Goal: Task Accomplishment & Management: Manage account settings

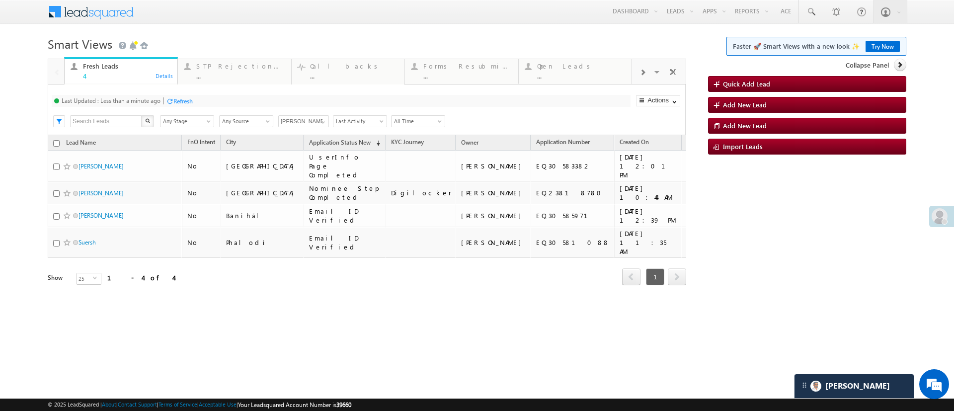
click at [177, 97] on div "Refresh" at bounding box center [182, 100] width 19 height 7
click at [54, 146] on input "checkbox" at bounding box center [56, 143] width 6 height 6
checkbox input "true"
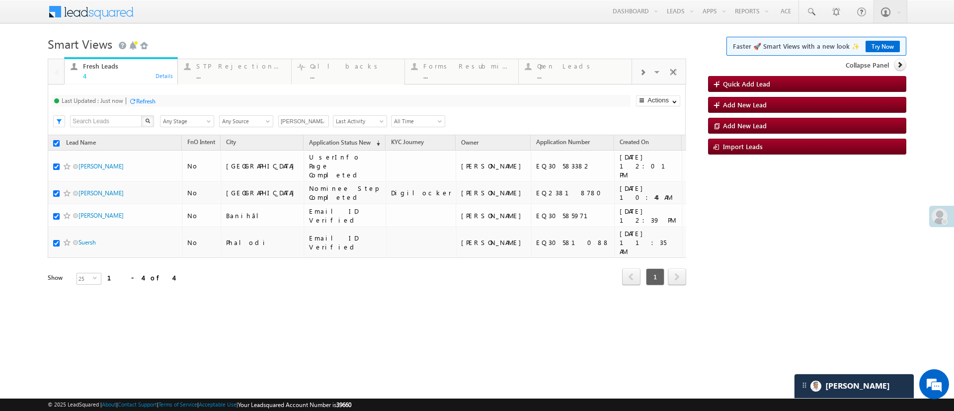
checkbox input "true"
click at [658, 180] on link "Change Owner" at bounding box center [658, 179] width 43 height 11
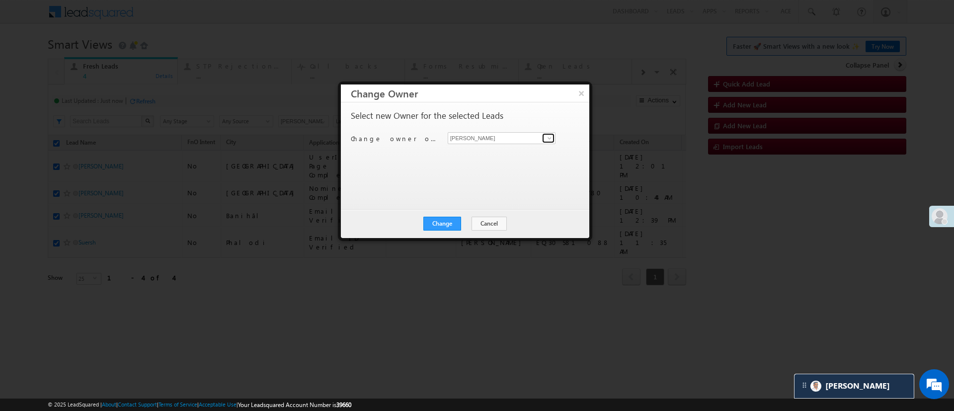
click at [548, 136] on span at bounding box center [550, 138] width 8 height 8
click at [524, 148] on link "Monika Jain Monika.Jain@angelbroking.com" at bounding box center [502, 153] width 108 height 19
type input "M"
click at [524, 146] on link "Naseeba Khatoon Naseeba.Khatoon@angelbroking.com" at bounding box center [501, 154] width 107 height 19
click at [499, 145] on link "Naseeba Khatoon Naseeba.Khatoon@angelbroking.com" at bounding box center [502, 153] width 108 height 19
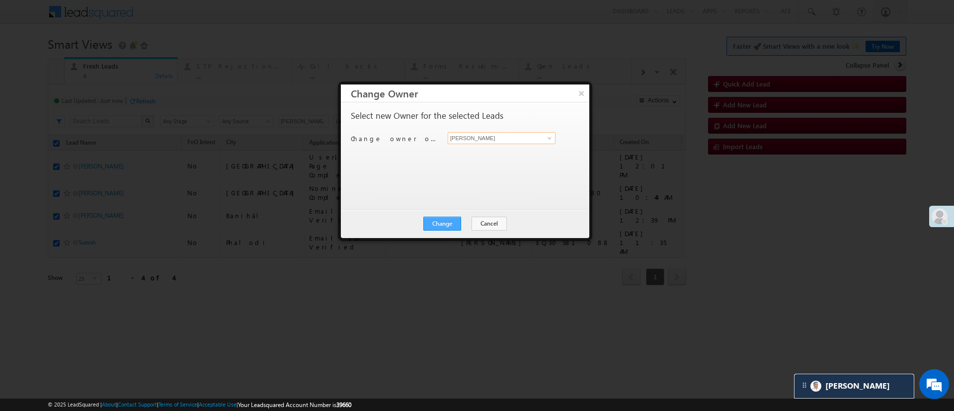
type input "Naseeba Khatoon"
click at [452, 224] on button "Change" at bounding box center [442, 224] width 38 height 14
click at [451, 224] on button "Change" at bounding box center [442, 224] width 38 height 14
checkbox input "false"
click at [460, 217] on button "Close" at bounding box center [467, 224] width 32 height 14
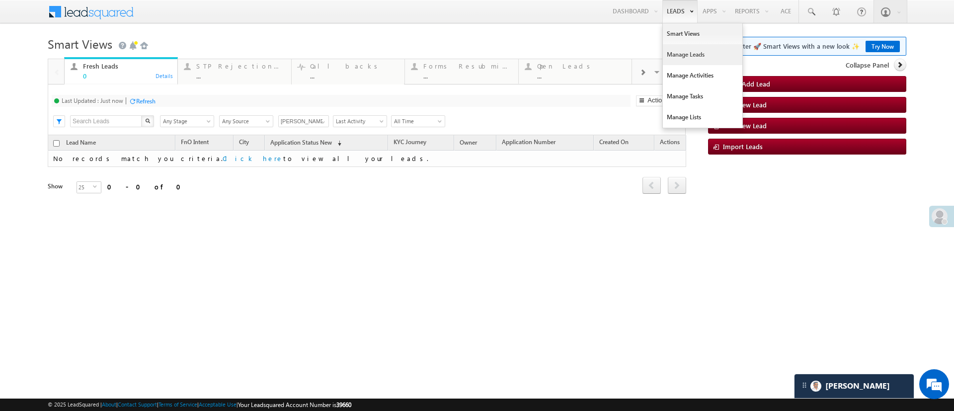
click at [680, 62] on link "Manage Leads" at bounding box center [703, 54] width 80 height 21
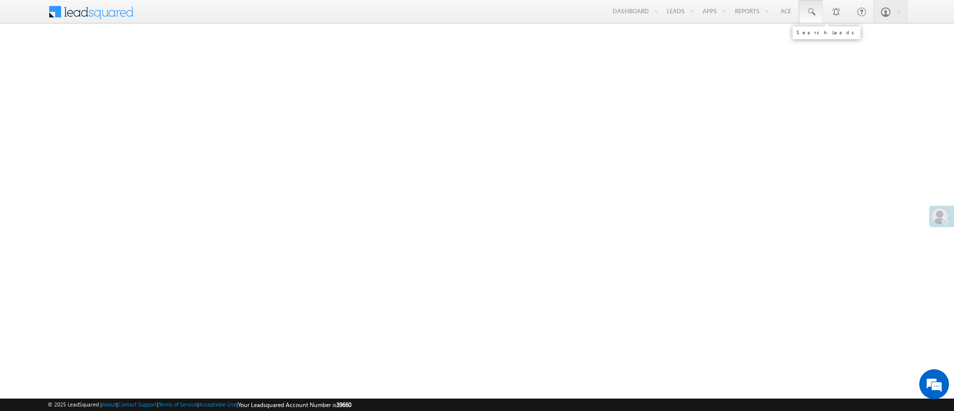
click at [806, 9] on span at bounding box center [811, 12] width 10 height 10
paste input "EQ30517665"
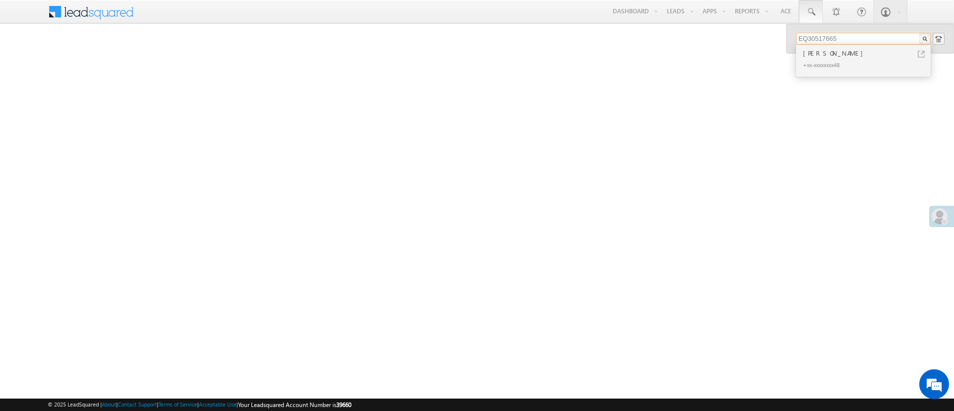
type input "EQ30517665"
click at [858, 66] on div "+xx-xxxxxxxx48" at bounding box center [867, 65] width 133 height 12
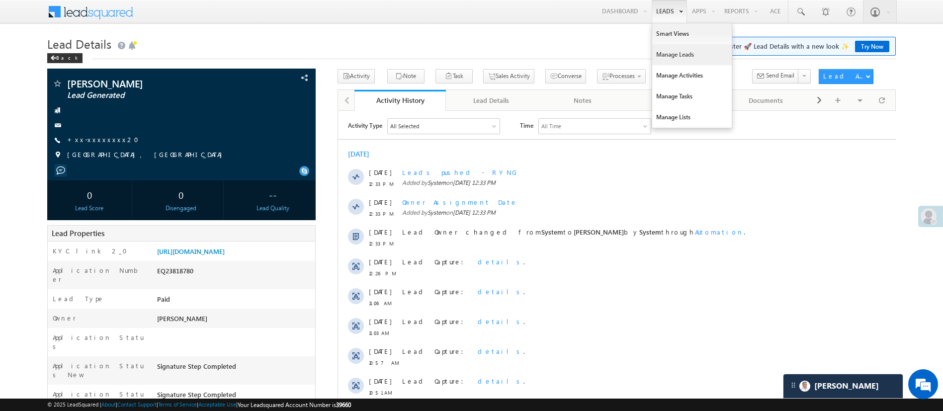
click at [679, 49] on link "Manage Leads" at bounding box center [692, 54] width 80 height 21
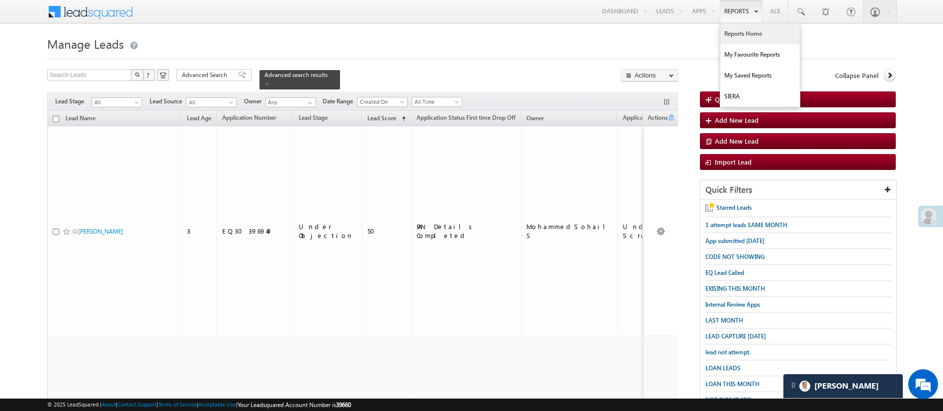
click at [742, 29] on link "Reports Home" at bounding box center [760, 33] width 80 height 21
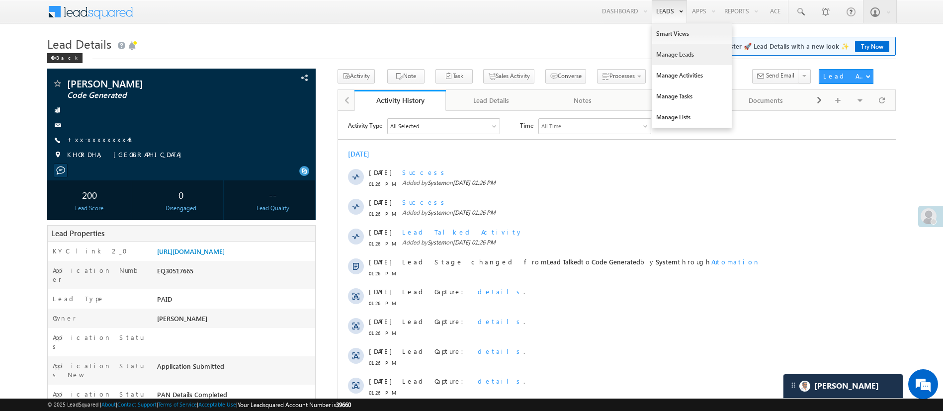
click at [676, 51] on link "Manage Leads" at bounding box center [692, 54] width 80 height 21
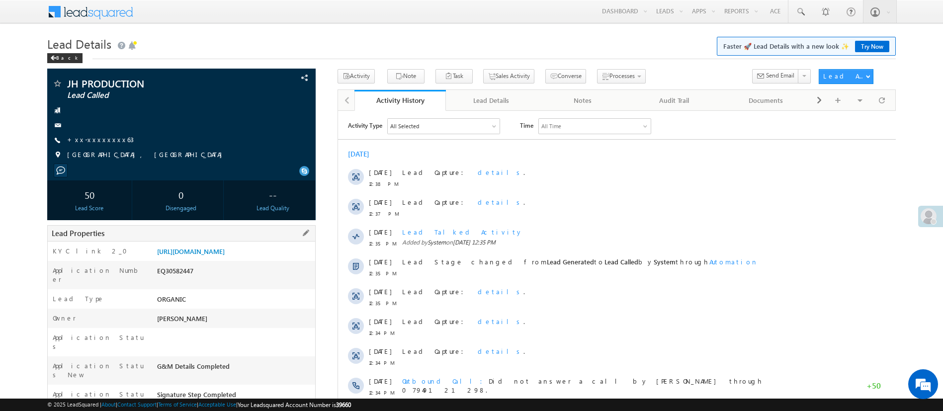
click at [161, 280] on div "EQ30582447" at bounding box center [235, 273] width 161 height 14
copy div "EQ30582447"
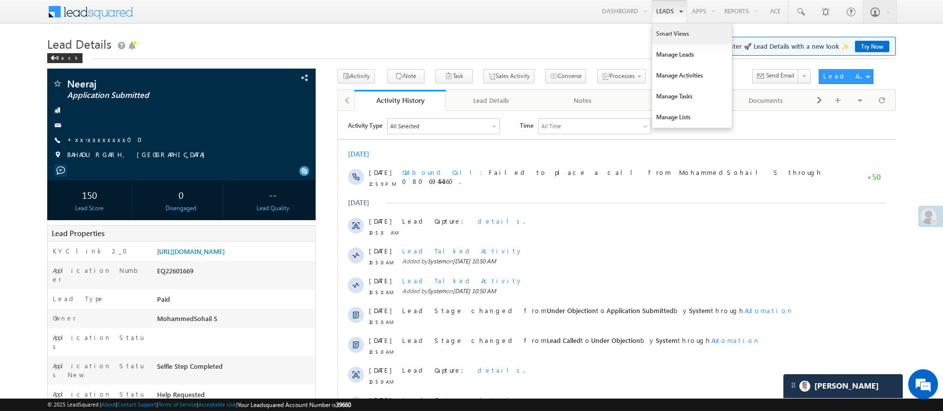
click at [665, 29] on link "Smart Views" at bounding box center [692, 33] width 80 height 21
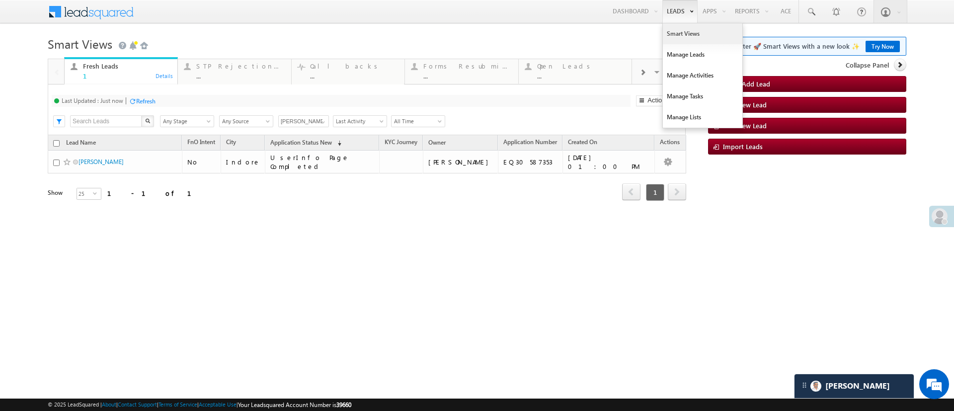
click at [682, 29] on link "Smart Views" at bounding box center [703, 33] width 80 height 21
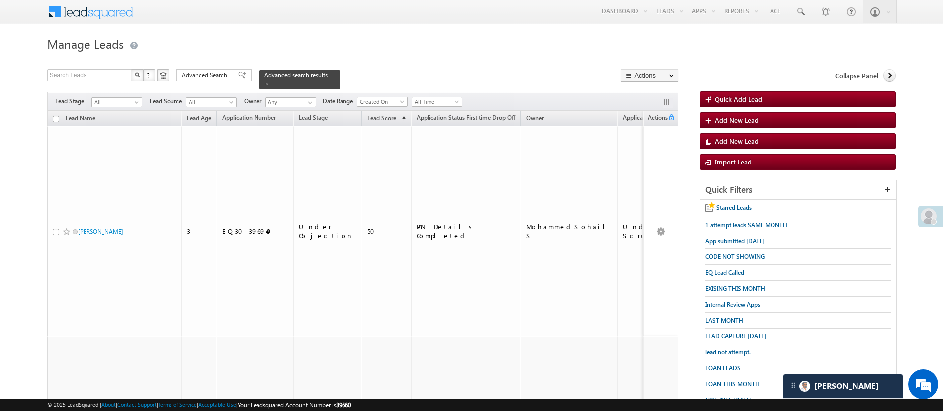
scroll to position [103, 0]
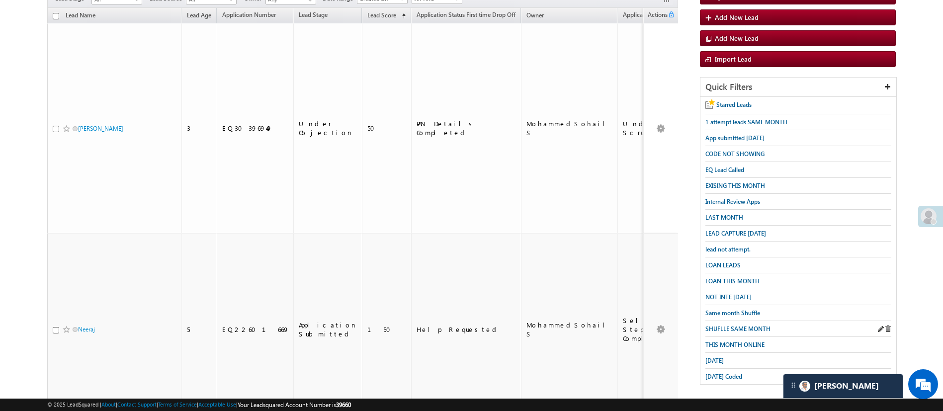
click at [736, 324] on link "SHUFLLE SAME MONTH" at bounding box center [737, 328] width 65 height 9
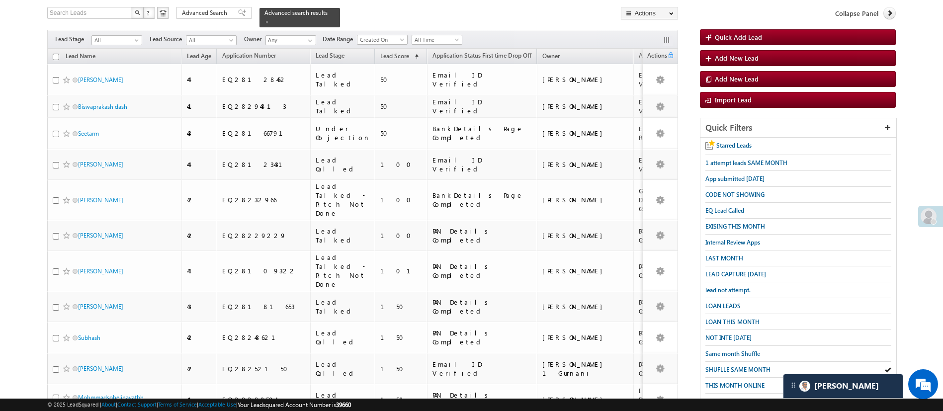
scroll to position [58, 0]
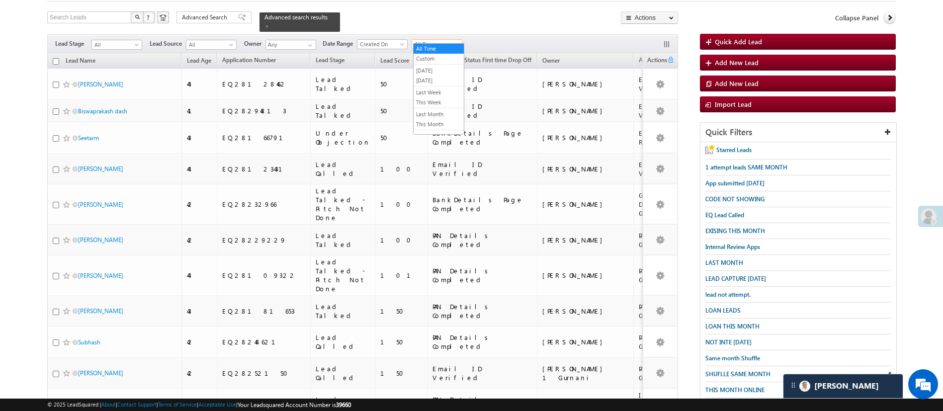
click at [455, 40] on span "All Time" at bounding box center [435, 44] width 47 height 9
drag, startPoint x: 434, startPoint y: 118, endPoint x: 428, endPoint y: 122, distance: 6.9
click at [428, 122] on ul "All Time Custom Yesterday Today Last Week This Week Last Month This Month Last …" at bounding box center [438, 88] width 51 height 91
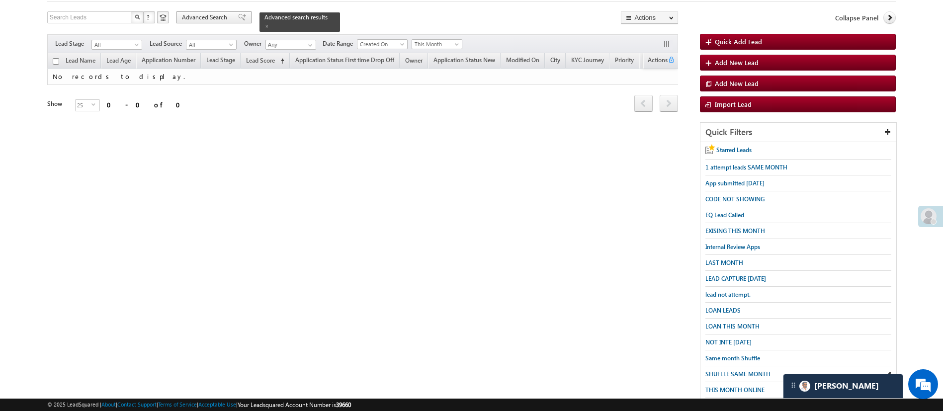
click at [221, 18] on span "Advanced Search" at bounding box center [206, 17] width 48 height 9
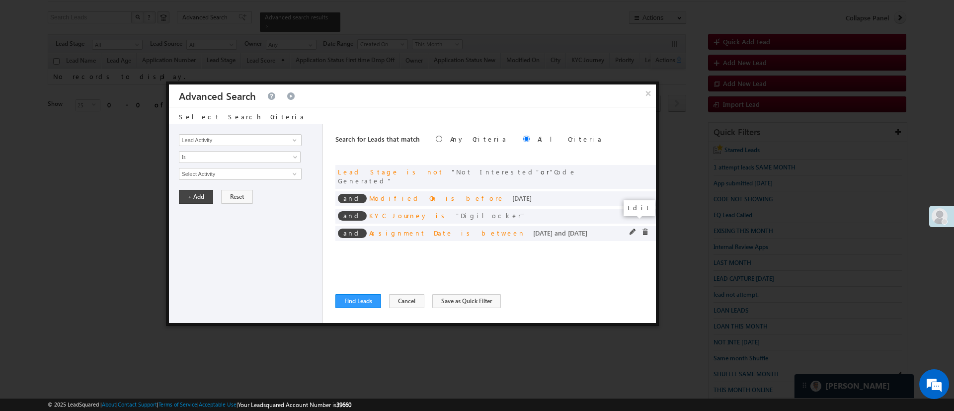
click at [631, 229] on span at bounding box center [633, 232] width 7 height 7
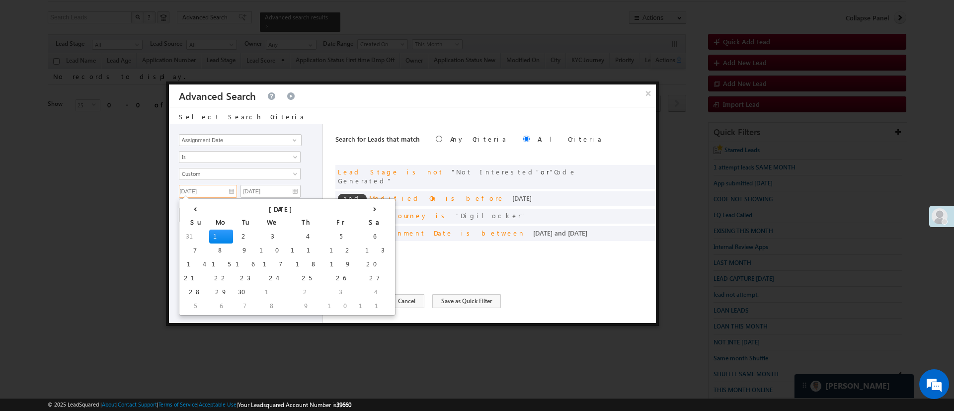
click at [221, 190] on input "09/01/25" at bounding box center [208, 191] width 58 height 13
click at [356, 210] on th "›" at bounding box center [374, 208] width 37 height 15
click at [261, 233] on td "1" at bounding box center [273, 237] width 24 height 14
type input "10/01/25"
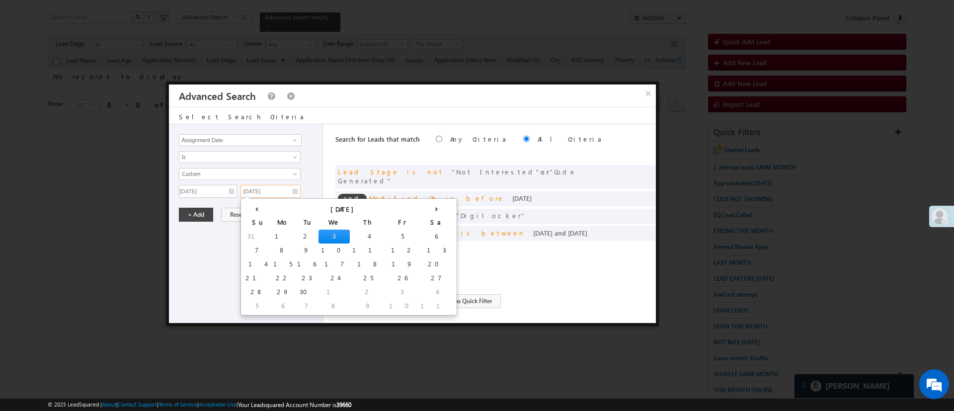
click at [283, 191] on input "09/03/25" at bounding box center [271, 191] width 60 height 13
click at [418, 210] on th "›" at bounding box center [436, 208] width 37 height 15
click at [371, 246] on td "10" at bounding box center [386, 250] width 31 height 14
type input "10/10/25"
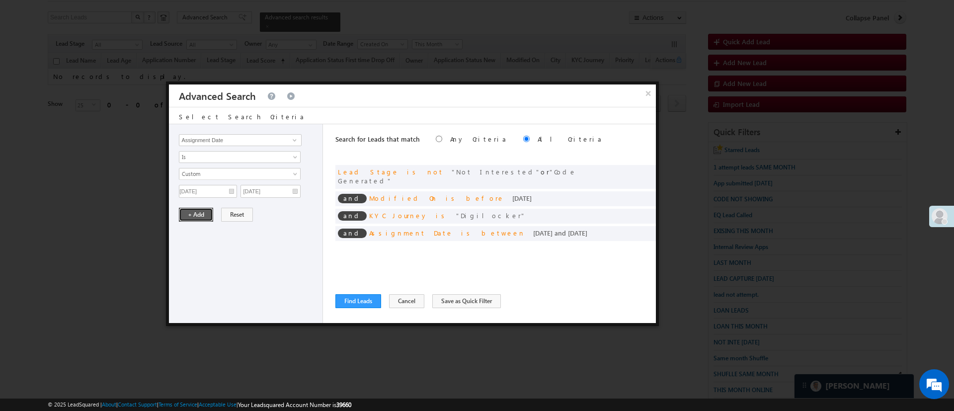
click at [184, 213] on button "+ Add" at bounding box center [196, 215] width 34 height 14
click at [294, 139] on span at bounding box center [295, 140] width 8 height 8
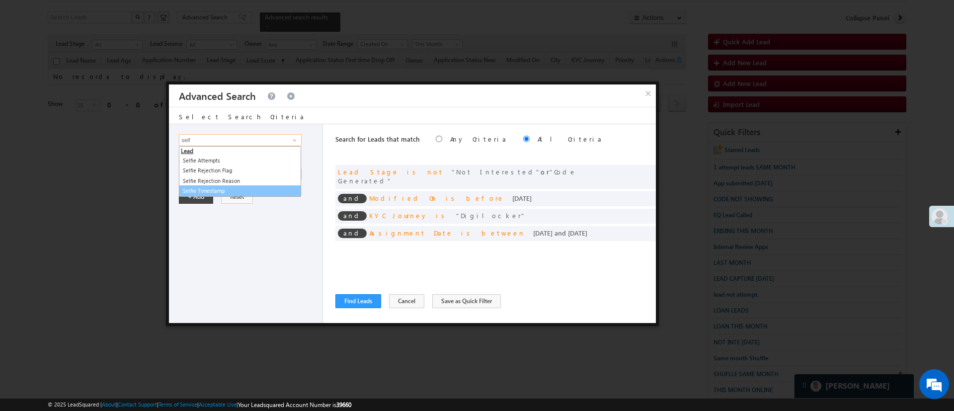
click at [245, 186] on link "Selfie Timestamp" at bounding box center [240, 190] width 122 height 11
type input "Selfie Timestamp"
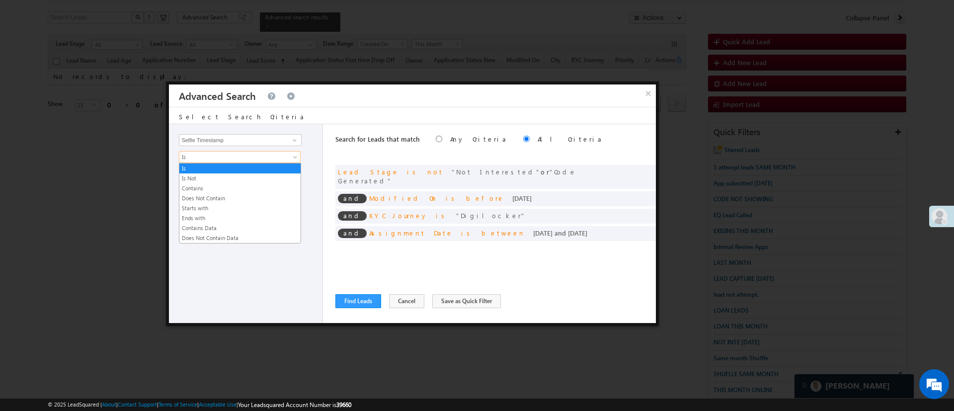
click at [252, 159] on span "Is" at bounding box center [233, 157] width 108 height 9
click at [233, 223] on li "Contains Data" at bounding box center [239, 228] width 121 height 10
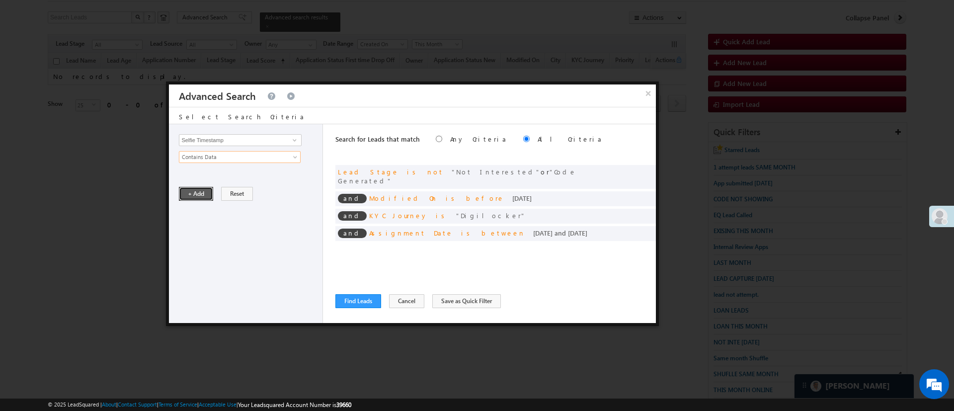
click at [207, 197] on button "+ Add" at bounding box center [196, 194] width 34 height 14
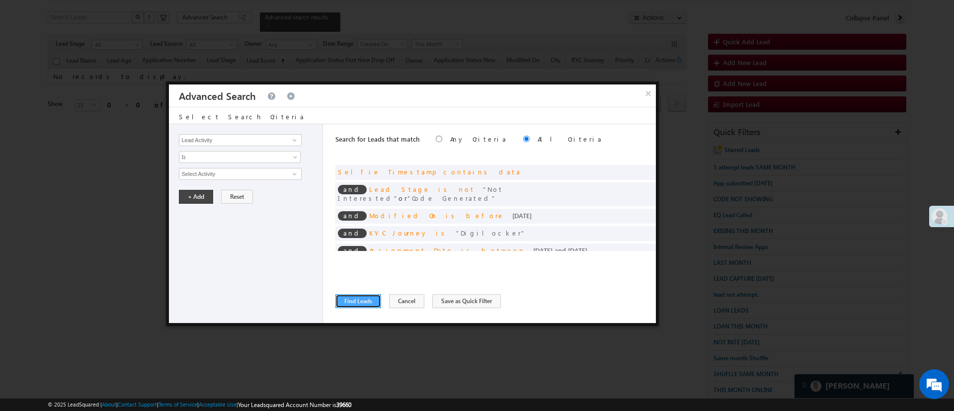
click at [365, 299] on button "Find Leads" at bounding box center [358, 301] width 46 height 14
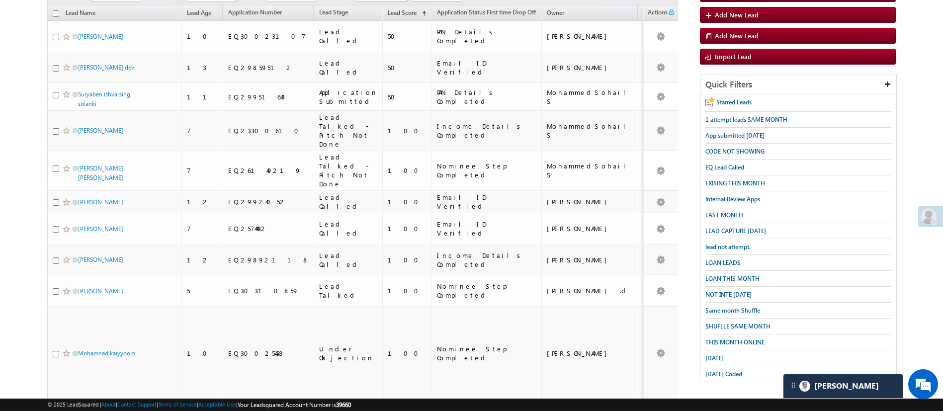
scroll to position [0, 0]
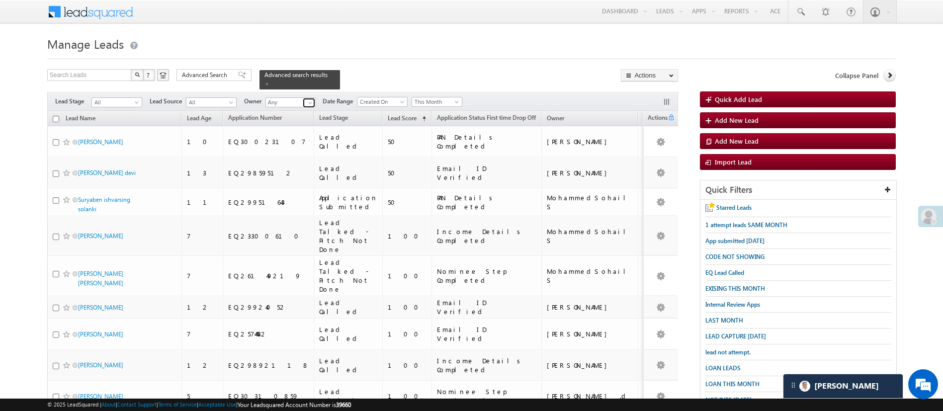
click at [309, 99] on span at bounding box center [310, 103] width 8 height 8
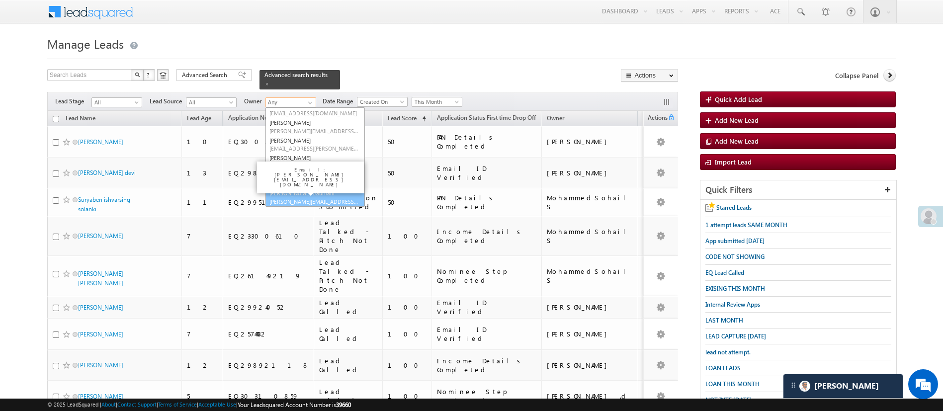
scroll to position [134, 0]
click at [343, 187] on link "Ujjwal 1Gurnani Ujjwal.1Gurnani@angelbroking.com" at bounding box center [314, 196] width 99 height 19
type input "Ujjwal 1Gurnani"
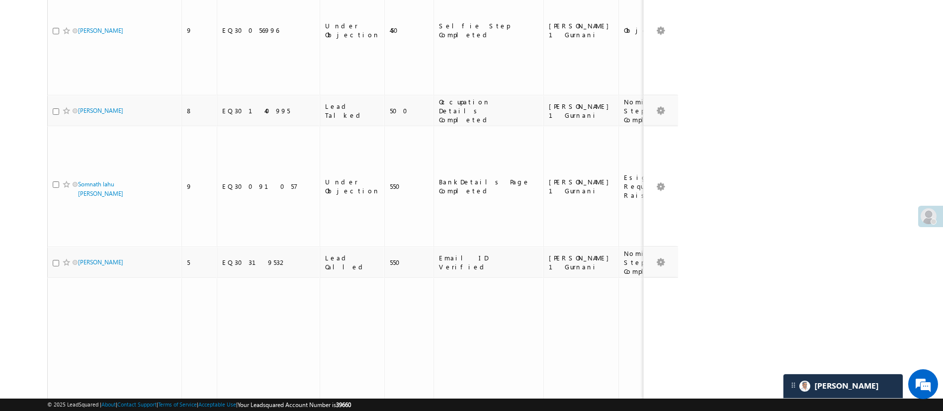
scroll to position [682, 0]
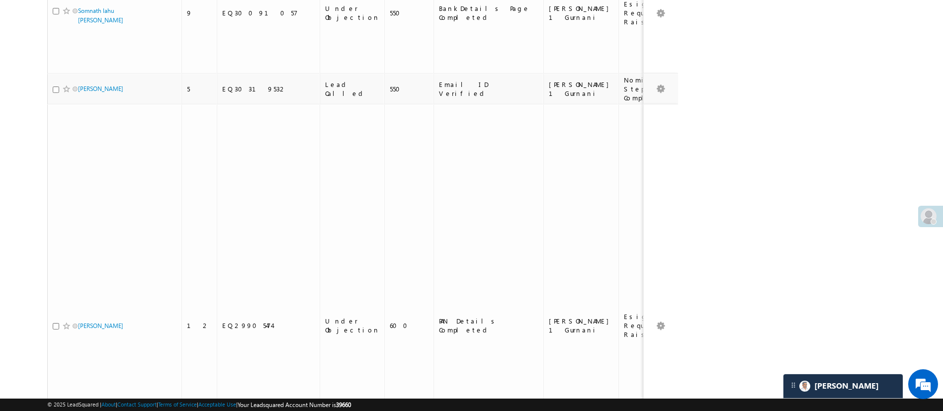
checkbox input "true"
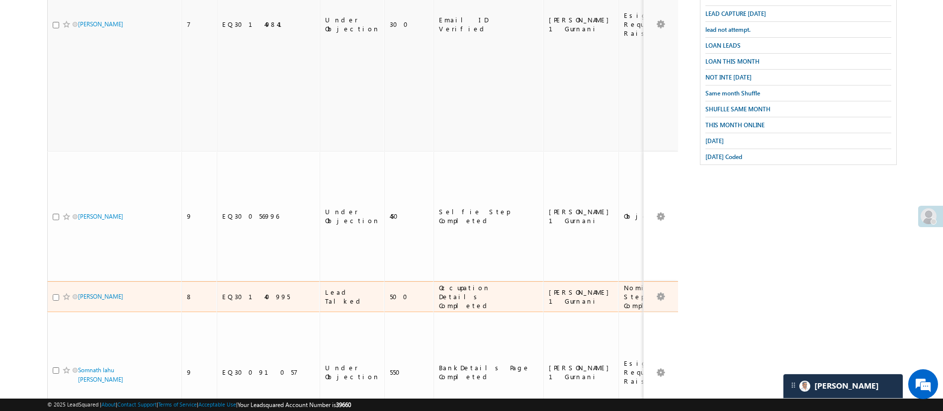
click at [56, 294] on input "checkbox" at bounding box center [56, 297] width 6 height 6
checkbox input "true"
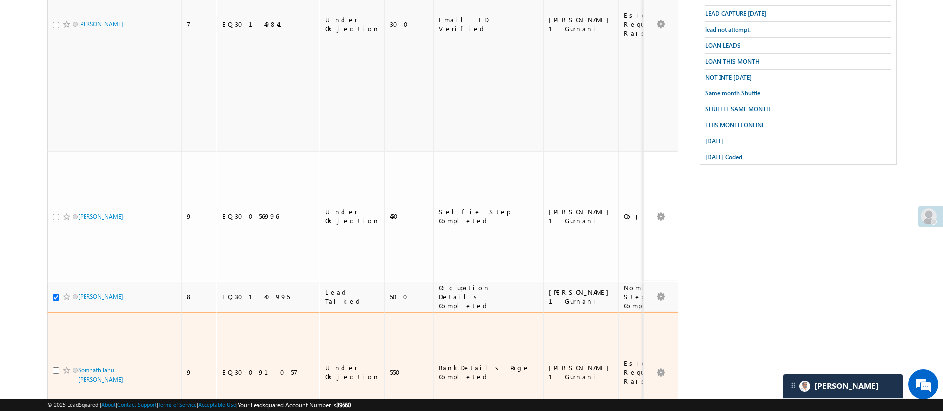
click at [56, 367] on input "checkbox" at bounding box center [56, 370] width 6 height 6
checkbox input "true"
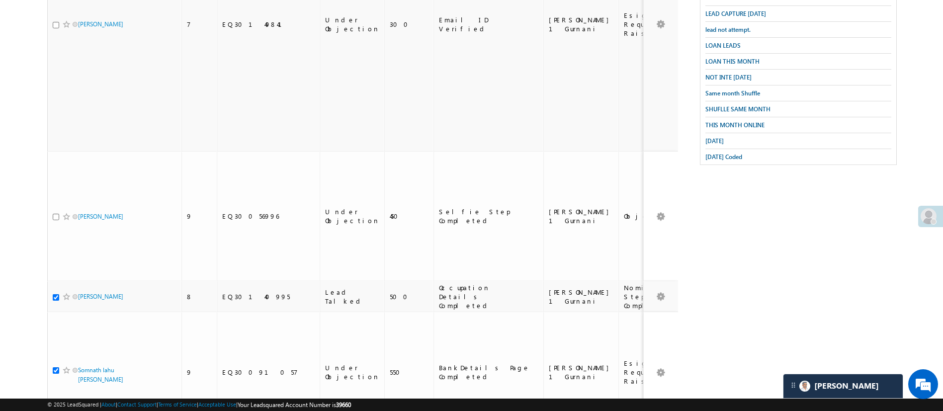
checkbox input "true"
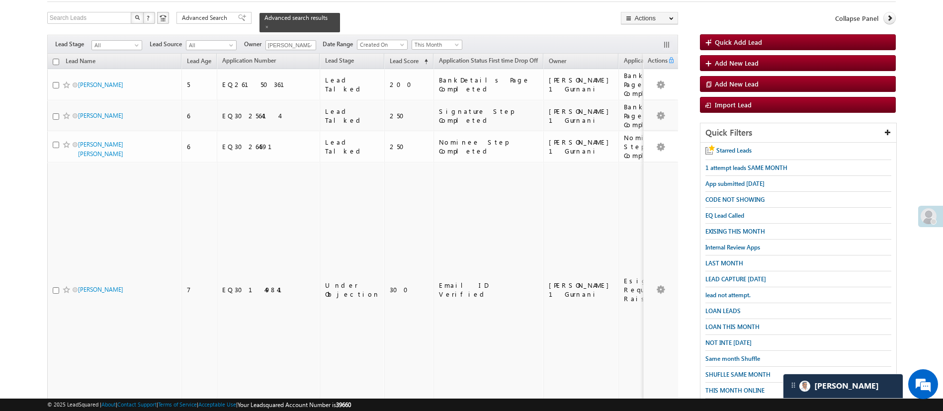
scroll to position [60, 0]
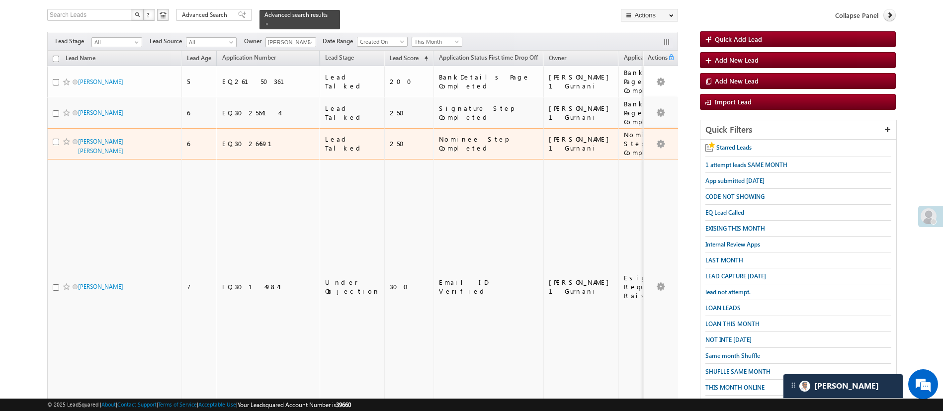
click at [57, 139] on input "checkbox" at bounding box center [56, 142] width 6 height 6
checkbox input "true"
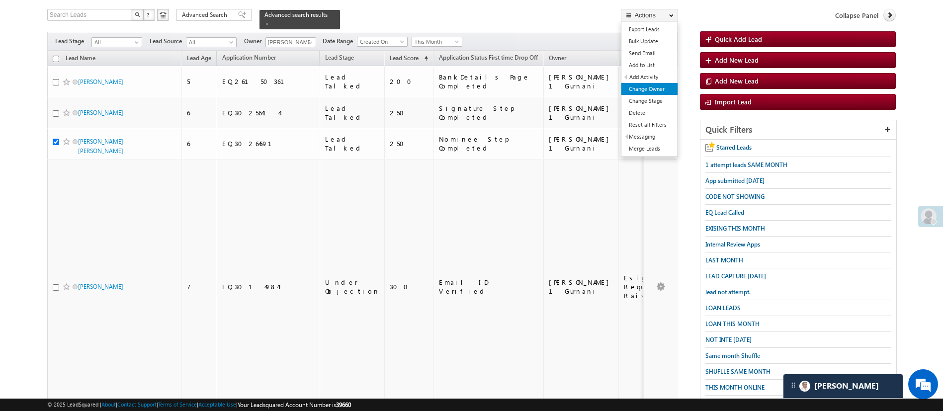
click at [648, 86] on link "Change Owner" at bounding box center [649, 89] width 56 height 12
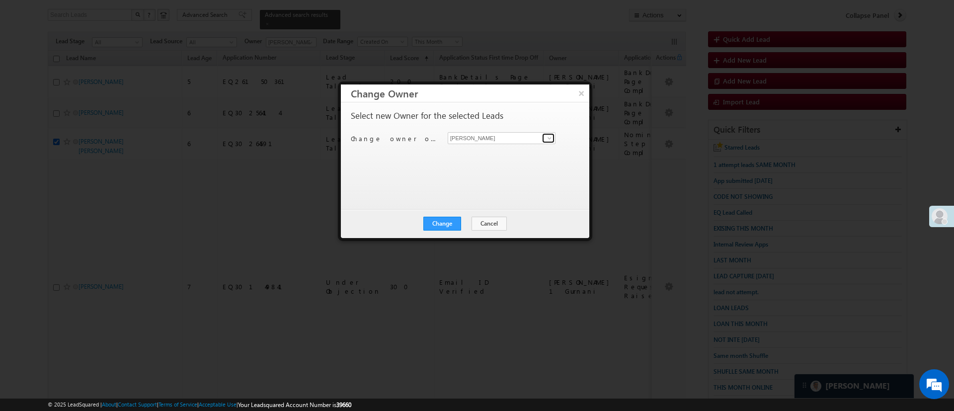
click at [546, 140] on span at bounding box center [550, 138] width 8 height 8
click at [526, 149] on link "Naseeba Khatoon Naseeba.Khatoon@angelbroking.com" at bounding box center [502, 153] width 108 height 19
type input "Naseeba Khatoon"
click at [459, 221] on button "Change" at bounding box center [442, 224] width 38 height 14
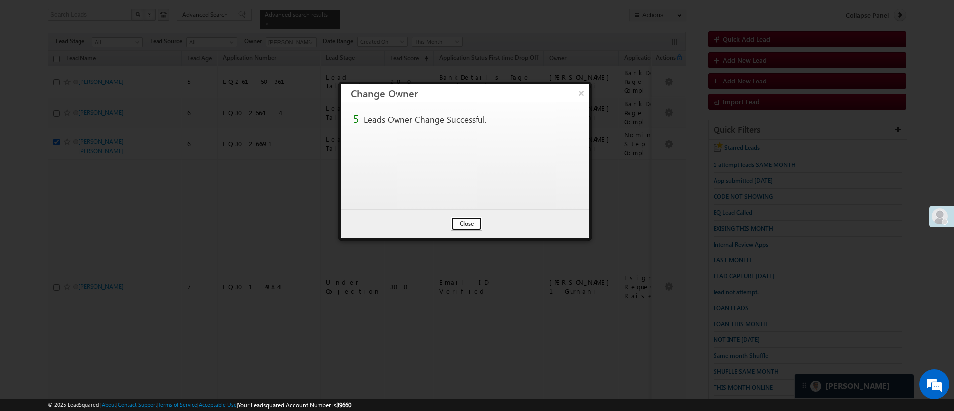
click at [466, 220] on button "Close" at bounding box center [467, 224] width 32 height 14
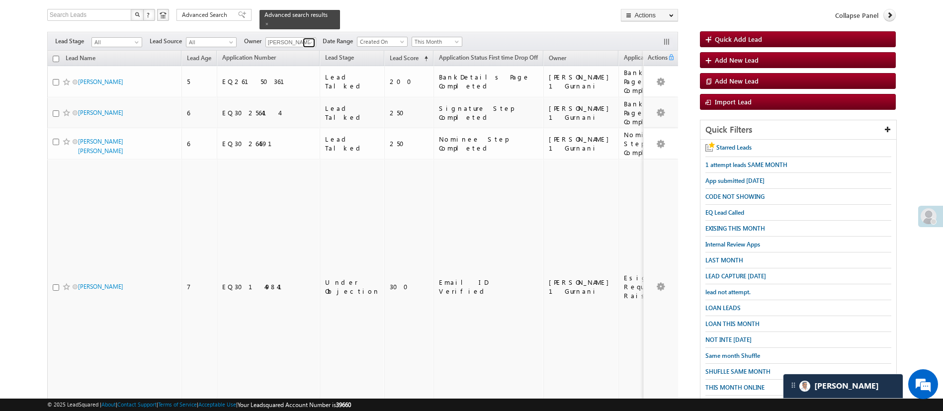
click at [308, 39] on span at bounding box center [310, 43] width 8 height 8
click at [308, 47] on link "Sandeep Kashyap Sandeep.Kashyap@angelbroking.com" at bounding box center [314, 56] width 99 height 19
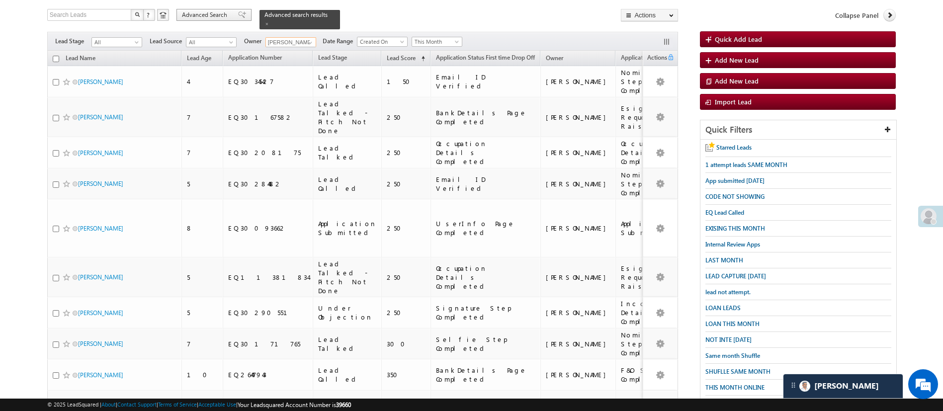
type input "[PERSON_NAME]"
click at [216, 16] on span "Advanced Search" at bounding box center [206, 14] width 48 height 9
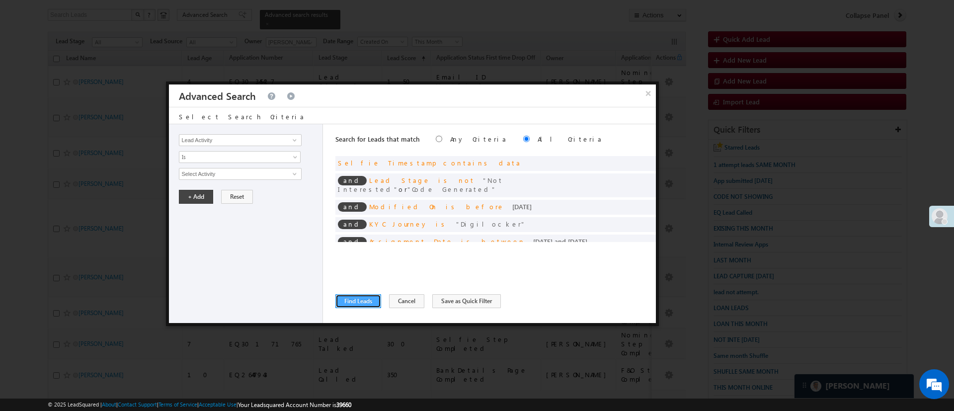
click at [366, 300] on button "Find Leads" at bounding box center [358, 301] width 46 height 14
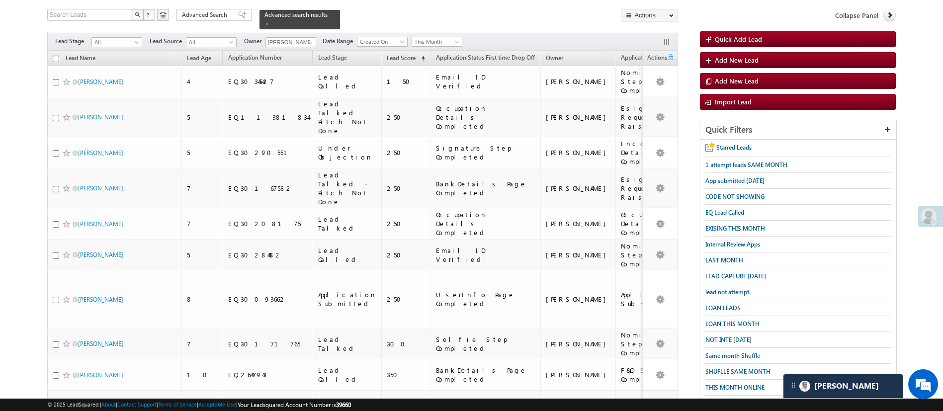
scroll to position [313, 0]
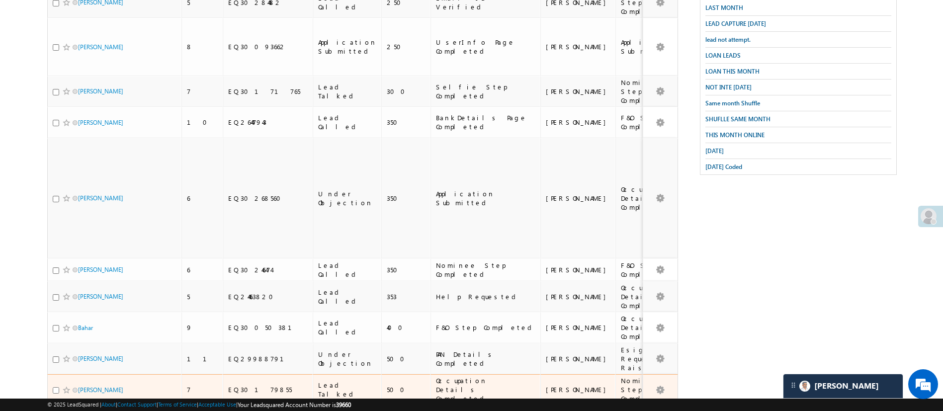
click at [53, 387] on input "checkbox" at bounding box center [56, 390] width 6 height 6
checkbox input "true"
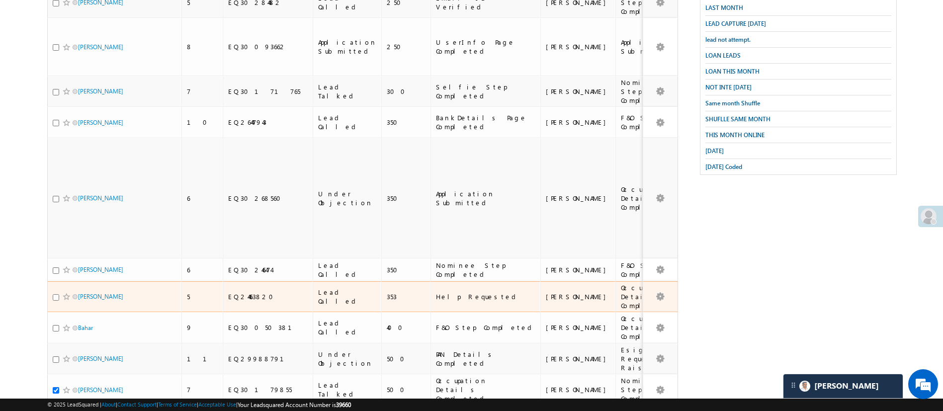
click at [53, 294] on input "checkbox" at bounding box center [56, 297] width 6 height 6
checkbox input "true"
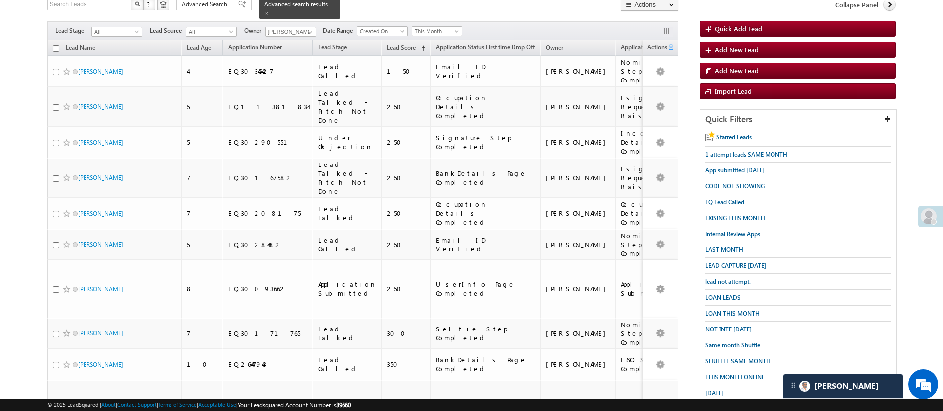
scroll to position [72, 0]
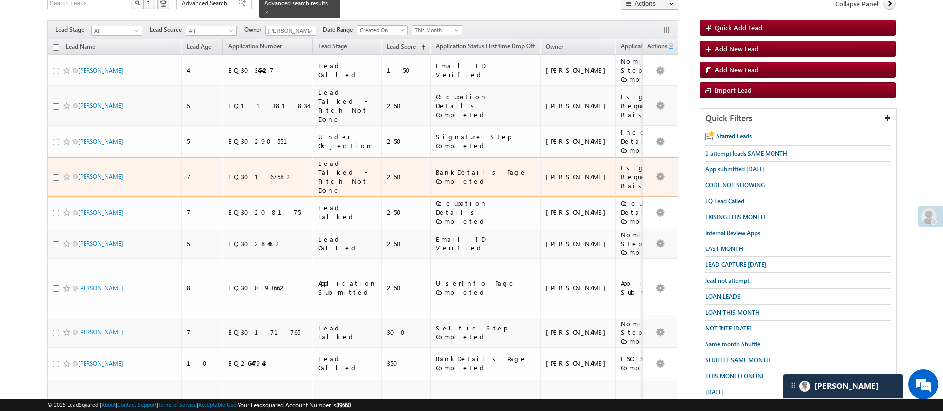
click at [54, 174] on input "checkbox" at bounding box center [56, 177] width 6 height 6
checkbox input "true"
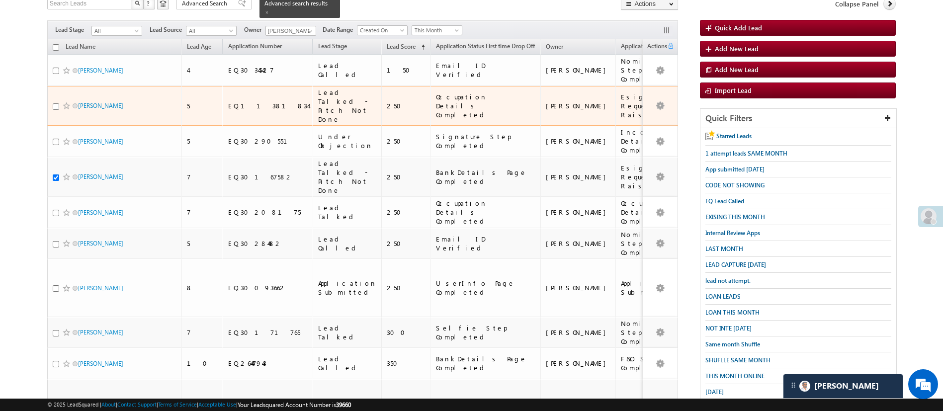
click at [56, 103] on input "checkbox" at bounding box center [56, 106] width 6 height 6
checkbox input "true"
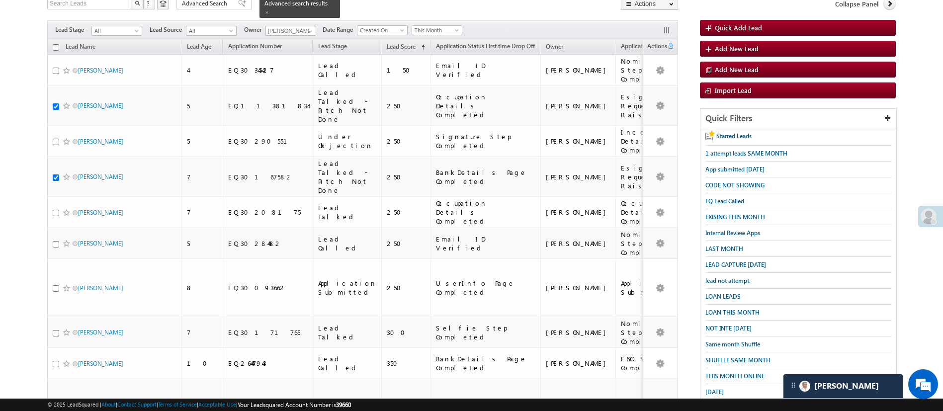
scroll to position [0, 0]
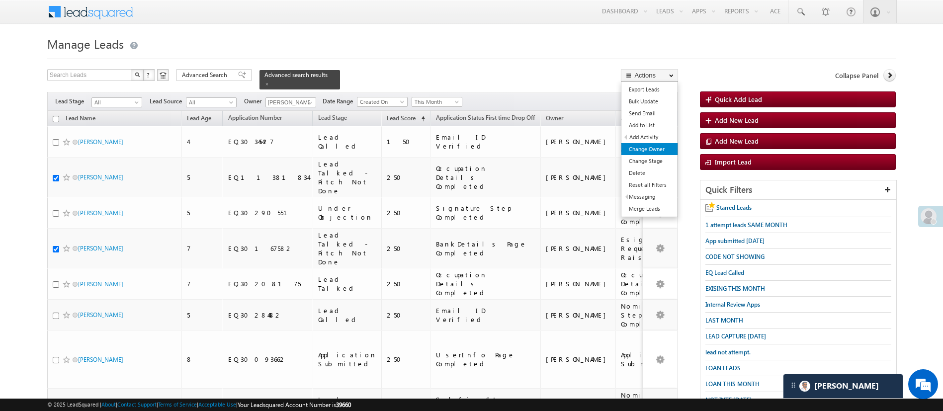
click at [659, 149] on link "Change Owner" at bounding box center [649, 149] width 56 height 12
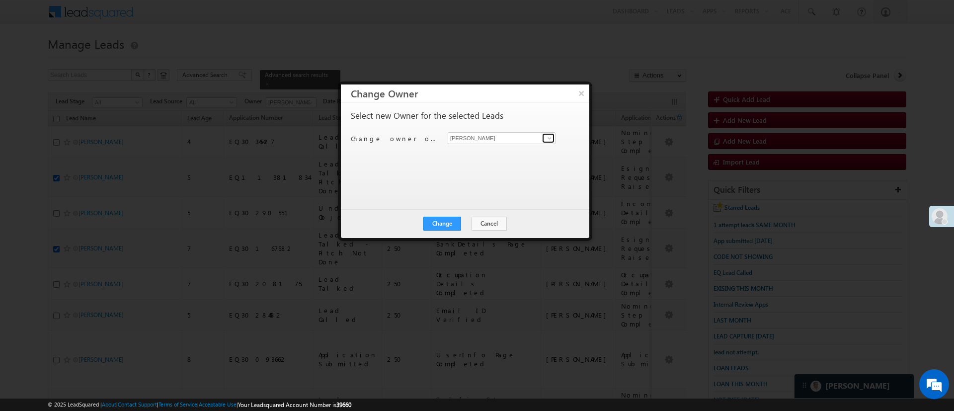
click at [546, 139] on span at bounding box center [550, 138] width 8 height 8
click at [526, 151] on link "Naseeba Khatoon Naseeba.Khatoon@angelbroking.com" at bounding box center [502, 153] width 108 height 19
type input "[PERSON_NAME]"
click at [450, 217] on button "Change" at bounding box center [442, 224] width 38 height 14
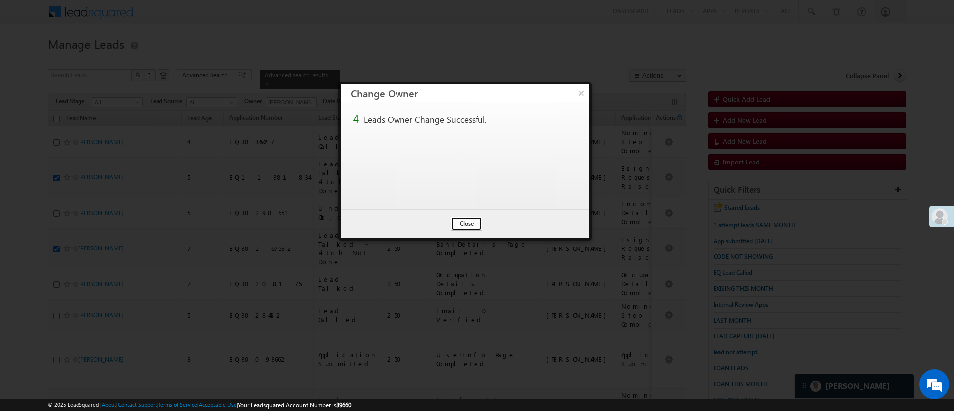
click at [478, 224] on button "Close" at bounding box center [467, 224] width 32 height 14
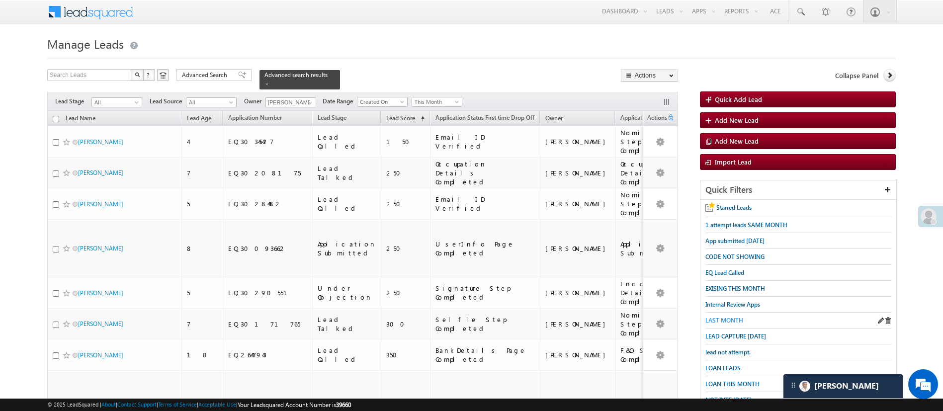
click at [738, 317] on span "LAST MONTH" at bounding box center [724, 320] width 38 height 7
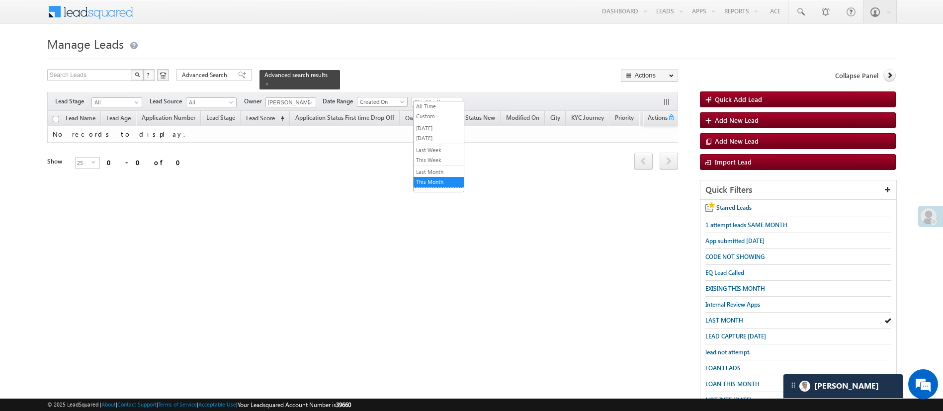
click at [419, 97] on span "This Month" at bounding box center [435, 101] width 47 height 9
click at [440, 169] on link "Last Month" at bounding box center [438, 171] width 50 height 9
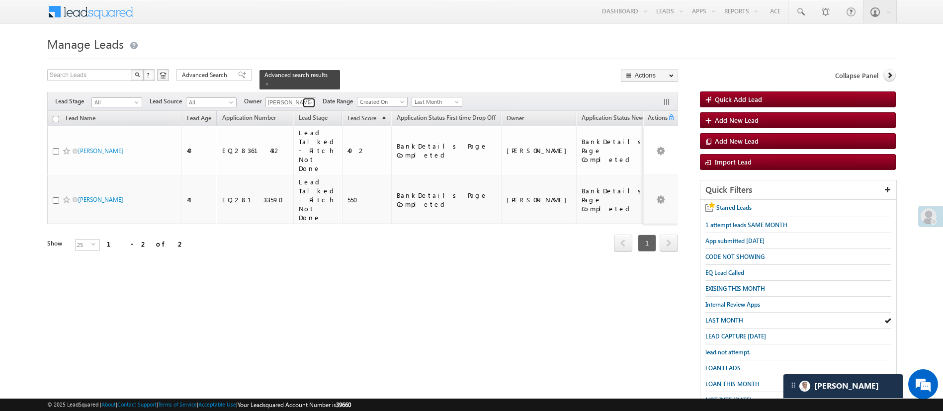
click at [311, 100] on span at bounding box center [310, 103] width 8 height 8
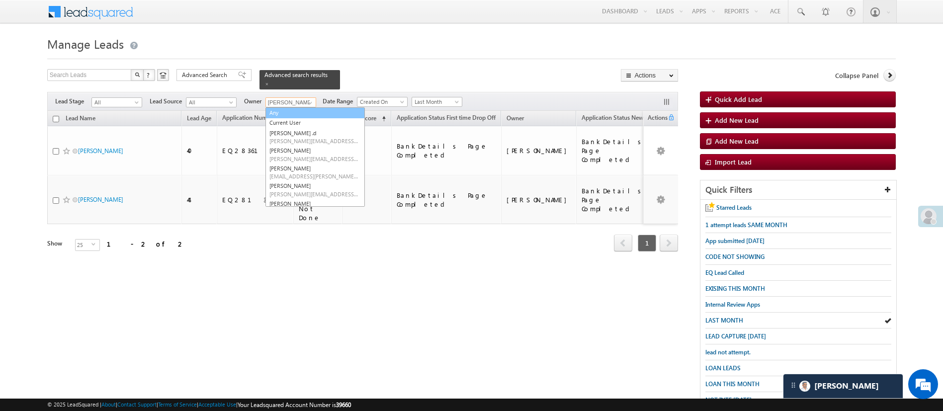
click at [300, 107] on link "Any" at bounding box center [314, 112] width 99 height 11
type input "Any"
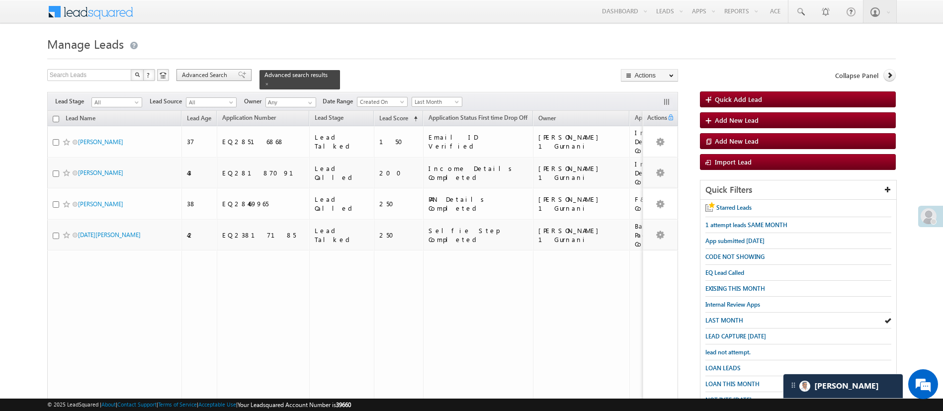
click at [215, 78] on span "Advanced Search" at bounding box center [206, 75] width 48 height 9
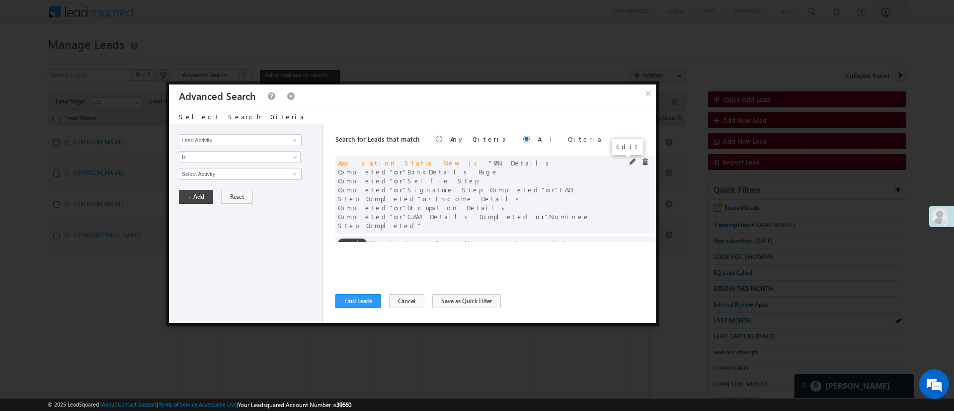
click at [630, 160] on span at bounding box center [633, 162] width 7 height 7
click at [642, 163] on span at bounding box center [645, 162] width 7 height 7
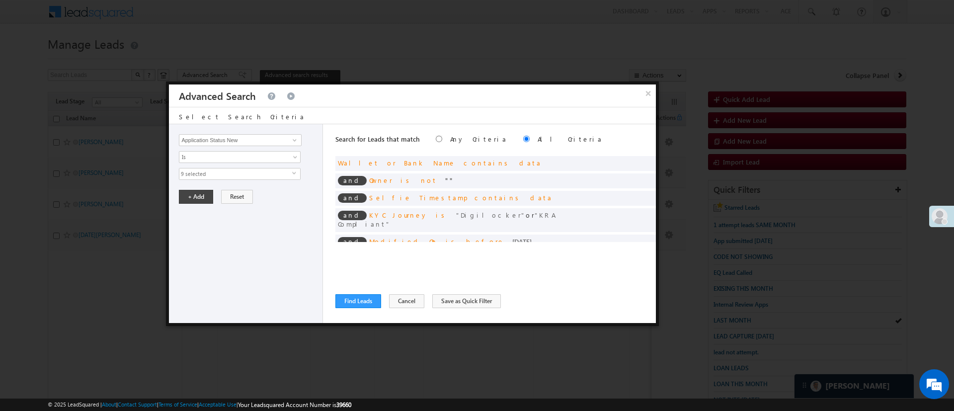
scroll to position [36, 0]
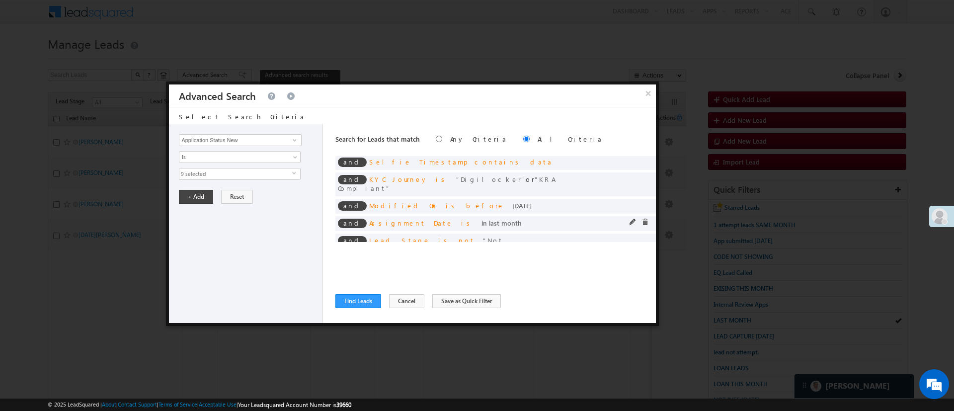
click at [630, 219] on span at bounding box center [633, 222] width 7 height 7
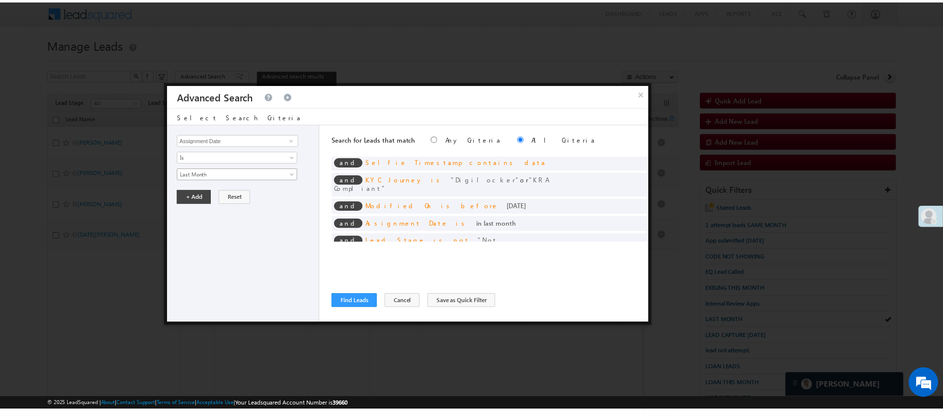
scroll to position [4, 0]
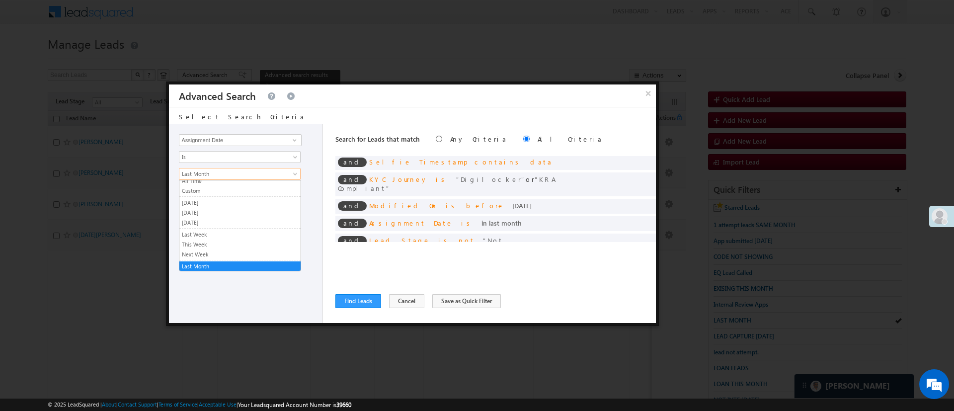
click at [238, 173] on span "Last Month" at bounding box center [233, 173] width 108 height 9
click at [220, 187] on link "Custom" at bounding box center [239, 190] width 121 height 9
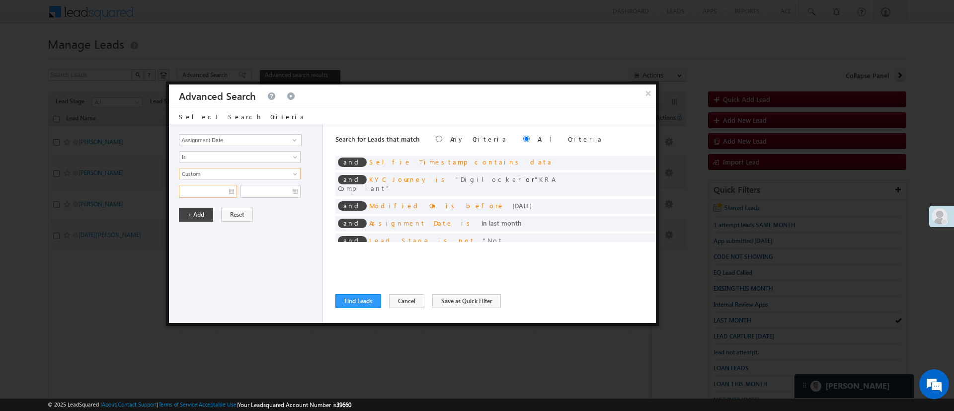
click at [204, 190] on input "text" at bounding box center [208, 191] width 58 height 13
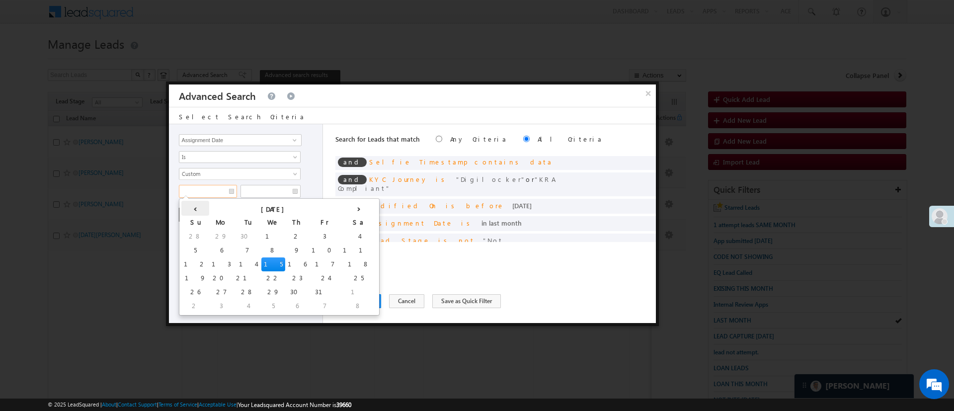
click at [186, 206] on th "‹" at bounding box center [195, 208] width 28 height 15
click at [209, 266] on td "15" at bounding box center [221, 264] width 24 height 14
type input "[DATE]"
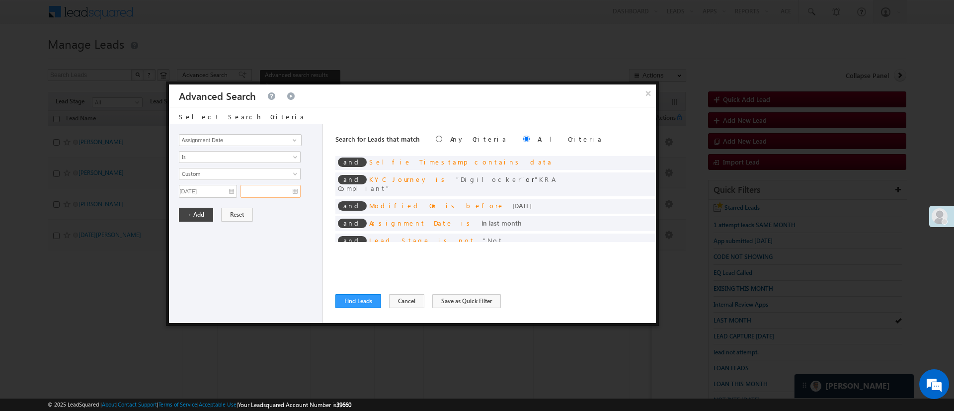
click at [269, 193] on input "text" at bounding box center [271, 191] width 60 height 13
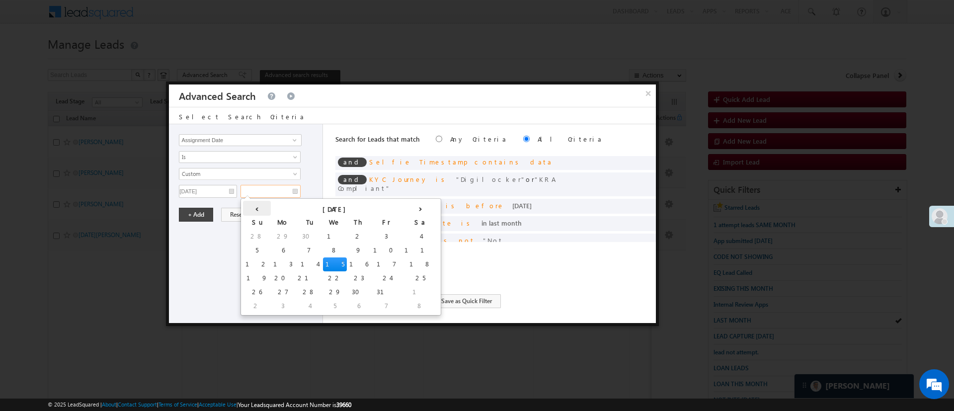
click at [252, 206] on th "‹" at bounding box center [257, 208] width 28 height 15
click at [295, 290] on td "30" at bounding box center [307, 292] width 24 height 14
type input "09/30/25"
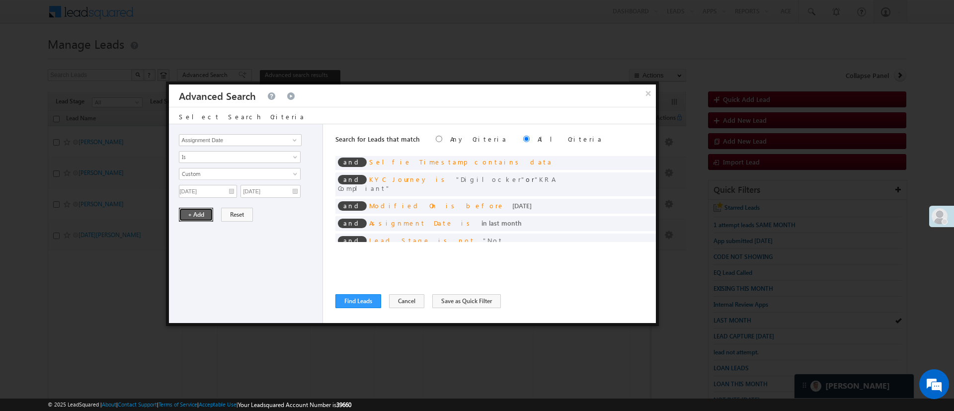
click at [205, 219] on button "+ Add" at bounding box center [196, 215] width 34 height 14
click at [351, 301] on button "Find Leads" at bounding box center [358, 301] width 46 height 14
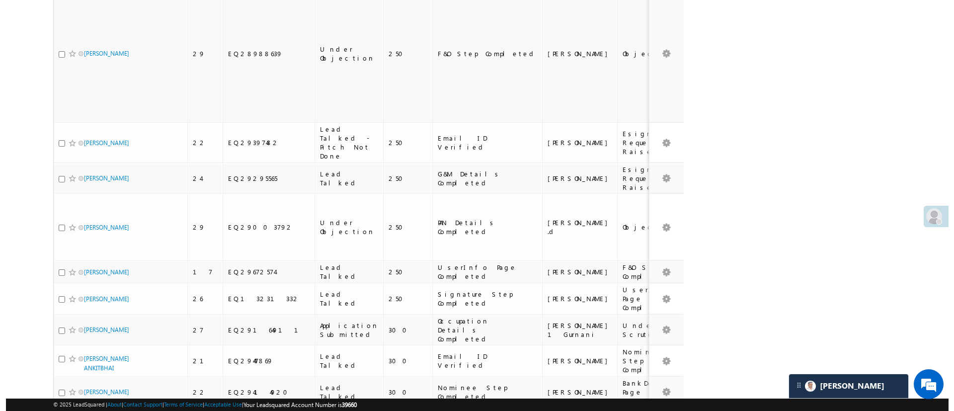
scroll to position [0, 0]
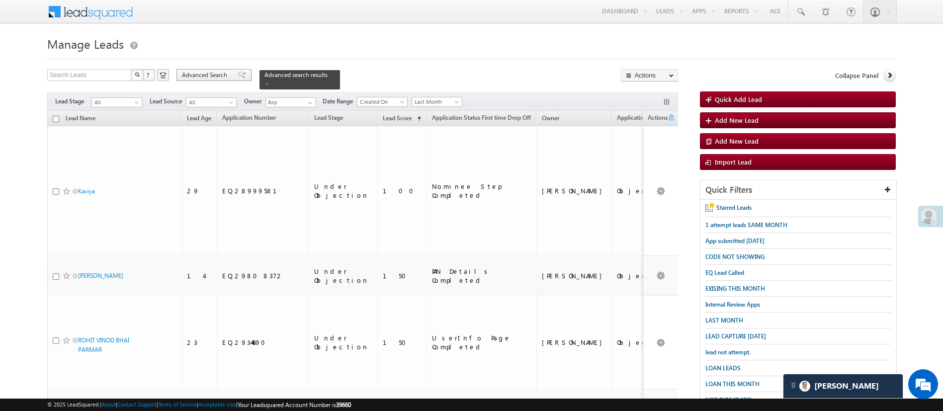
click at [224, 76] on span "Advanced Search" at bounding box center [206, 75] width 48 height 9
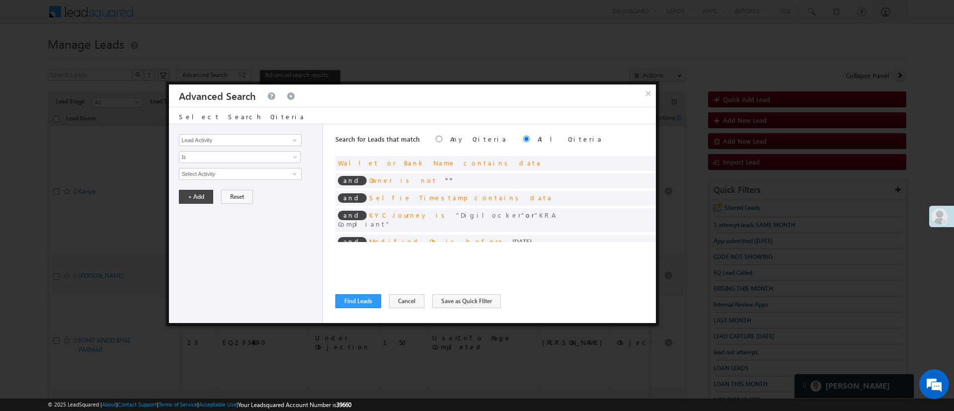
scroll to position [36, 0]
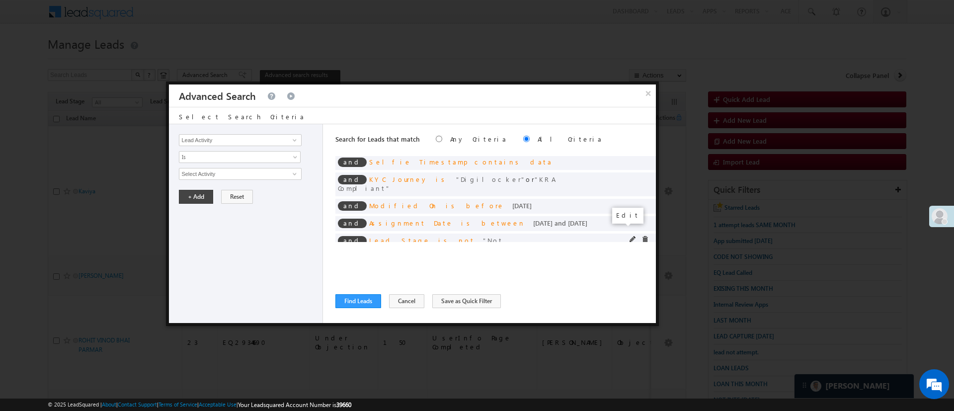
click at [630, 236] on span at bounding box center [633, 239] width 7 height 7
click at [260, 176] on span "4 selected" at bounding box center [235, 173] width 113 height 11
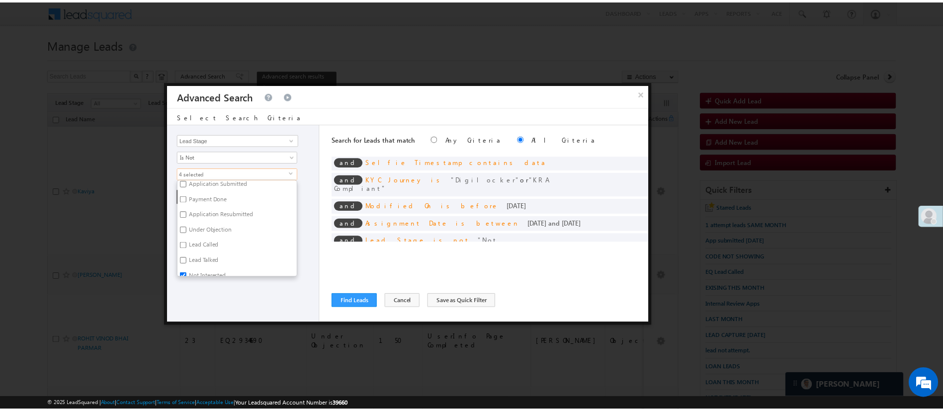
scroll to position [83, 0]
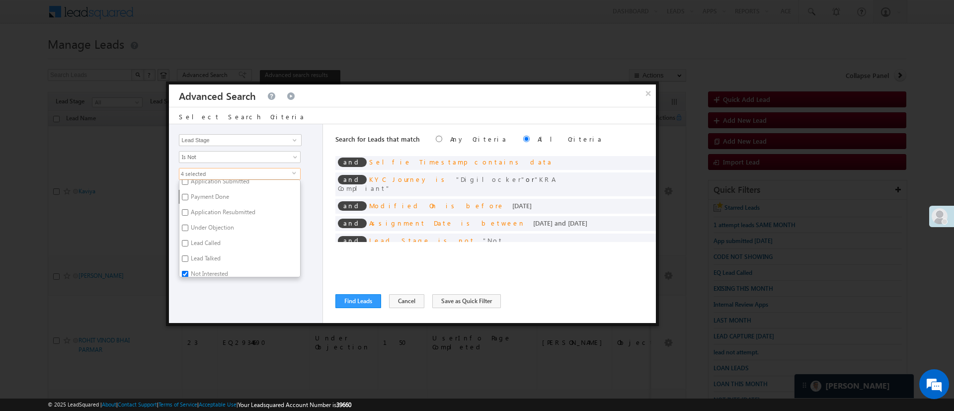
click at [214, 227] on label "Under Objection" at bounding box center [211, 229] width 65 height 15
click at [188, 227] on input "Under Objection" at bounding box center [185, 228] width 6 height 6
checkbox input "true"
click at [245, 293] on div "Lead Activity Task Sales Group Prospect Id WA Last Message Timestamp 4th Day Di…" at bounding box center [246, 223] width 154 height 199
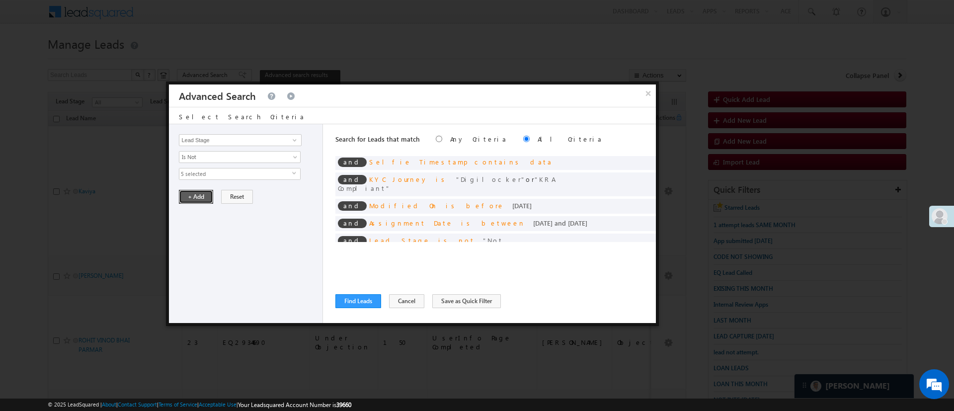
click at [191, 193] on button "+ Add" at bounding box center [196, 197] width 34 height 14
click at [357, 293] on div "Search for Leads that match Any Criteria All Criteria Note that the current tri…" at bounding box center [495, 223] width 321 height 199
click at [359, 299] on button "Find Leads" at bounding box center [358, 301] width 46 height 14
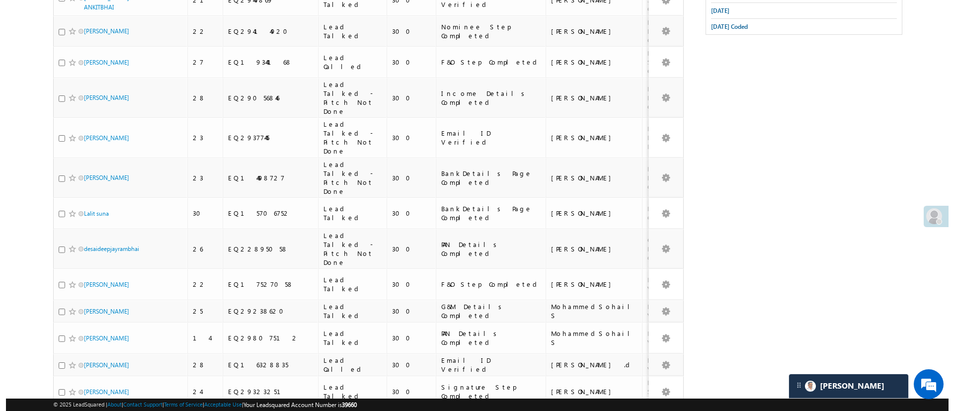
scroll to position [0, 0]
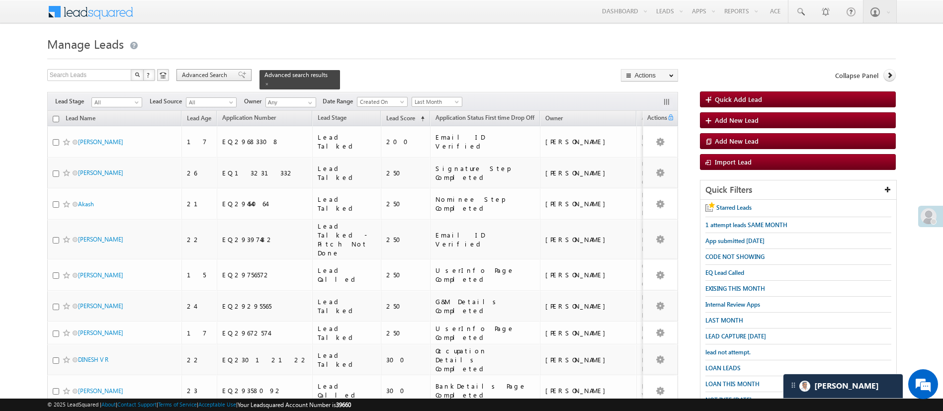
click at [214, 69] on div "Advanced Search" at bounding box center [213, 75] width 75 height 12
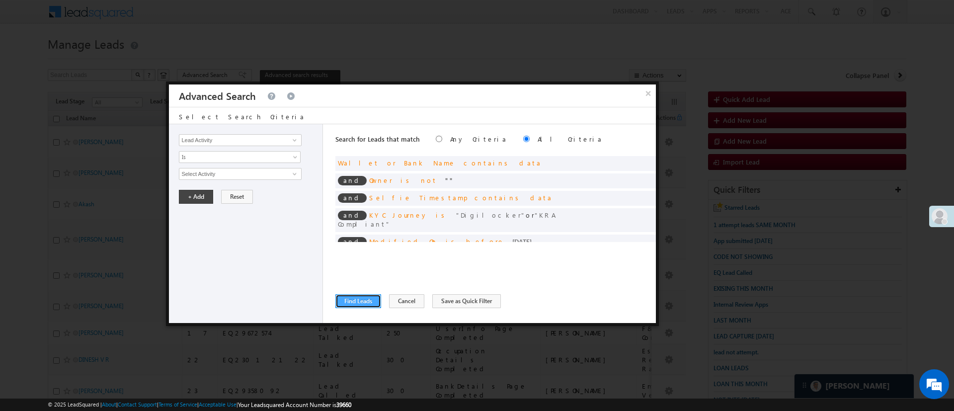
click at [367, 302] on button "Find Leads" at bounding box center [358, 301] width 46 height 14
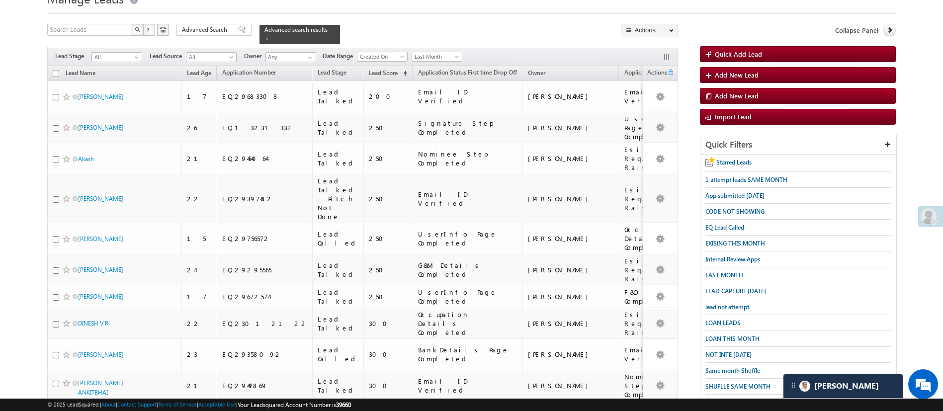
scroll to position [43, 0]
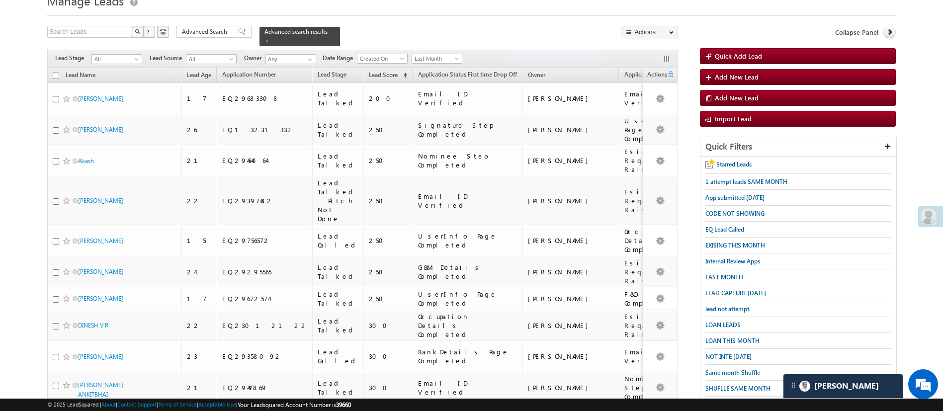
click at [57, 73] on input "checkbox" at bounding box center [56, 76] width 6 height 6
checkbox input "true"
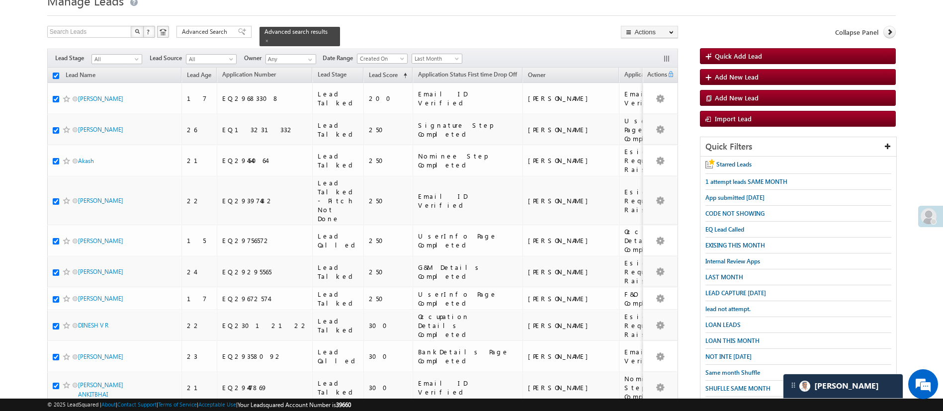
checkbox input "true"
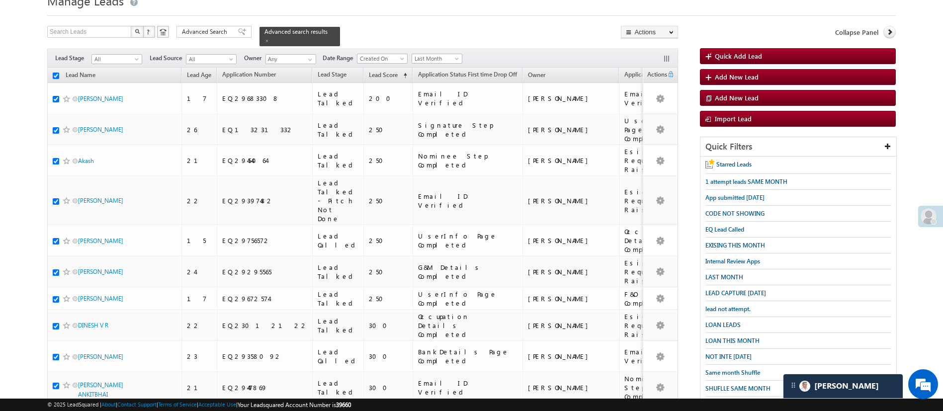
checkbox input "true"
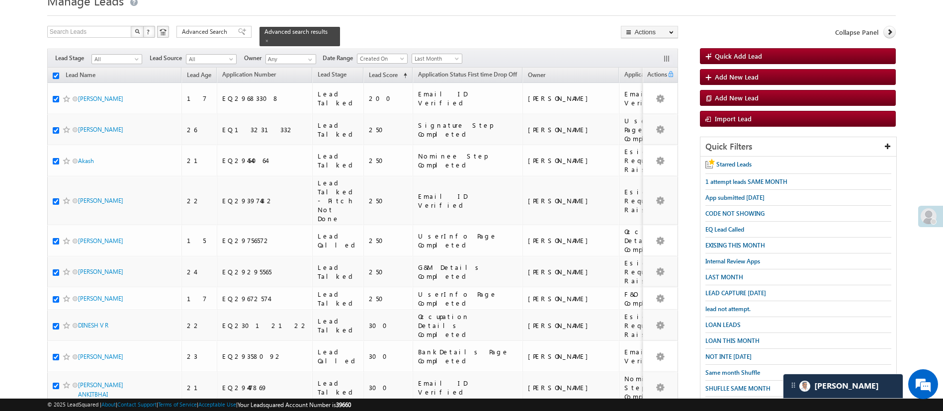
checkbox input "true"
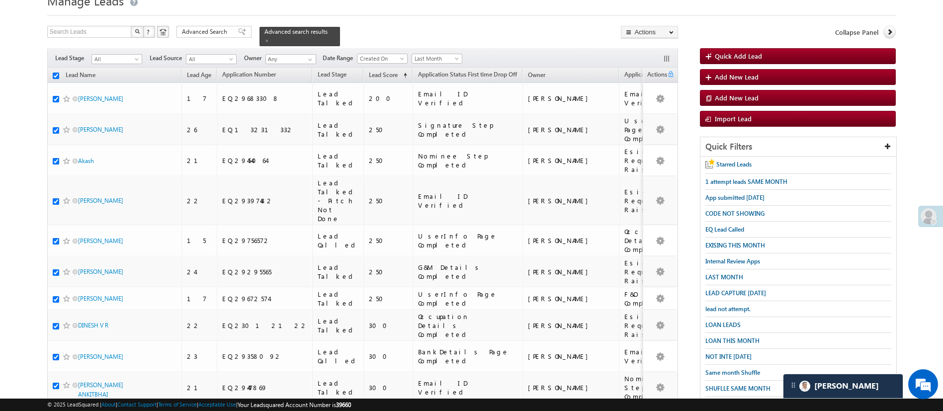
checkbox input "true"
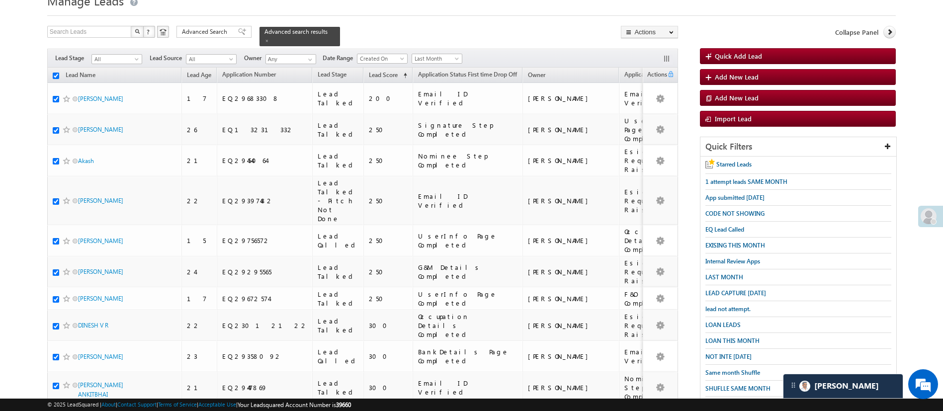
checkbox input "true"
click at [657, 108] on link "Change Owner" at bounding box center [649, 106] width 56 height 12
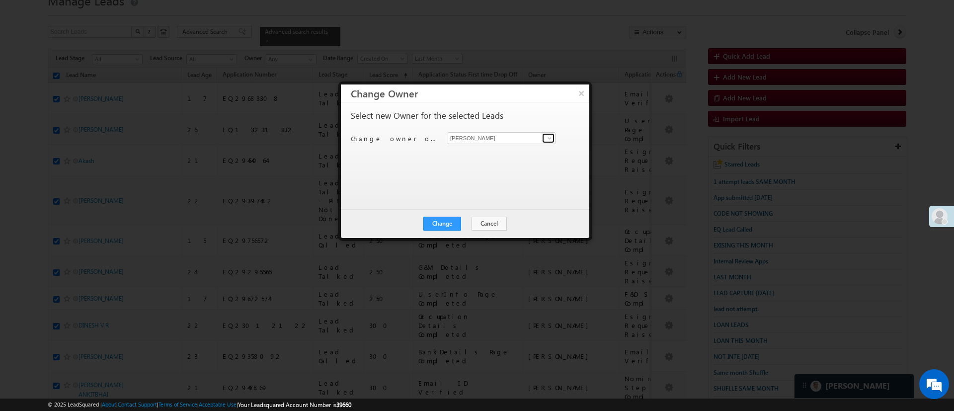
click at [546, 139] on span at bounding box center [550, 138] width 8 height 8
click at [500, 156] on span "[EMAIL_ADDRESS][DOMAIN_NAME]" at bounding box center [496, 157] width 89 height 7
type input "MohammedSohail S"
click at [448, 222] on button "Change" at bounding box center [442, 224] width 38 height 14
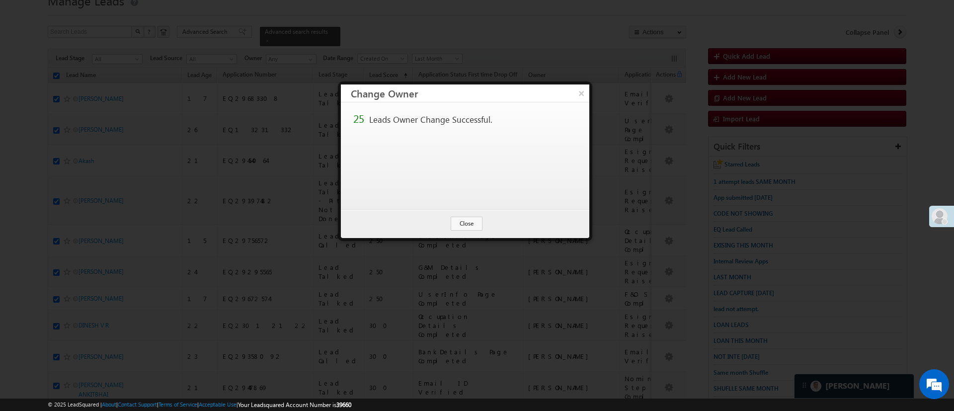
click at [448, 222] on div "Change Cancel Close" at bounding box center [465, 223] width 248 height 29
click at [465, 224] on button "Close" at bounding box center [467, 224] width 32 height 14
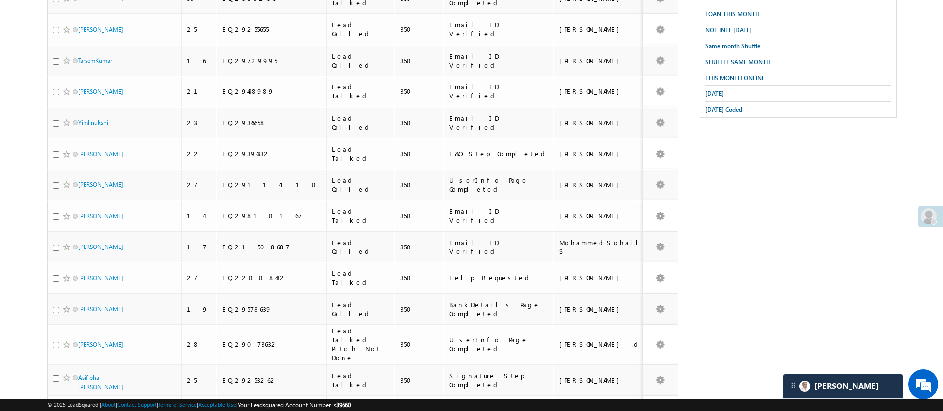
scroll to position [401, 0]
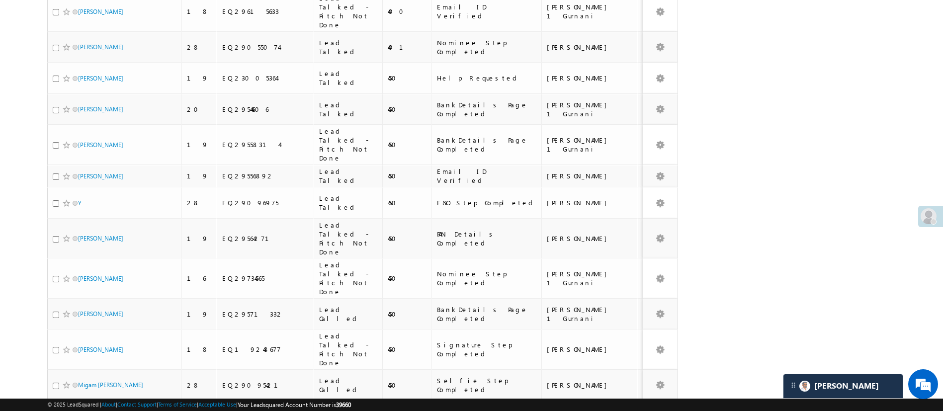
scroll to position [0, 0]
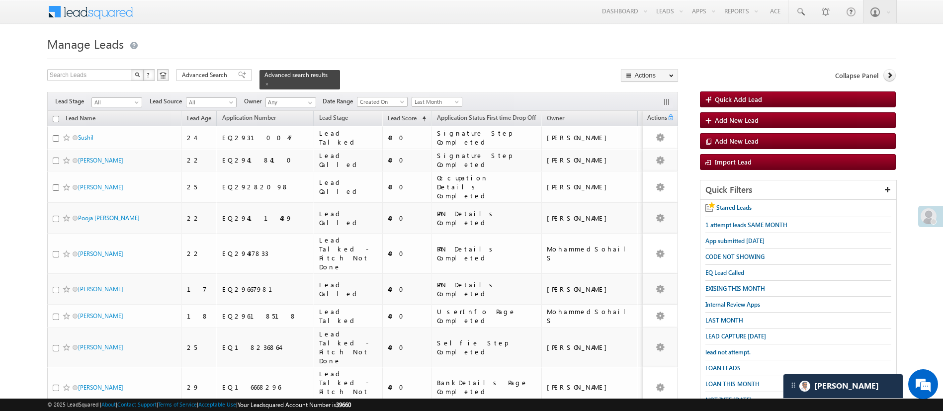
click at [57, 116] on input "checkbox" at bounding box center [56, 119] width 6 height 6
checkbox input "true"
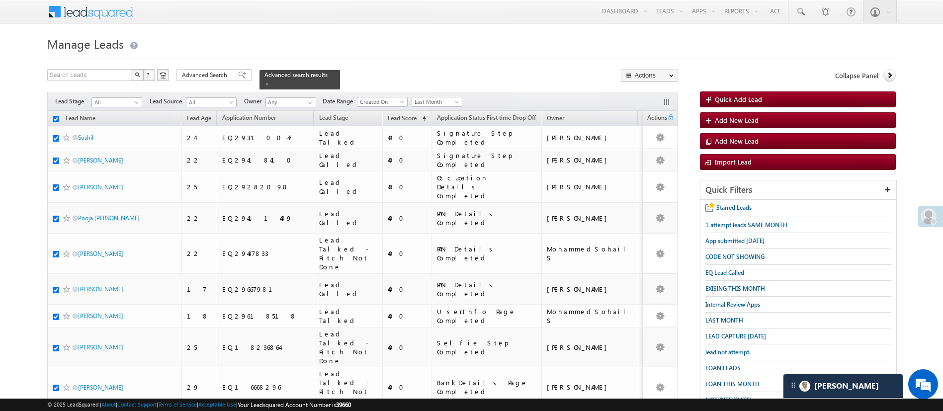
checkbox input "true"
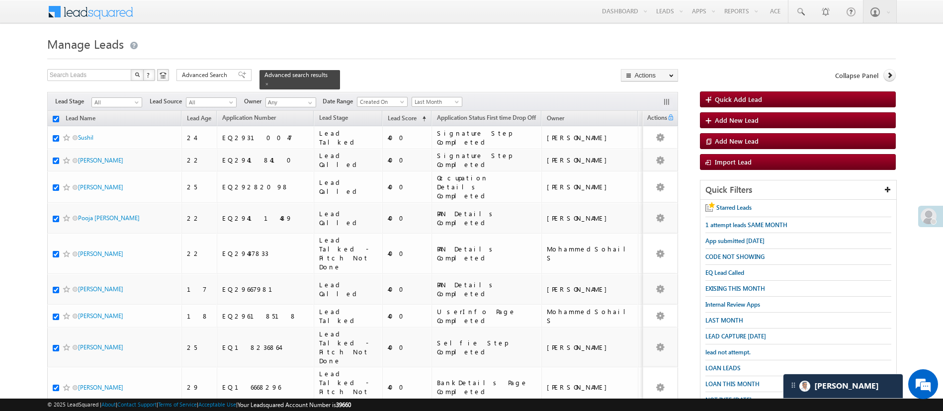
checkbox input "true"
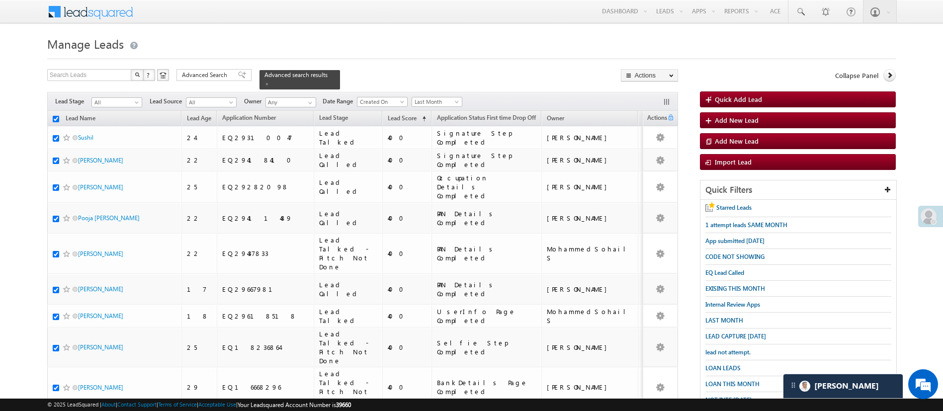
checkbox input "true"
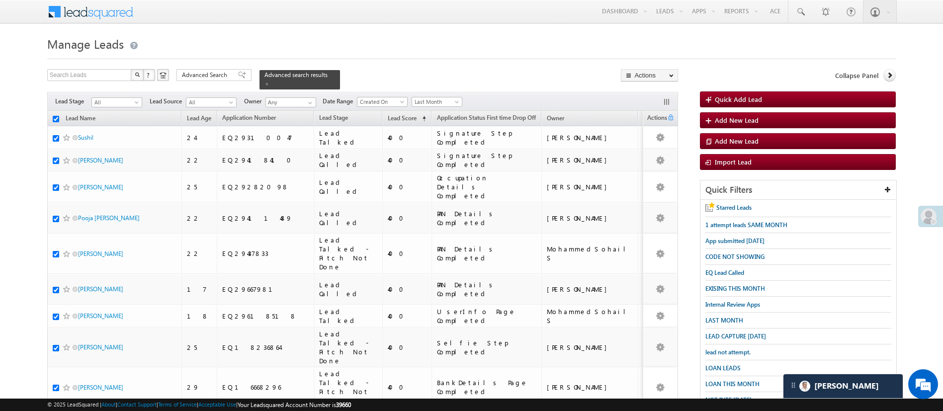
checkbox input "true"
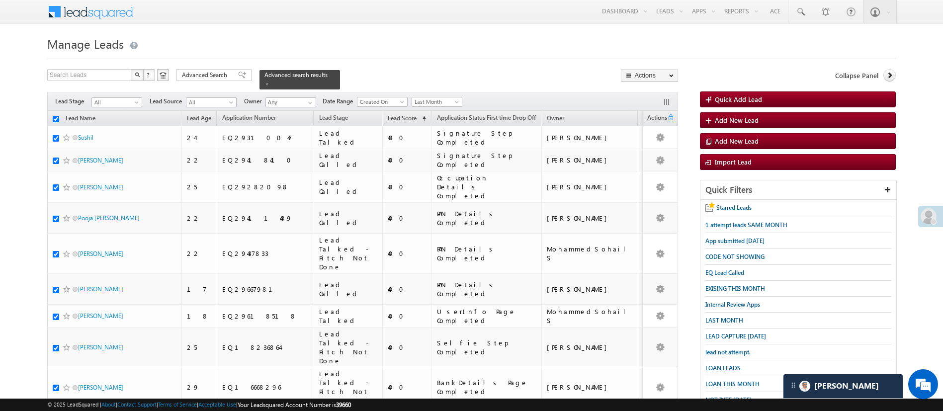
checkbox input "true"
click at [665, 148] on link "Change Owner" at bounding box center [649, 149] width 56 height 12
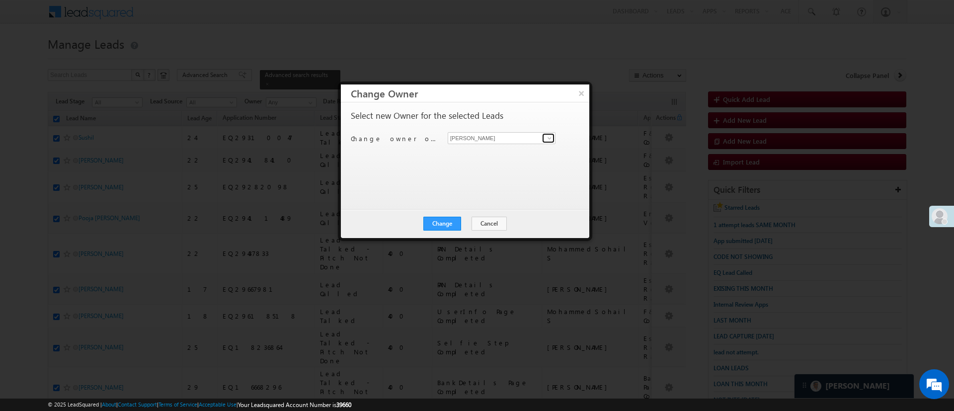
click at [548, 140] on span at bounding box center [550, 138] width 8 height 8
type input "moh"
click at [577, 90] on button "×" at bounding box center [581, 92] width 16 height 17
click at [579, 96] on button "×" at bounding box center [581, 92] width 16 height 17
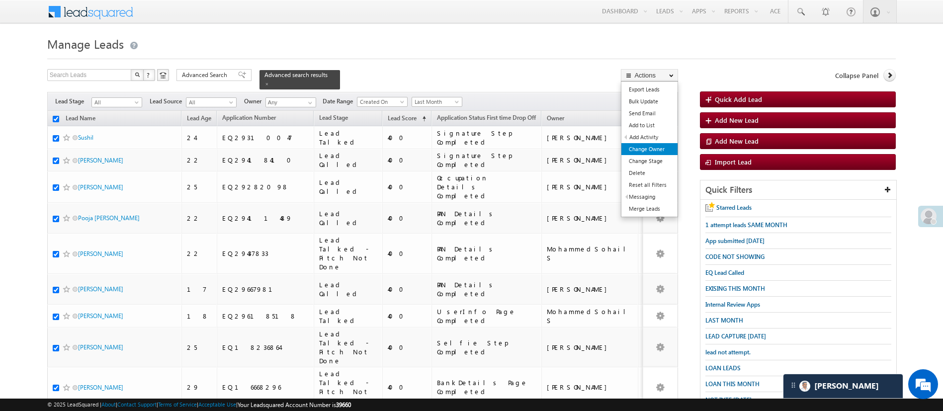
click at [657, 147] on link "Change Owner" at bounding box center [649, 149] width 56 height 12
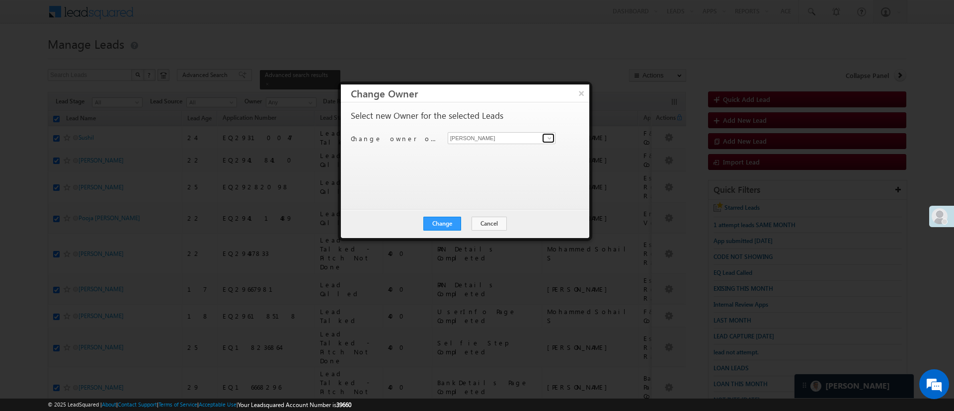
click at [550, 136] on span at bounding box center [550, 138] width 8 height 8
type input "mo"
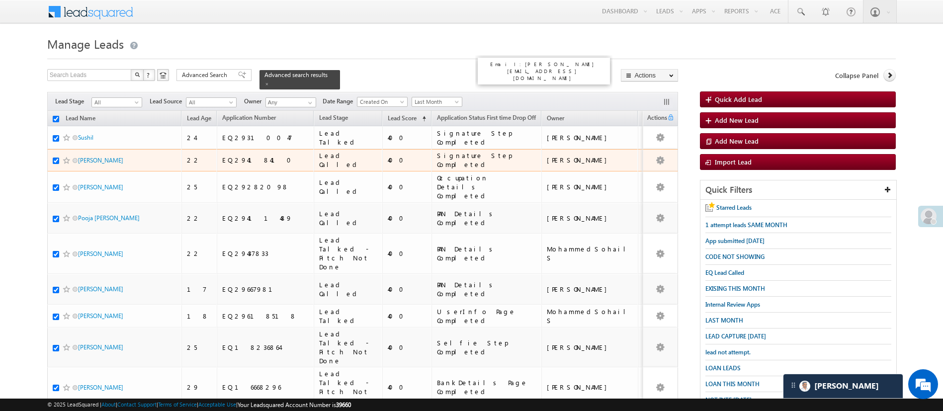
click at [547, 156] on div "[PERSON_NAME]" at bounding box center [590, 160] width 86 height 9
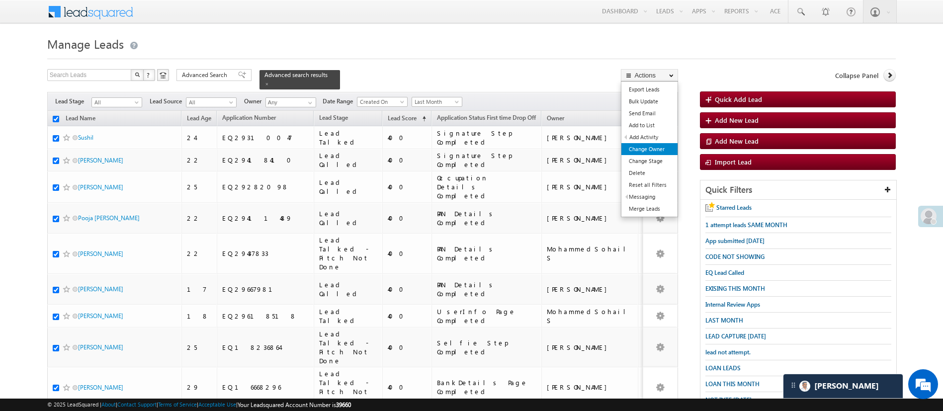
click at [660, 148] on link "Change Owner" at bounding box center [649, 149] width 56 height 12
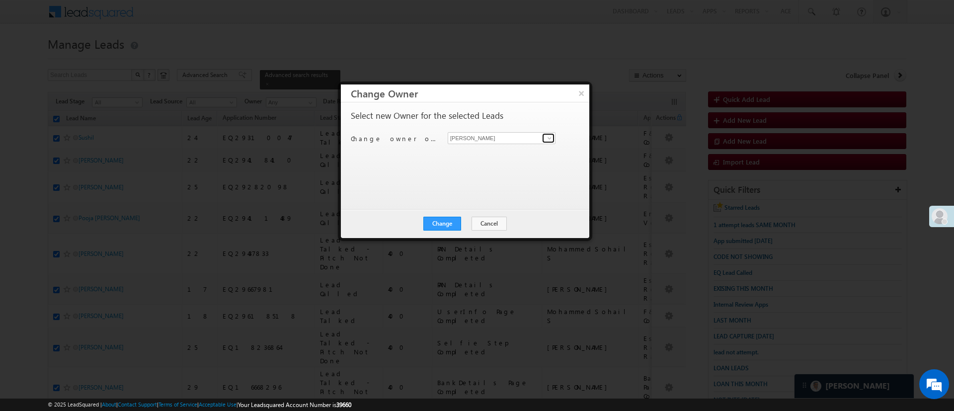
click at [552, 133] on link at bounding box center [548, 138] width 12 height 10
click at [511, 149] on link "MohammedSohail S MohammedSohail.S@angelbroking.com" at bounding box center [502, 153] width 108 height 19
type input "MohammedSohail S"
click at [435, 223] on button "Change" at bounding box center [442, 224] width 38 height 14
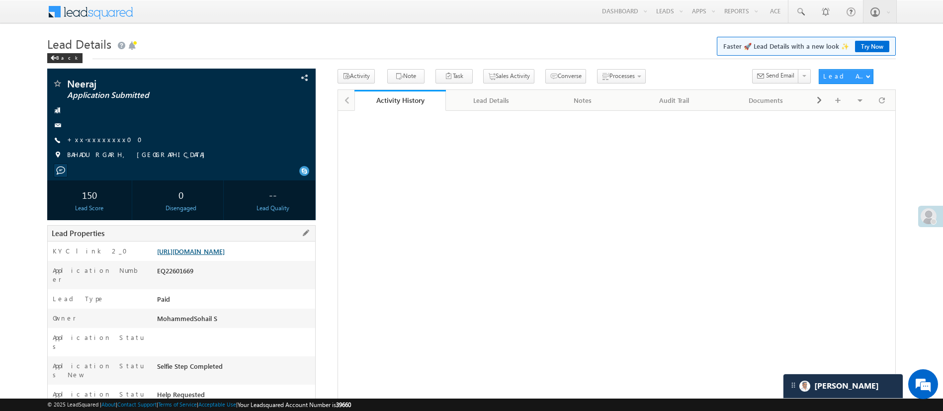
click at [225, 255] on link "[URL][DOMAIN_NAME]" at bounding box center [191, 251] width 68 height 8
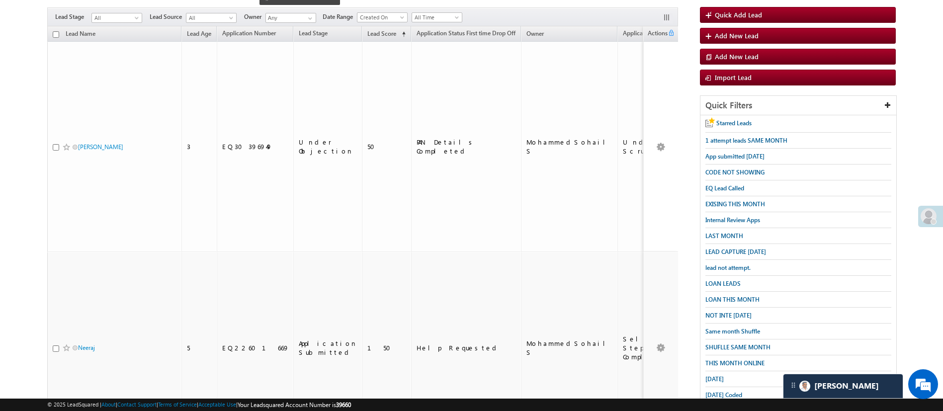
scroll to position [90, 0]
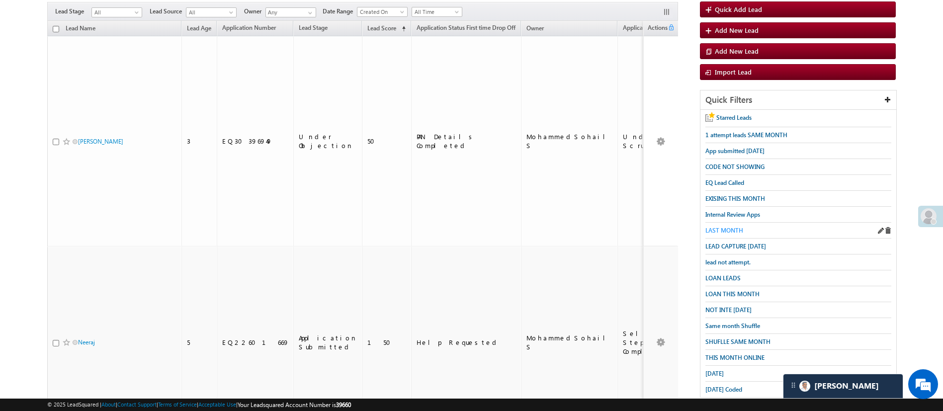
click at [732, 229] on span "LAST MONTH" at bounding box center [724, 230] width 38 height 7
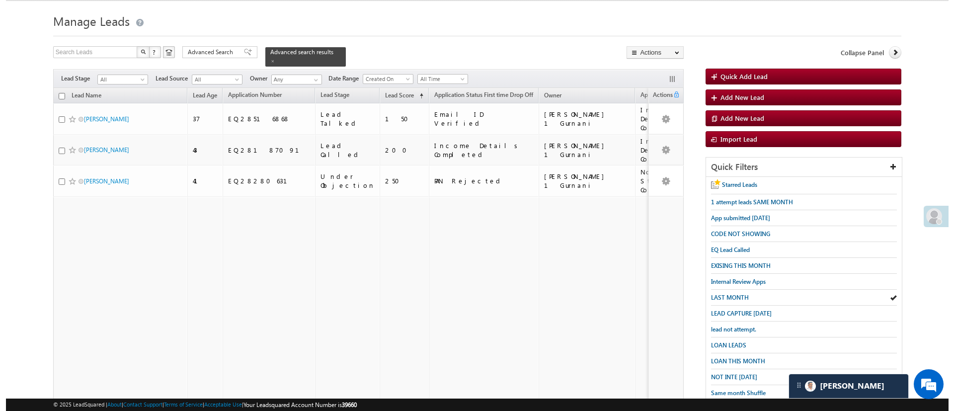
scroll to position [0, 0]
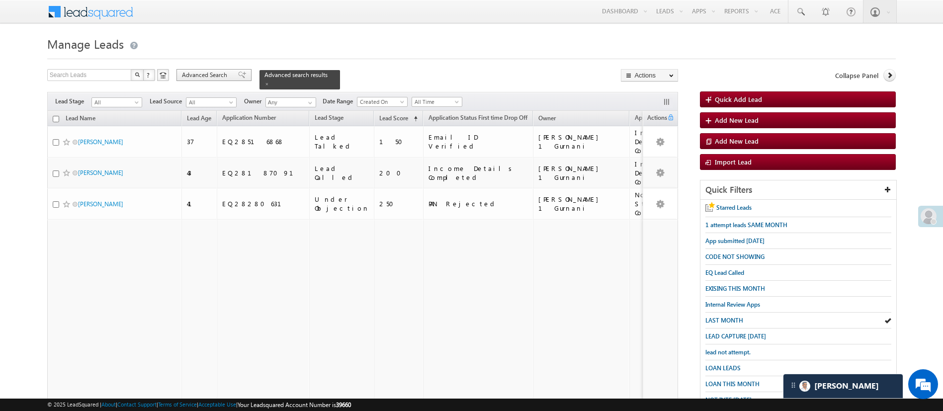
click at [218, 75] on span "Advanced Search" at bounding box center [206, 75] width 48 height 9
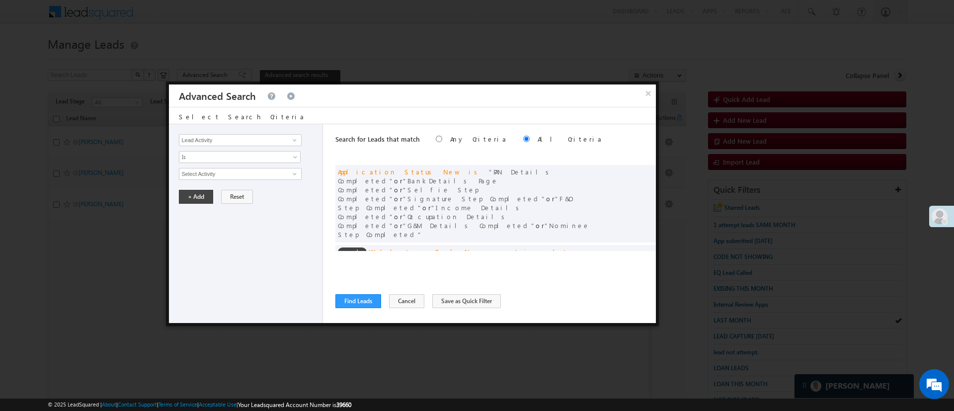
drag, startPoint x: 647, startPoint y: 98, endPoint x: 714, endPoint y: 47, distance: 84.4
click at [647, 98] on button "×" at bounding box center [649, 92] width 16 height 17
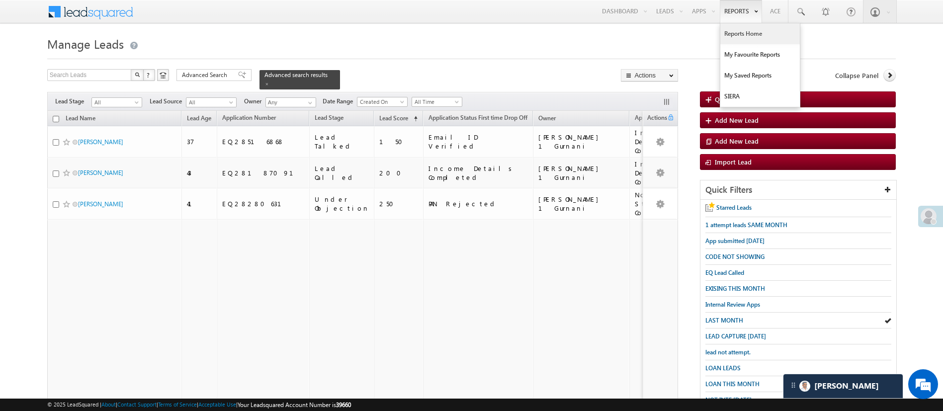
click at [739, 37] on link "Reports Home" at bounding box center [760, 33] width 80 height 21
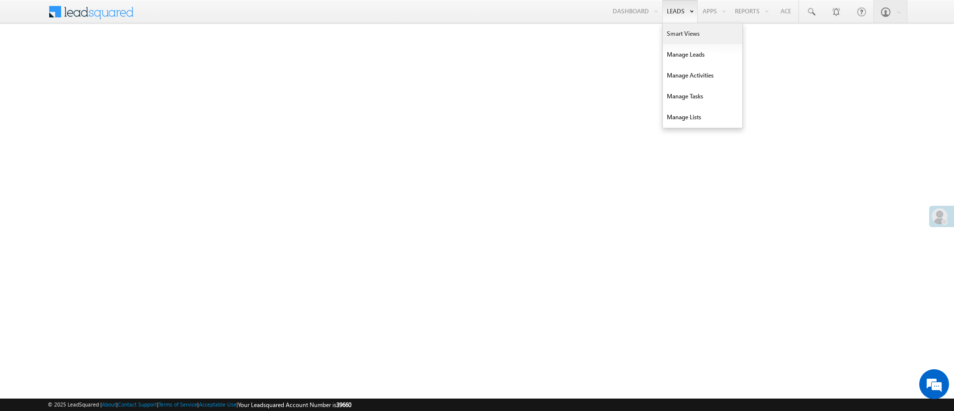
click at [675, 31] on link "Smart Views" at bounding box center [703, 33] width 80 height 21
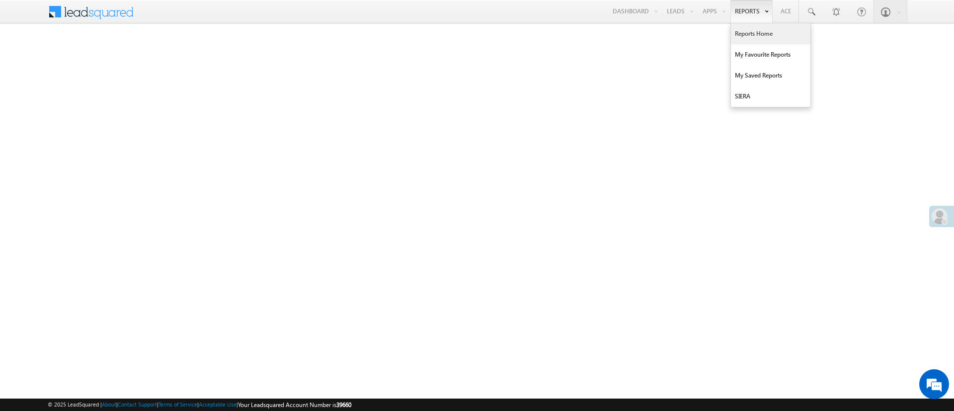
click at [754, 31] on link "Reports Home" at bounding box center [771, 33] width 80 height 21
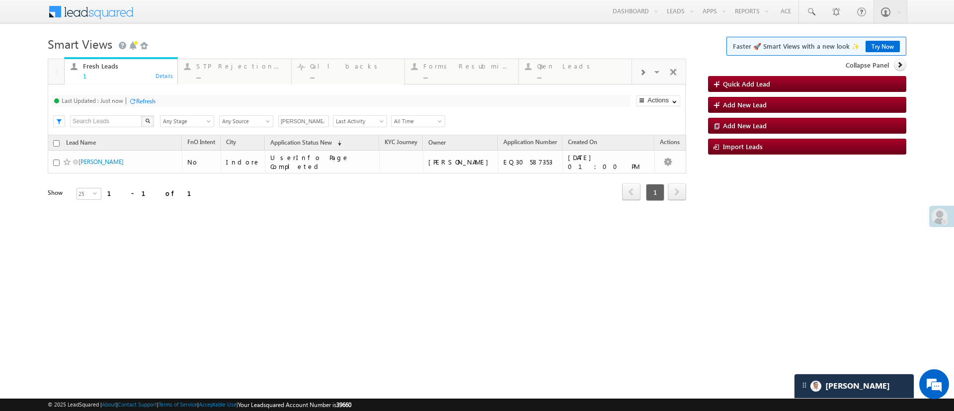
click at [145, 100] on div "Refresh" at bounding box center [145, 100] width 19 height 7
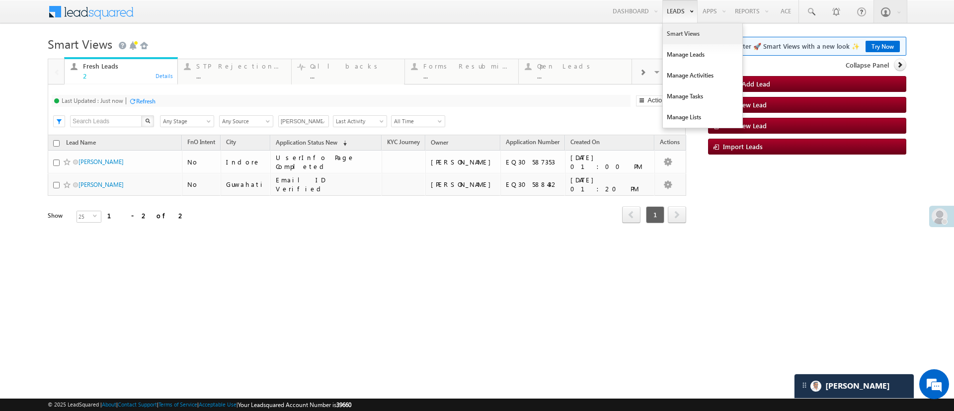
click at [683, 29] on link "Smart Views" at bounding box center [703, 33] width 80 height 21
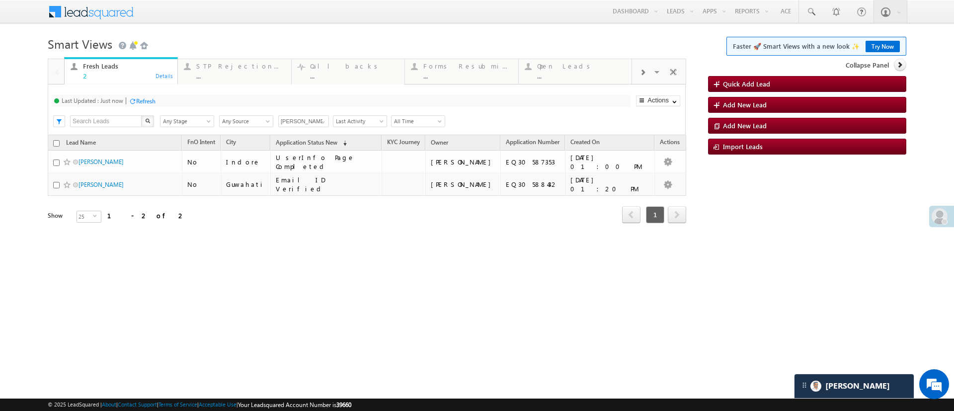
click at [329, 122] on div "Search X Lead Stage Any Stage Any Stage Lead Source Any Source Any Source Owner…" at bounding box center [375, 120] width 620 height 15
click at [322, 122] on span at bounding box center [323, 122] width 8 height 8
click at [310, 204] on link "Ujjwal 1Gurnani" at bounding box center [303, 204] width 51 height 19
type input "[PERSON_NAME] 1Gurnani"
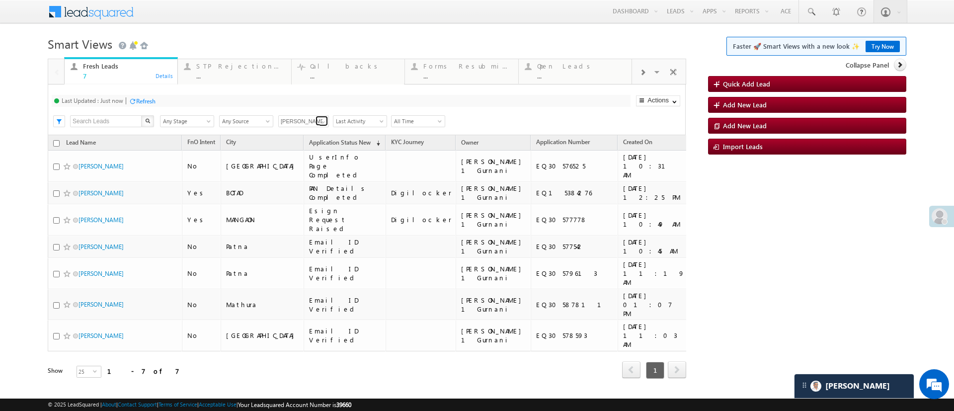
click at [323, 119] on span at bounding box center [323, 122] width 8 height 8
click at [312, 129] on link "Any Owner" at bounding box center [303, 132] width 51 height 11
type input "Any Owner"
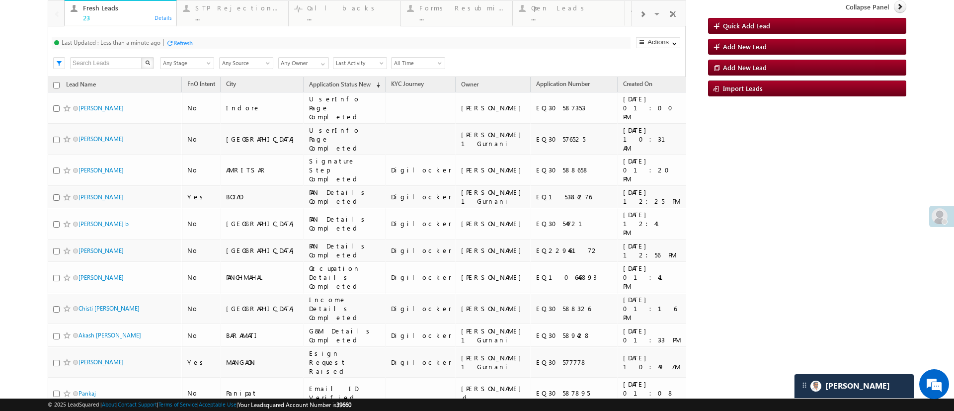
scroll to position [0, 0]
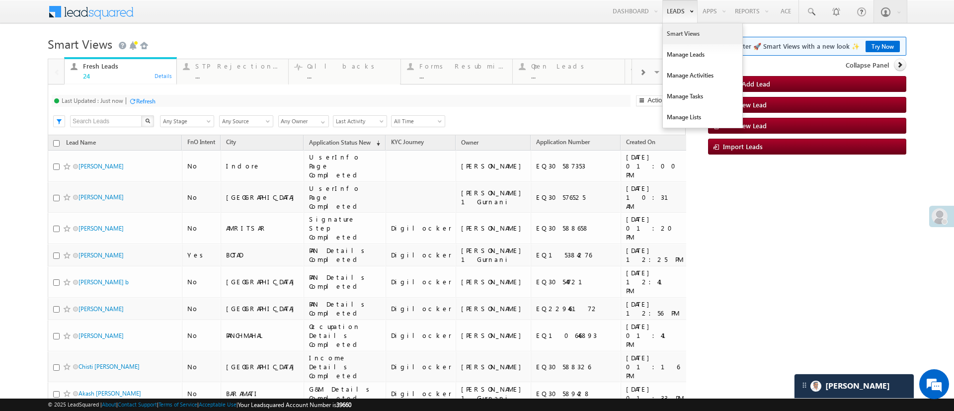
click at [674, 36] on link "Smart Views" at bounding box center [703, 33] width 80 height 21
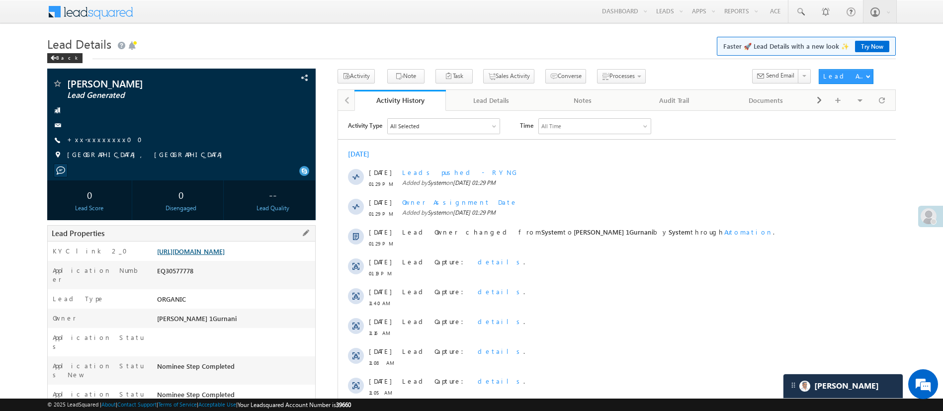
click at [225, 247] on link "https://angelbroking1-pk3em7sa.customui-test.leadsquared.com?leadId=e4694aa7-03…" at bounding box center [191, 251] width 68 height 8
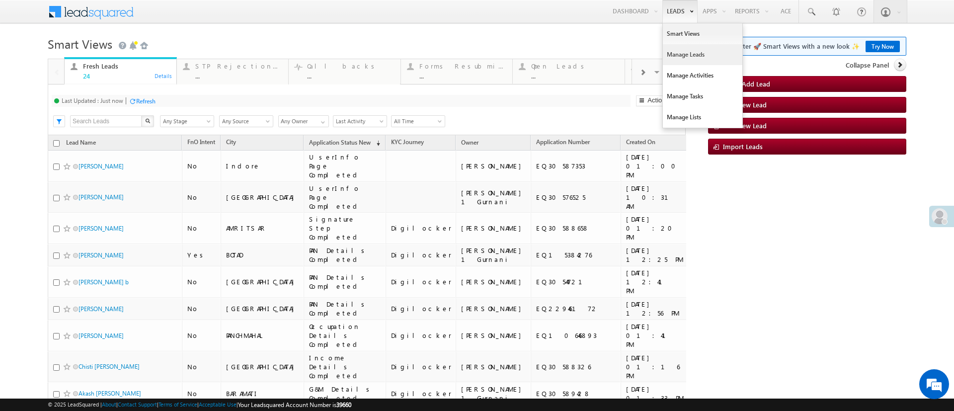
click at [680, 52] on link "Manage Leads" at bounding box center [703, 54] width 80 height 21
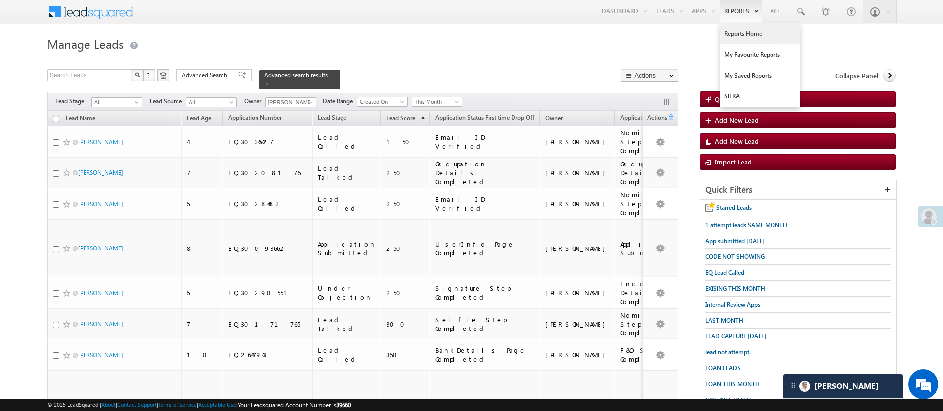
click at [737, 37] on link "Reports Home" at bounding box center [760, 33] width 80 height 21
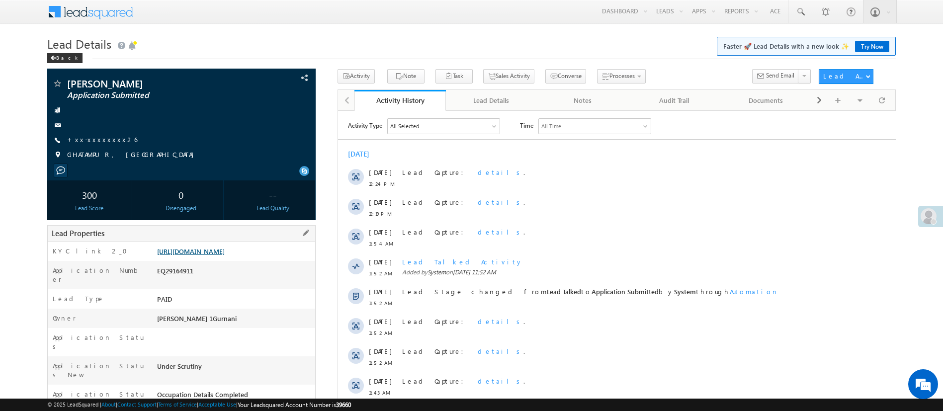
click at [225, 255] on link "https://angelbroking1-pk3em7sa.customui-test.leadsquared.com?leadId=0a9c6d14-61…" at bounding box center [191, 251] width 68 height 8
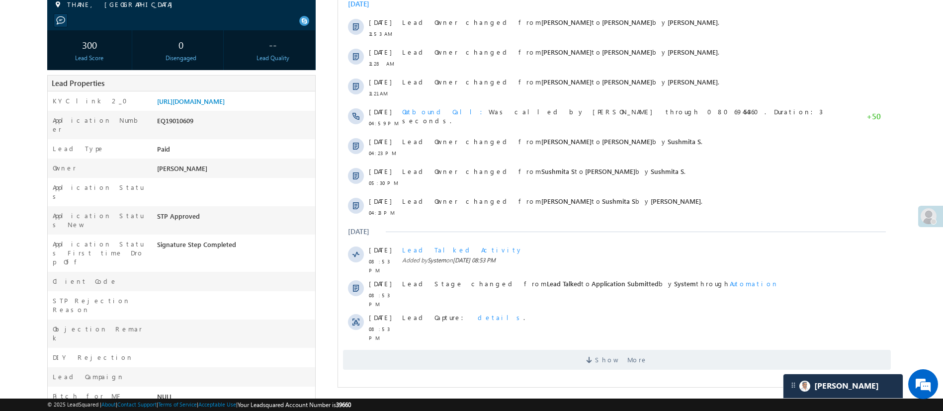
scroll to position [149, 0]
click at [183, 131] on div "EQ19010609" at bounding box center [235, 124] width 161 height 14
copy div "EQ19010609"
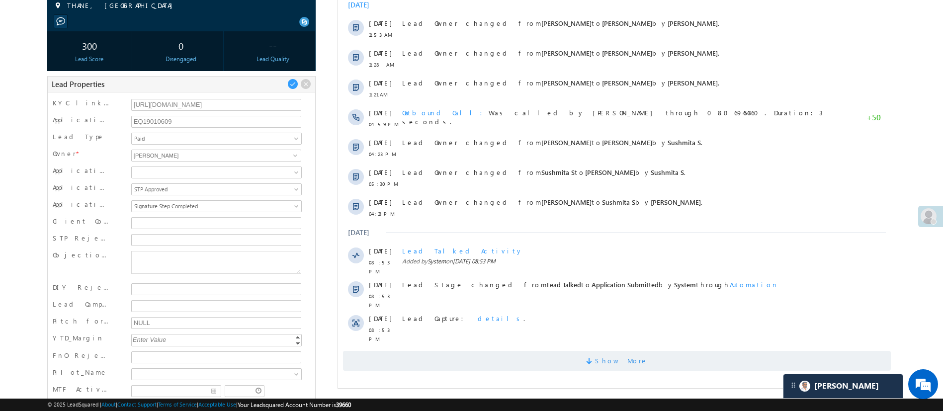
click at [642, 355] on span "Show More" at bounding box center [616, 361] width 548 height 20
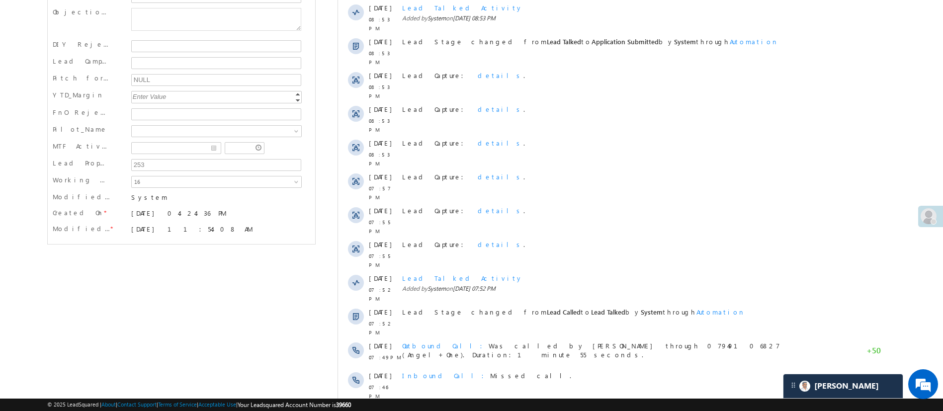
scroll to position [0, 0]
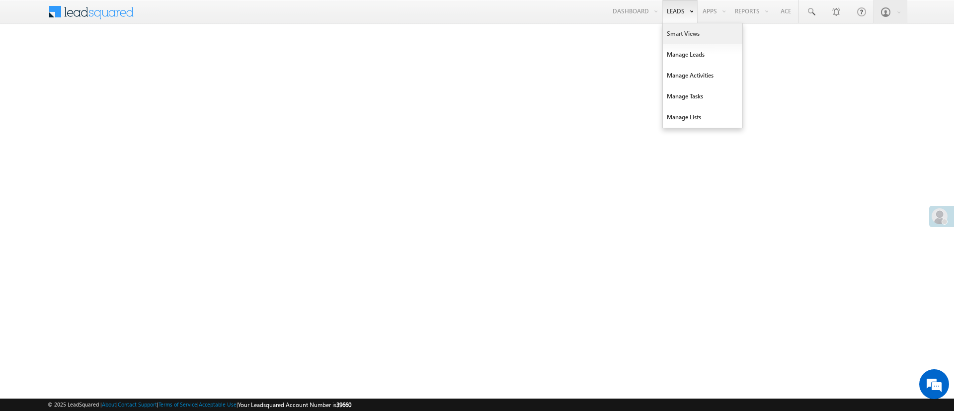
click at [678, 32] on link "Smart Views" at bounding box center [703, 33] width 80 height 21
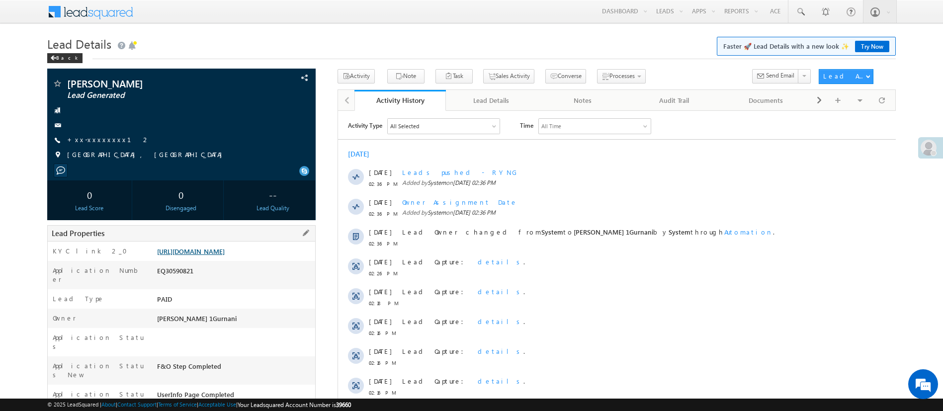
click at [225, 248] on link "https://angelbroking1-pk3em7sa.customui-test.leadsquared.com?leadId=142fec56-ac…" at bounding box center [191, 251] width 68 height 8
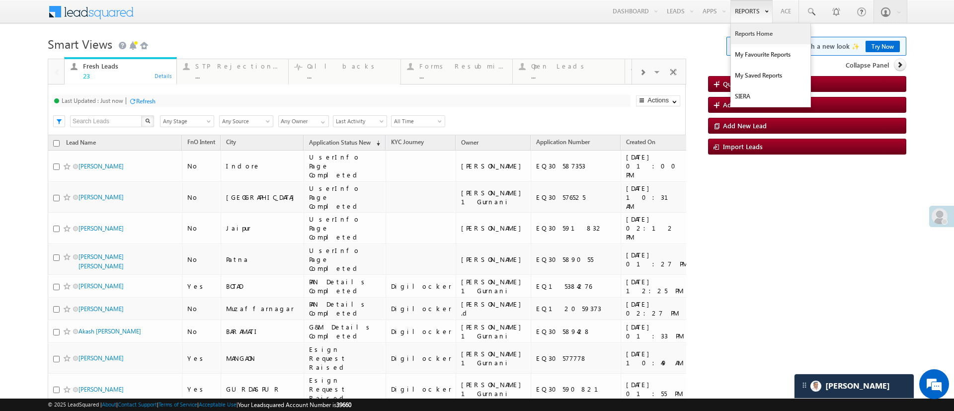
click at [743, 35] on link "Reports Home" at bounding box center [771, 33] width 80 height 21
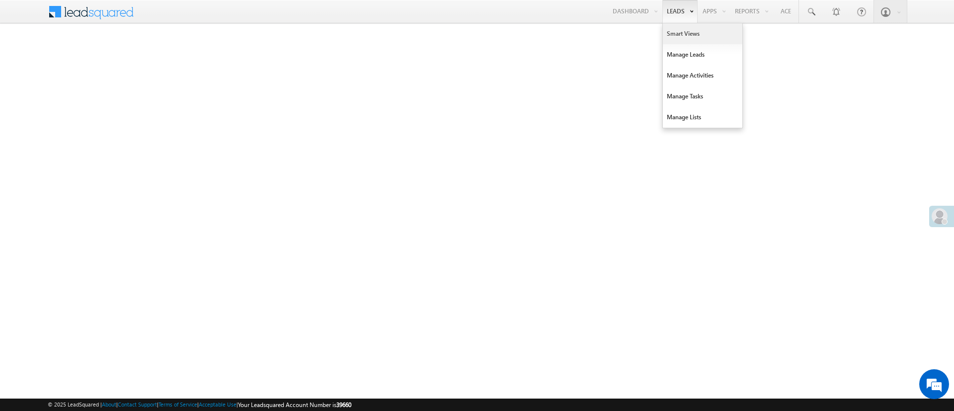
click at [675, 27] on link "Smart Views" at bounding box center [703, 33] width 80 height 21
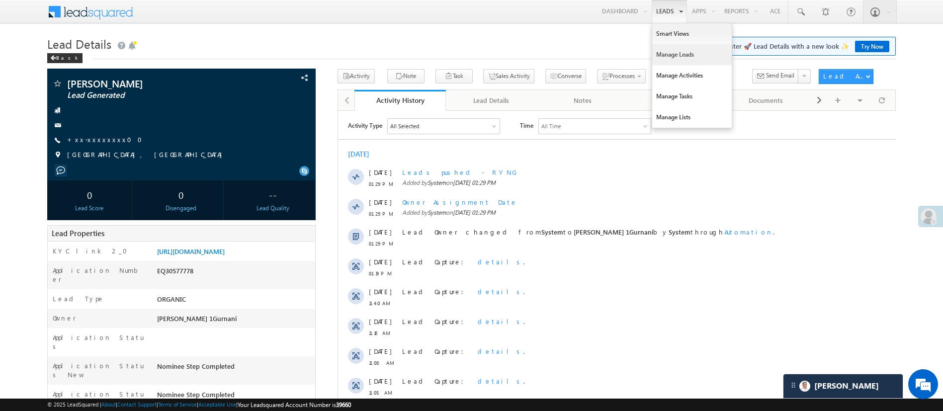
drag, startPoint x: 0, startPoint y: 0, endPoint x: 676, endPoint y: 48, distance: 677.5
click at [676, 48] on link "Manage Leads" at bounding box center [692, 54] width 80 height 21
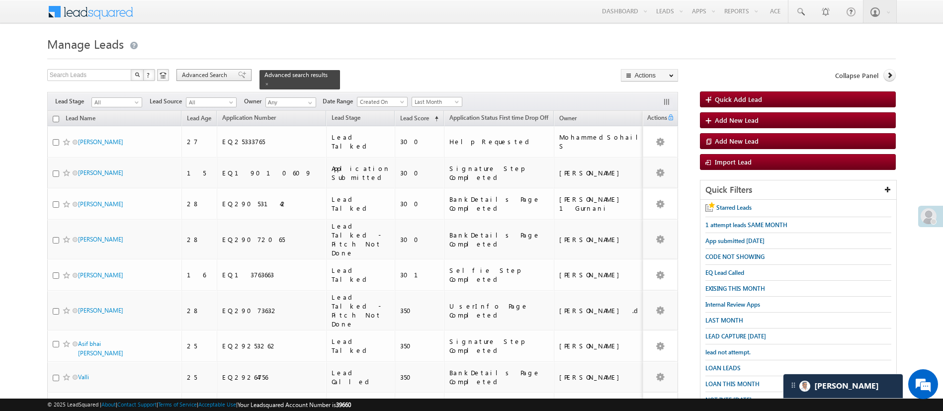
click at [202, 72] on span "Advanced Search" at bounding box center [206, 75] width 48 height 9
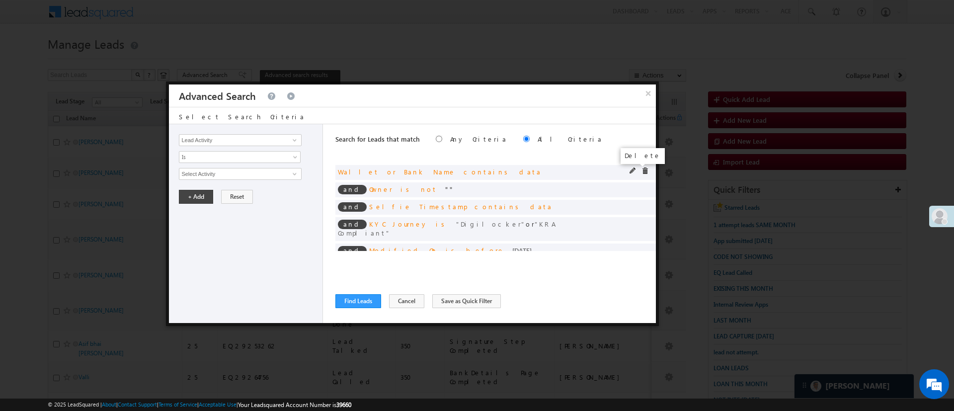
click at [642, 169] on span at bounding box center [645, 170] width 7 height 7
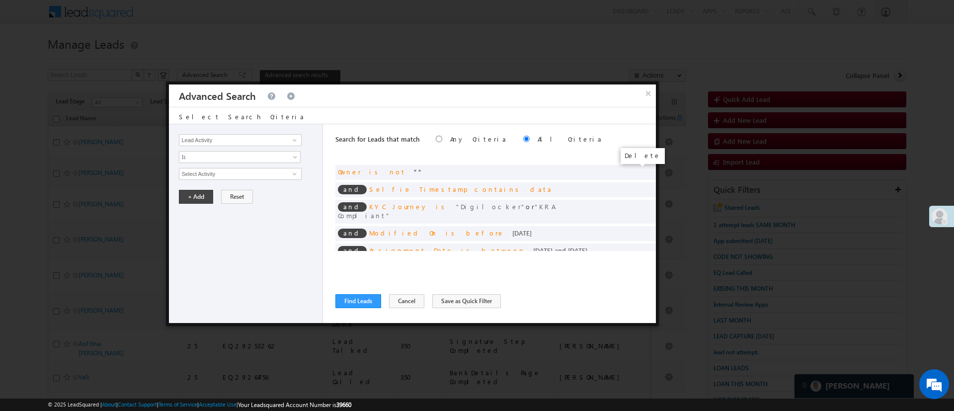
click at [0, 0] on span at bounding box center [0, 0] width 0 height 0
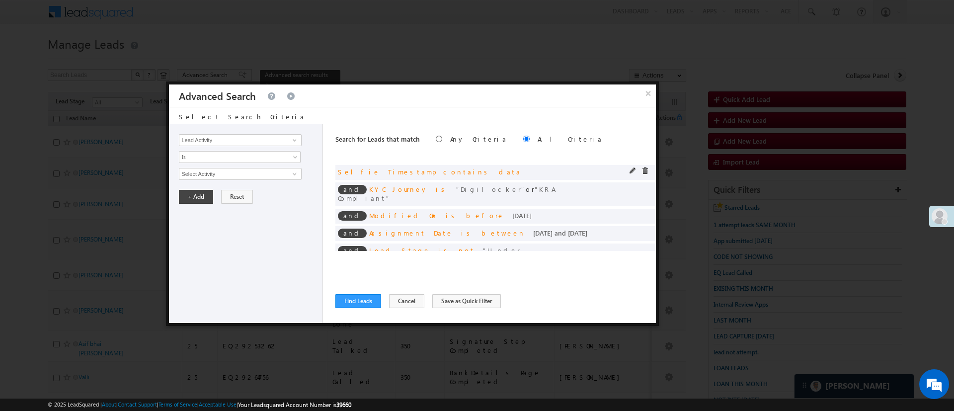
click at [642, 170] on span at bounding box center [645, 170] width 7 height 7
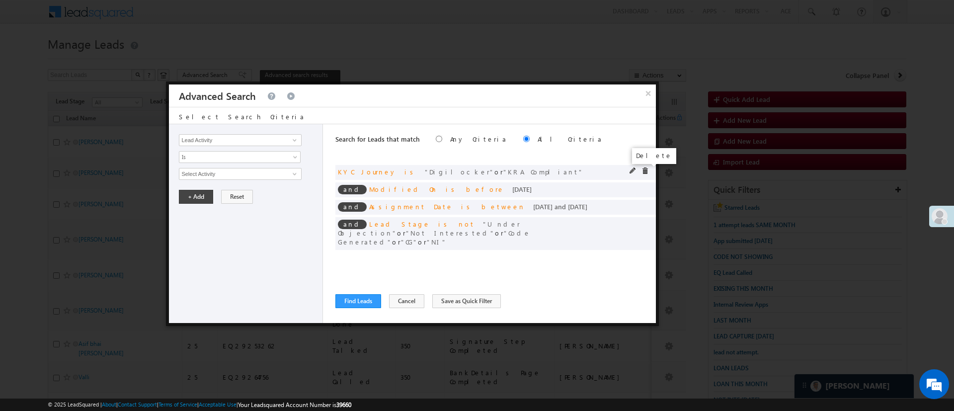
click at [646, 170] on span at bounding box center [645, 170] width 7 height 7
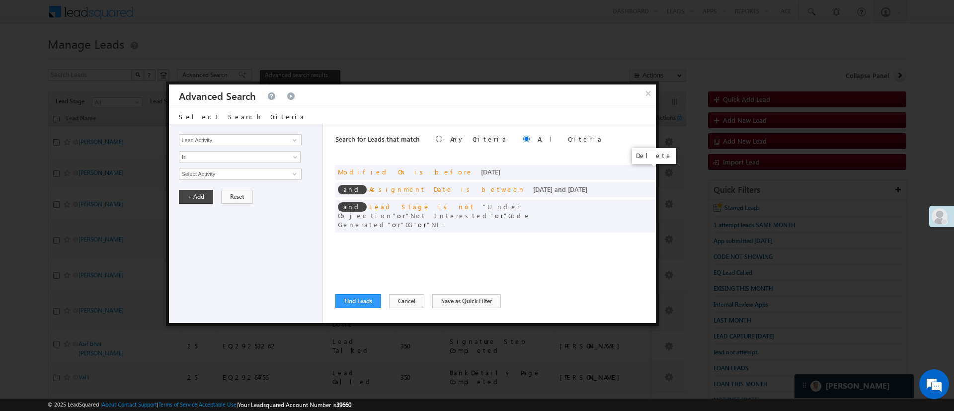
click at [0, 0] on span at bounding box center [0, 0] width 0 height 0
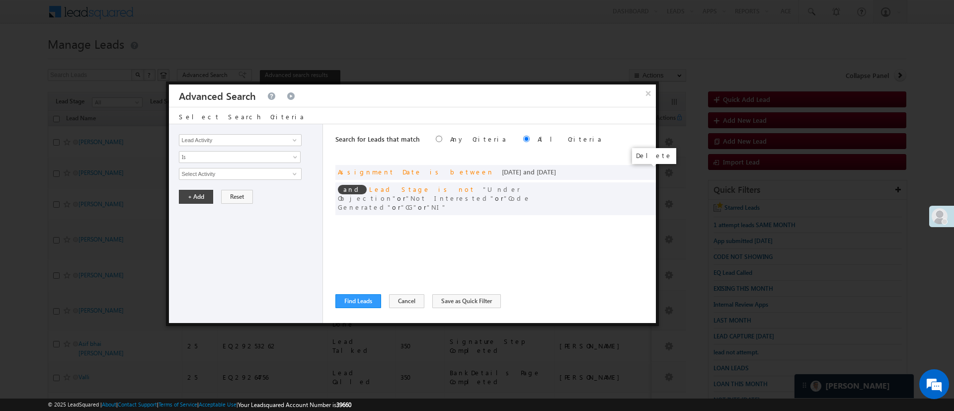
click at [0, 0] on span at bounding box center [0, 0] width 0 height 0
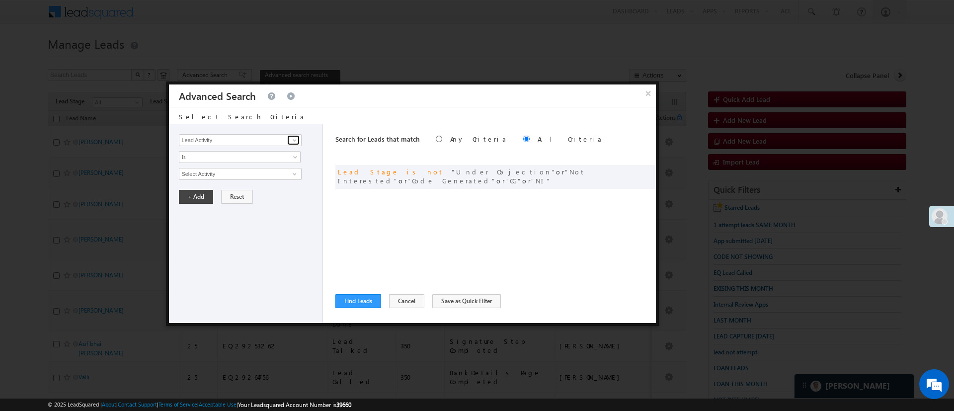
click at [293, 142] on span at bounding box center [295, 140] width 8 height 8
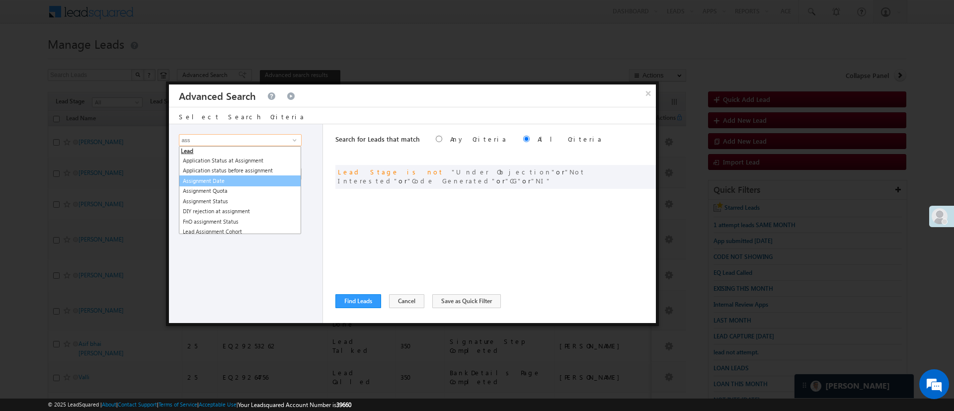
click at [250, 179] on link "Assignment Date" at bounding box center [240, 180] width 122 height 11
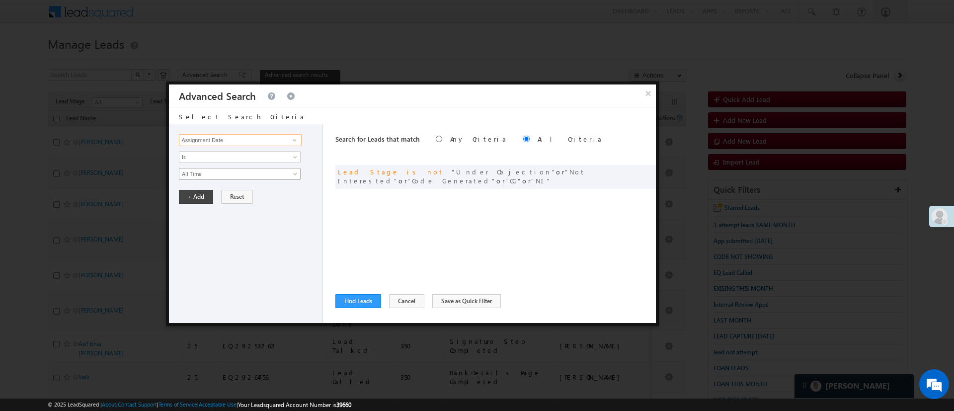
type input "Assignment Date"
click at [251, 177] on span "All Time" at bounding box center [233, 173] width 108 height 9
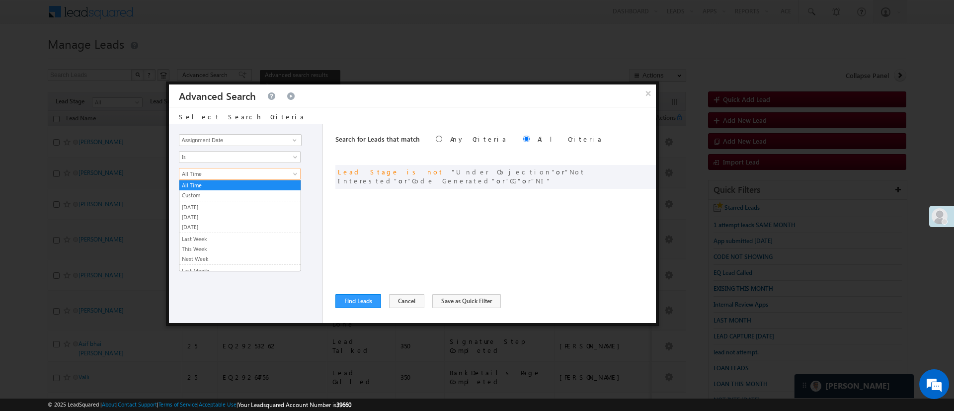
scroll to position [67, 0]
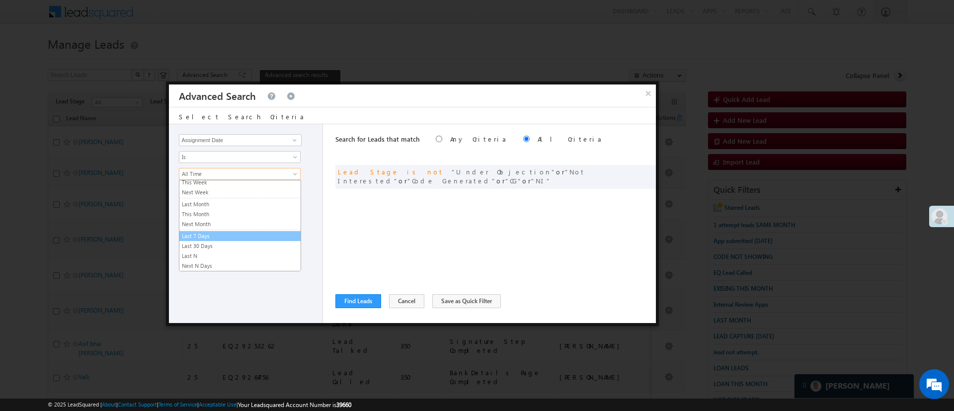
click at [256, 231] on li "Last 7 Days" at bounding box center [239, 236] width 121 height 10
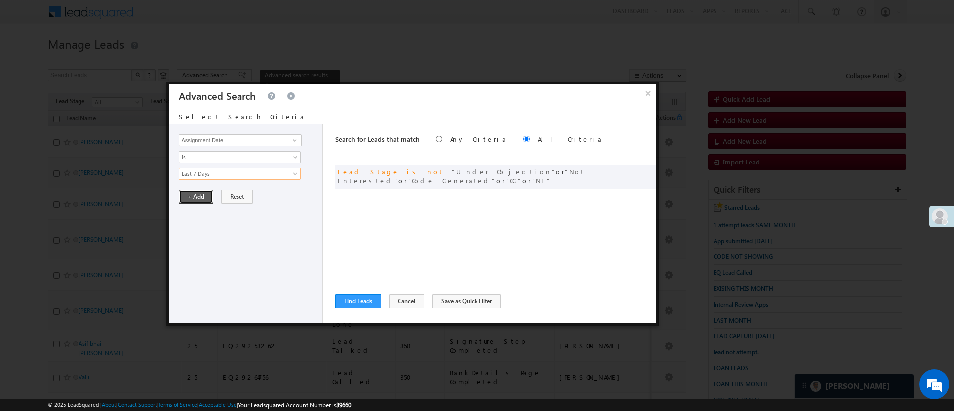
click at [200, 199] on button "+ Add" at bounding box center [196, 197] width 34 height 14
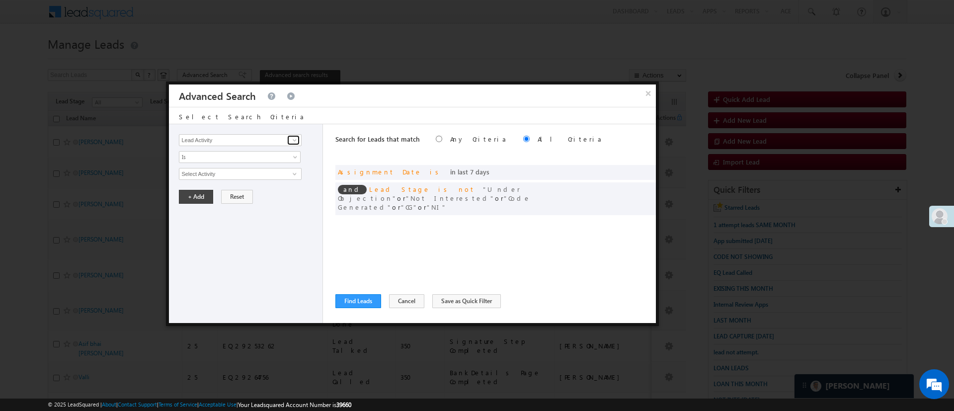
click at [292, 140] on span at bounding box center [295, 140] width 8 height 8
click at [258, 160] on link "Lead Stage" at bounding box center [240, 160] width 122 height 11
type input "Lead Stage"
click at [252, 173] on span "None Selected" at bounding box center [235, 173] width 113 height 11
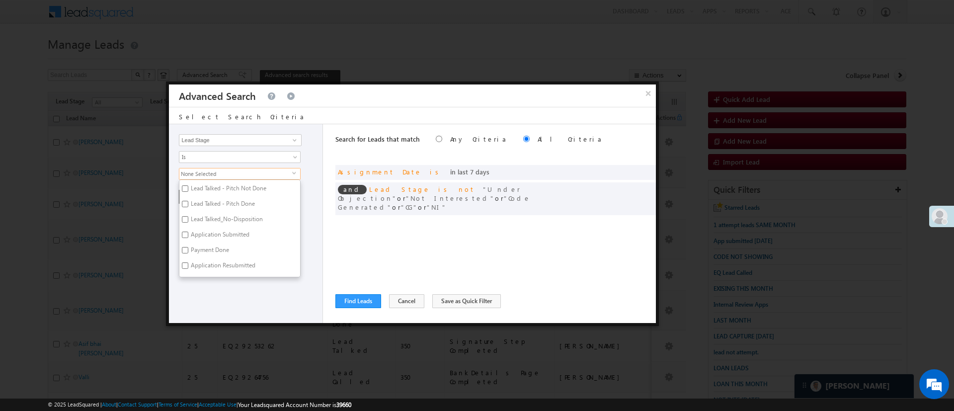
scroll to position [60, 0]
click at [217, 266] on label "Lead Called" at bounding box center [204, 267] width 51 height 15
click at [188, 266] on input "Lead Called" at bounding box center [185, 266] width 6 height 6
click at [219, 275] on label "Lead Called" at bounding box center [204, 267] width 51 height 15
click at [188, 270] on input "Lead Called" at bounding box center [185, 266] width 6 height 6
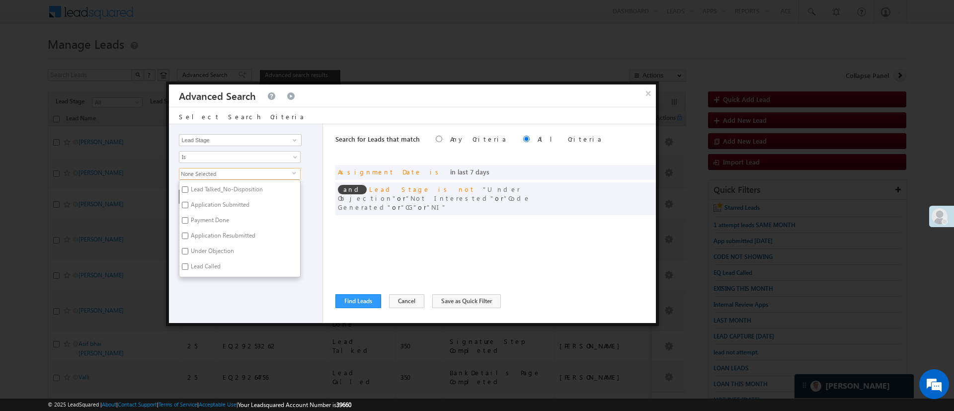
click at [210, 264] on label "Lead Called" at bounding box center [204, 267] width 51 height 15
click at [188, 264] on input "Lead Called" at bounding box center [185, 266] width 6 height 6
checkbox input "true"
click at [219, 284] on div "Lead Activity Task Sales Group Prospect Id WA Last Message Timestamp 4th Day Di…" at bounding box center [246, 223] width 154 height 199
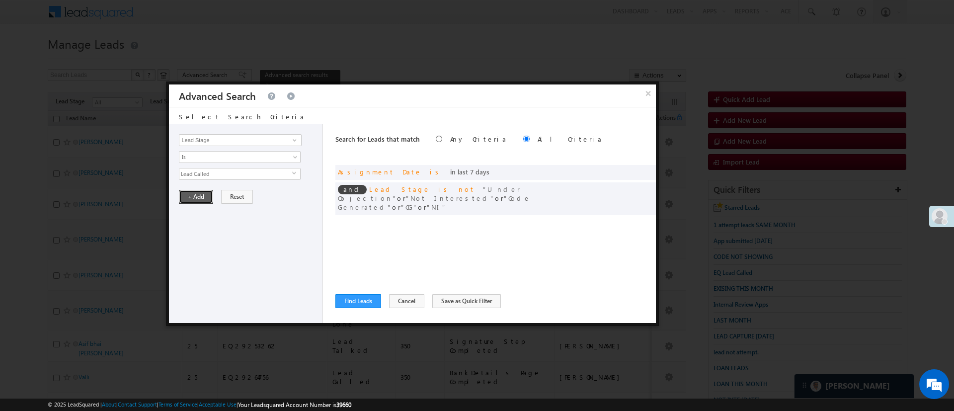
click at [206, 199] on button "+ Add" at bounding box center [196, 197] width 34 height 14
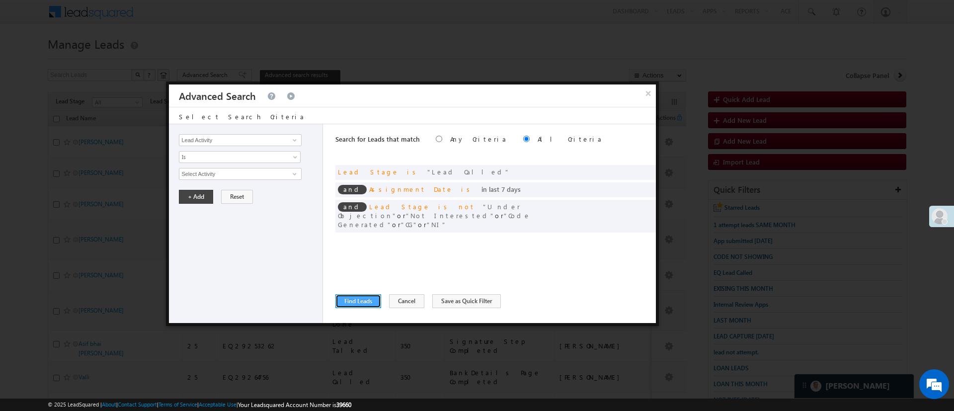
click at [367, 305] on button "Find Leads" at bounding box center [358, 301] width 46 height 14
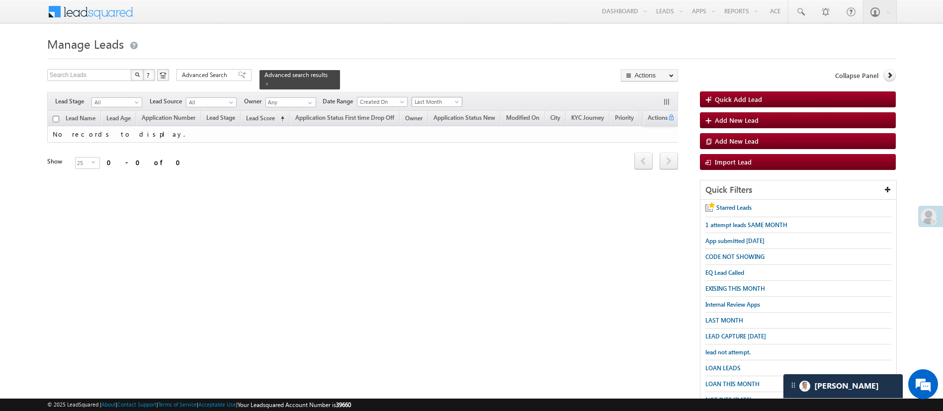
click at [430, 97] on span "Last Month" at bounding box center [435, 101] width 47 height 9
click at [433, 106] on link "All Time" at bounding box center [438, 106] width 50 height 9
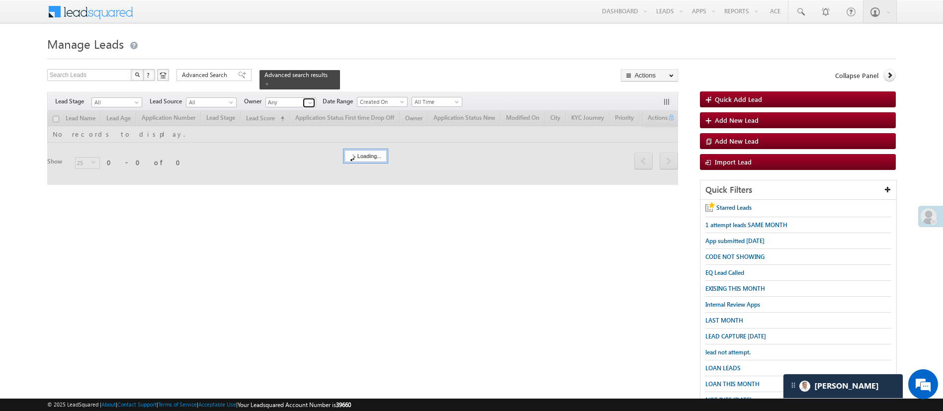
click at [312, 99] on span at bounding box center [310, 103] width 8 height 8
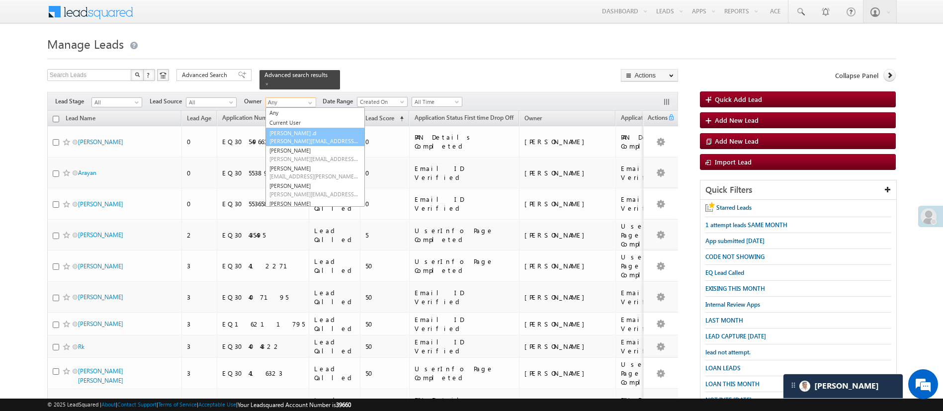
click at [306, 130] on link "Aakansha .d Aakansha.D@angelbroking.com" at bounding box center [314, 137] width 99 height 19
type input "[PERSON_NAME] .d"
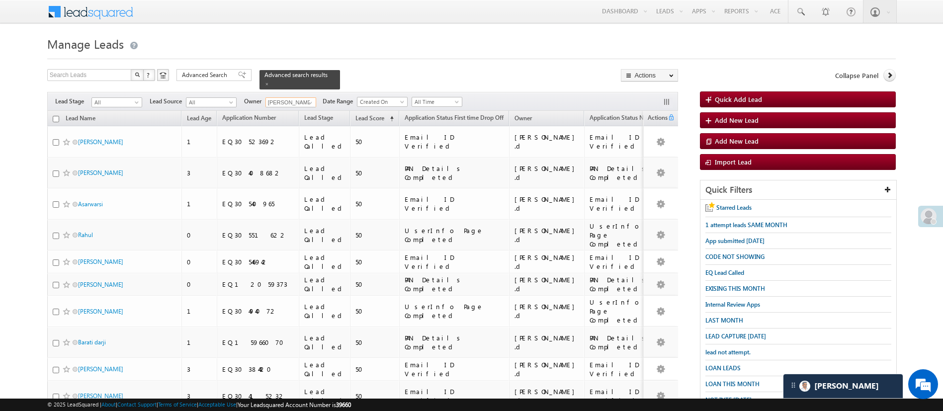
click at [57, 116] on input "checkbox" at bounding box center [56, 119] width 6 height 6
checkbox input "true"
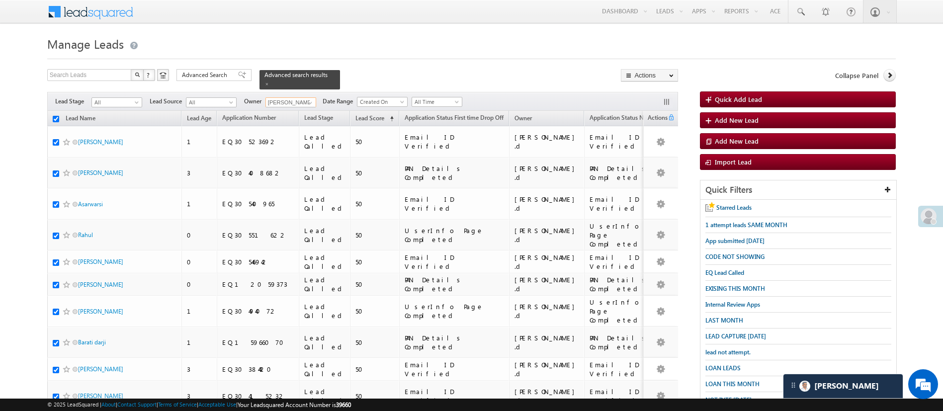
checkbox input "true"
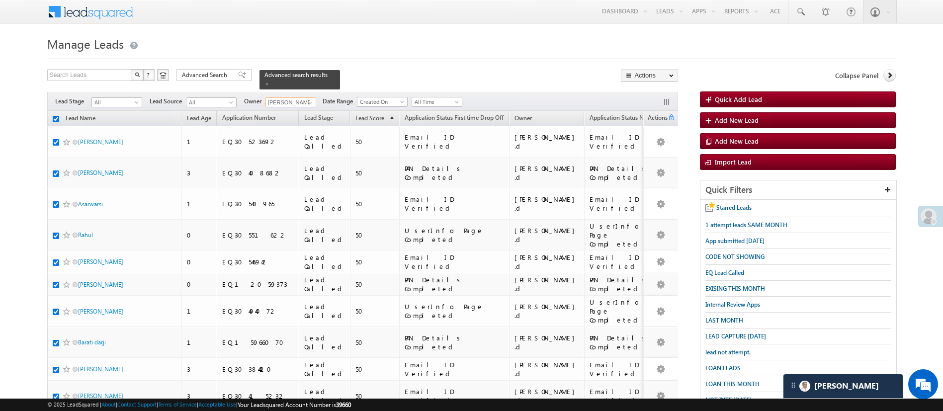
checkbox input "true"
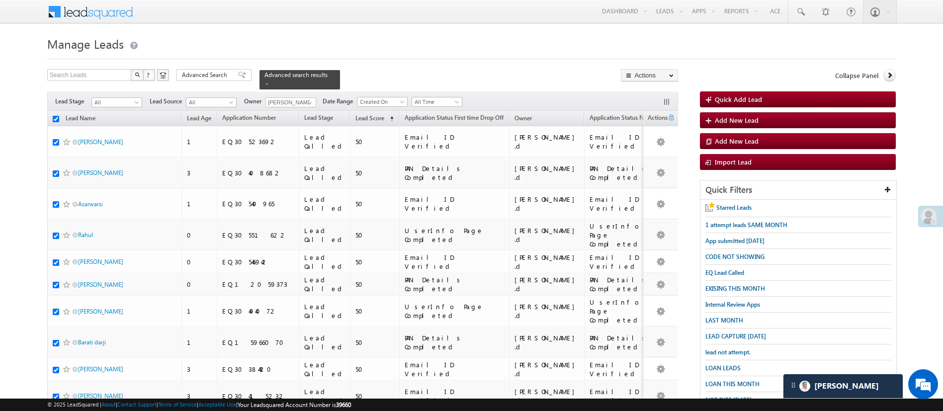
checkbox input "true"
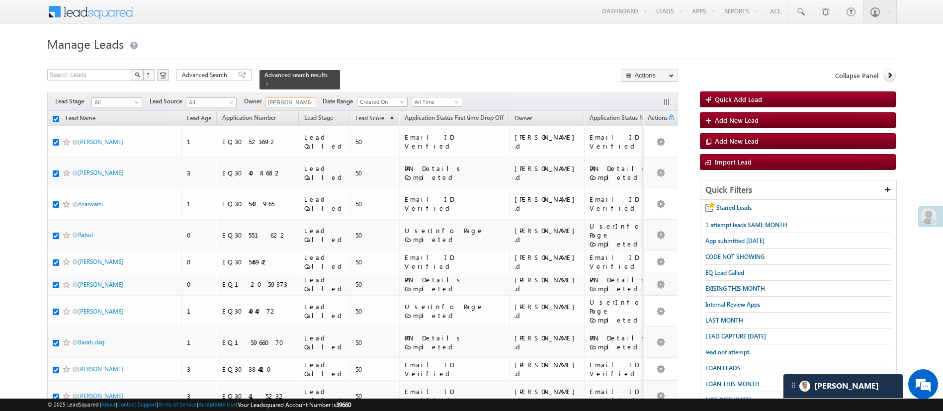
checkbox input "true"
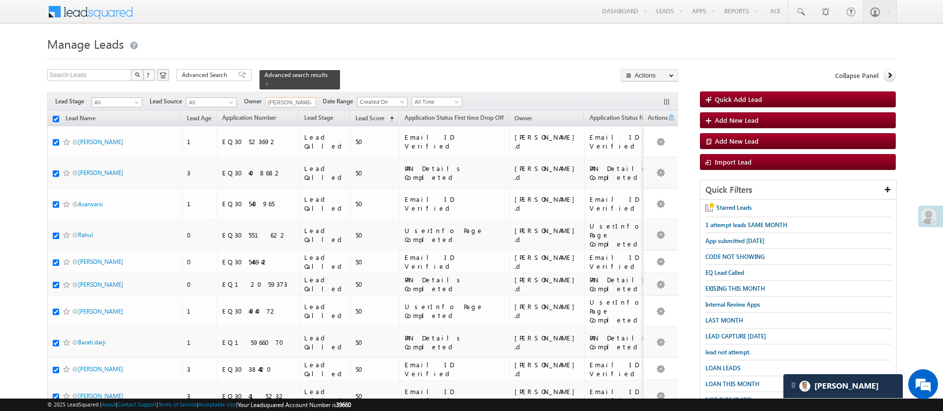
checkbox input "true"
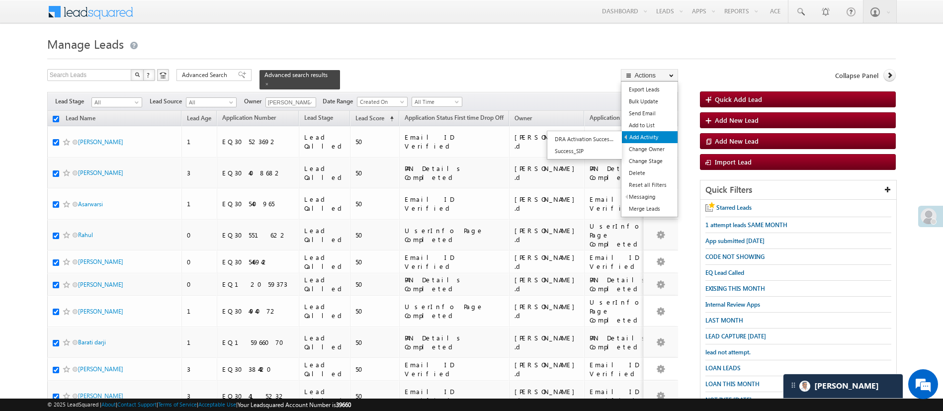
click at [649, 136] on link "Add Activity" at bounding box center [650, 137] width 56 height 12
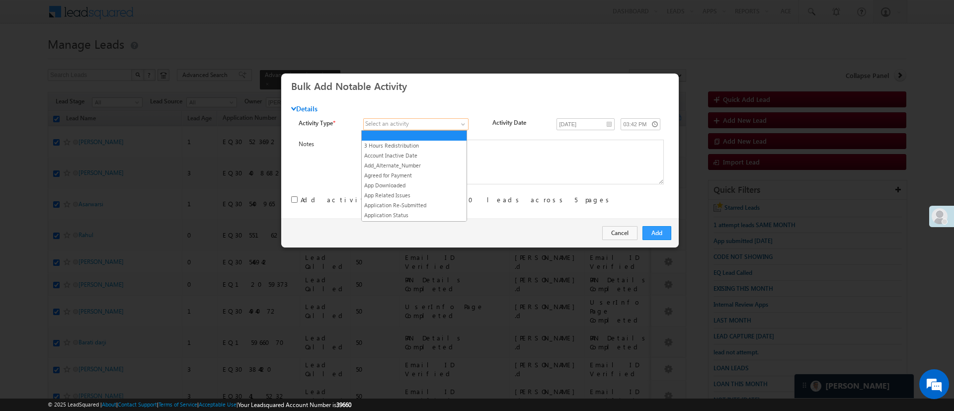
click at [465, 119] on link at bounding box center [415, 124] width 105 height 12
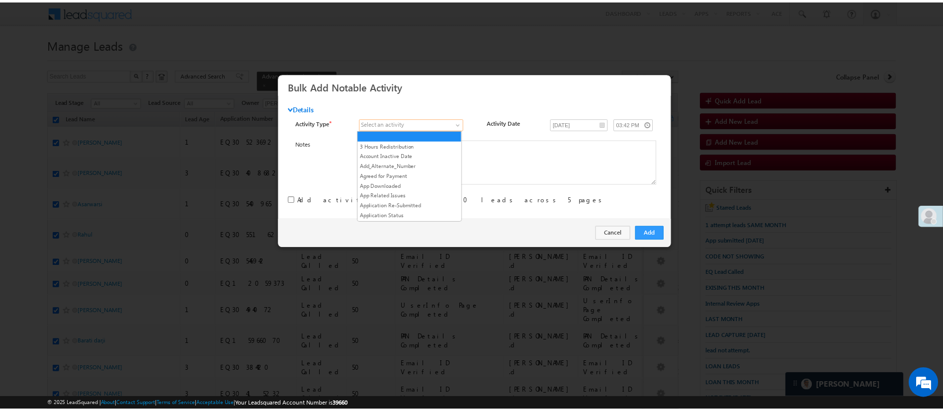
scroll to position [1314, 0]
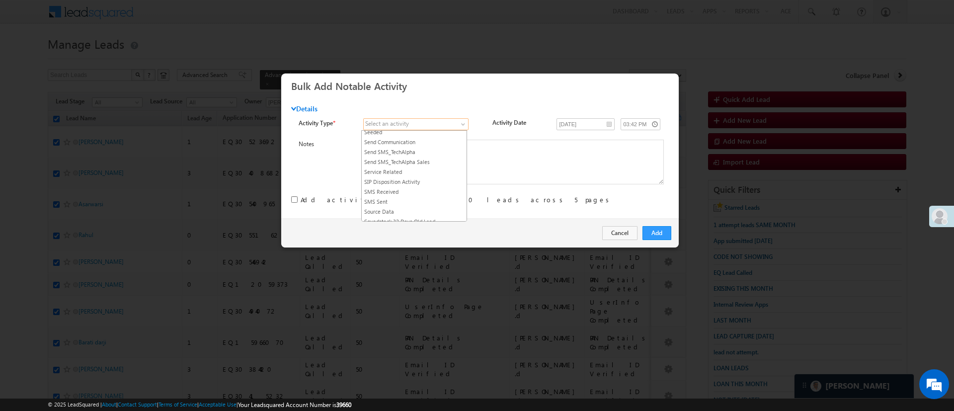
click at [426, 117] on link "RYNG - Manual lead assignment" at bounding box center [414, 112] width 105 height 9
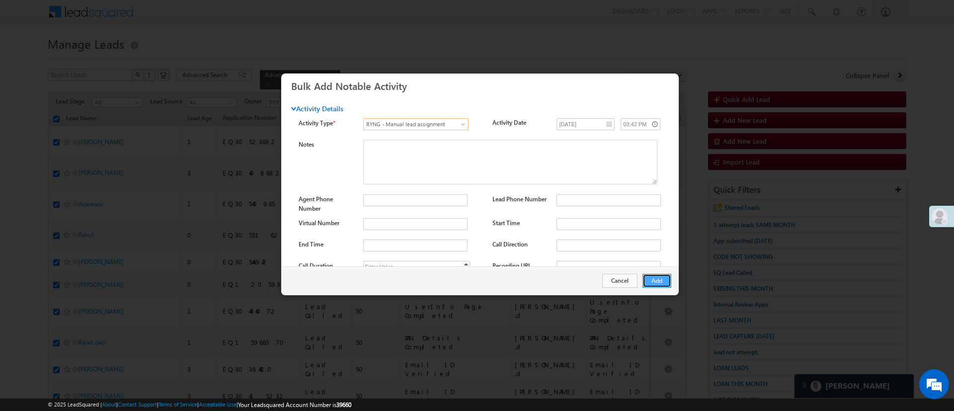
click at [666, 282] on button "Add" at bounding box center [657, 281] width 29 height 14
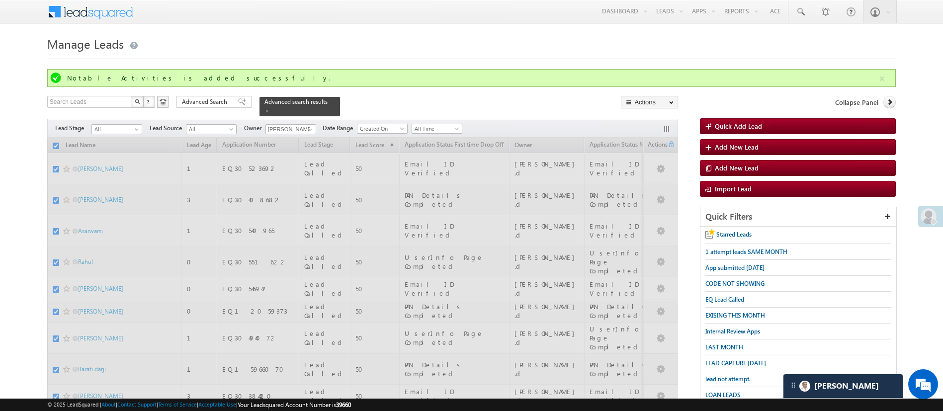
checkbox input "false"
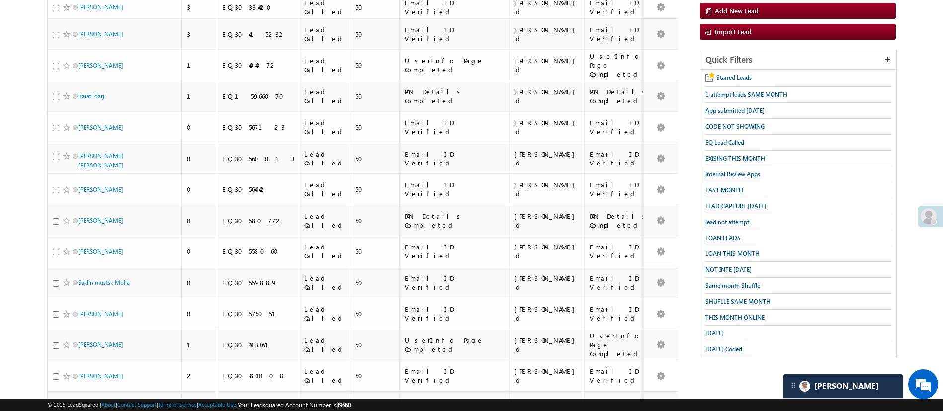
scroll to position [132, 0]
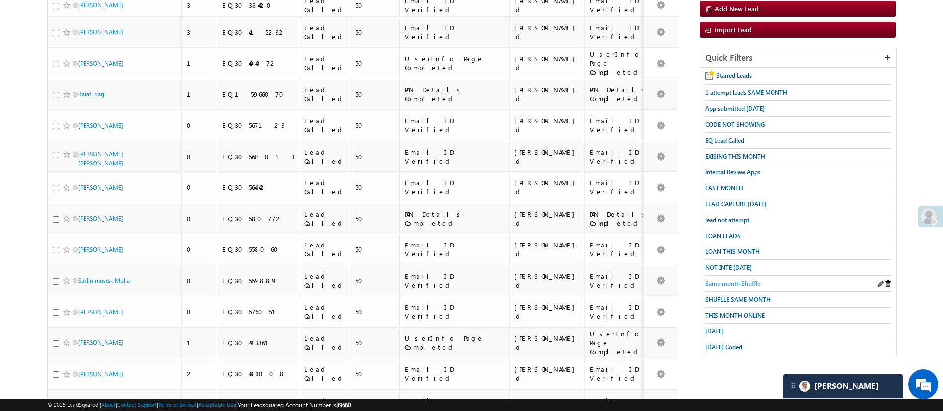
click at [741, 280] on span "Same month Shuffle" at bounding box center [732, 283] width 55 height 7
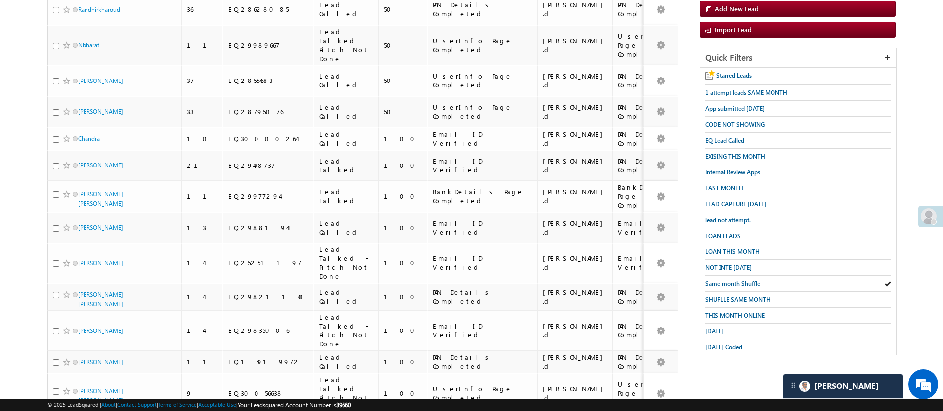
scroll to position [0, 0]
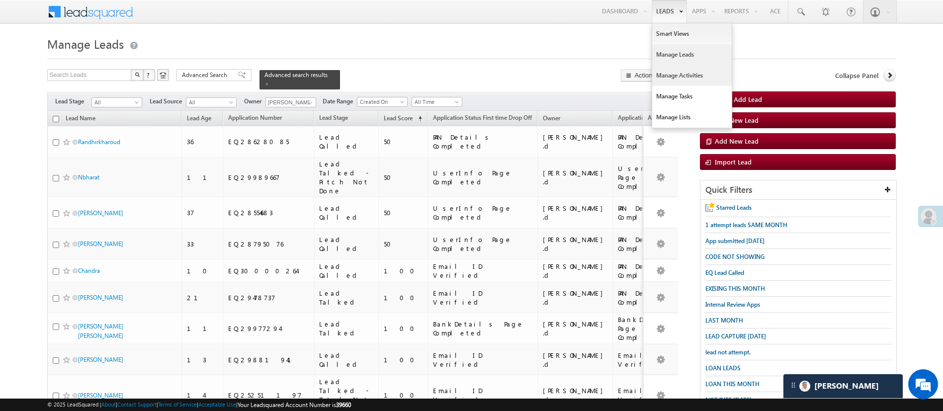
click at [682, 76] on link "Manage Activities" at bounding box center [692, 75] width 80 height 21
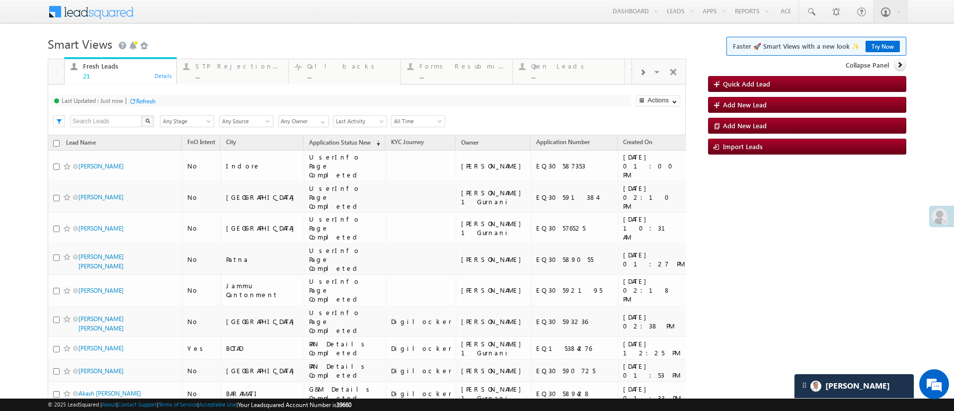
click at [146, 101] on div "Refresh" at bounding box center [145, 100] width 19 height 7
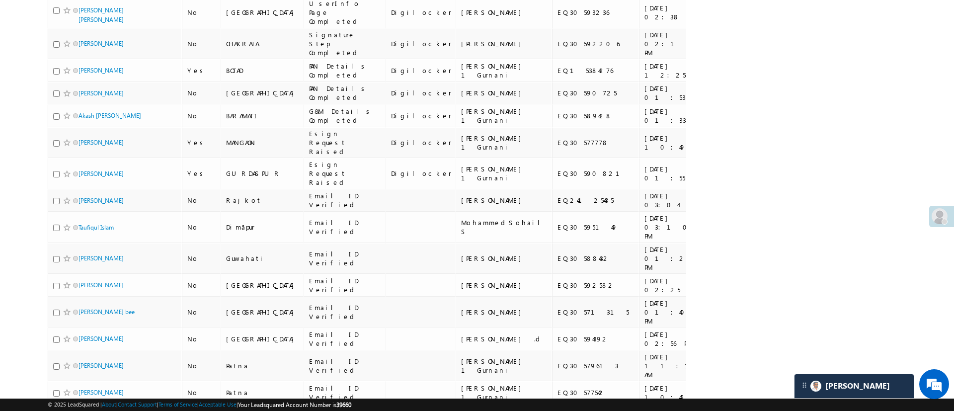
scroll to position [368, 0]
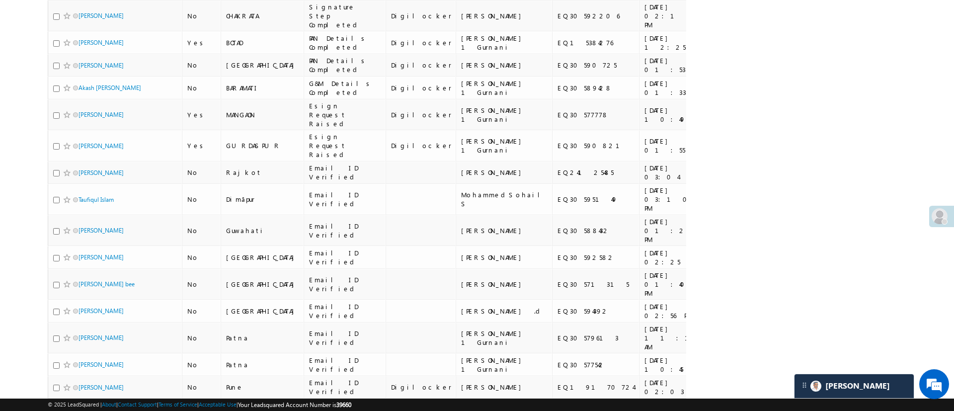
click at [942, 327] on body "Menu [PERSON_NAME] [PERSON_NAME] h.1Pa nchal @ange lbrok ing.c om" at bounding box center [477, 85] width 954 height 906
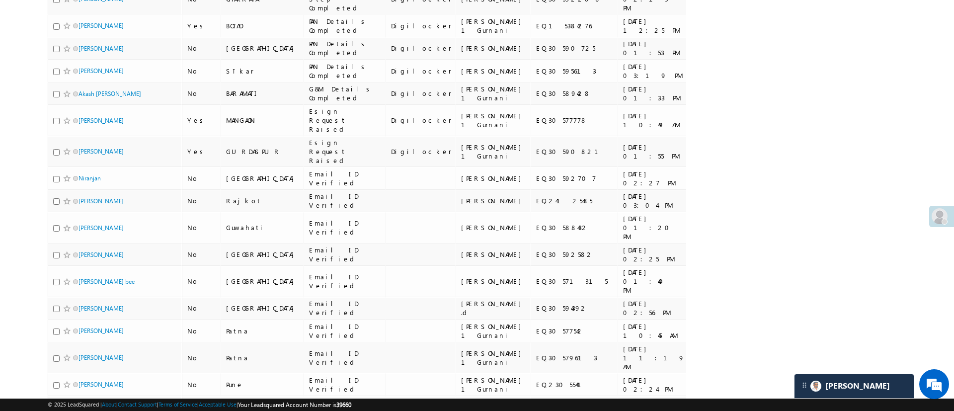
scroll to position [0, 0]
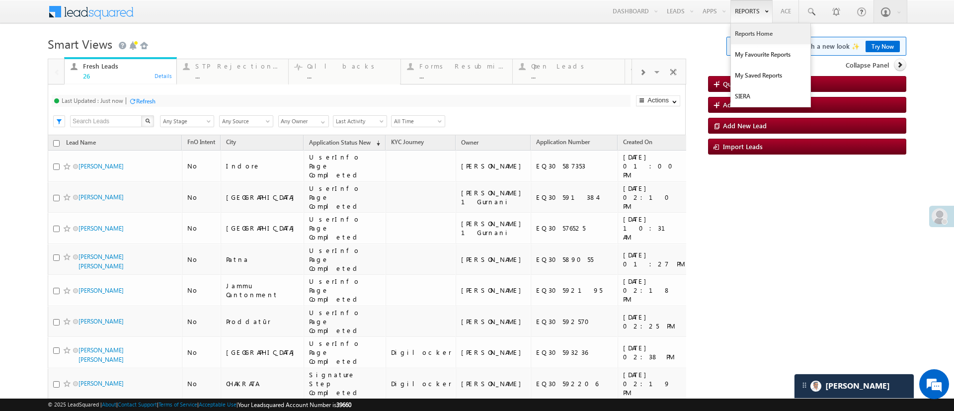
click at [749, 32] on link "Reports Home" at bounding box center [771, 33] width 80 height 21
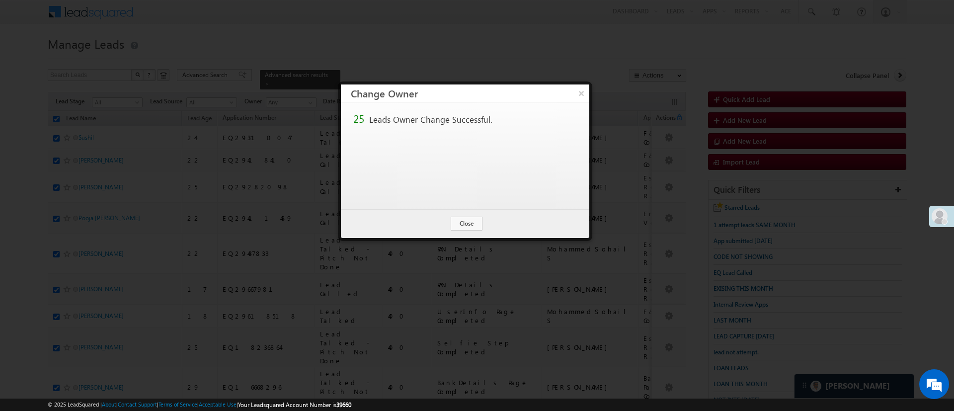
click at [472, 222] on button "Close" at bounding box center [467, 224] width 32 height 14
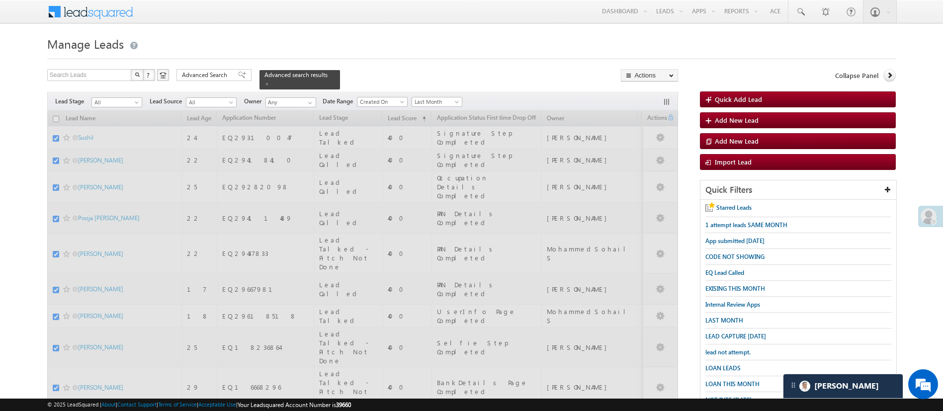
checkbox input "false"
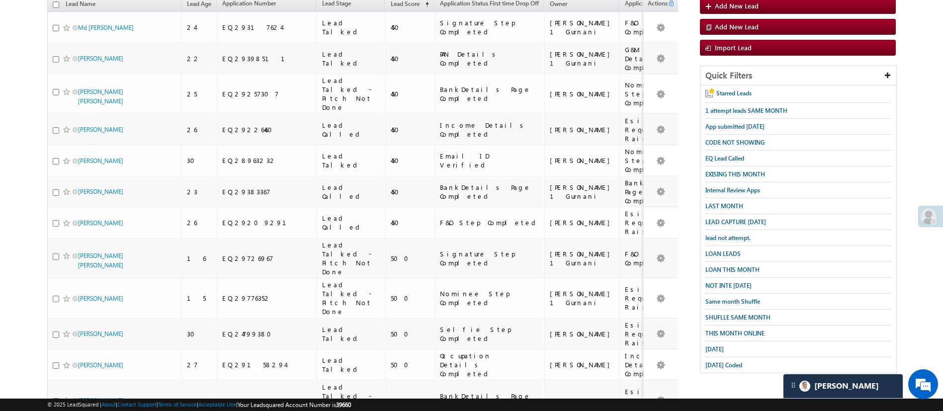
scroll to position [129, 0]
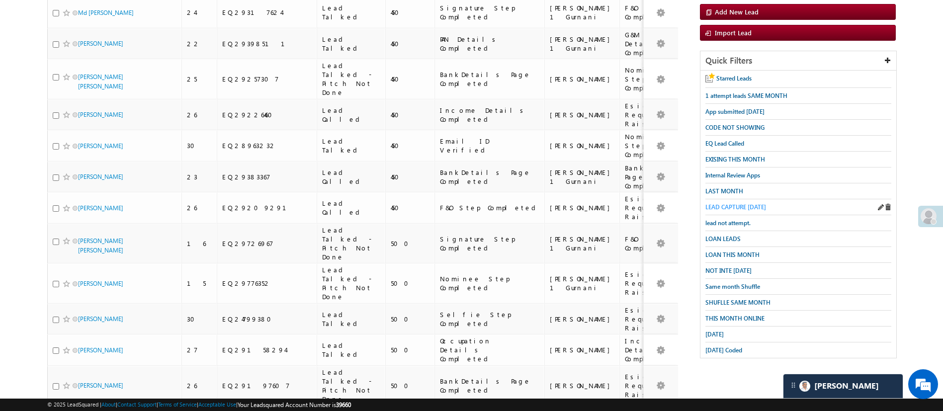
click at [745, 203] on span "LEAD CAPTURE [DATE]" at bounding box center [735, 206] width 61 height 7
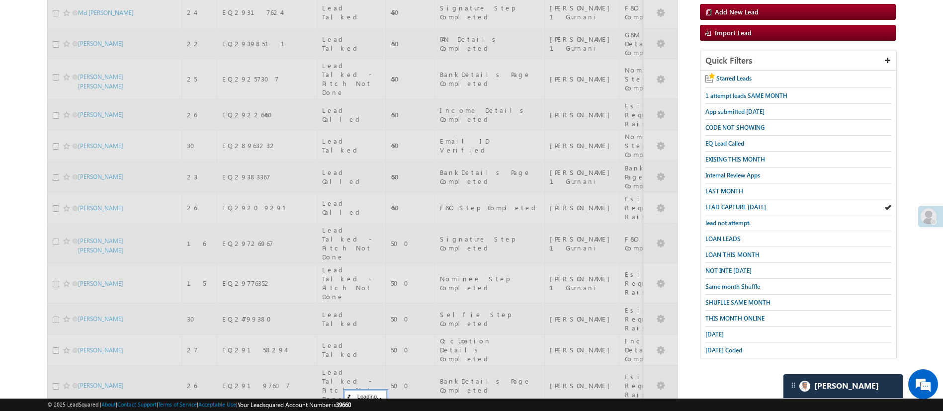
scroll to position [0, 0]
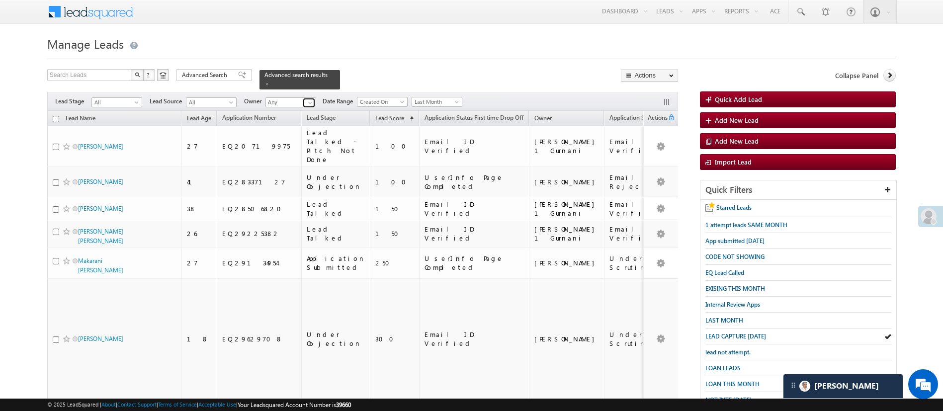
click at [310, 99] on span at bounding box center [310, 103] width 8 height 8
click at [317, 144] on link "Manish Panchal Manish.1Panchal@angelbroking.com" at bounding box center [314, 153] width 99 height 19
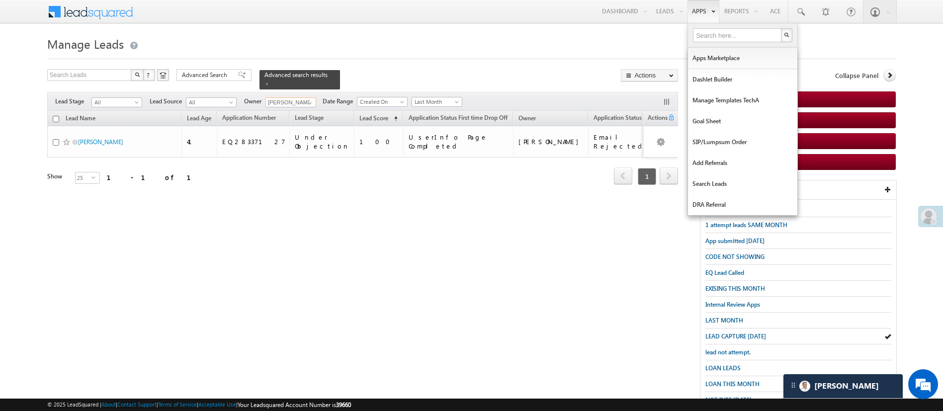
type input "[PERSON_NAME]"
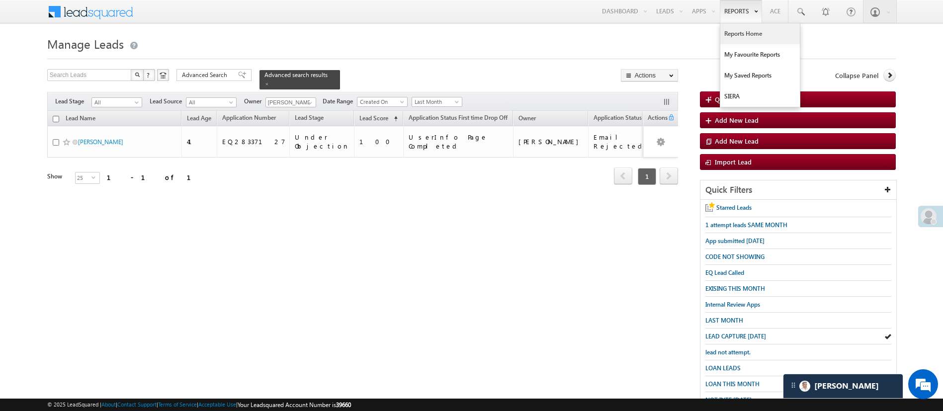
click at [742, 31] on link "Reports Home" at bounding box center [760, 33] width 80 height 21
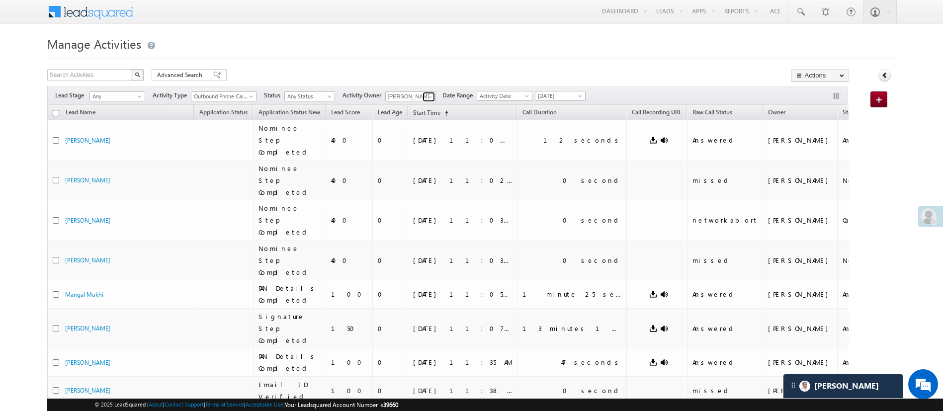
click at [425, 98] on link at bounding box center [428, 97] width 12 height 10
click at [425, 104] on link "[PERSON_NAME] [PERSON_NAME][EMAIL_ADDRESS][DOMAIN_NAME]" at bounding box center [434, 110] width 99 height 19
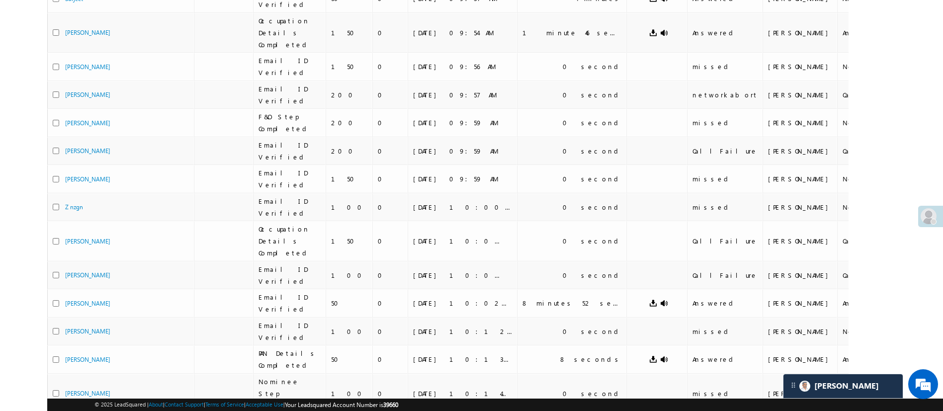
scroll to position [107, 0]
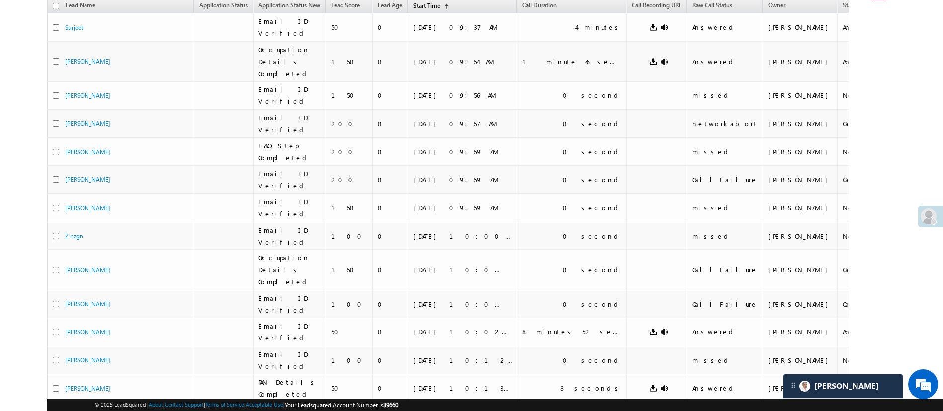
type input "Esha Kumari"
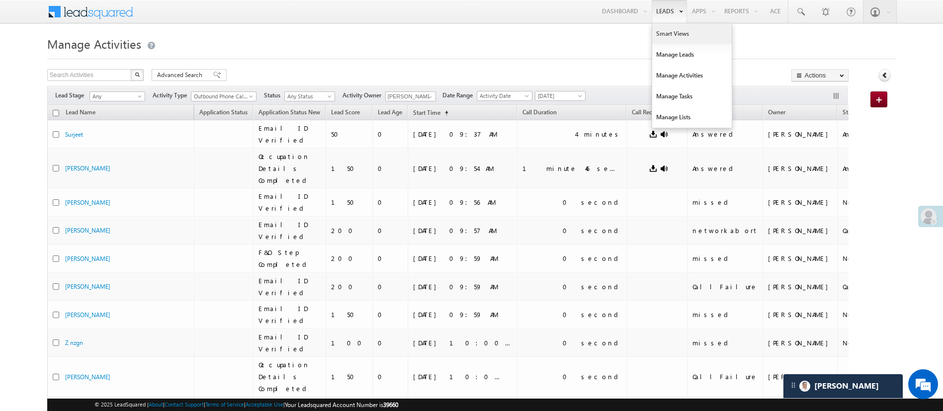
click at [660, 28] on link "Smart Views" at bounding box center [692, 33] width 80 height 21
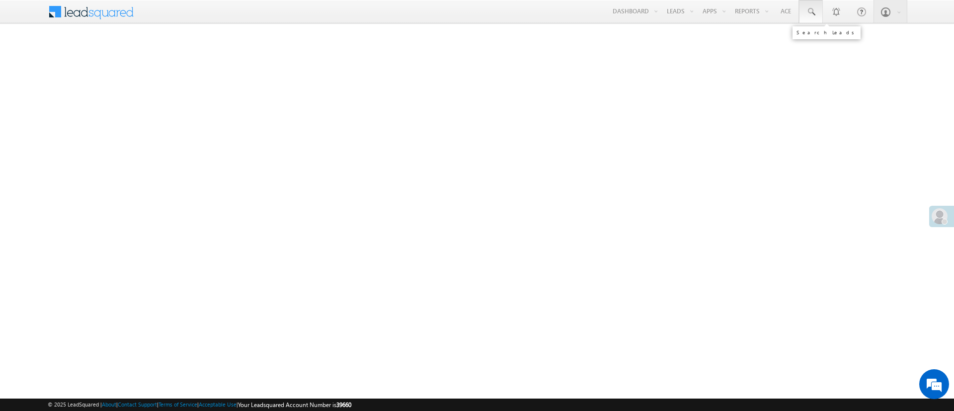
click at [810, 14] on span at bounding box center [811, 12] width 10 height 10
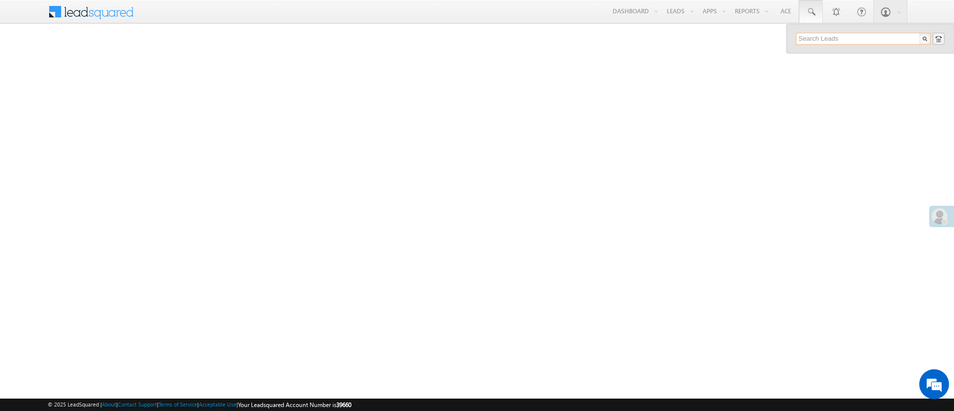
paste input "EQ22601669"
type input "EQ22601669"
click at [828, 56] on div "Neeraj" at bounding box center [867, 53] width 133 height 11
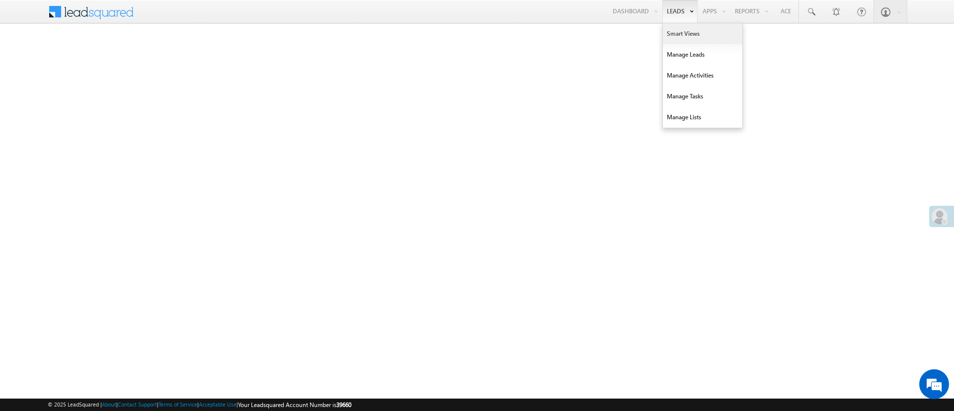
click at [677, 30] on link "Smart Views" at bounding box center [703, 33] width 80 height 21
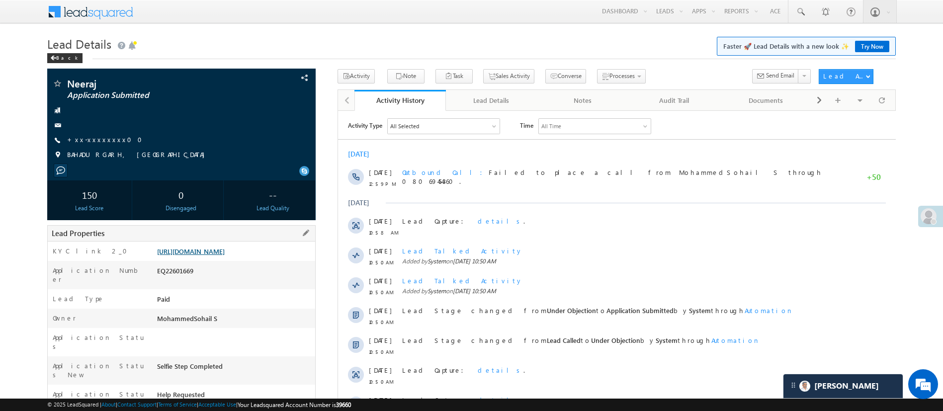
click at [225, 252] on link "https://angelbroking1-pk3em7sa.customui-test.leadsquared.com?leadId=c725e63d-11…" at bounding box center [191, 251] width 68 height 8
click at [804, 18] on link at bounding box center [800, 11] width 24 height 23
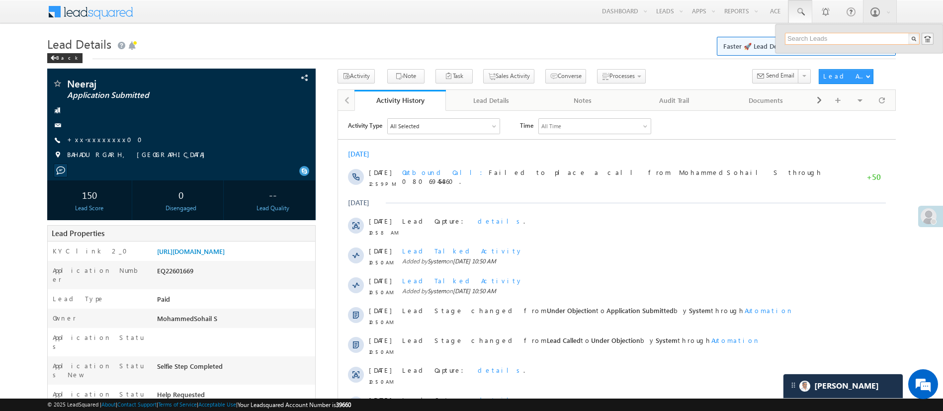
paste input "EQ30585914"
type input "EQ30585914"
click at [829, 53] on div "Jaswant Singh" at bounding box center [856, 53] width 133 height 11
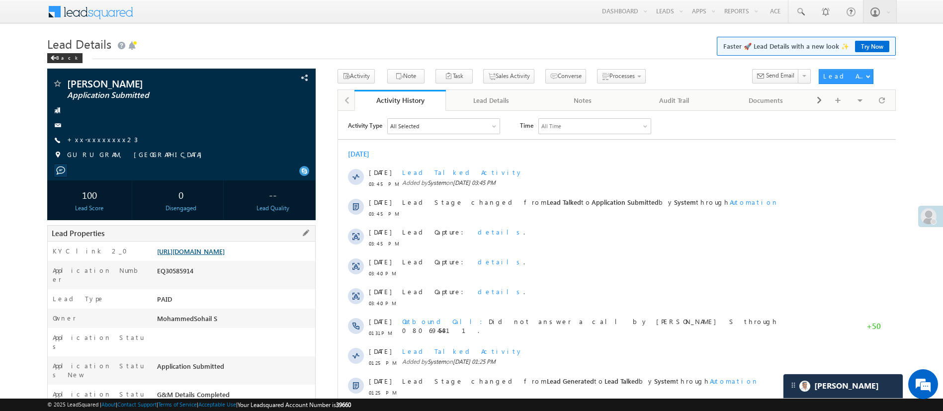
click at [225, 250] on link "[URL][DOMAIN_NAME]" at bounding box center [191, 251] width 68 height 8
click at [797, 11] on span at bounding box center [800, 12] width 10 height 10
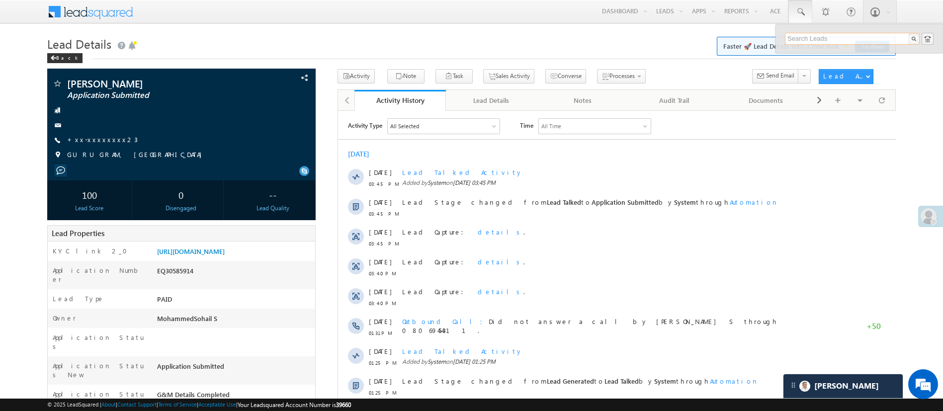
paste input "EQ26264395"
type input "EQ26264395"
click at [844, 59] on div "+xx-xxxxxxxx61" at bounding box center [856, 65] width 133 height 12
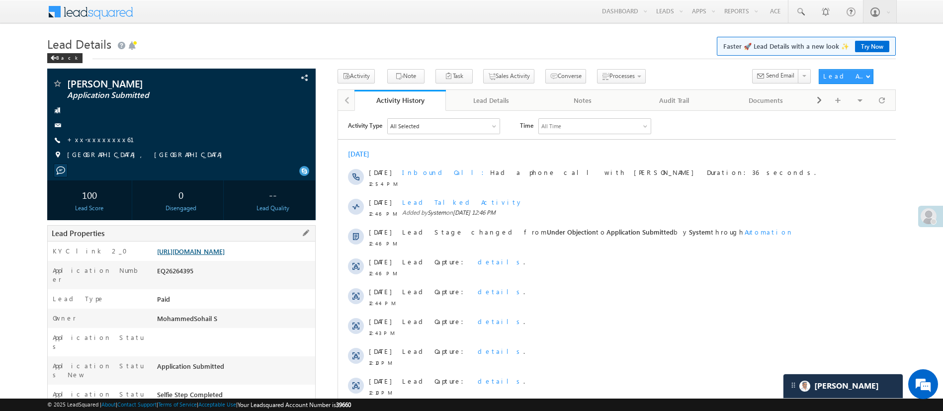
click at [225, 252] on link "[URL][DOMAIN_NAME]" at bounding box center [191, 251] width 68 height 8
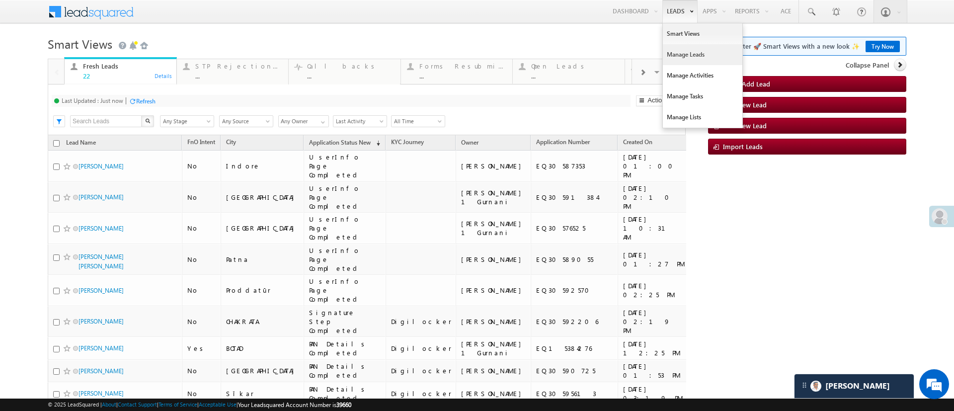
click at [674, 54] on link "Manage Leads" at bounding box center [703, 54] width 80 height 21
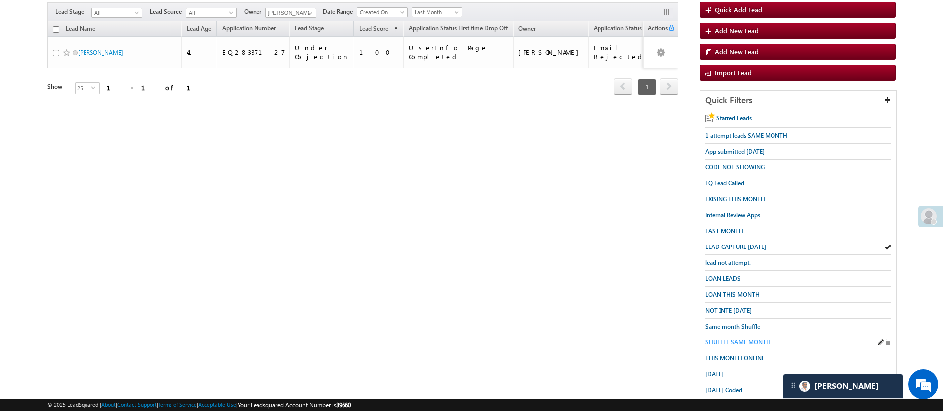
click at [740, 338] on span "SHUFLLE SAME MONTH" at bounding box center [737, 341] width 65 height 7
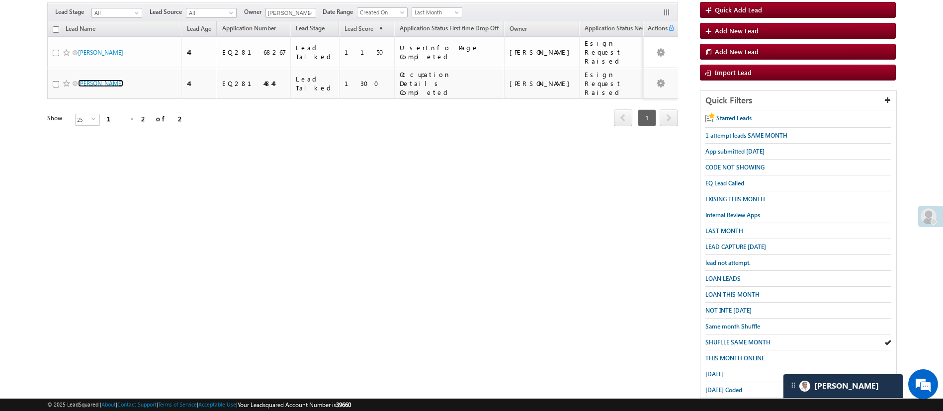
scroll to position [103, 0]
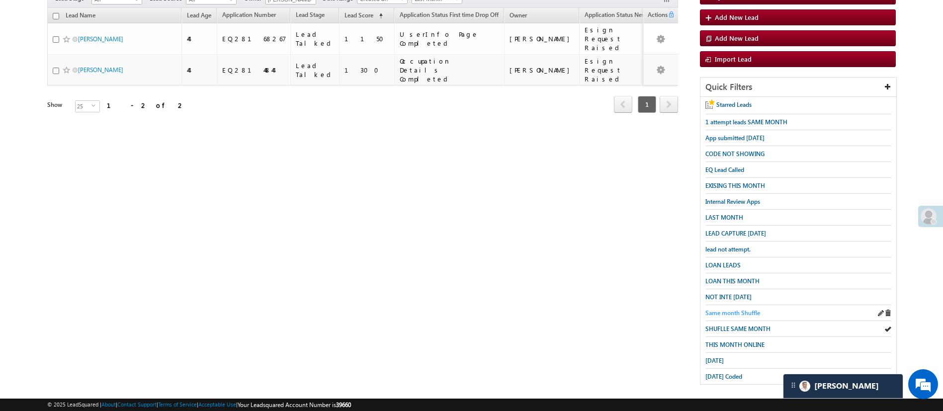
click at [744, 309] on span "Same month Shuffle" at bounding box center [732, 312] width 55 height 7
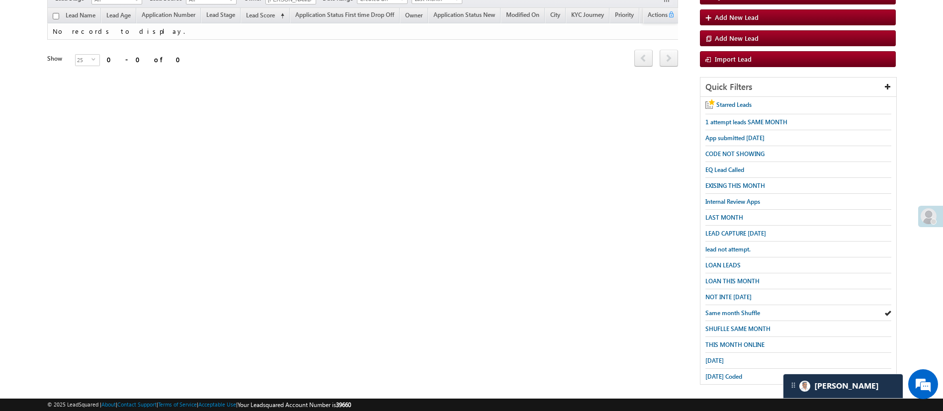
scroll to position [0, 0]
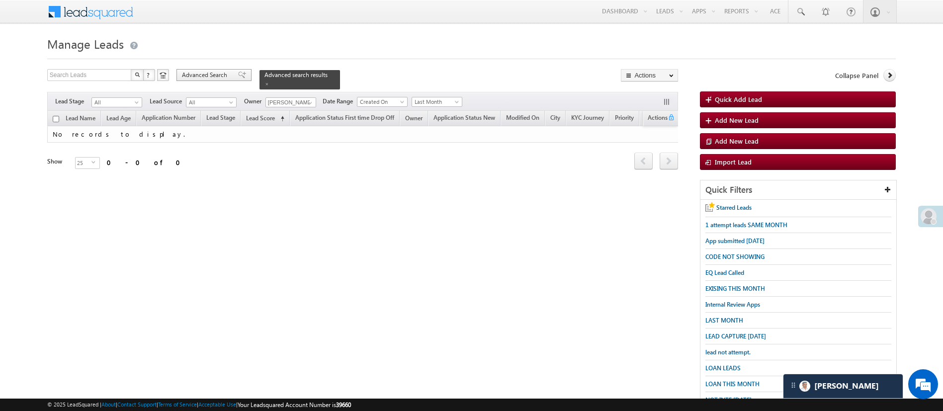
click at [211, 78] on span "Advanced Search" at bounding box center [206, 75] width 48 height 9
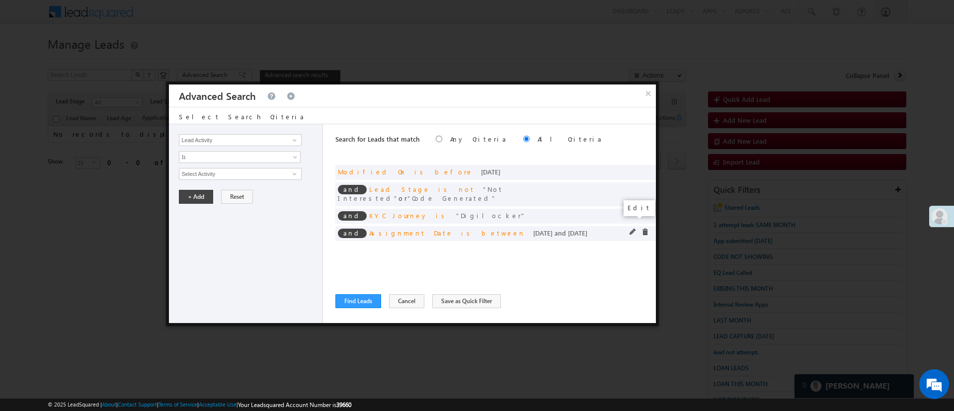
click at [630, 229] on span at bounding box center [633, 232] width 7 height 7
click at [273, 192] on input "10/05/25" at bounding box center [271, 191] width 60 height 13
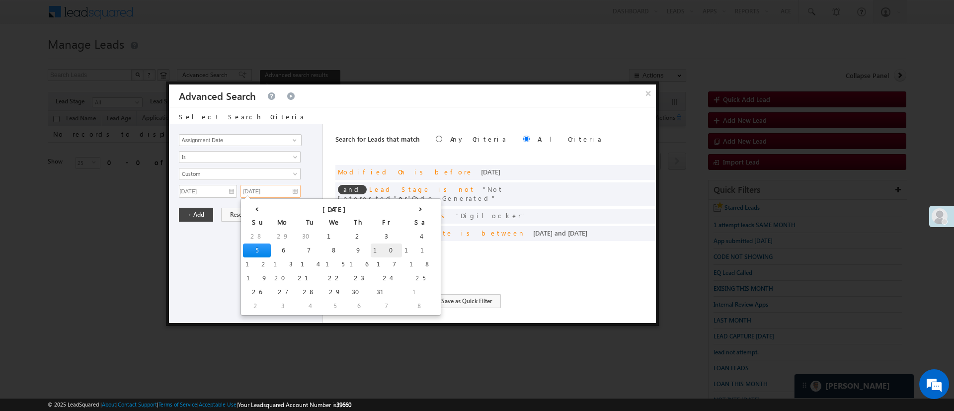
click at [371, 249] on td "10" at bounding box center [386, 250] width 31 height 14
type input "10/10/25"
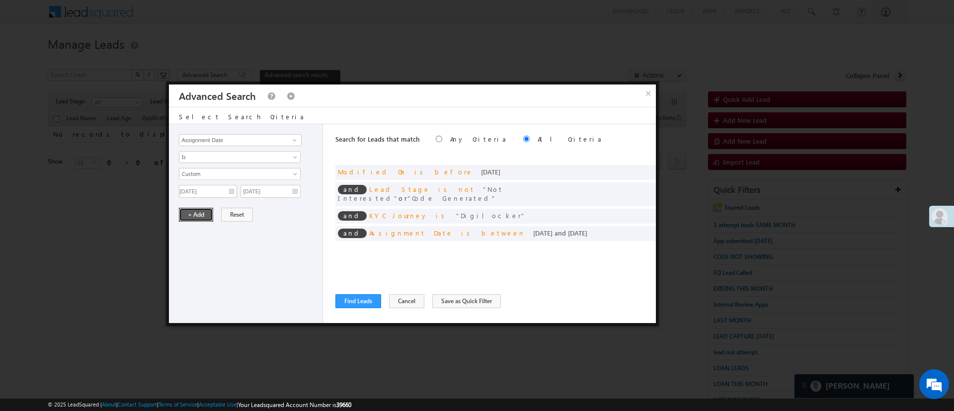
click at [189, 215] on button "+ Add" at bounding box center [196, 215] width 34 height 14
click at [295, 139] on span at bounding box center [295, 140] width 8 height 8
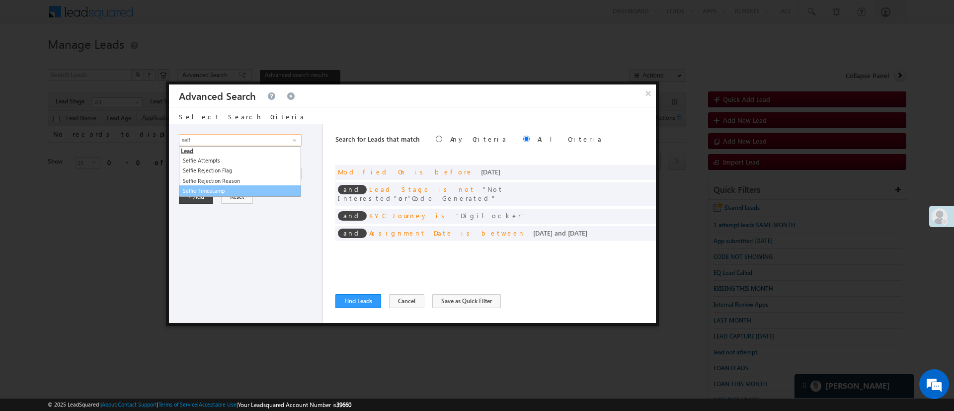
click at [247, 187] on link "Selfie Timestamp" at bounding box center [240, 190] width 122 height 11
type input "Selfie Timestamp"
click at [259, 157] on span "Is" at bounding box center [233, 157] width 108 height 9
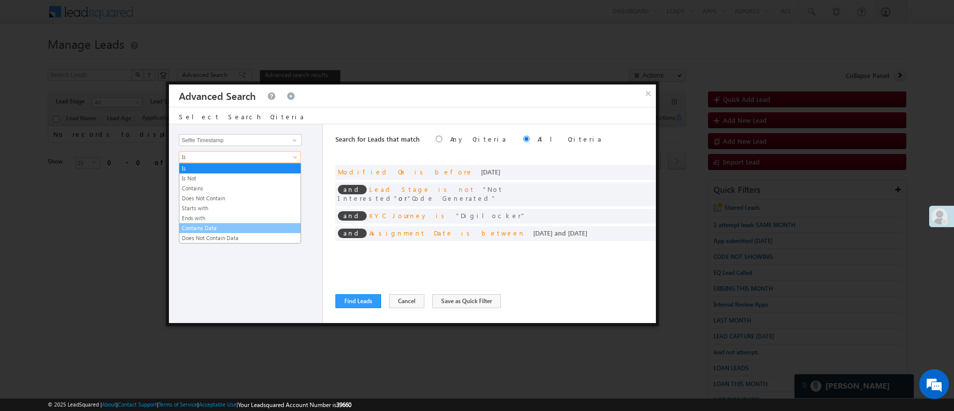
click at [226, 224] on link "Contains Data" at bounding box center [239, 228] width 121 height 9
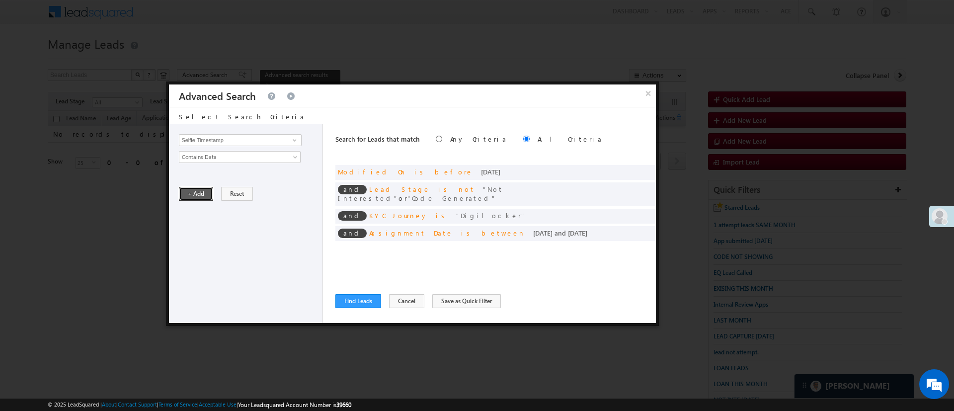
click at [205, 198] on button "+ Add" at bounding box center [196, 194] width 34 height 14
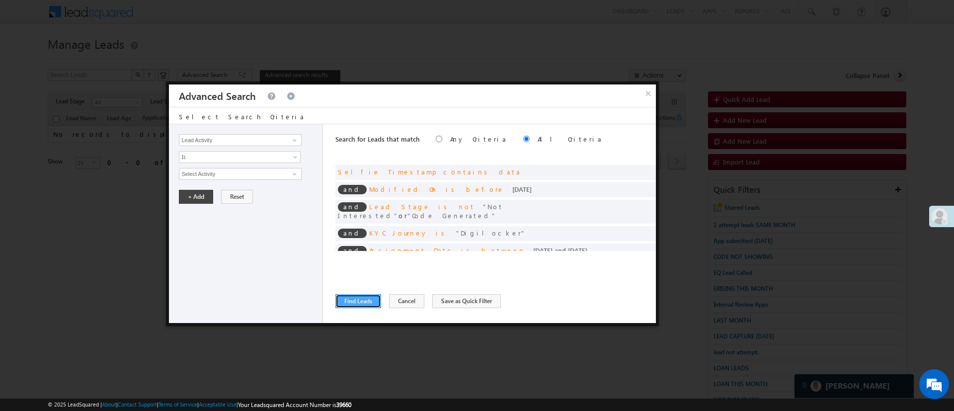
click at [372, 297] on button "Find Leads" at bounding box center [358, 301] width 46 height 14
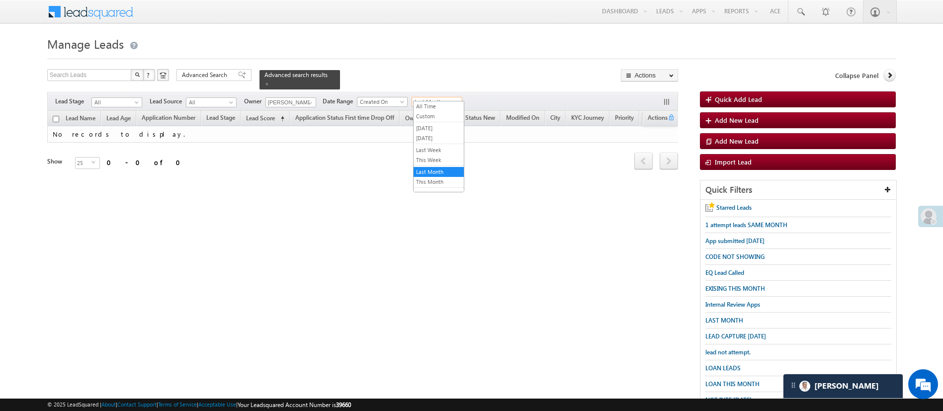
click at [460, 100] on span at bounding box center [458, 104] width 8 height 8
click at [440, 138] on link "[DATE]" at bounding box center [438, 138] width 50 height 9
click at [313, 99] on span at bounding box center [310, 103] width 8 height 8
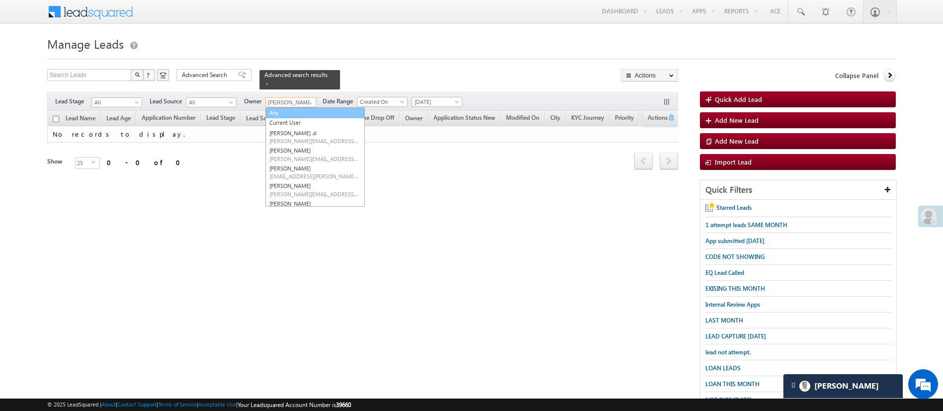
click at [303, 107] on link "Any" at bounding box center [314, 112] width 99 height 11
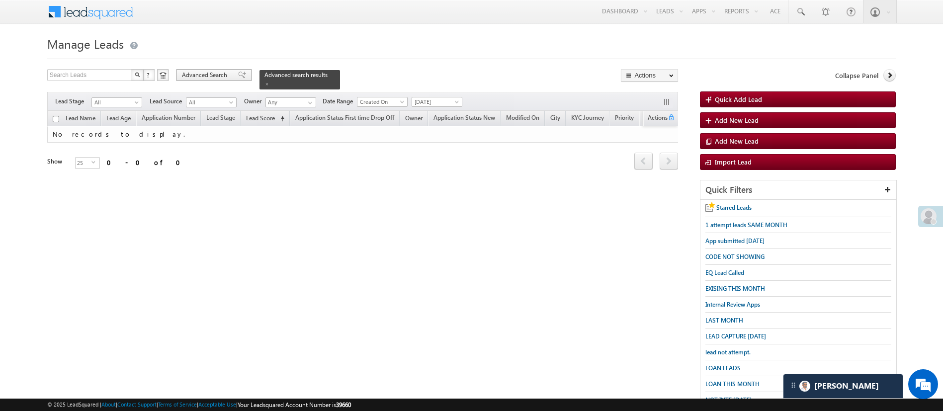
click at [216, 74] on span "Advanced Search" at bounding box center [206, 75] width 48 height 9
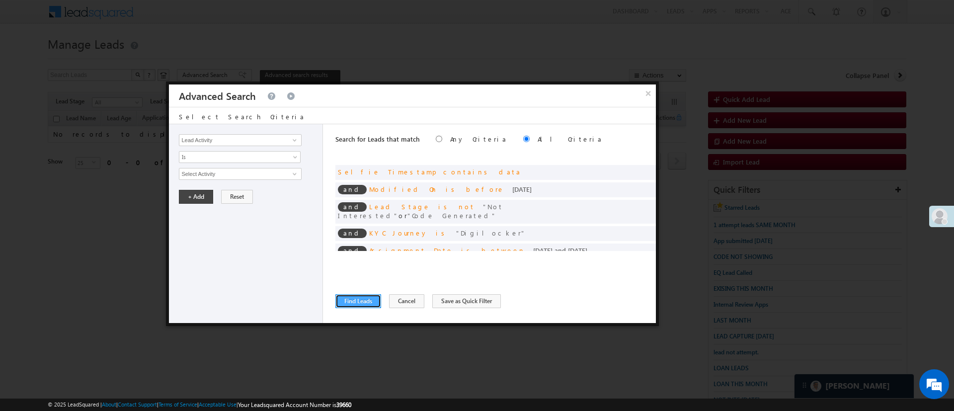
click at [364, 301] on button "Find Leads" at bounding box center [358, 301] width 46 height 14
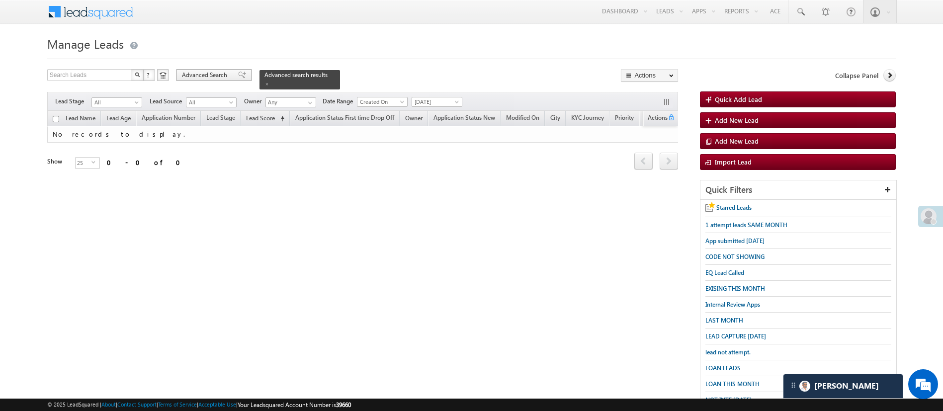
click at [205, 71] on span "Advanced Search" at bounding box center [206, 75] width 48 height 9
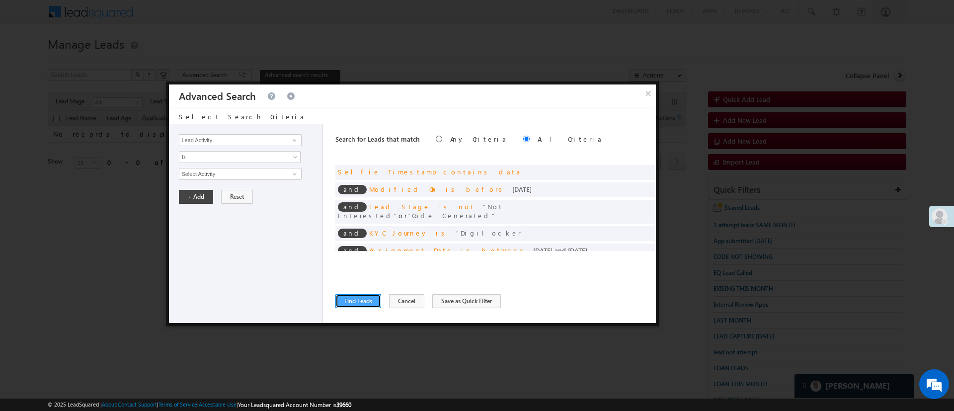
click at [363, 301] on button "Find Leads" at bounding box center [358, 301] width 46 height 14
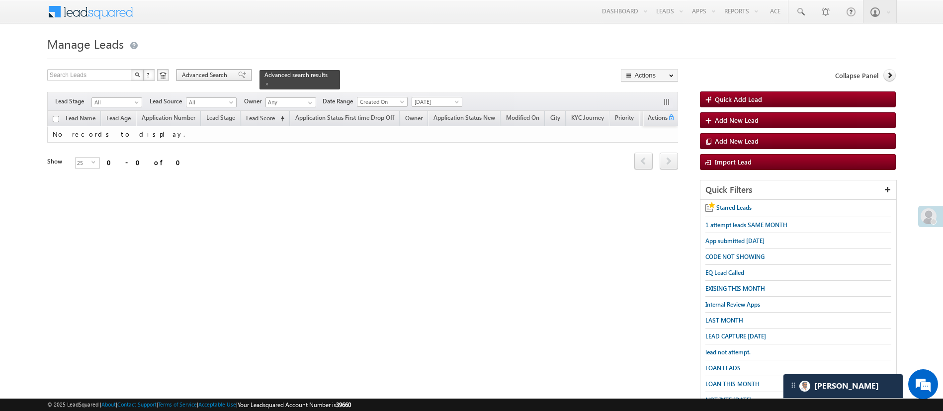
click at [206, 80] on div "Advanced Search" at bounding box center [213, 75] width 75 height 12
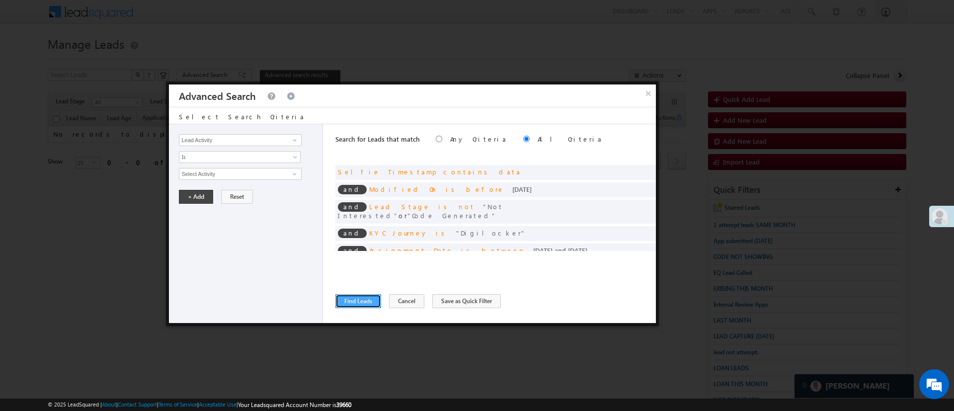
click at [372, 300] on button "Find Leads" at bounding box center [358, 301] width 46 height 14
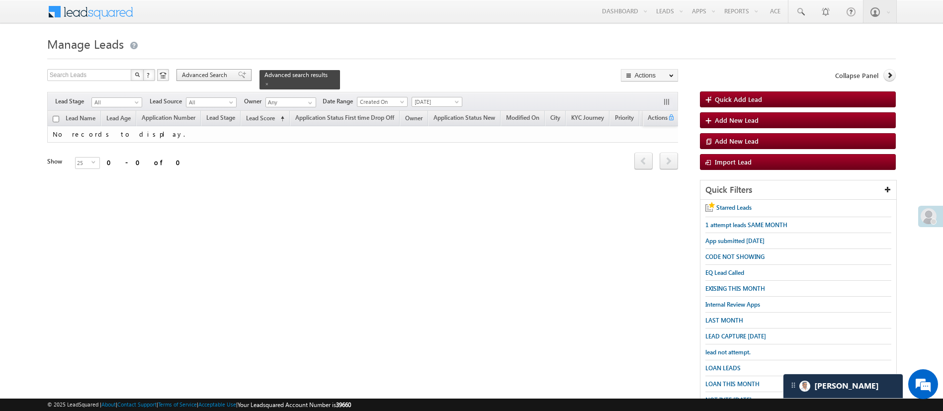
click at [217, 77] on span "Advanced Search" at bounding box center [206, 75] width 48 height 9
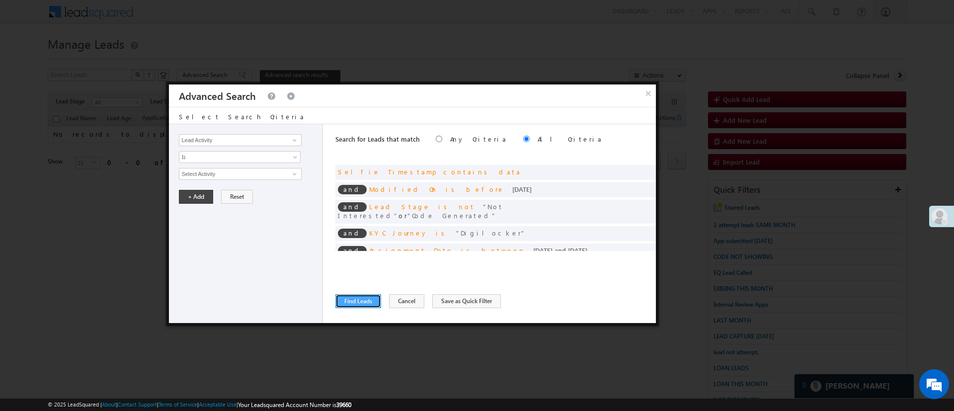
click at [354, 302] on button "Find Leads" at bounding box center [358, 301] width 46 height 14
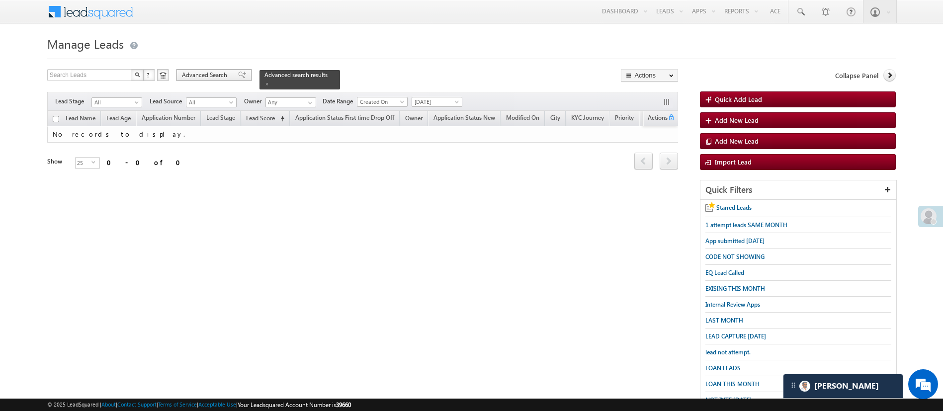
click at [204, 69] on div "Advanced Search" at bounding box center [213, 75] width 75 height 12
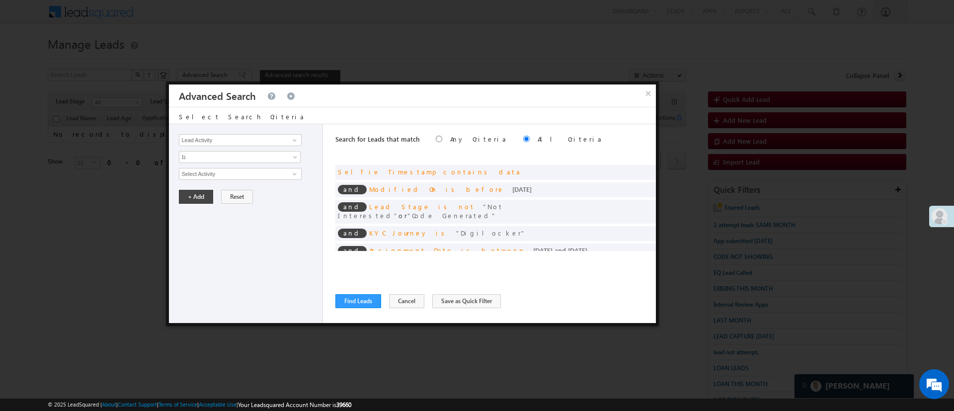
scroll to position [1, 0]
click at [364, 300] on button "Find Leads" at bounding box center [358, 301] width 46 height 14
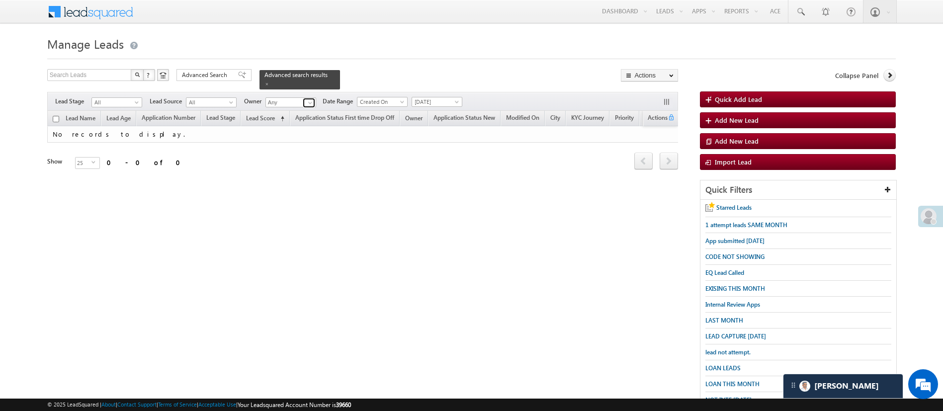
click at [308, 99] on span at bounding box center [310, 103] width 8 height 8
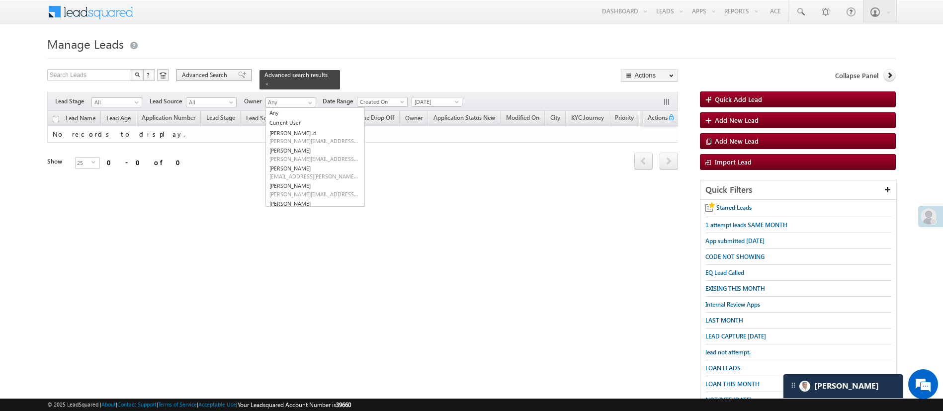
click at [214, 78] on span "Advanced Search" at bounding box center [206, 75] width 48 height 9
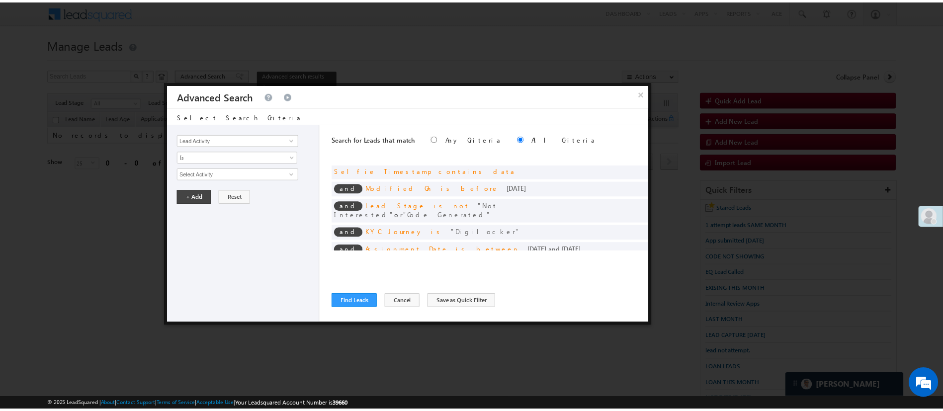
scroll to position [0, 0]
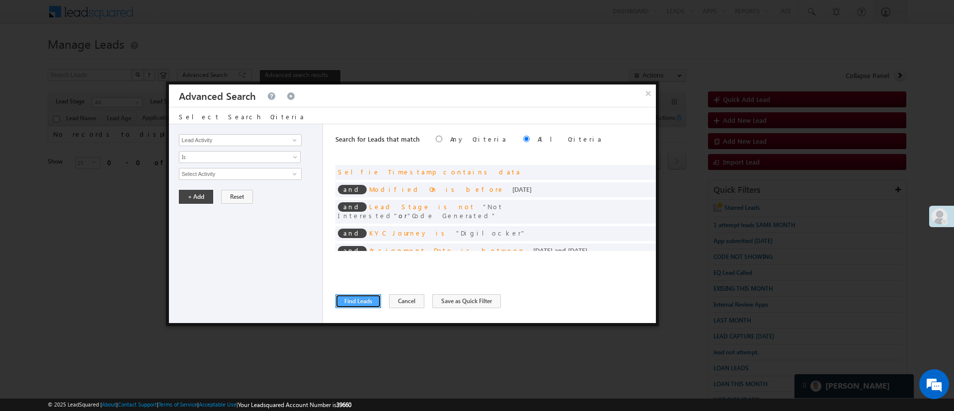
click at [369, 305] on button "Find Leads" at bounding box center [358, 301] width 46 height 14
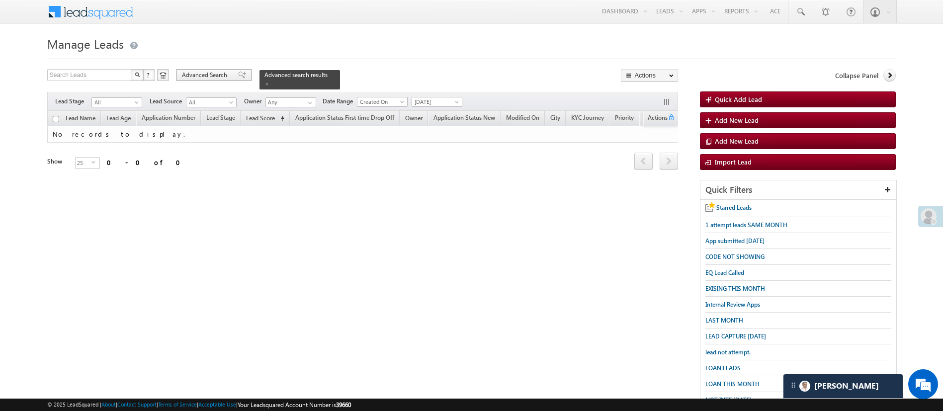
click at [220, 74] on span "Advanced Search" at bounding box center [206, 75] width 48 height 9
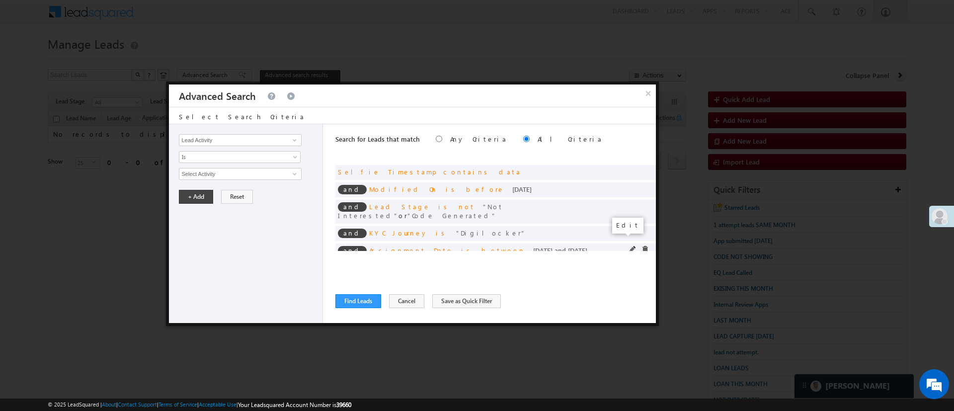
click at [630, 246] on span at bounding box center [633, 249] width 7 height 7
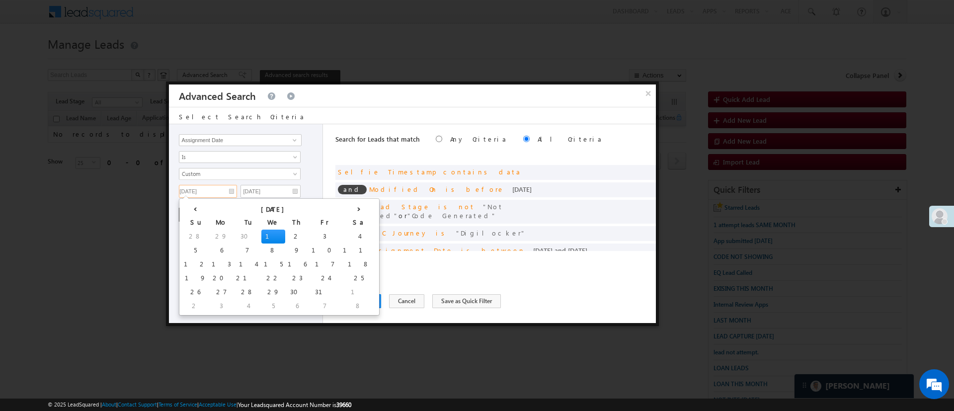
click at [213, 194] on input "10/01/25" at bounding box center [208, 191] width 58 height 13
click at [261, 236] on td "1" at bounding box center [273, 237] width 24 height 14
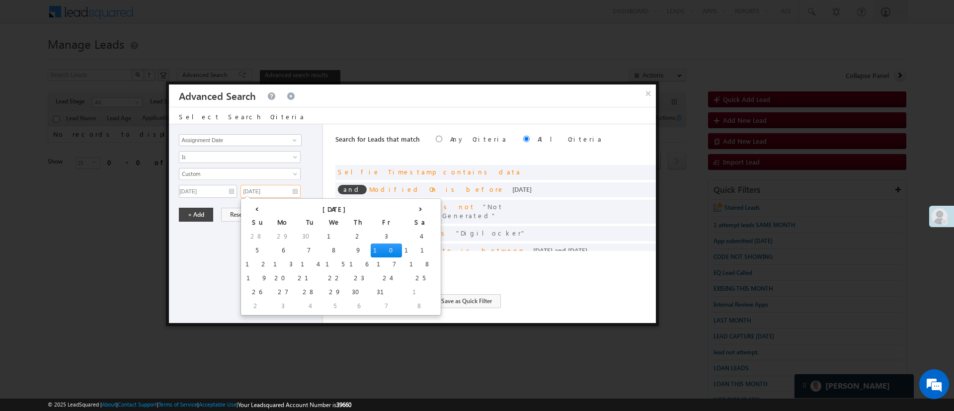
click at [270, 190] on input "10/10/25" at bounding box center [271, 191] width 60 height 13
click at [371, 249] on td "10" at bounding box center [386, 250] width 31 height 14
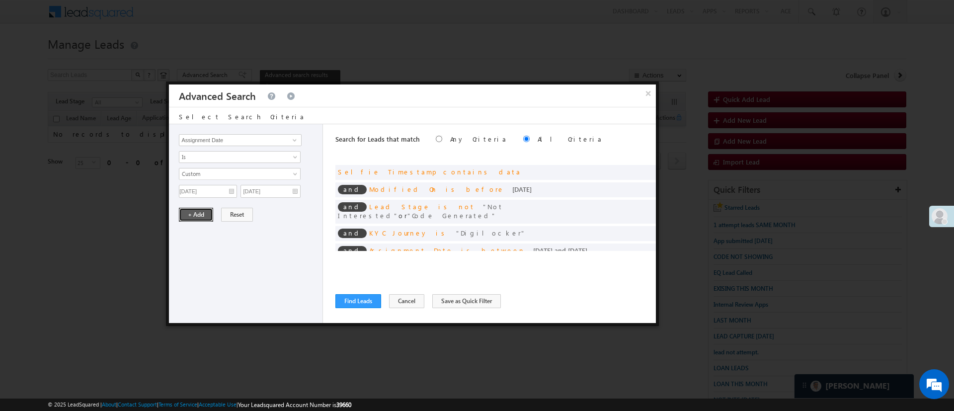
click at [194, 210] on button "+ Add" at bounding box center [196, 215] width 34 height 14
click at [355, 296] on button "Find Leads" at bounding box center [358, 301] width 46 height 14
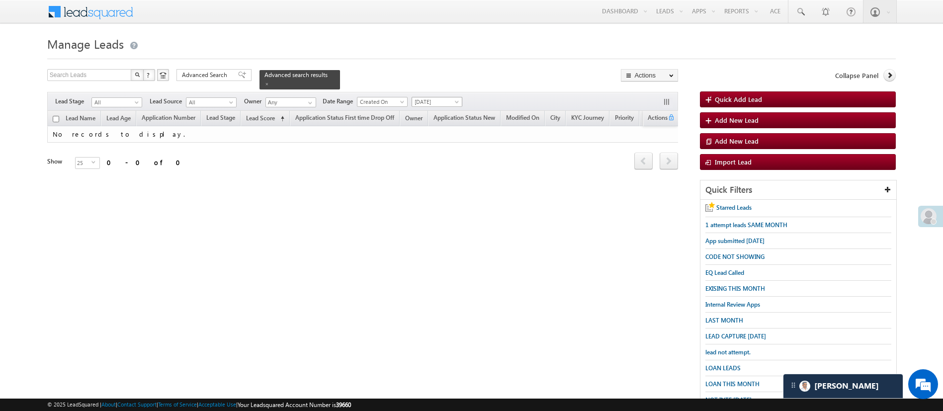
click at [442, 97] on span "[DATE]" at bounding box center [435, 101] width 47 height 9
click at [440, 103] on link "All Time" at bounding box center [438, 106] width 50 height 9
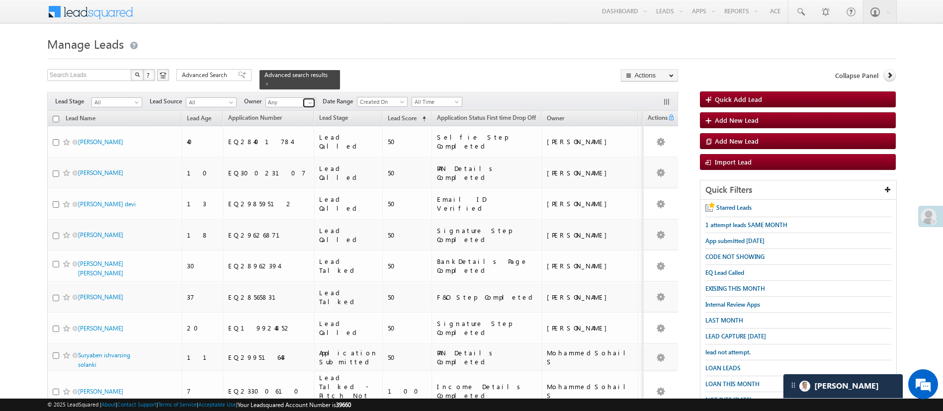
click at [307, 99] on span at bounding box center [310, 103] width 8 height 8
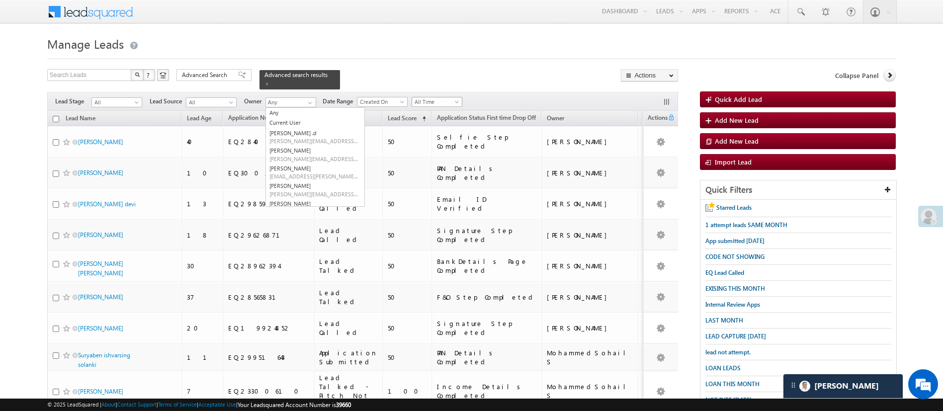
click at [429, 97] on span "All Time" at bounding box center [435, 101] width 47 height 9
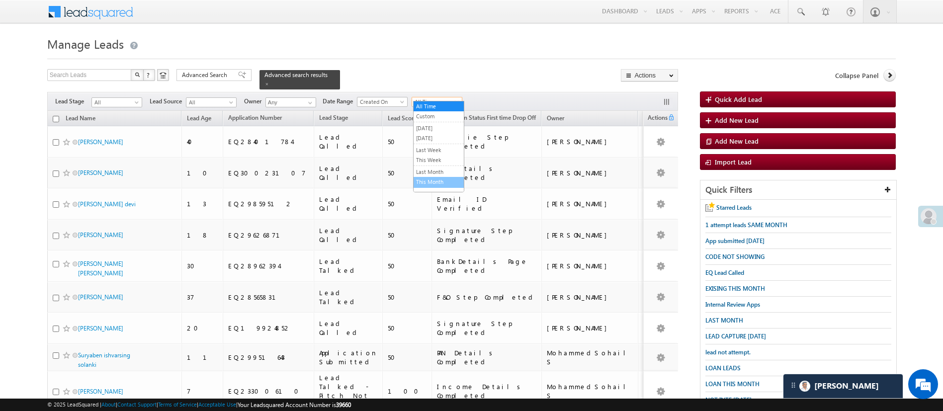
click at [436, 181] on link "This Month" at bounding box center [438, 181] width 50 height 9
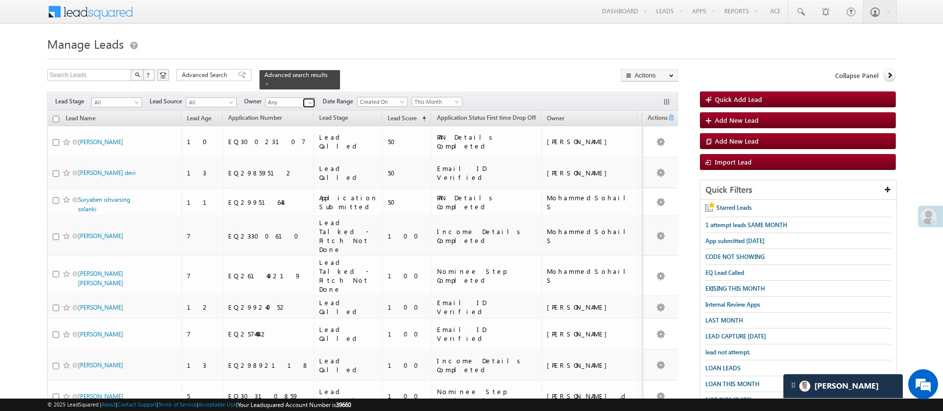
click at [312, 99] on span at bounding box center [310, 103] width 8 height 8
click at [316, 117] on span "[PERSON_NAME][EMAIL_ADDRESS][DOMAIN_NAME]" at bounding box center [313, 120] width 89 height 7
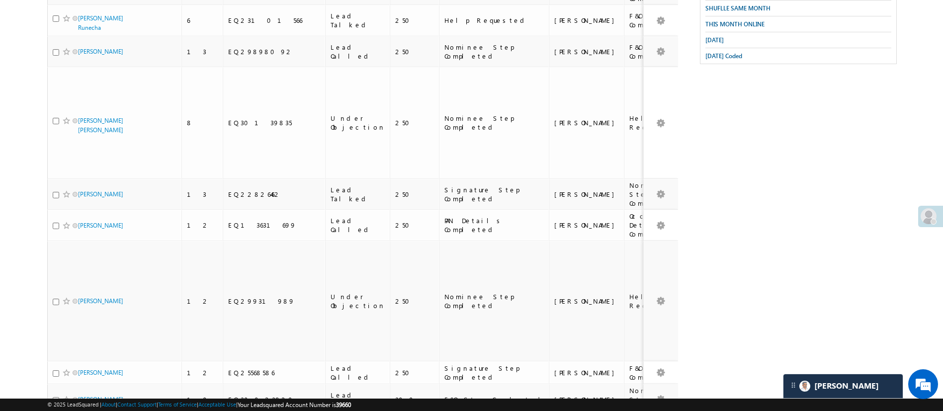
scroll to position [534, 0]
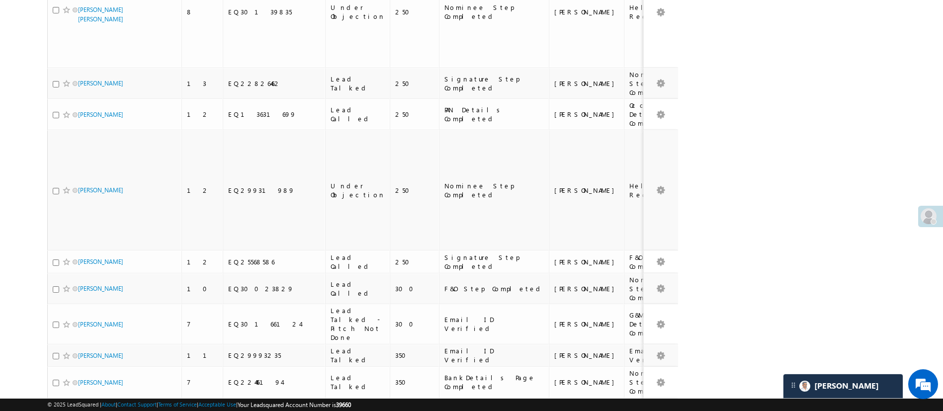
type input "[PERSON_NAME]"
checkbox input "true"
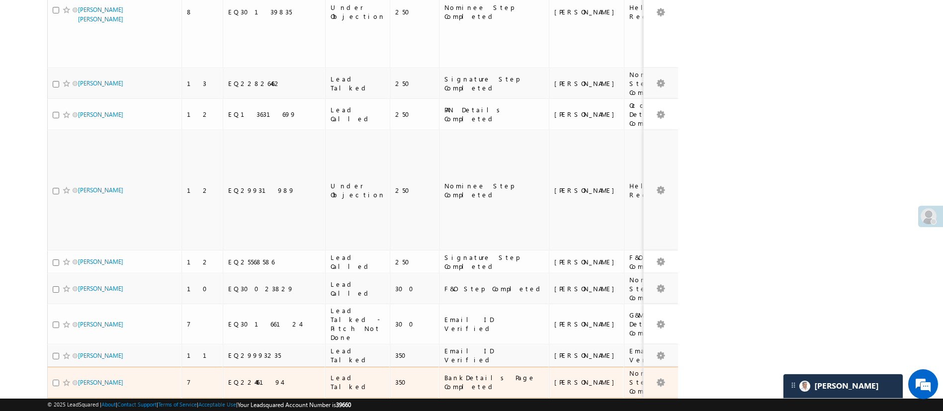
click at [57, 380] on input "checkbox" at bounding box center [56, 383] width 6 height 6
checkbox input "true"
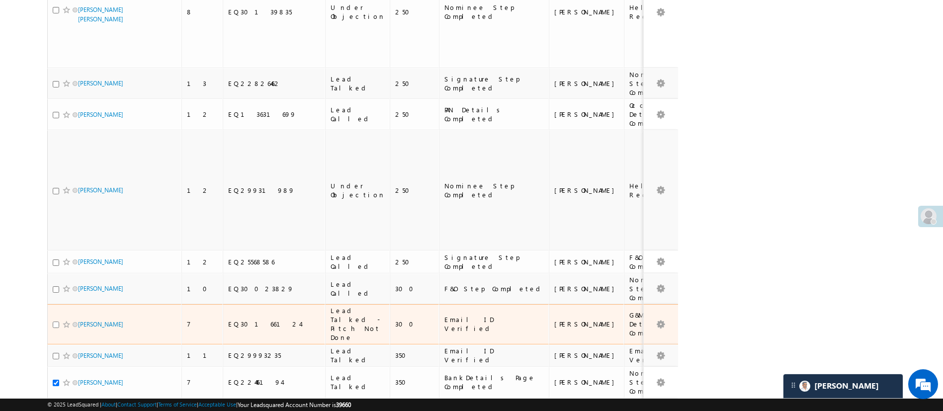
click at [57, 322] on input "checkbox" at bounding box center [56, 325] width 6 height 6
checkbox input "true"
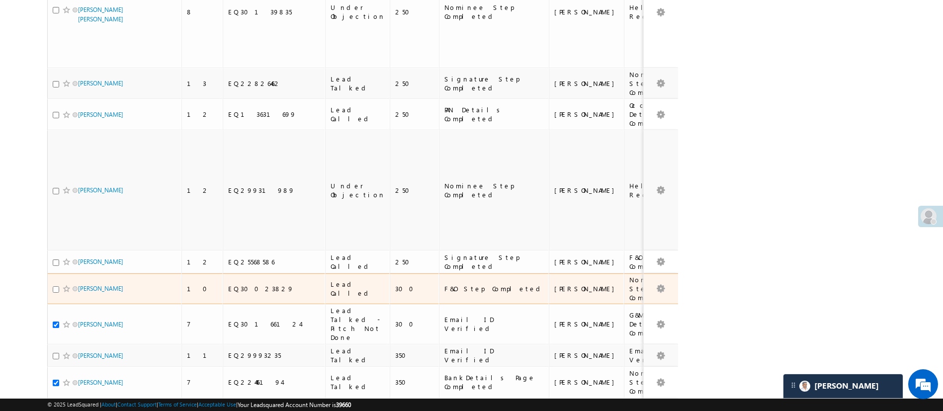
click at [53, 286] on input "checkbox" at bounding box center [56, 289] width 6 height 6
checkbox input "true"
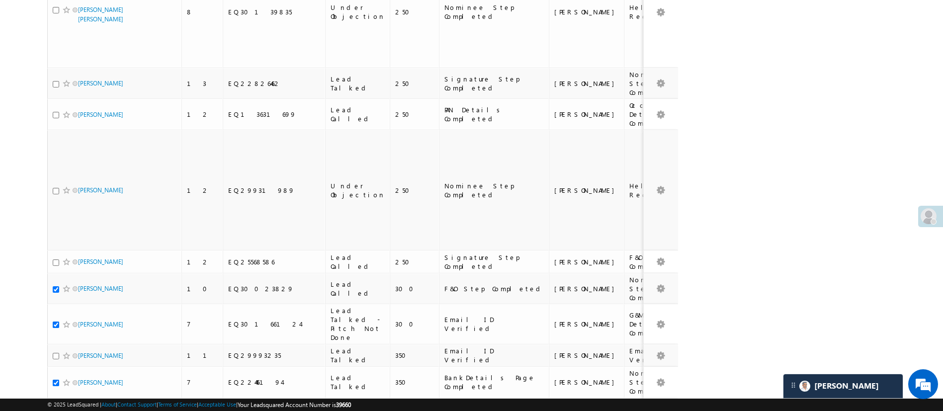
scroll to position [175, 0]
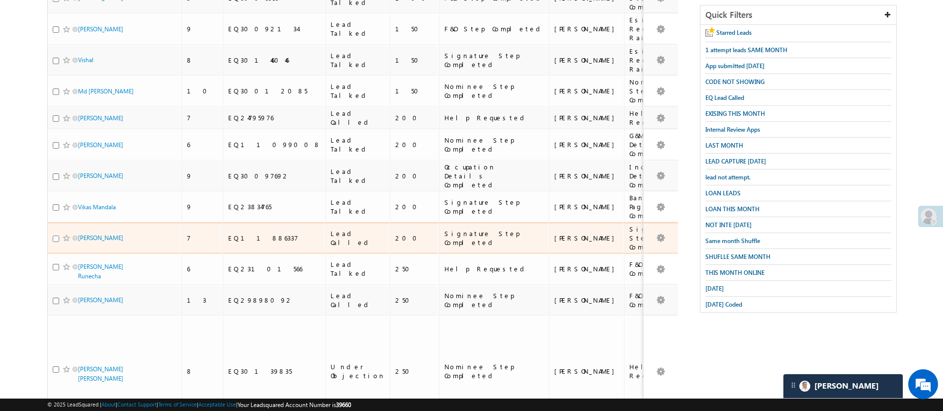
click at [55, 236] on input "checkbox" at bounding box center [56, 239] width 6 height 6
checkbox input "true"
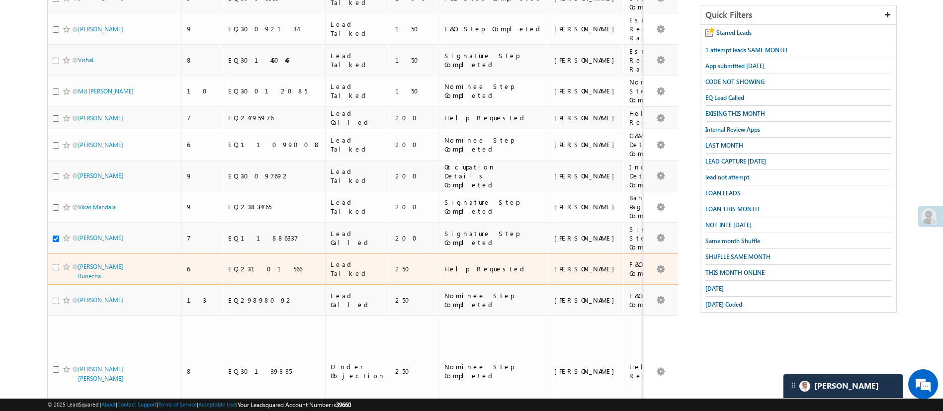
click at [57, 264] on input "checkbox" at bounding box center [56, 267] width 6 height 6
checkbox input "true"
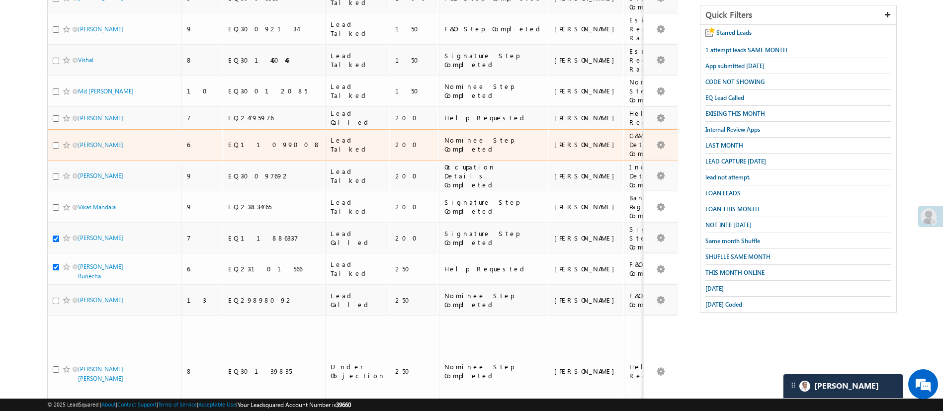
click at [57, 142] on input "checkbox" at bounding box center [56, 145] width 6 height 6
checkbox input "true"
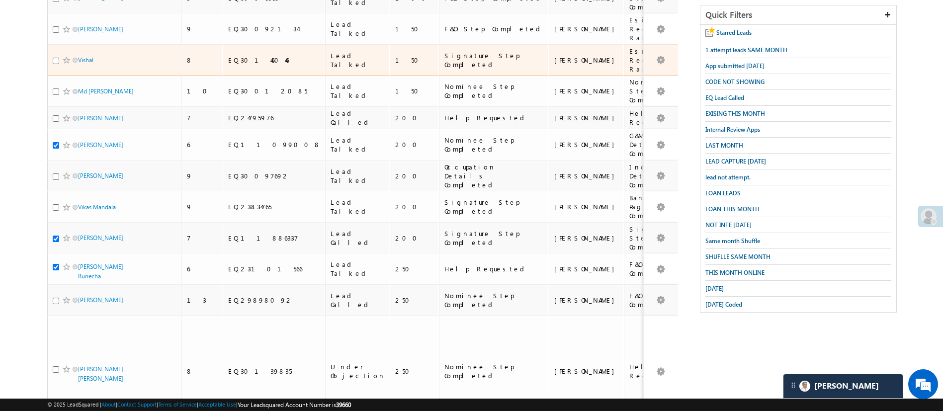
click at [57, 58] on input "checkbox" at bounding box center [56, 61] width 6 height 6
checkbox input "true"
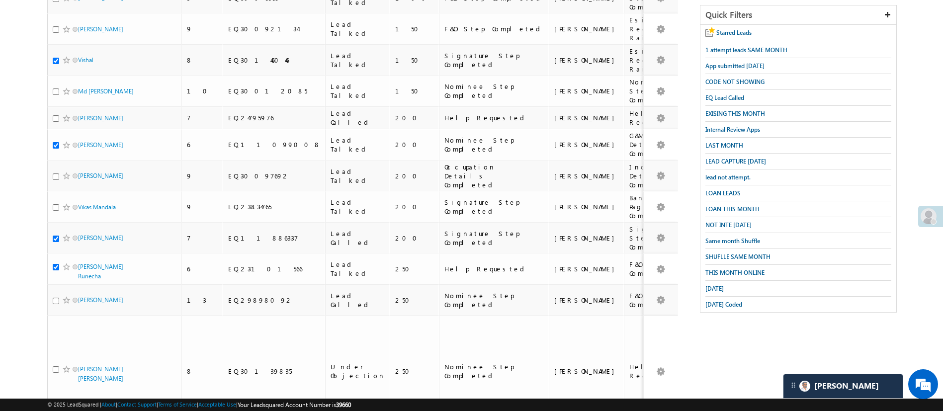
scroll to position [0, 0]
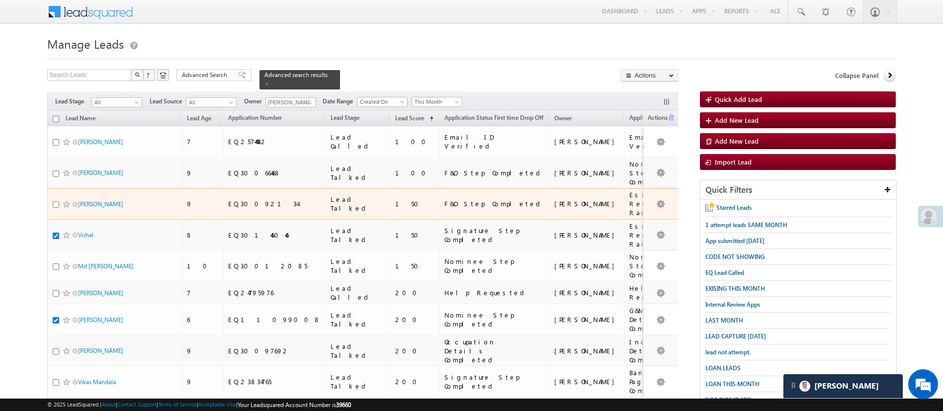
click at [56, 201] on input "checkbox" at bounding box center [56, 204] width 6 height 6
checkbox input "true"
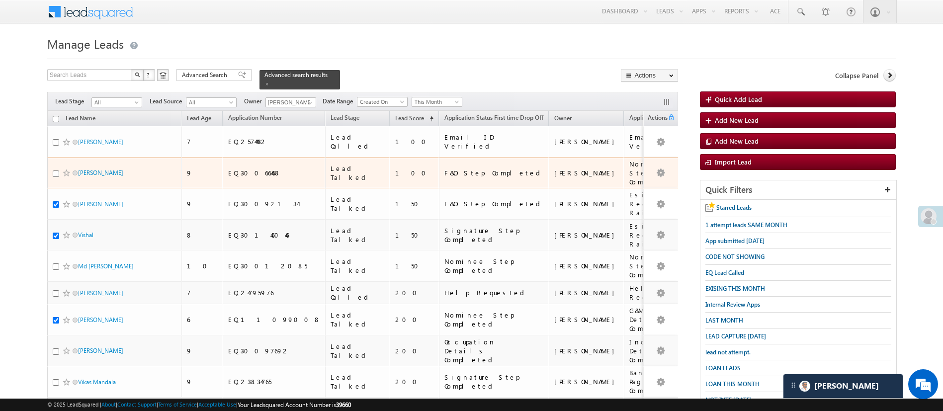
click at [55, 170] on input "checkbox" at bounding box center [56, 173] width 6 height 6
checkbox input "true"
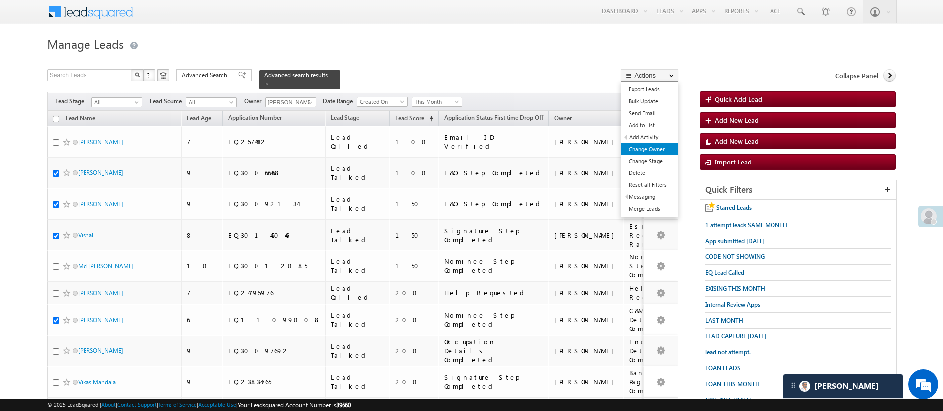
click at [663, 145] on link "Change Owner" at bounding box center [649, 149] width 56 height 12
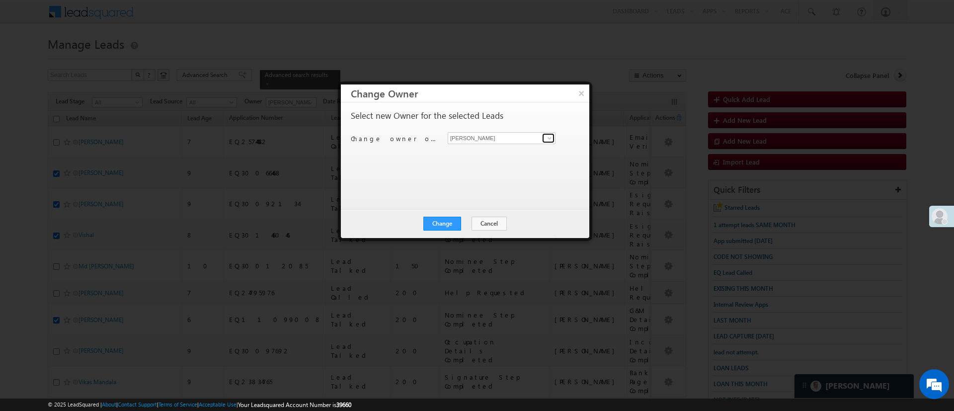
click at [548, 137] on span at bounding box center [550, 138] width 8 height 8
type input "hi"
checkbox input "false"
click at [507, 155] on span "HIMANSHU.SHARMA@ANGELBROKING.COM" at bounding box center [496, 157] width 89 height 7
click at [549, 133] on link at bounding box center [548, 138] width 12 height 10
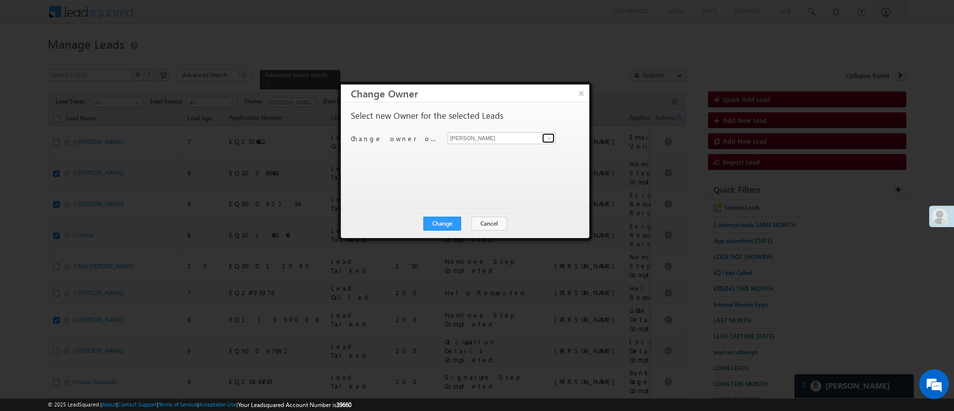
click at [549, 133] on link at bounding box center [548, 138] width 12 height 10
click at [526, 147] on link "MohammedSohail S MohammedSohail.S@angelbroking.com" at bounding box center [502, 153] width 108 height 19
type input "MohammedSohail S"
click at [447, 219] on button "Change" at bounding box center [442, 224] width 38 height 14
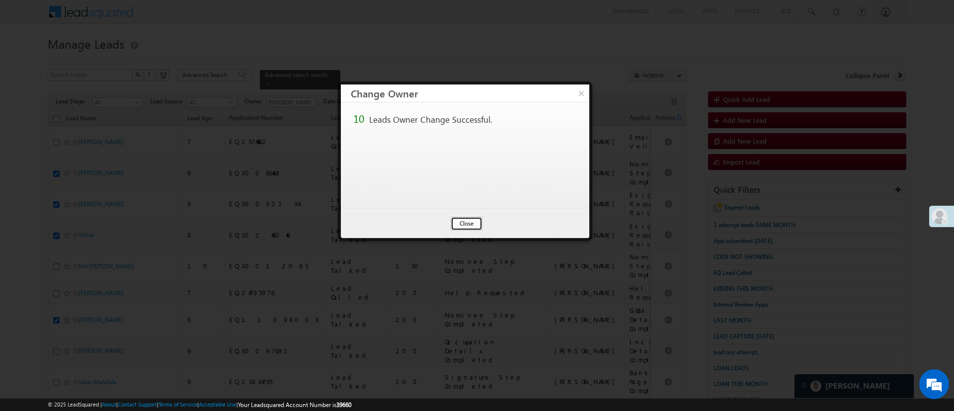
click at [477, 225] on button "Close" at bounding box center [467, 224] width 32 height 14
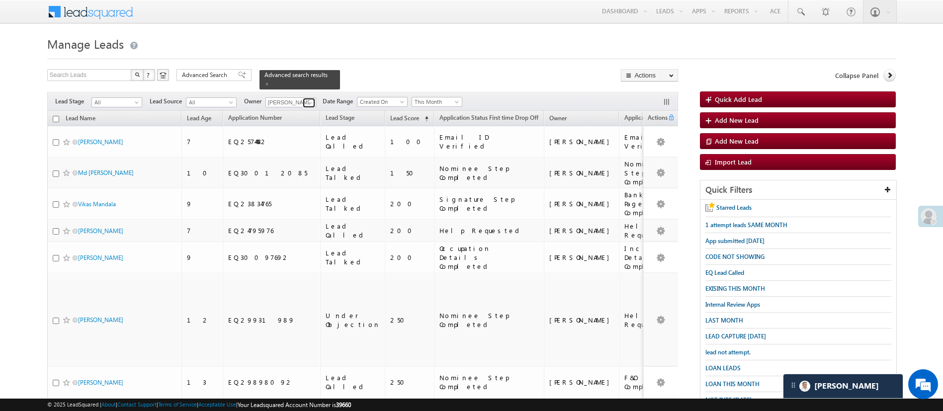
click at [313, 99] on span at bounding box center [310, 103] width 8 height 8
click at [311, 107] on link "Hemant Nandwana Hemant.Nandwana@angelbroking.com" at bounding box center [314, 116] width 99 height 19
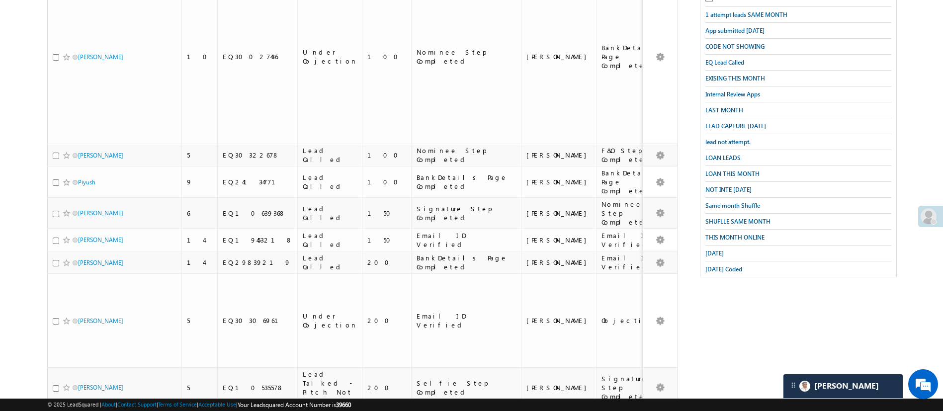
scroll to position [220, 0]
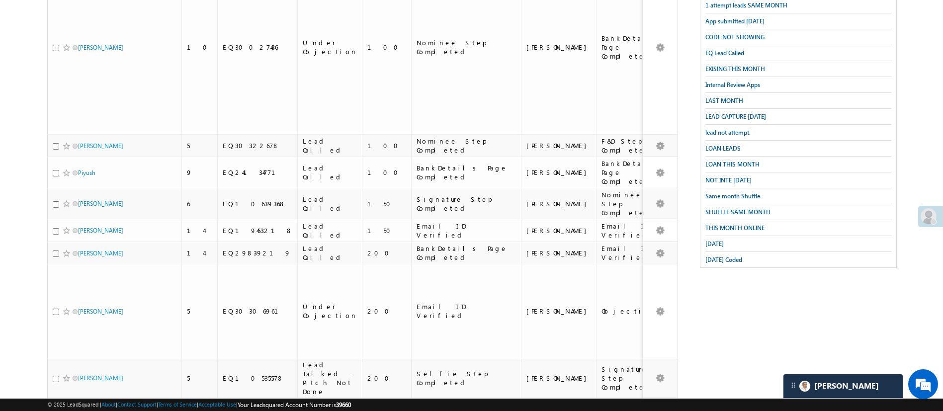
type input "Hemant Nandwana"
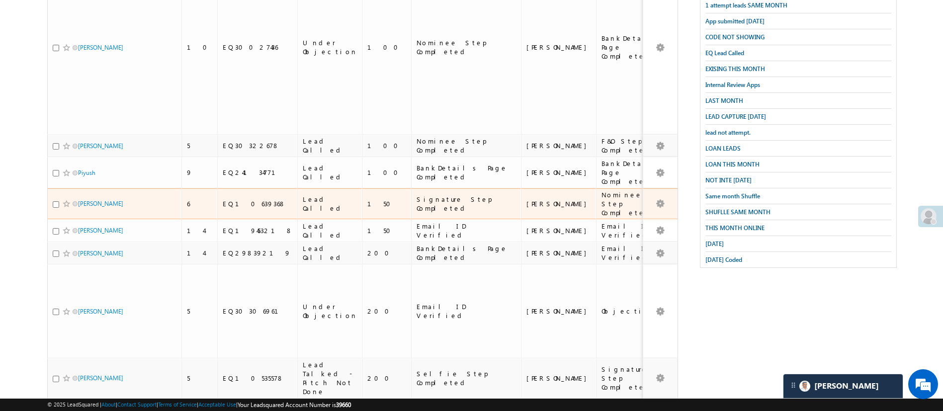
click at [50, 188] on td "Amol Panchal" at bounding box center [114, 203] width 134 height 31
click at [63, 200] on span at bounding box center [67, 204] width 8 height 8
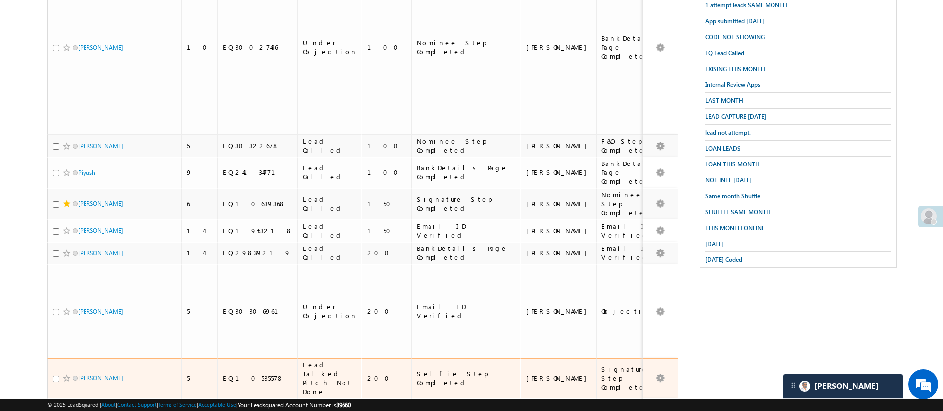
click at [55, 376] on input "checkbox" at bounding box center [56, 379] width 6 height 6
checkbox input "true"
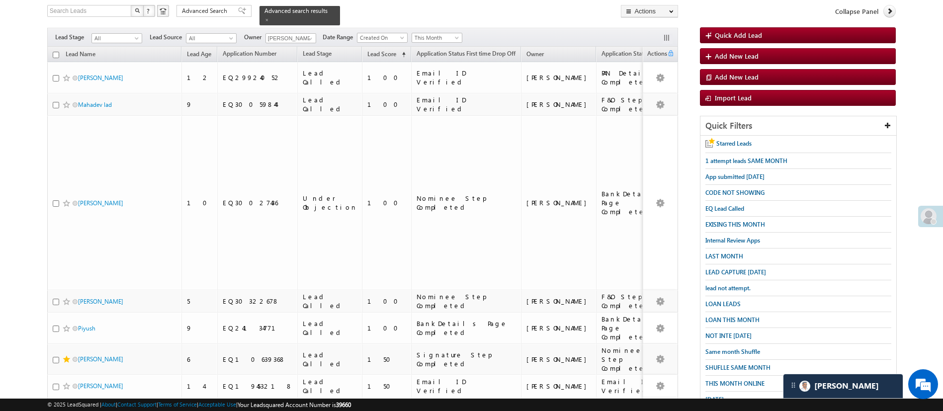
scroll to position [0, 0]
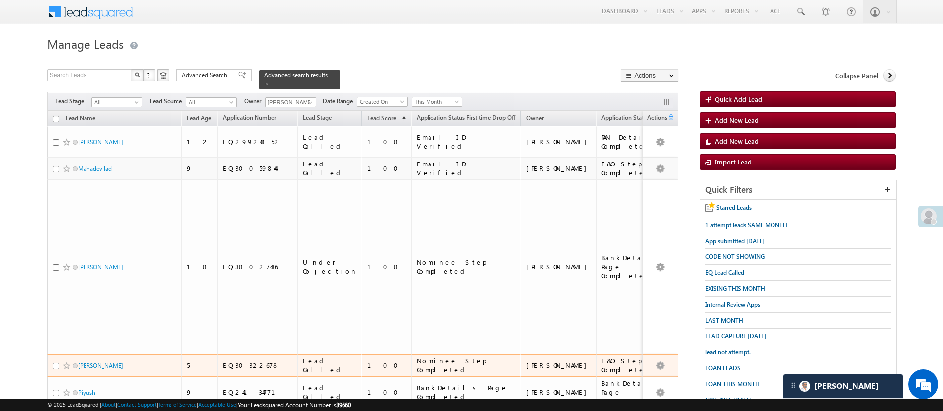
click at [58, 363] on input "checkbox" at bounding box center [56, 366] width 6 height 6
checkbox input "true"
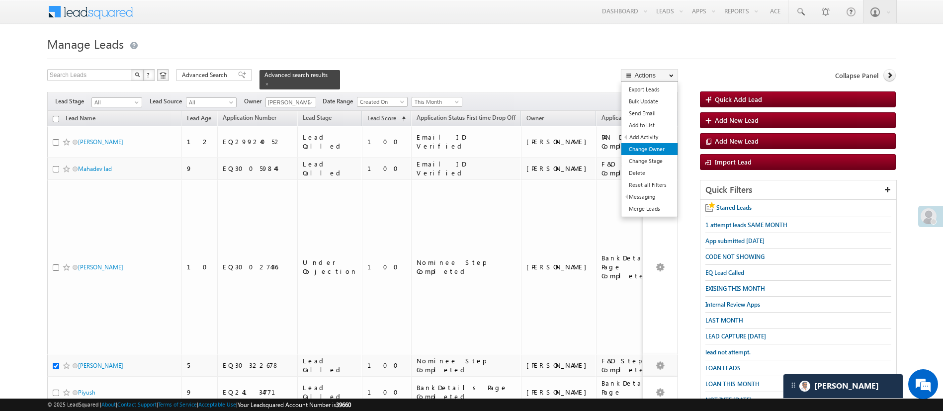
click at [668, 149] on link "Change Owner" at bounding box center [649, 149] width 56 height 12
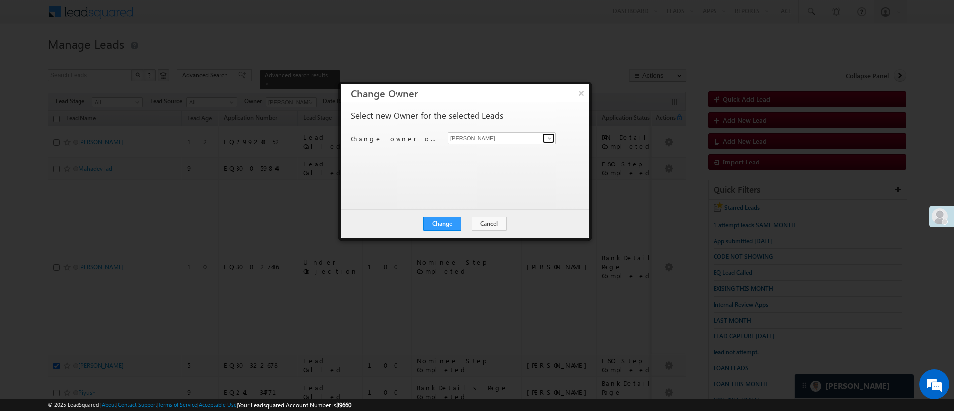
click at [549, 137] on span at bounding box center [550, 138] width 8 height 8
click at [524, 147] on link "MohammedSohail S MohammedSohail.S@angelbroking.com" at bounding box center [502, 153] width 108 height 19
type input "MohammedSohail S"
click at [444, 218] on button "Change" at bounding box center [442, 224] width 38 height 14
click at [444, 217] on button "Change" at bounding box center [442, 224] width 38 height 14
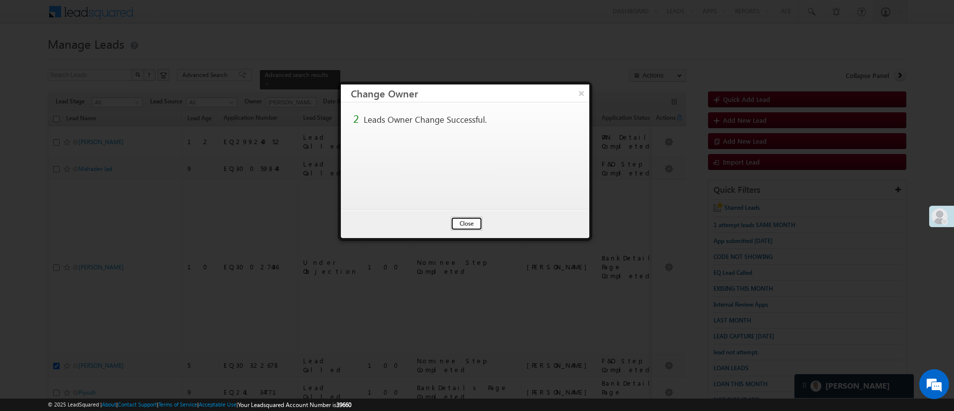
click at [470, 229] on button "Close" at bounding box center [467, 224] width 32 height 14
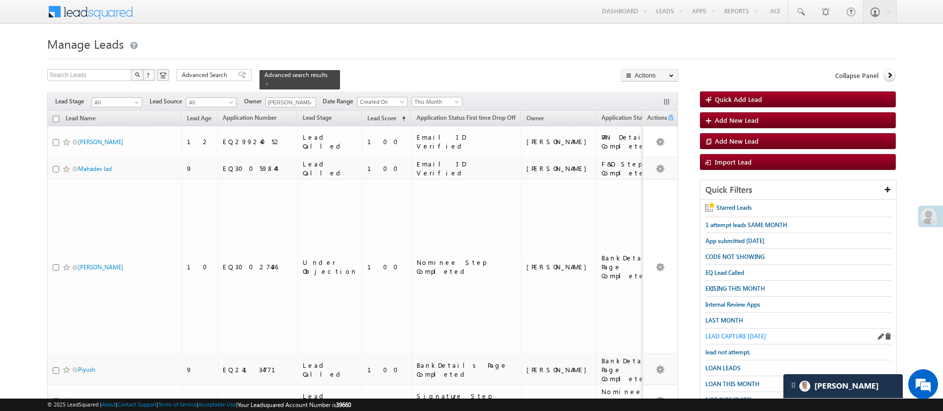
click at [743, 333] on span "LEAD CAPTURE TODAY" at bounding box center [735, 335] width 61 height 7
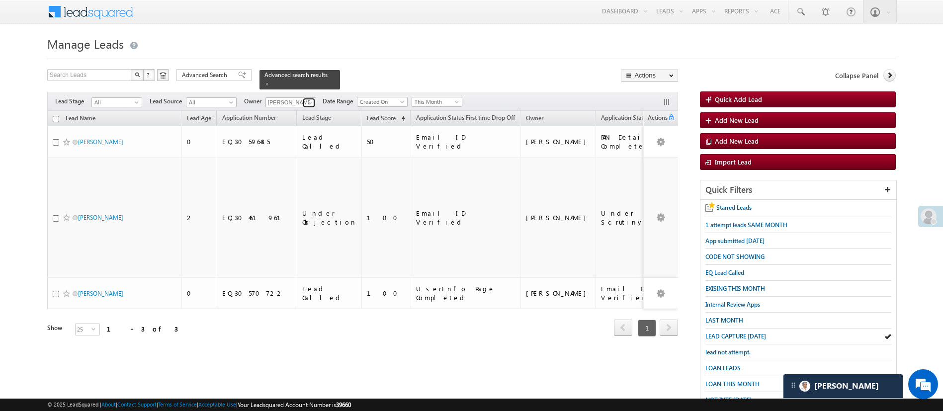
click at [306, 99] on span at bounding box center [310, 103] width 8 height 8
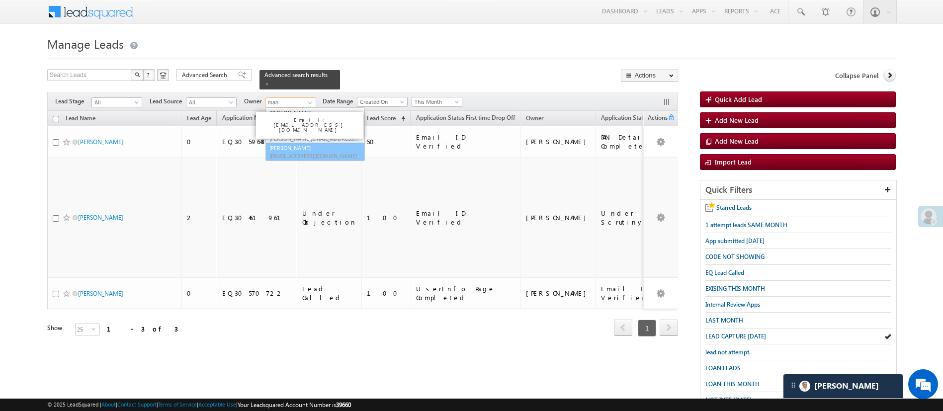
click at [317, 144] on link "Manish Panchal Manish.1Panchal@angelbroking.com" at bounding box center [314, 152] width 99 height 19
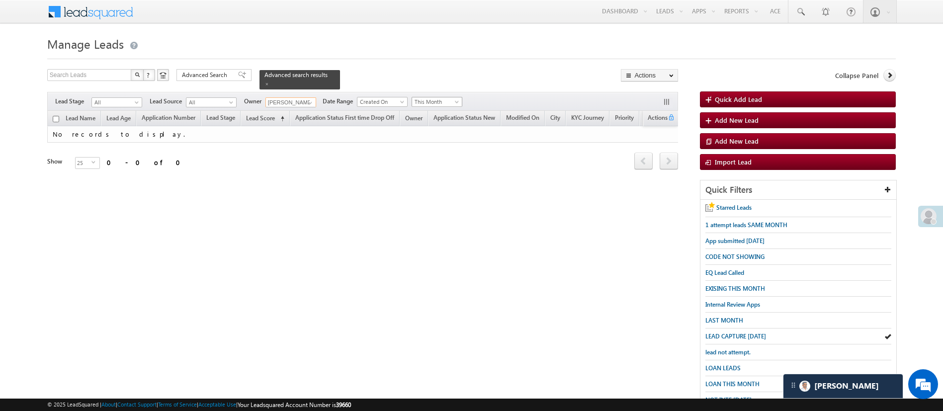
type input "[PERSON_NAME]"
click at [439, 97] on span "This Month" at bounding box center [435, 101] width 47 height 9
click at [437, 104] on link "All Time" at bounding box center [438, 106] width 50 height 9
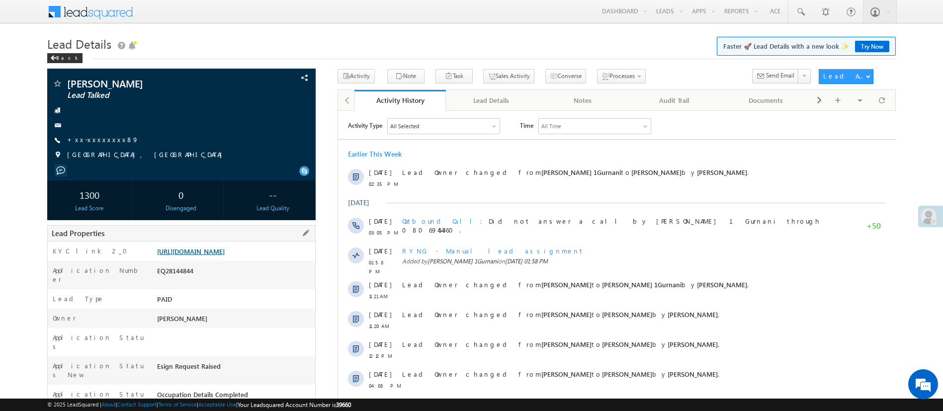
click at [225, 251] on link "[URL][DOMAIN_NAME]" at bounding box center [191, 251] width 68 height 8
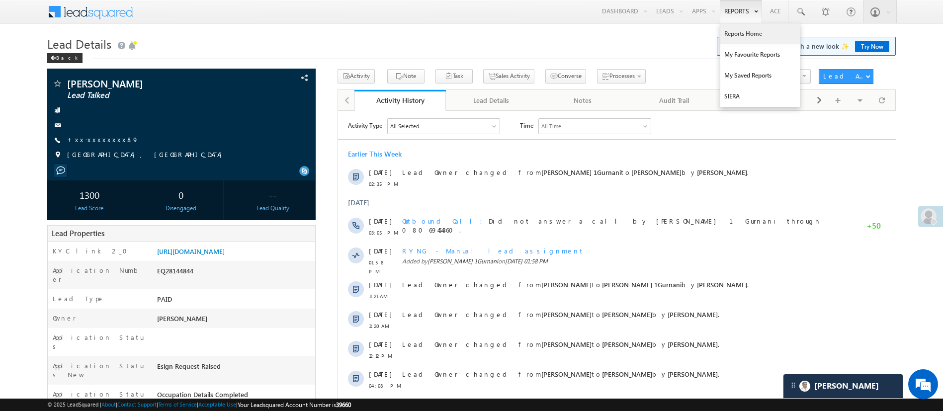
click at [738, 38] on link "Reports Home" at bounding box center [760, 33] width 80 height 21
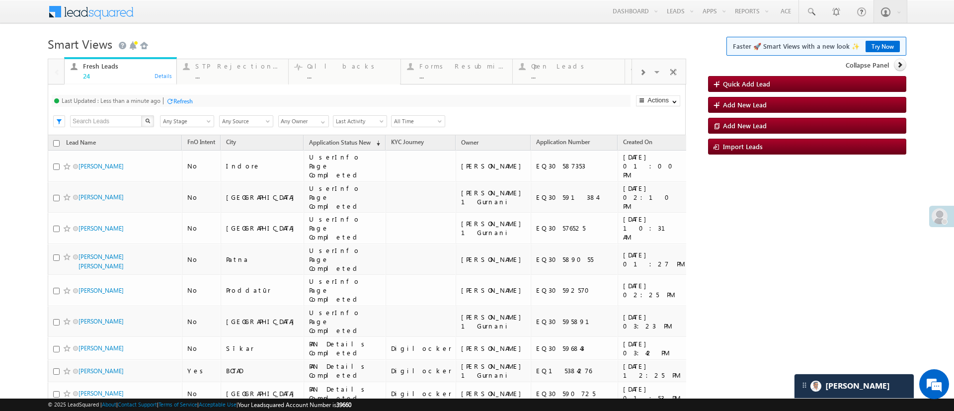
click at [184, 97] on div "Refresh" at bounding box center [182, 100] width 19 height 7
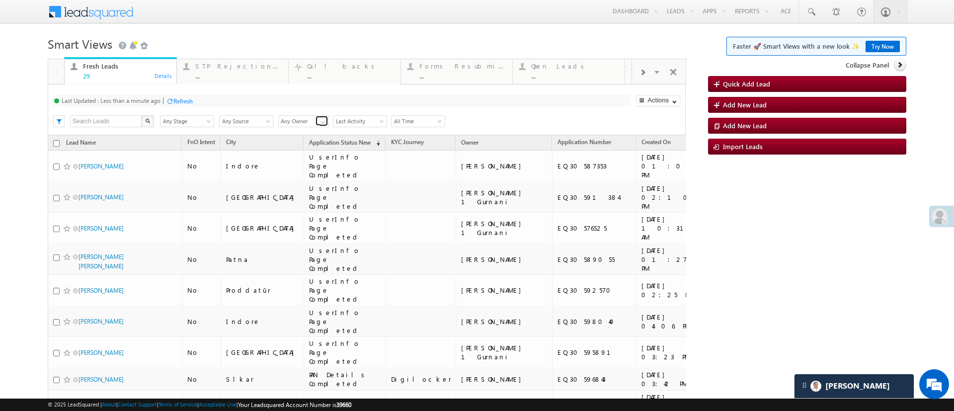
click at [318, 121] on link at bounding box center [322, 121] width 12 height 10
click at [309, 135] on link "[PERSON_NAME]" at bounding box center [303, 132] width 51 height 11
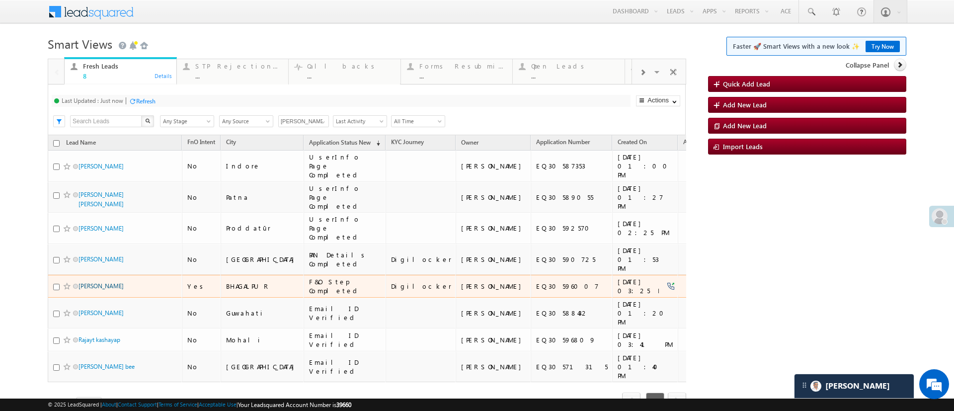
type input "[PERSON_NAME]"
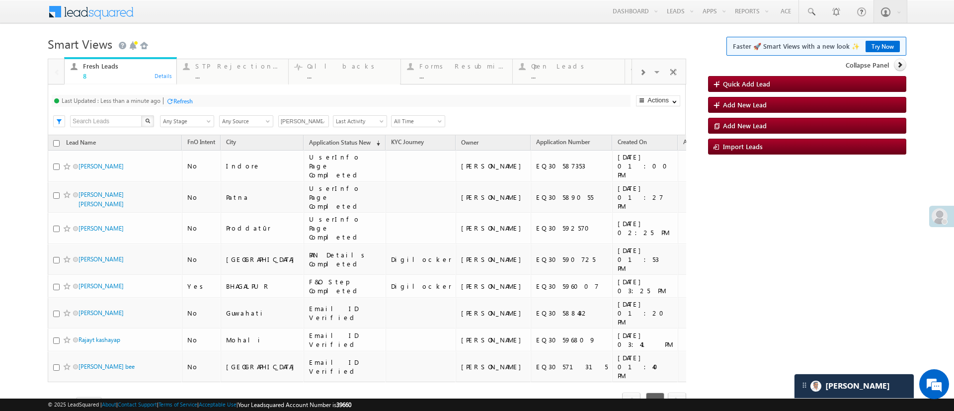
click at [172, 104] on div at bounding box center [169, 100] width 7 height 7
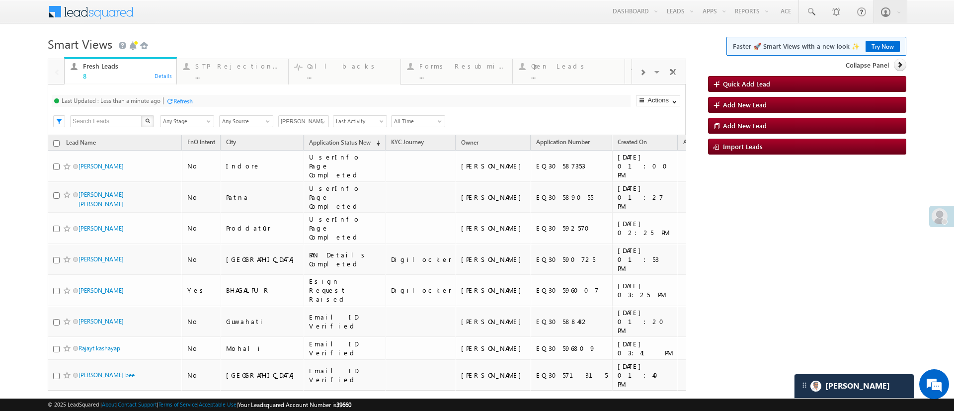
click at [183, 98] on div "Refresh" at bounding box center [182, 100] width 19 height 7
click at [187, 98] on div "Refresh" at bounding box center [182, 100] width 19 height 7
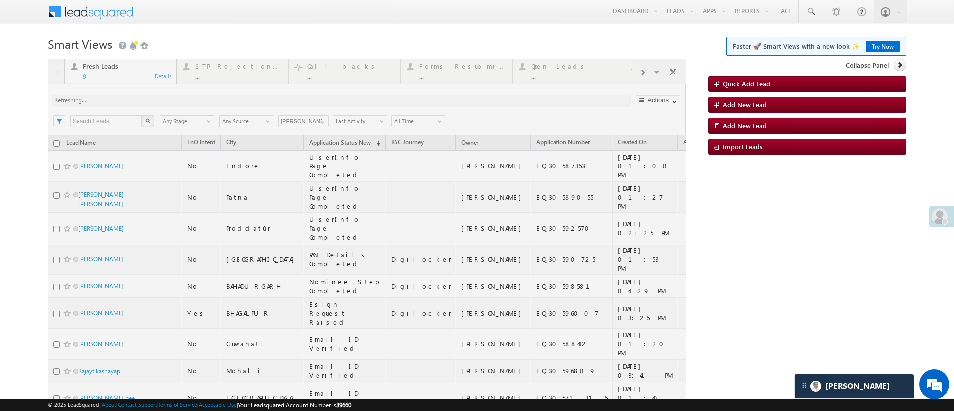
click at [52, 187] on div at bounding box center [367, 263] width 639 height 409
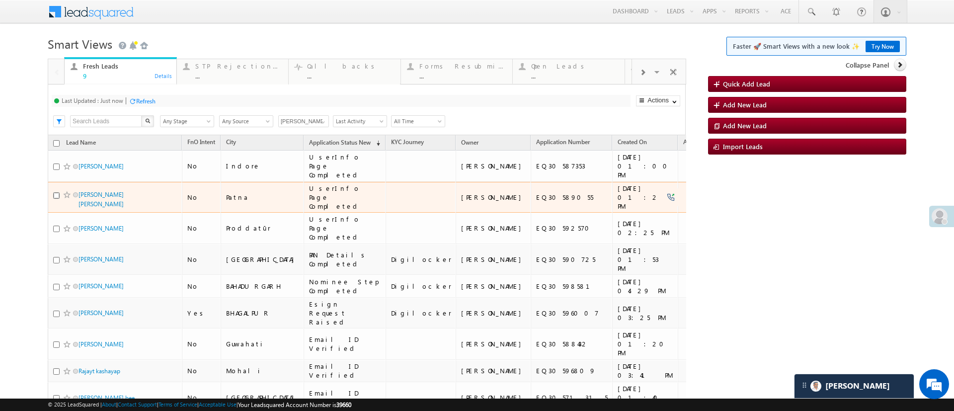
click at [55, 192] on input "checkbox" at bounding box center [56, 195] width 6 height 6
checkbox input "true"
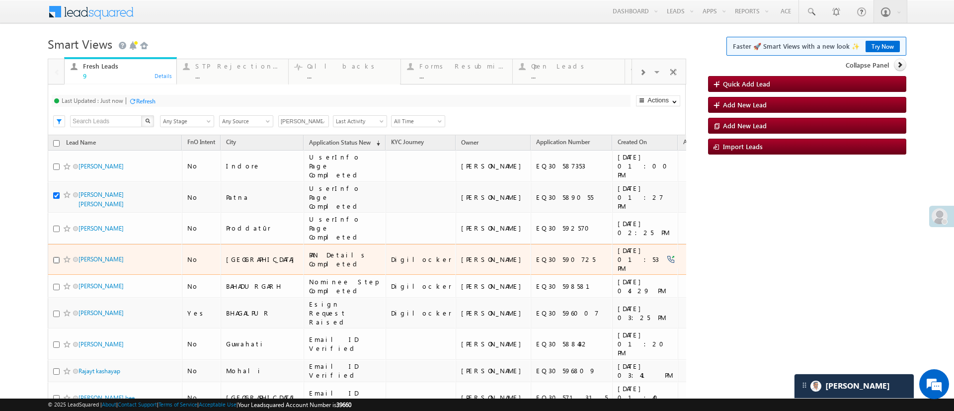
click at [55, 257] on input "checkbox" at bounding box center [56, 260] width 6 height 6
checkbox input "true"
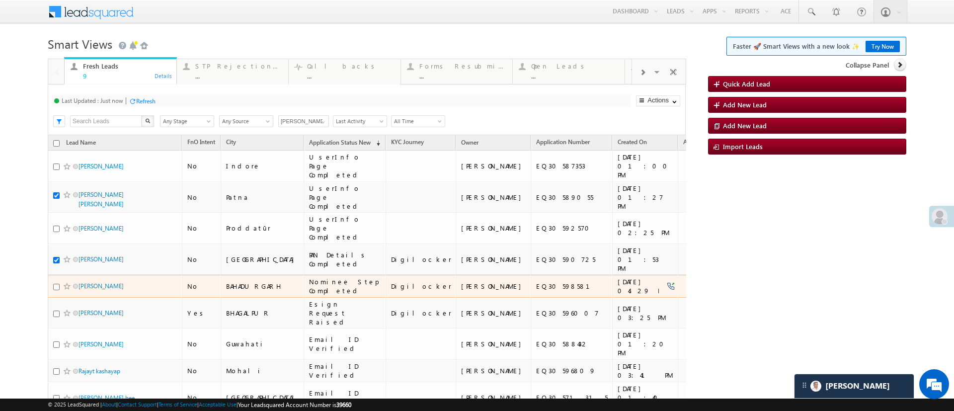
click at [56, 281] on div at bounding box center [68, 286] width 30 height 10
click at [55, 284] on input "checkbox" at bounding box center [56, 287] width 6 height 6
checkbox input "true"
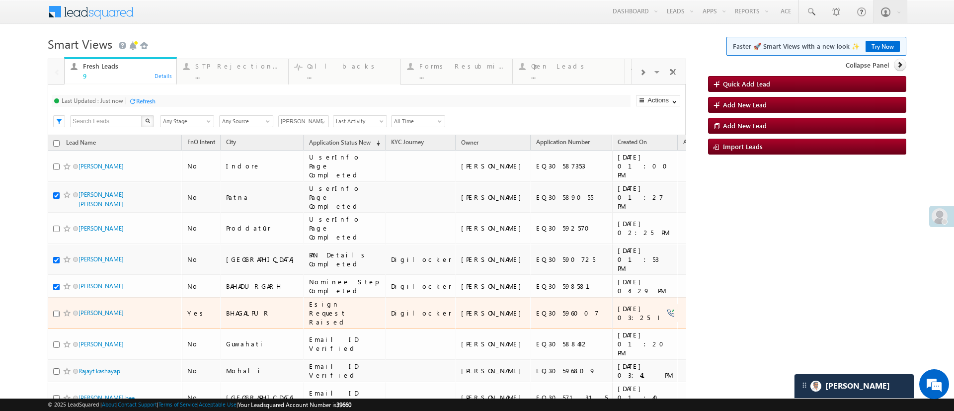
click at [53, 311] on input "checkbox" at bounding box center [56, 314] width 6 height 6
checkbox input "true"
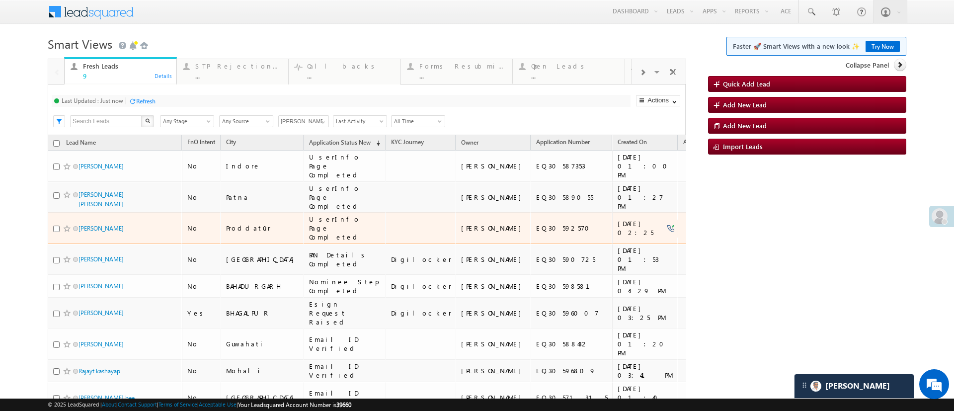
click at [54, 224] on div at bounding box center [68, 229] width 30 height 10
click at [55, 226] on input "checkbox" at bounding box center [56, 229] width 6 height 6
checkbox input "true"
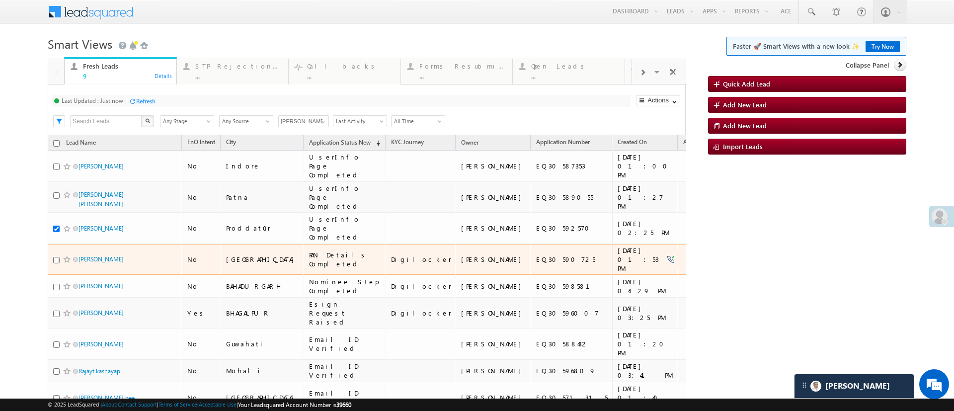
click at [58, 257] on input "checkbox" at bounding box center [56, 260] width 6 height 6
checkbox input "true"
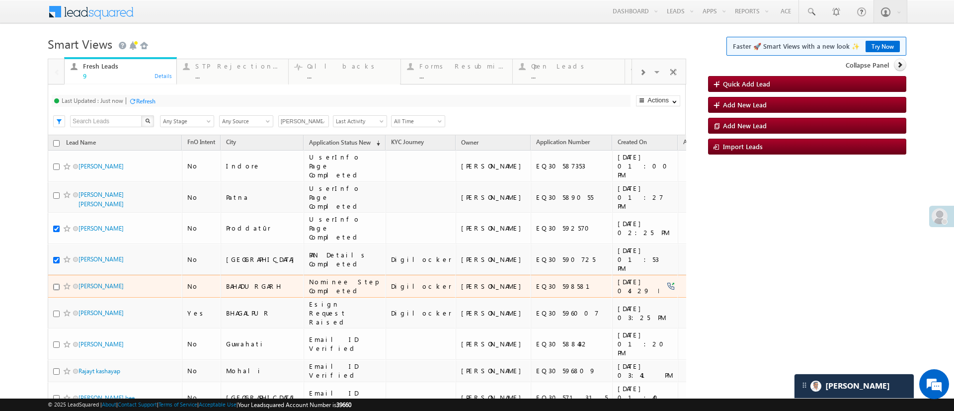
click at [58, 284] on input "checkbox" at bounding box center [56, 287] width 6 height 6
checkbox input "true"
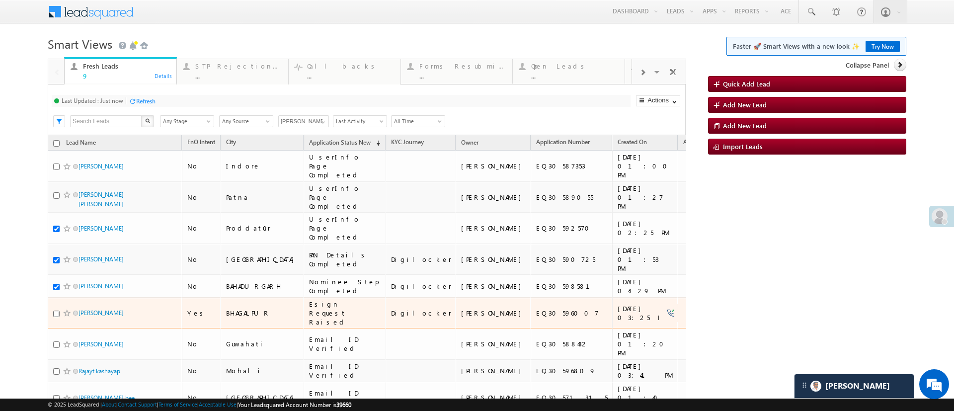
click at [58, 311] on input "checkbox" at bounding box center [56, 314] width 6 height 6
checkbox input "true"
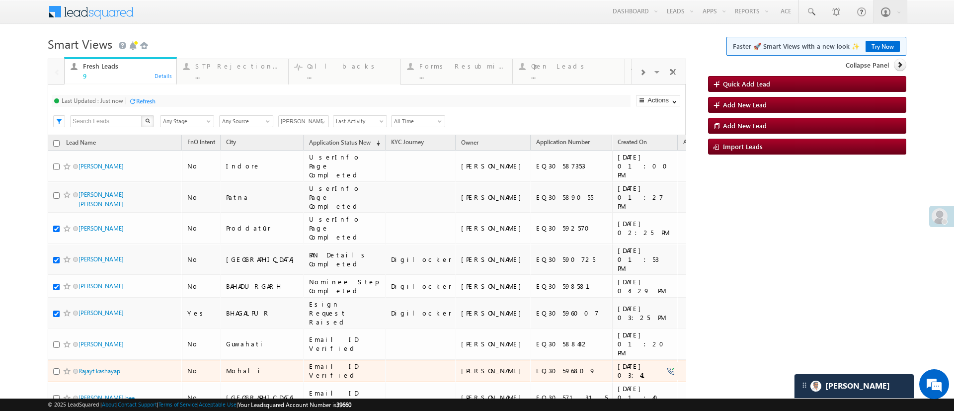
click at [58, 368] on input "checkbox" at bounding box center [56, 371] width 6 height 6
checkbox input "true"
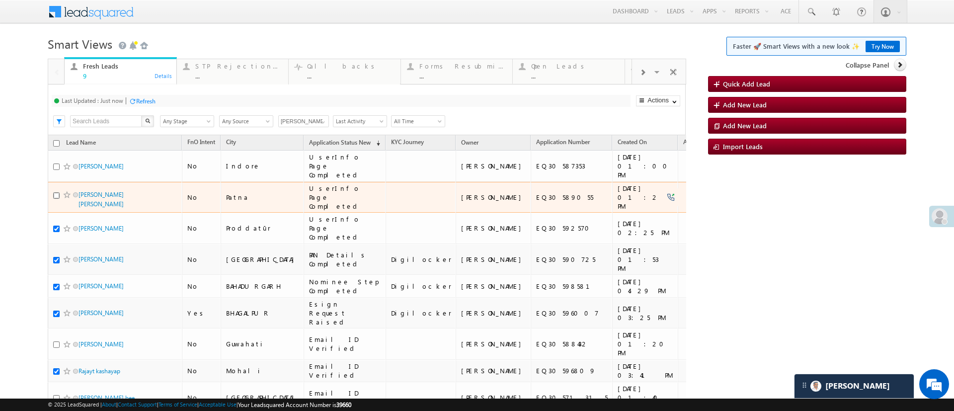
click at [56, 192] on input "checkbox" at bounding box center [56, 195] width 6 height 6
checkbox input "true"
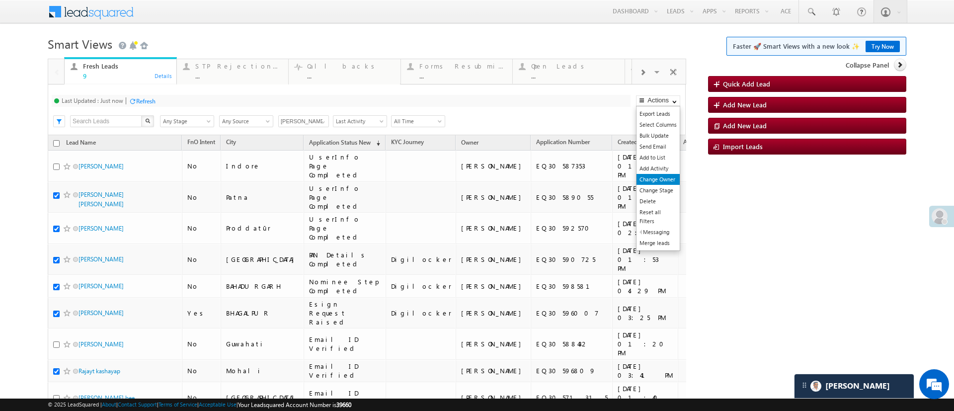
click at [663, 182] on link "Change Owner" at bounding box center [658, 179] width 43 height 11
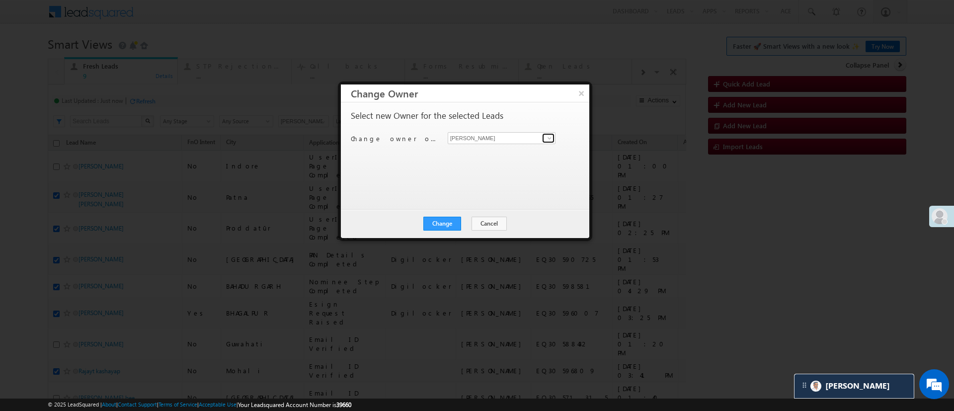
click at [551, 136] on span at bounding box center [550, 138] width 8 height 8
click at [522, 151] on link "Naseeba Khatoon Naseeba.Khatoon@angelbroking.com" at bounding box center [502, 153] width 108 height 19
type input "Naseeba Khatoon"
click at [451, 220] on button "Change" at bounding box center [442, 224] width 38 height 14
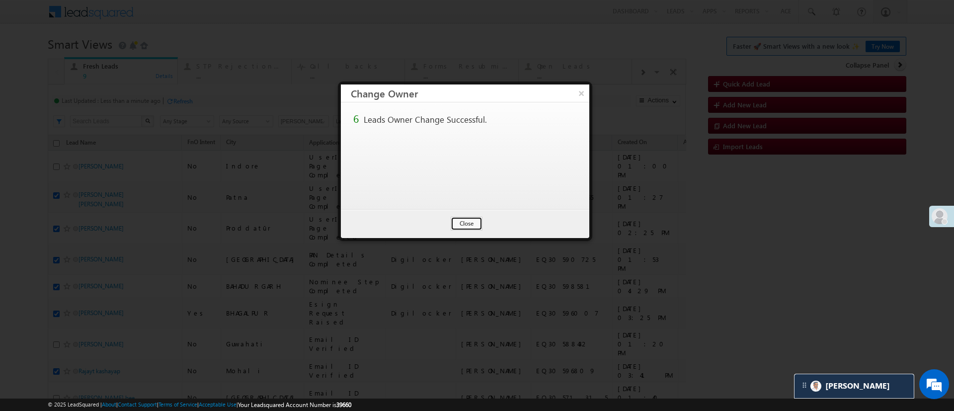
click at [451, 220] on button "Close" at bounding box center [467, 224] width 32 height 14
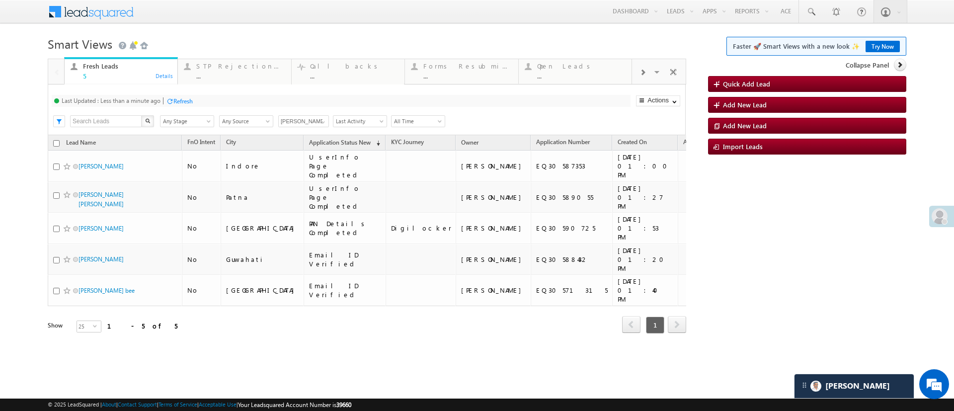
click at [185, 94] on div "Last Updated : Less than a minute ago Refresh Refreshing... Search X Lead Stage…" at bounding box center [367, 109] width 638 height 51
click at [185, 97] on div "Refresh" at bounding box center [182, 100] width 19 height 7
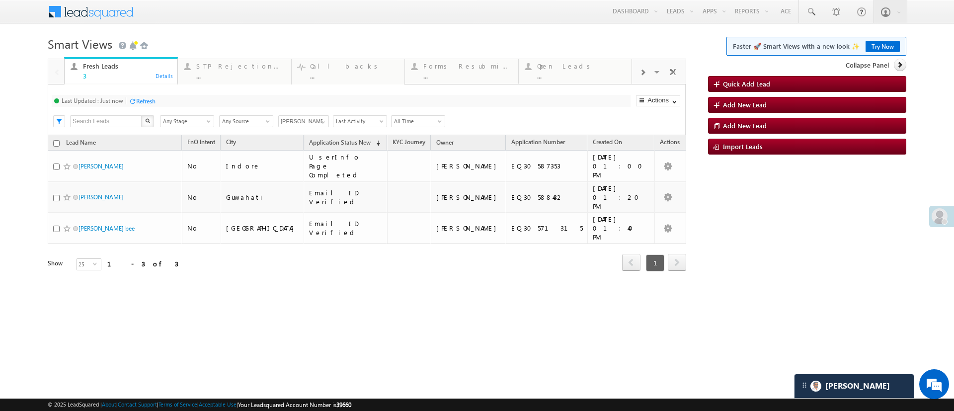
click at [155, 102] on div "Refresh" at bounding box center [145, 100] width 19 height 7
click at [321, 123] on span at bounding box center [323, 122] width 8 height 8
click at [307, 129] on link "Any Owner" at bounding box center [303, 132] width 51 height 11
type input "Any Owner"
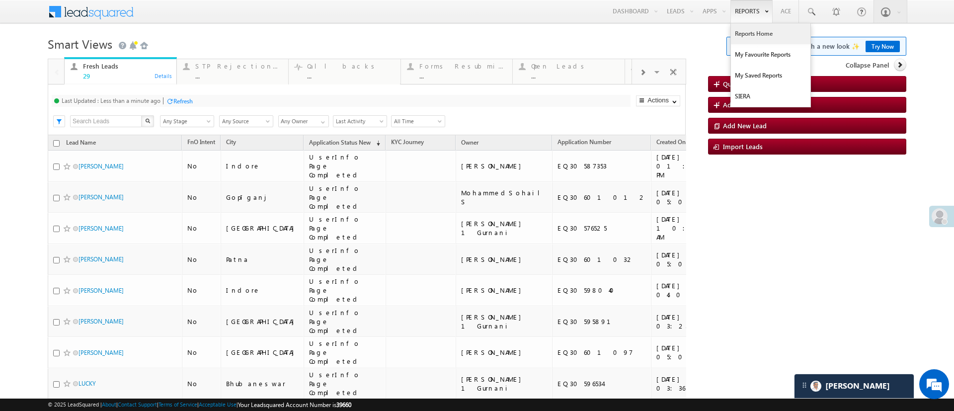
click at [741, 35] on link "Reports Home" at bounding box center [771, 33] width 80 height 21
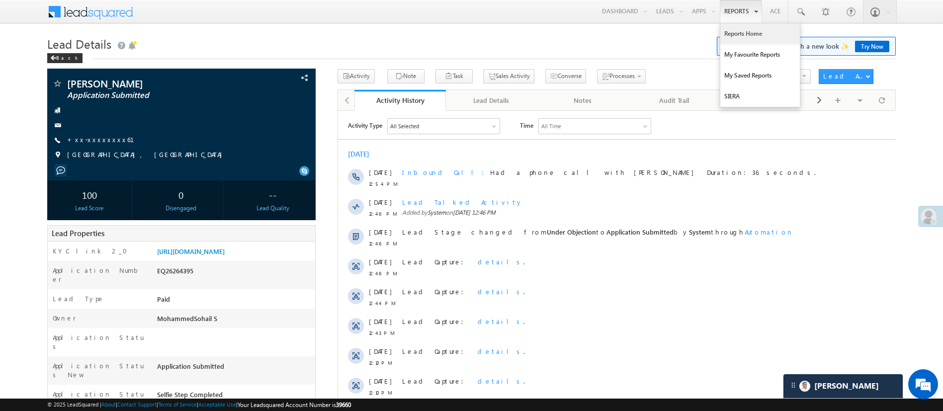
click at [745, 28] on link "Reports Home" at bounding box center [760, 33] width 80 height 21
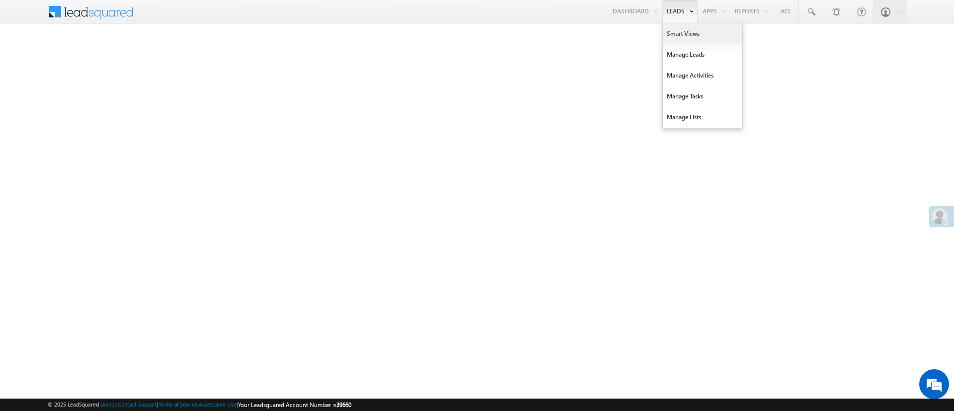
click at [686, 32] on link "Smart Views" at bounding box center [703, 33] width 80 height 21
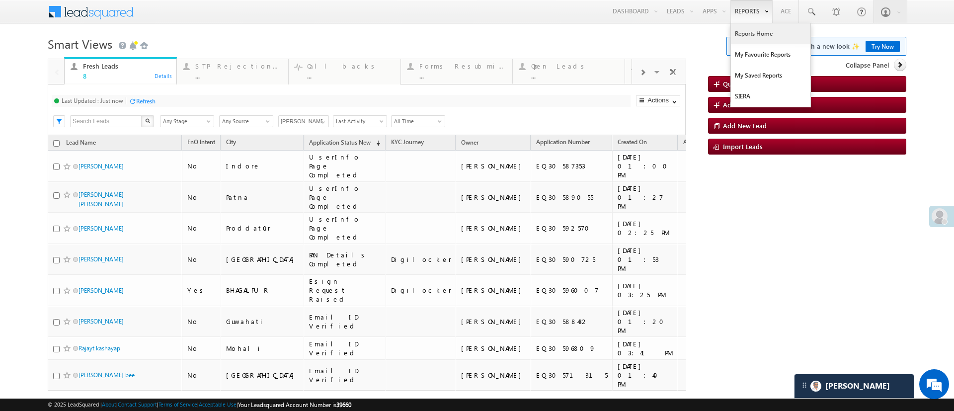
click at [742, 35] on link "Reports Home" at bounding box center [771, 33] width 80 height 21
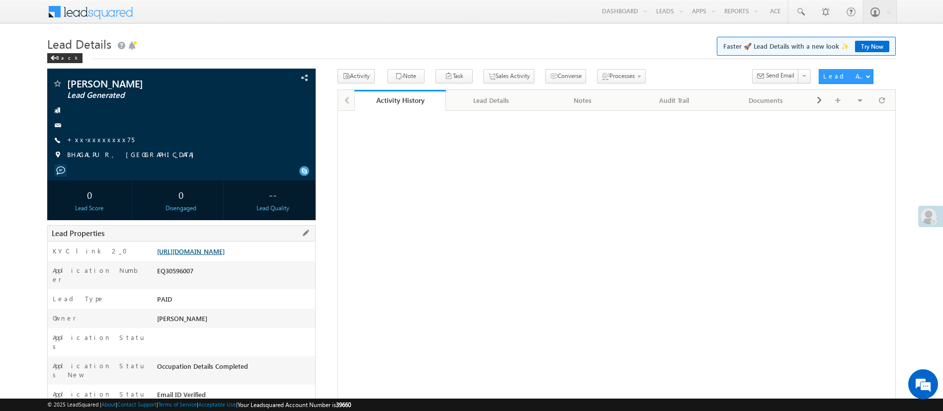
click at [215, 255] on link "[URL][DOMAIN_NAME]" at bounding box center [191, 251] width 68 height 8
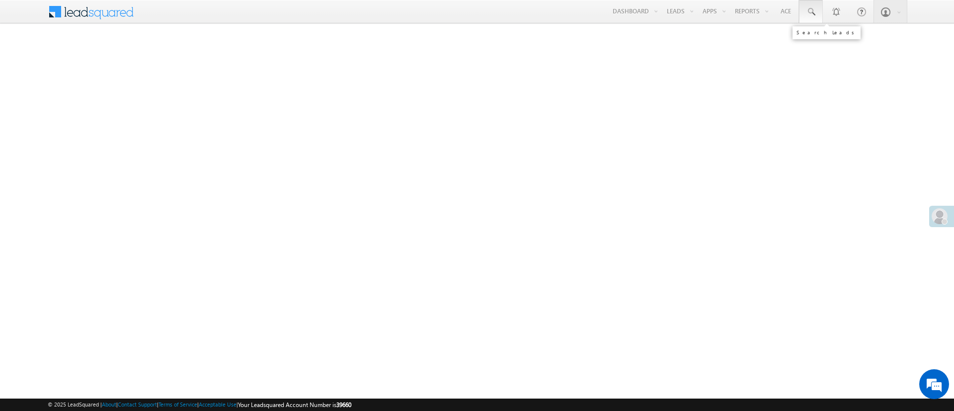
click at [804, 14] on link at bounding box center [811, 11] width 24 height 23
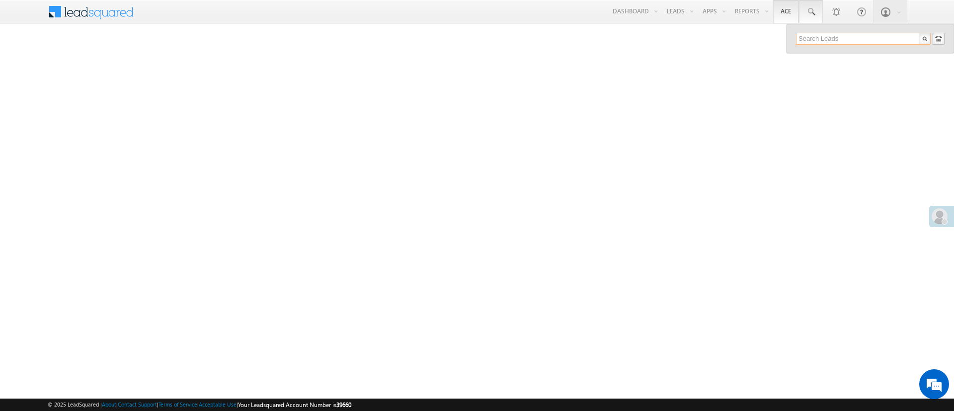
paste input "EQ30597550"
type input "EQ30597550"
click at [868, 55] on div "[PERSON_NAME]" at bounding box center [867, 53] width 133 height 11
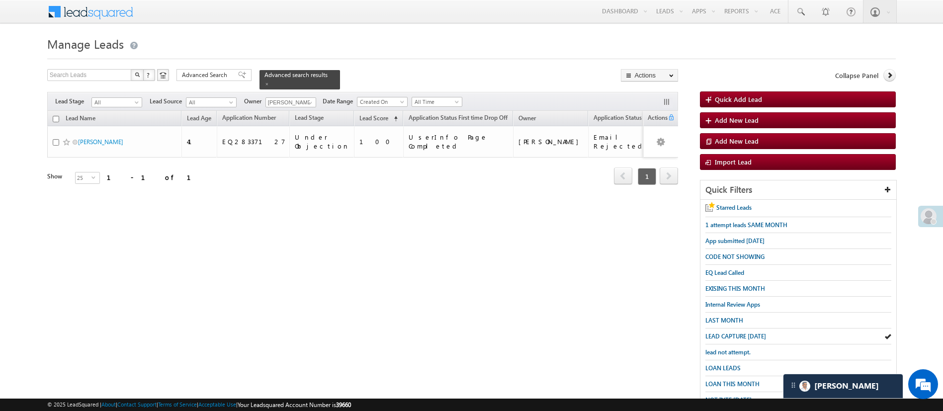
click at [0, 0] on link "Reports Home" at bounding box center [0, 0] width 0 height 0
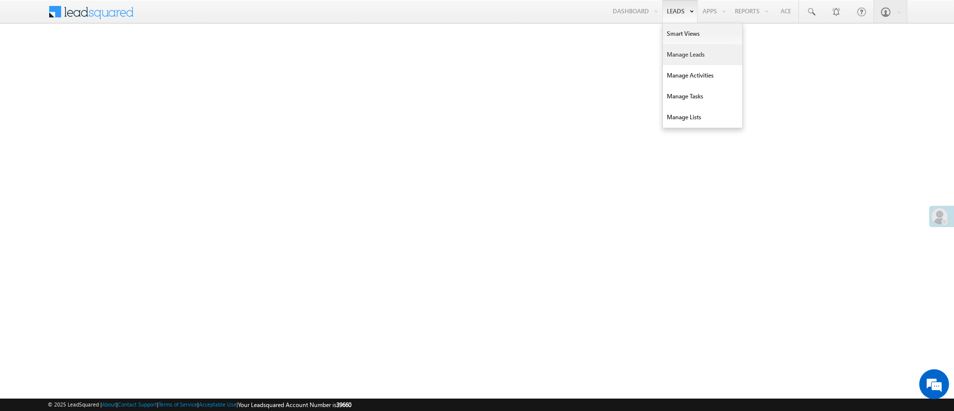
click at [689, 53] on link "Manage Leads" at bounding box center [703, 54] width 80 height 21
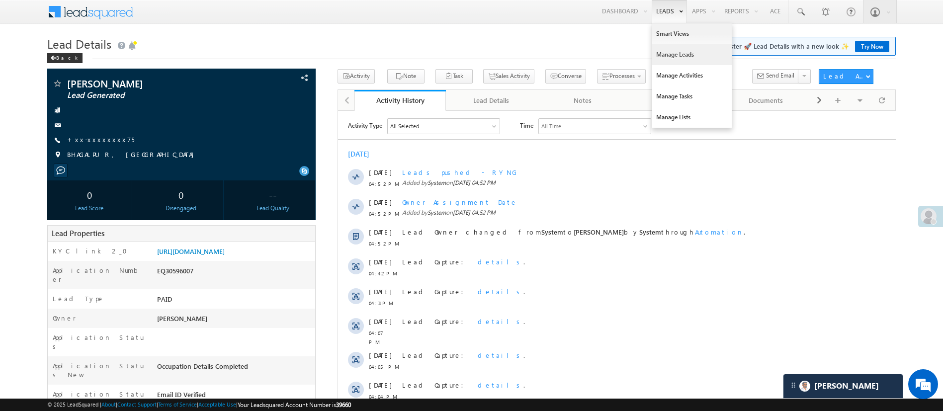
click at [669, 57] on link "Manage Leads" at bounding box center [692, 54] width 80 height 21
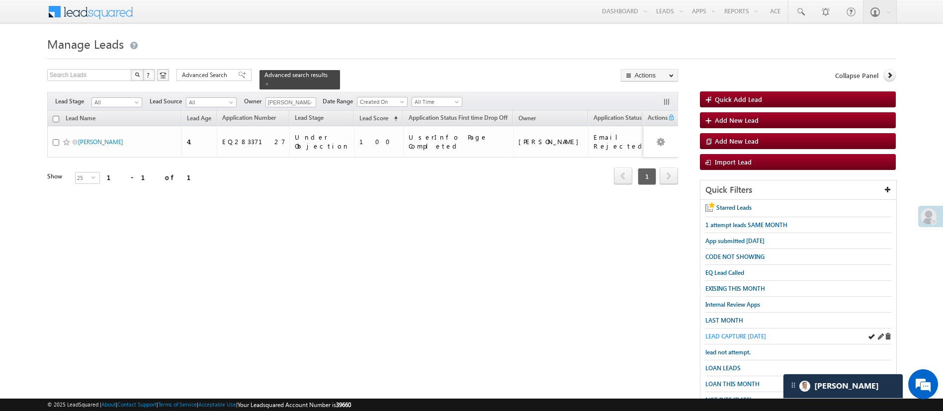
click at [744, 333] on span "LEAD CAPTURE [DATE]" at bounding box center [735, 335] width 61 height 7
click at [310, 99] on span at bounding box center [310, 103] width 8 height 8
click at [739, 255] on span "CODE NOT SHOWING" at bounding box center [734, 256] width 59 height 7
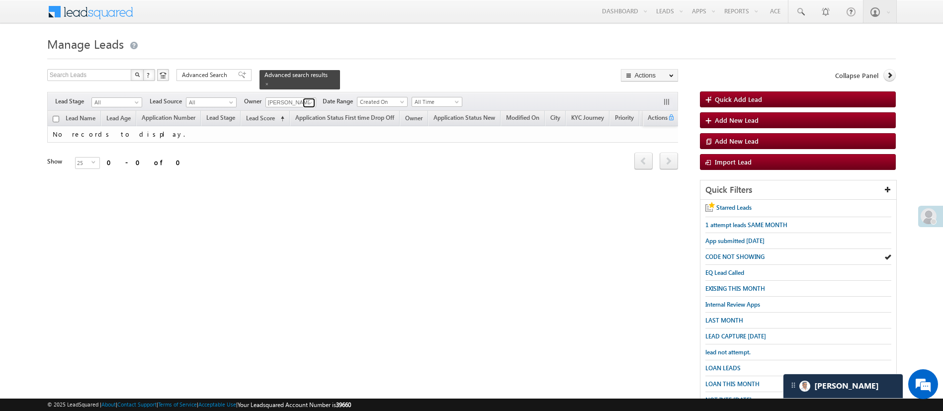
click at [314, 99] on span at bounding box center [310, 103] width 8 height 8
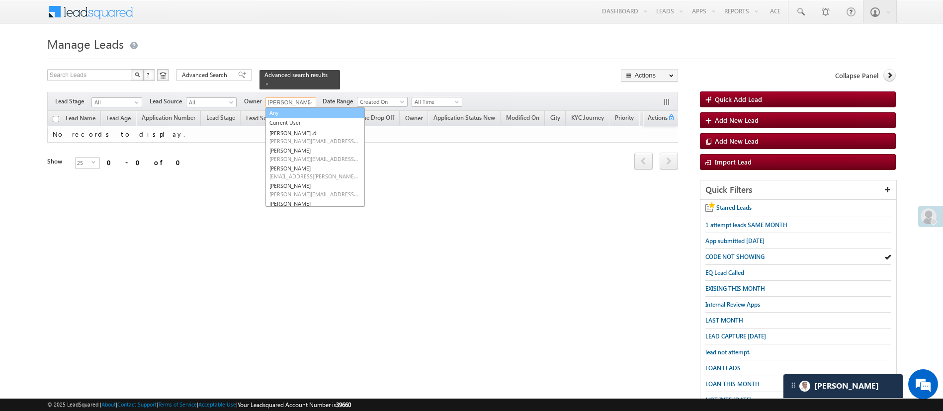
click at [296, 107] on link "Any" at bounding box center [314, 112] width 99 height 11
type input "Any"
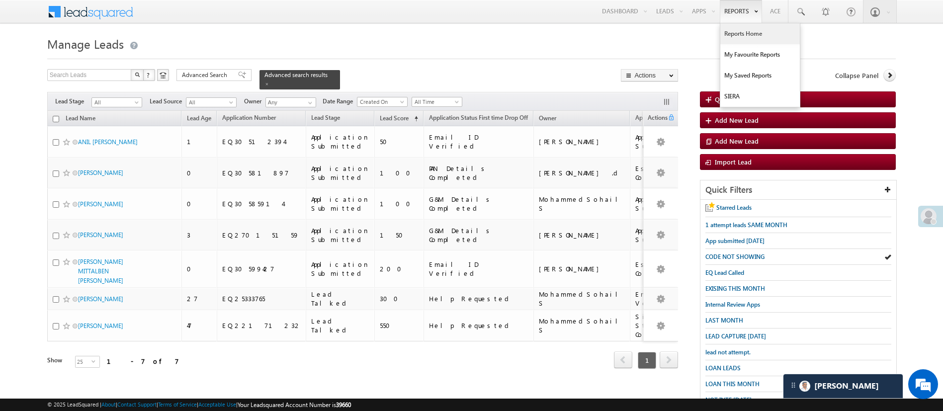
click at [746, 31] on link "Reports Home" at bounding box center [760, 33] width 80 height 21
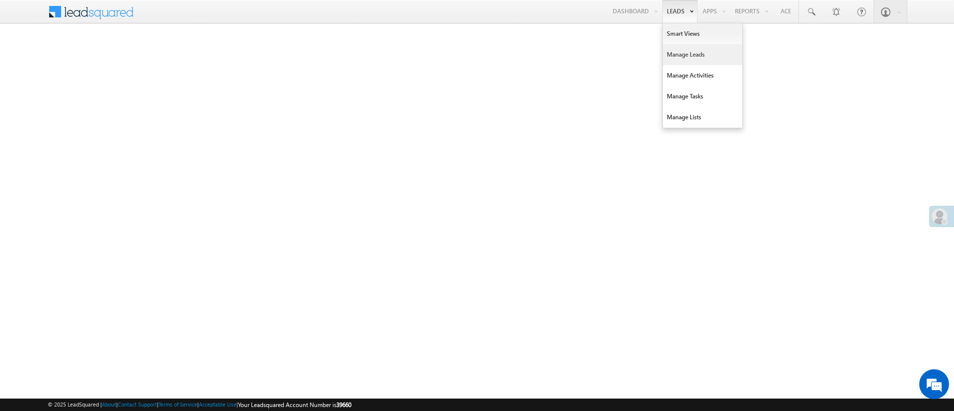
click at [696, 61] on link "Manage Leads" at bounding box center [703, 54] width 80 height 21
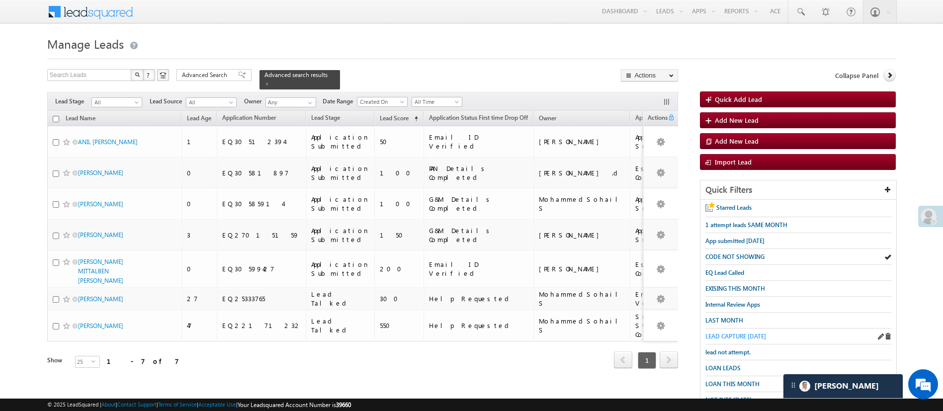
click at [761, 333] on span "LEAD CAPTURE [DATE]" at bounding box center [735, 335] width 61 height 7
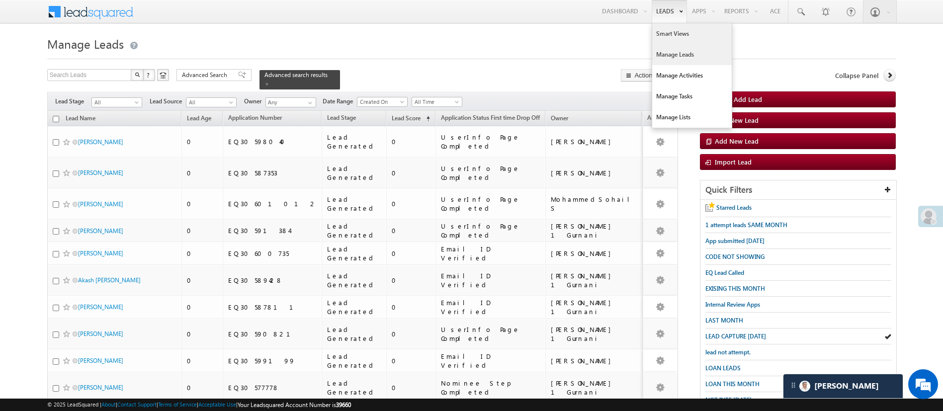
click at [680, 36] on link "Smart Views" at bounding box center [692, 33] width 80 height 21
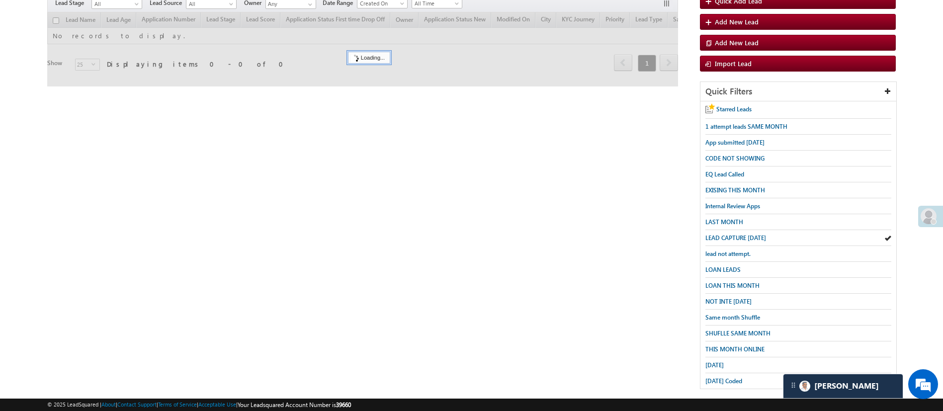
scroll to position [103, 0]
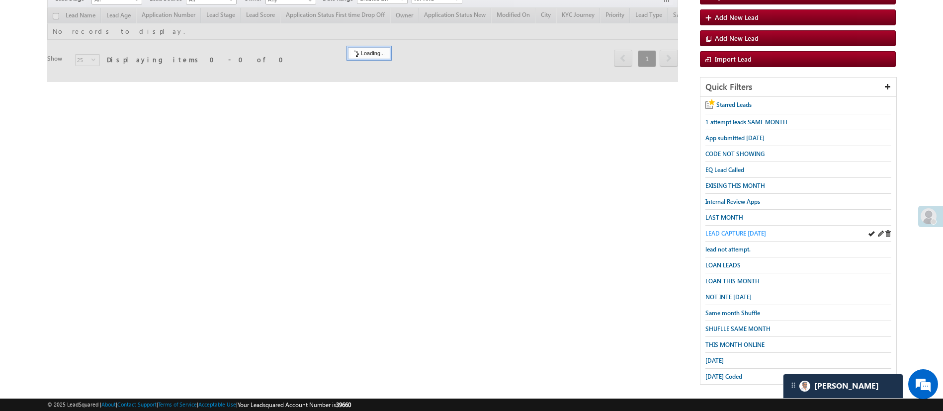
click at [732, 233] on span "LEAD CAPTURE TODAY" at bounding box center [735, 233] width 61 height 7
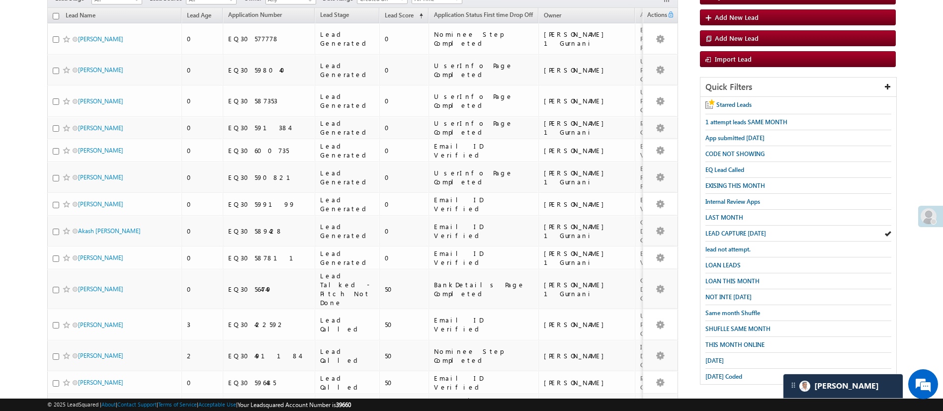
scroll to position [0, 0]
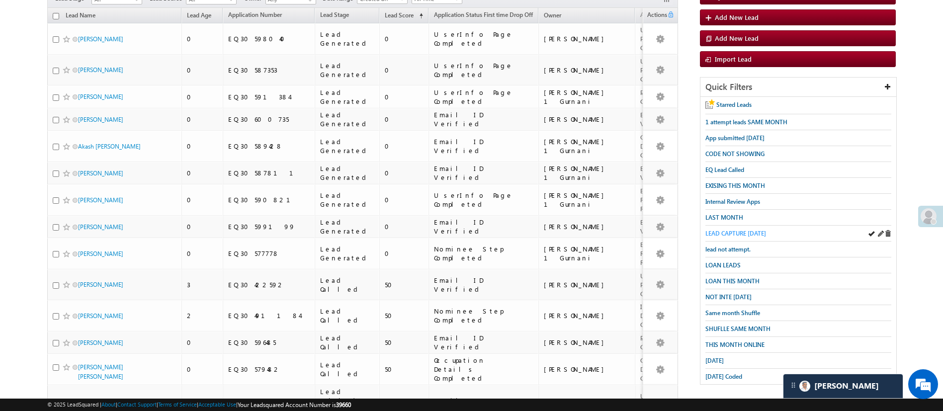
click at [754, 230] on span "LEAD CAPTURE TODAY" at bounding box center [735, 233] width 61 height 7
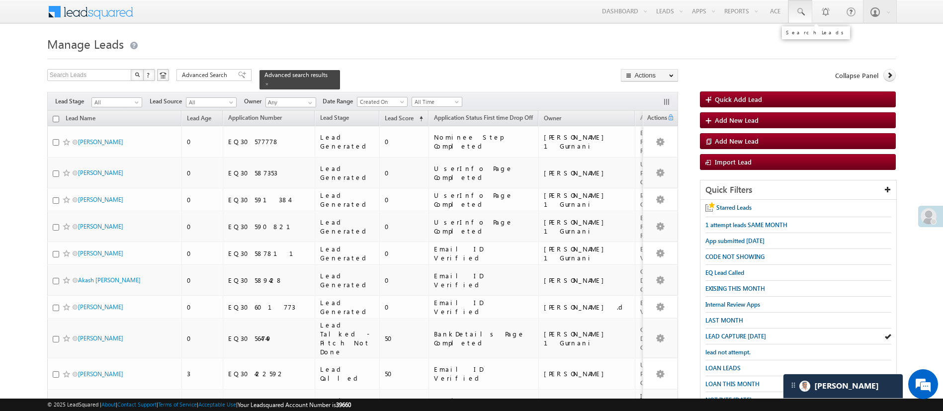
click at [801, 9] on span at bounding box center [800, 12] width 10 height 10
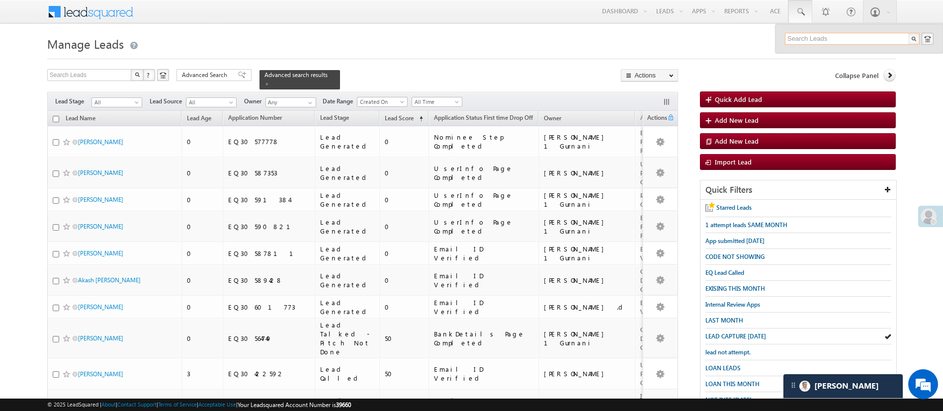
paste input "EQ30567928"
type input "EQ30567928"
click at [844, 63] on div "+xx-xxxxxxxx05" at bounding box center [856, 65] width 133 height 12
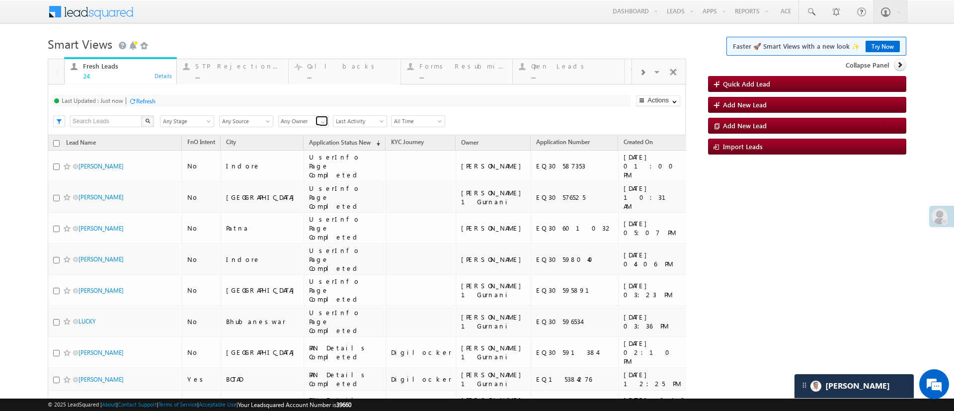
click at [323, 123] on span at bounding box center [323, 122] width 8 height 8
click at [315, 128] on link "[PERSON_NAME]" at bounding box center [303, 132] width 51 height 11
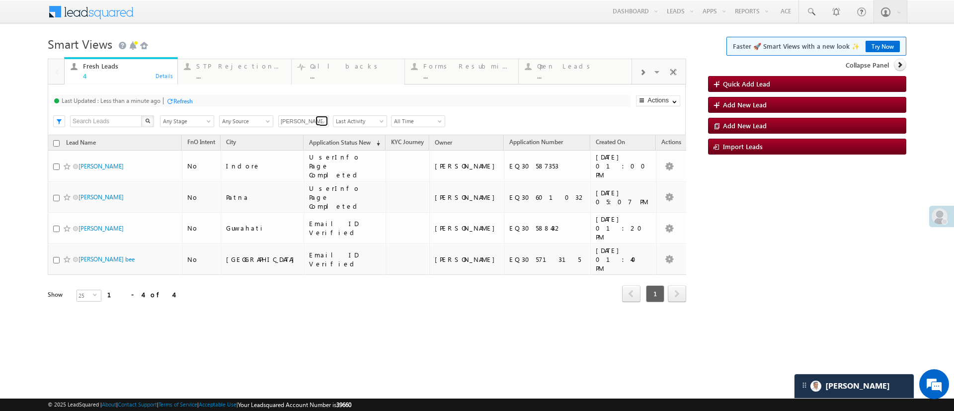
click at [322, 123] on span at bounding box center [323, 122] width 8 height 8
click at [304, 133] on link "Any Owner" at bounding box center [303, 132] width 51 height 11
type input "Any Owner"
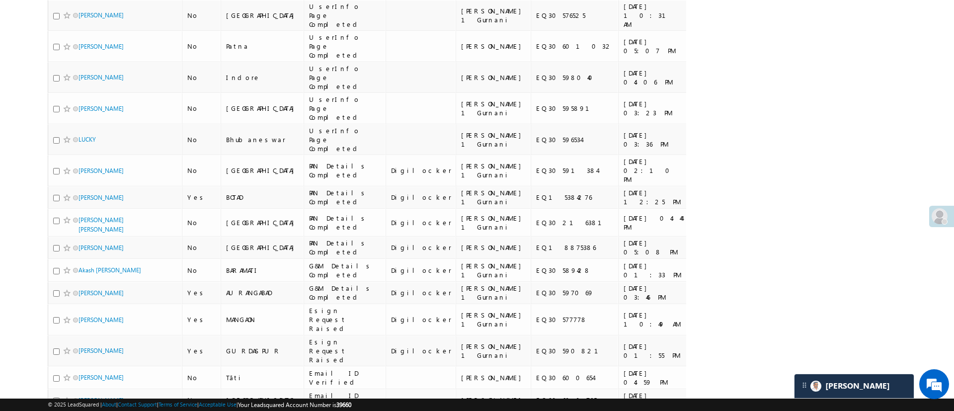
scroll to position [183, 0]
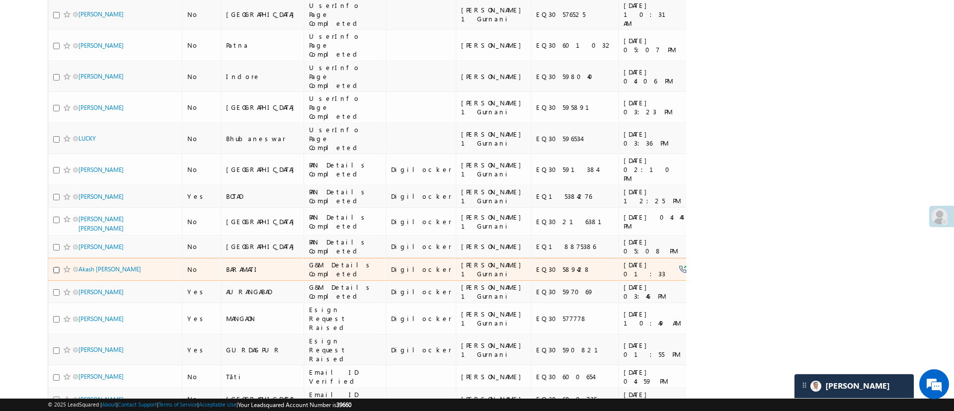
click at [55, 267] on input "checkbox" at bounding box center [56, 270] width 6 height 6
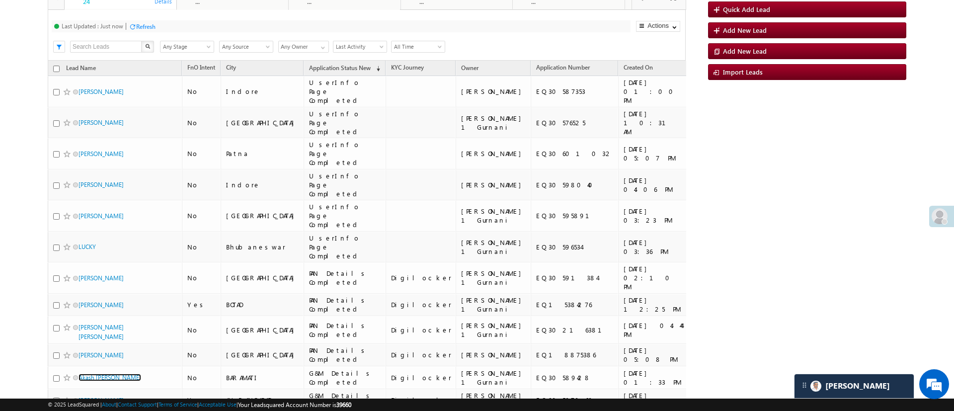
scroll to position [0, 0]
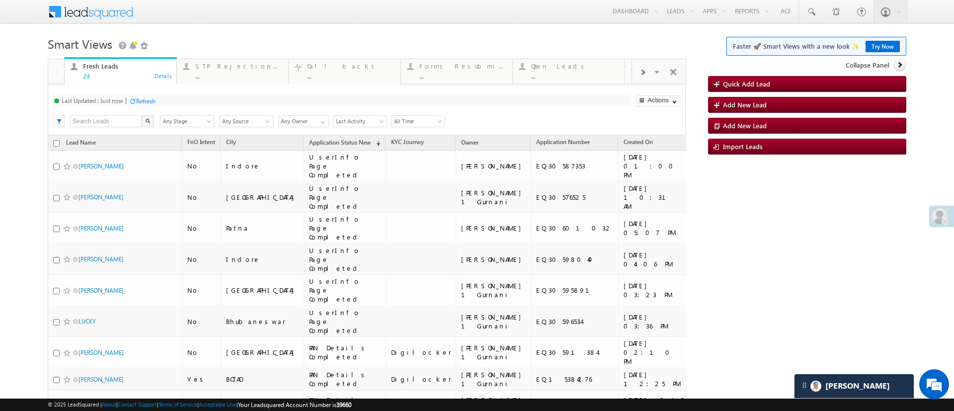
click at [146, 98] on div "Refresh" at bounding box center [145, 100] width 19 height 7
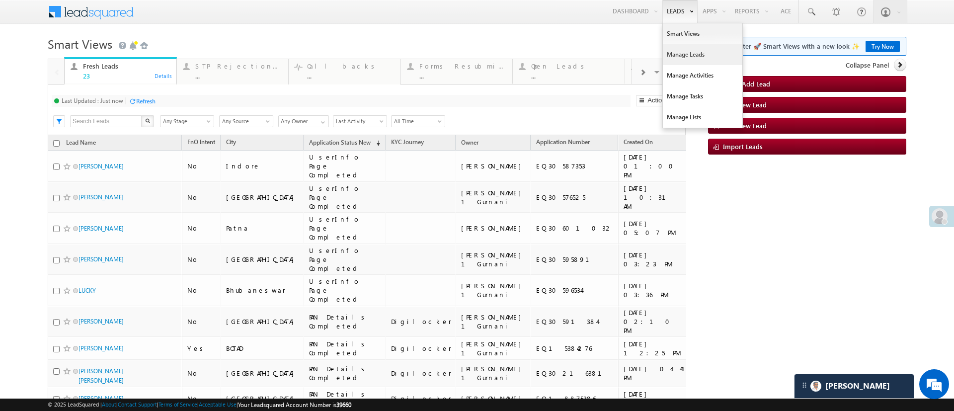
click at [681, 51] on link "Manage Leads" at bounding box center [703, 54] width 80 height 21
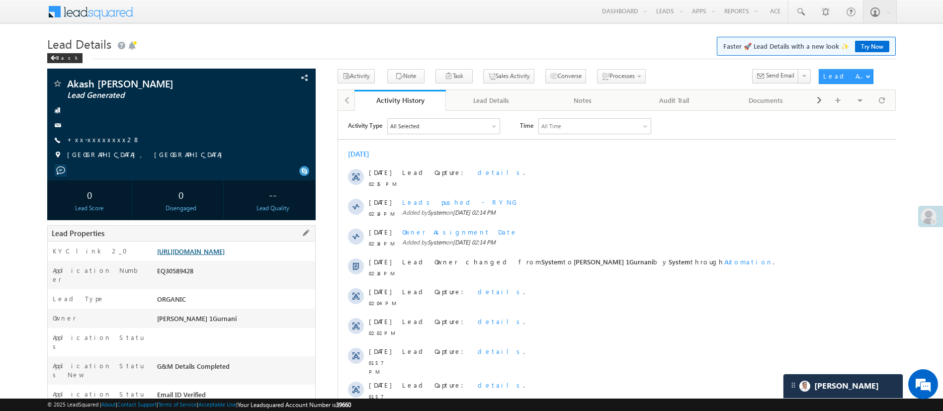
click at [225, 255] on link "[URL][DOMAIN_NAME]" at bounding box center [191, 251] width 68 height 8
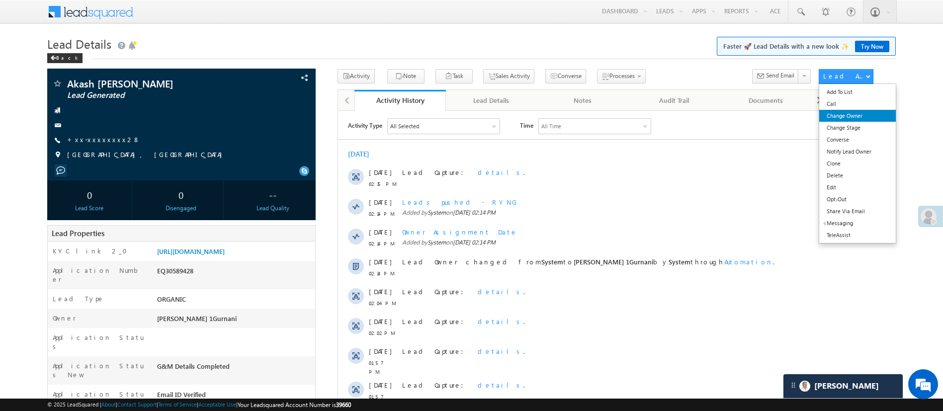
click at [855, 111] on link "Change Owner" at bounding box center [857, 116] width 76 height 12
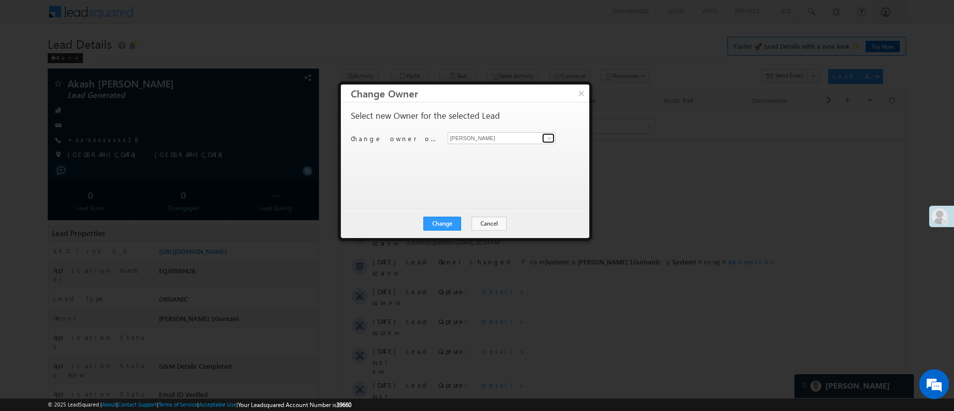
click at [551, 135] on span at bounding box center [550, 138] width 8 height 8
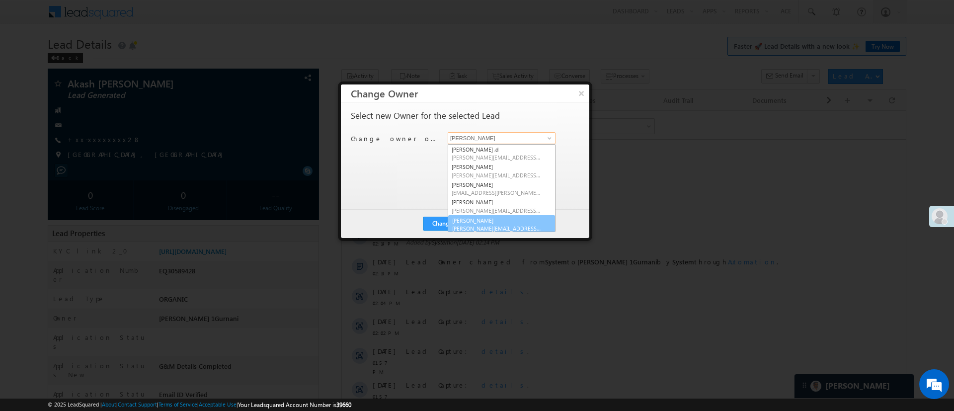
scroll to position [2, 0]
click at [528, 221] on link "[PERSON_NAME] [PERSON_NAME][EMAIL_ADDRESS][DOMAIN_NAME]" at bounding box center [502, 221] width 108 height 19
type input "[PERSON_NAME]"
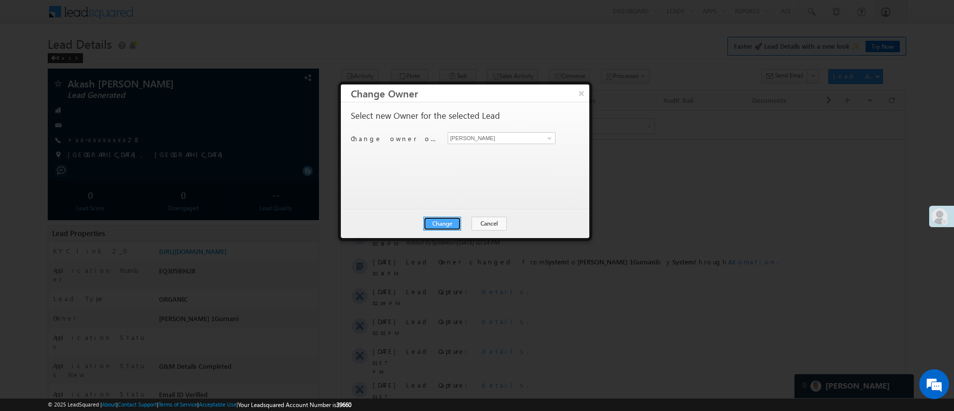
click at [442, 227] on button "Change" at bounding box center [442, 224] width 38 height 14
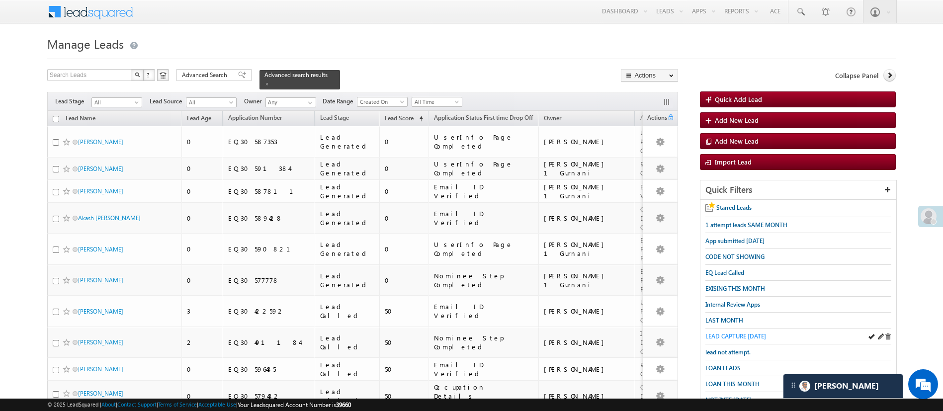
click at [751, 334] on span "LEAD CAPTURE TODAY" at bounding box center [735, 335] width 61 height 7
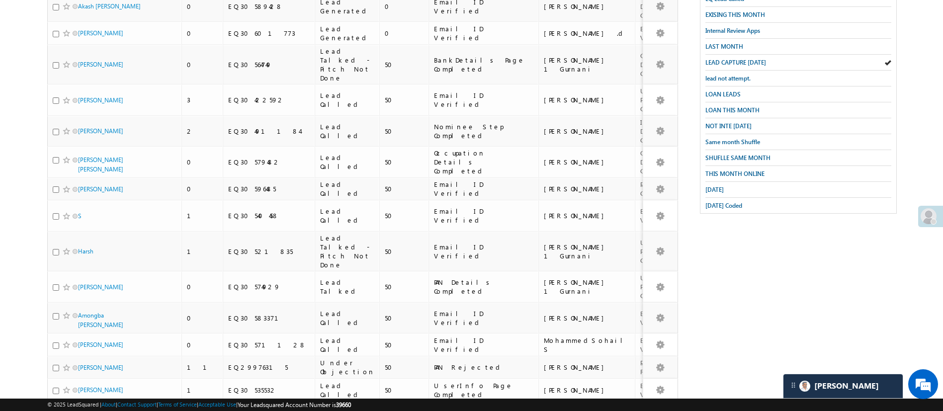
scroll to position [314, 0]
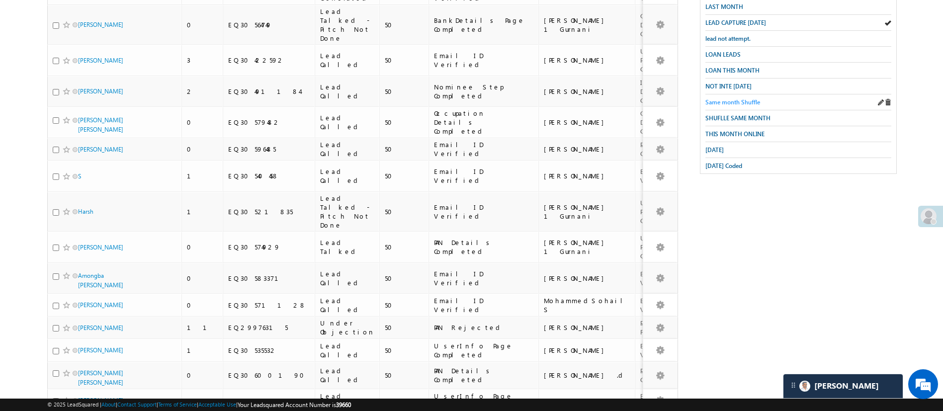
click at [725, 98] on span "Same month Shuffle" at bounding box center [732, 101] width 55 height 7
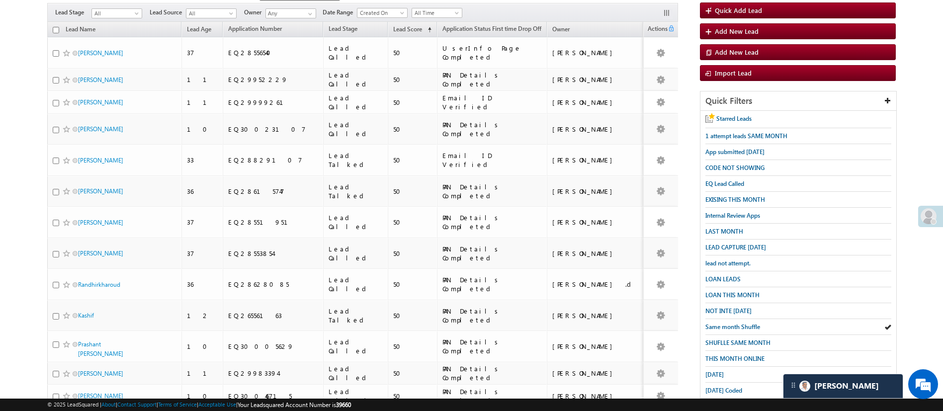
scroll to position [158, 0]
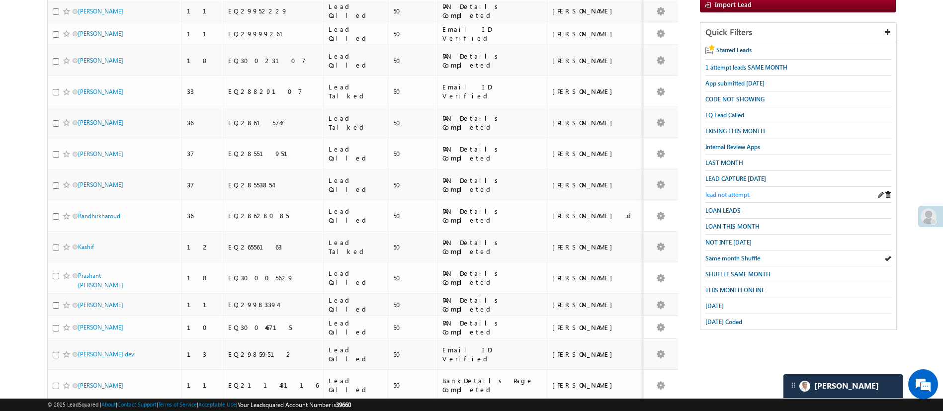
click at [729, 191] on span "lead not attempt." at bounding box center [727, 194] width 45 height 7
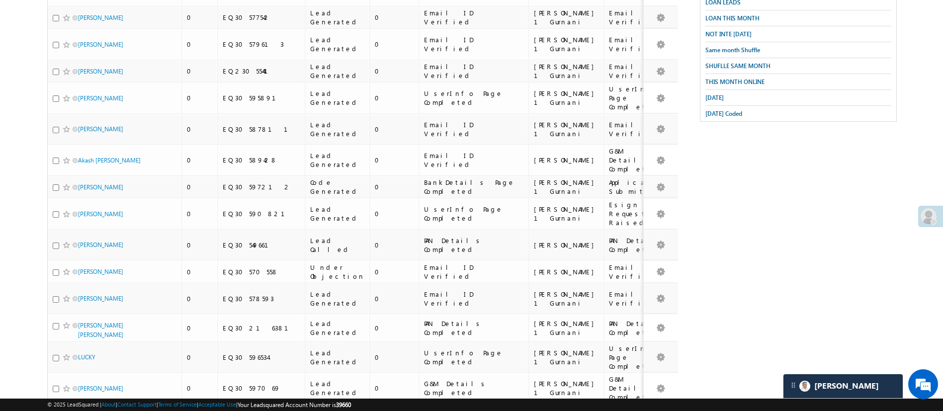
scroll to position [6, 0]
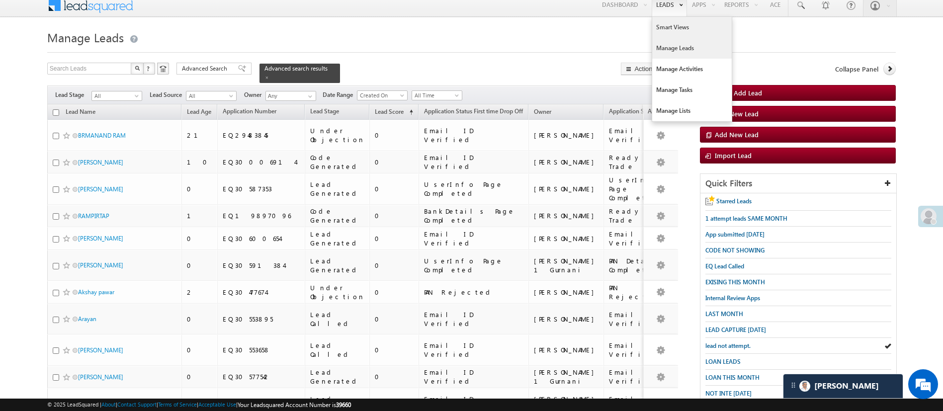
click at [660, 27] on link "Smart Views" at bounding box center [692, 27] width 80 height 21
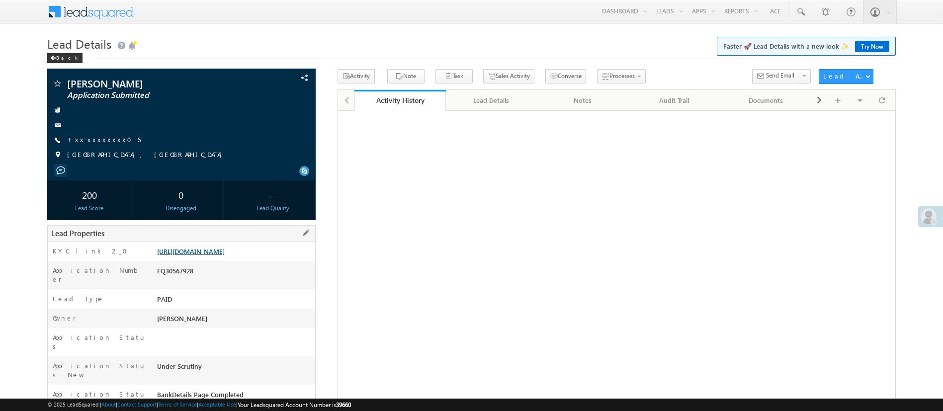
click at [225, 255] on link "https://angelbroking1-pk3em7sa.customui-test.leadsquared.com?leadId=abd9ee89-e8…" at bounding box center [191, 251] width 68 height 8
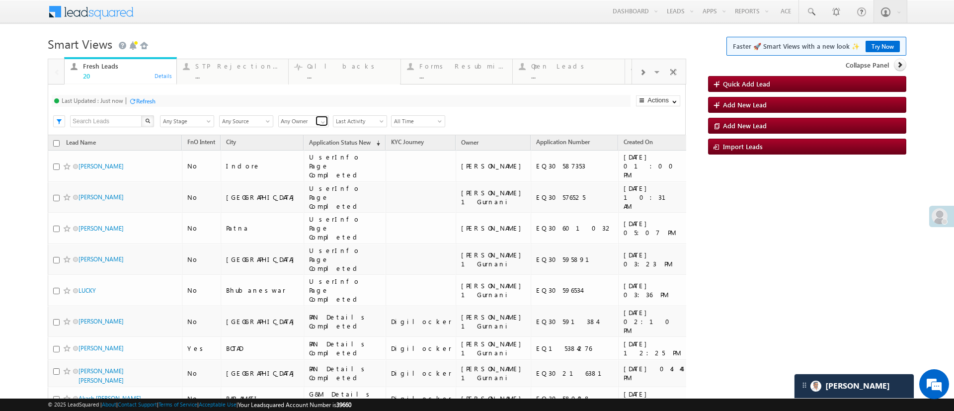
click at [321, 120] on span at bounding box center [323, 122] width 8 height 8
click at [311, 130] on link "[PERSON_NAME]" at bounding box center [303, 132] width 51 height 11
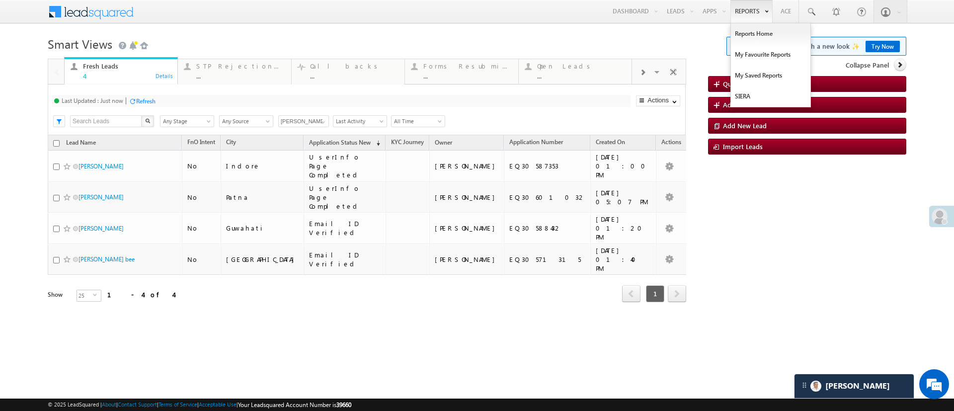
type input "[PERSON_NAME]"
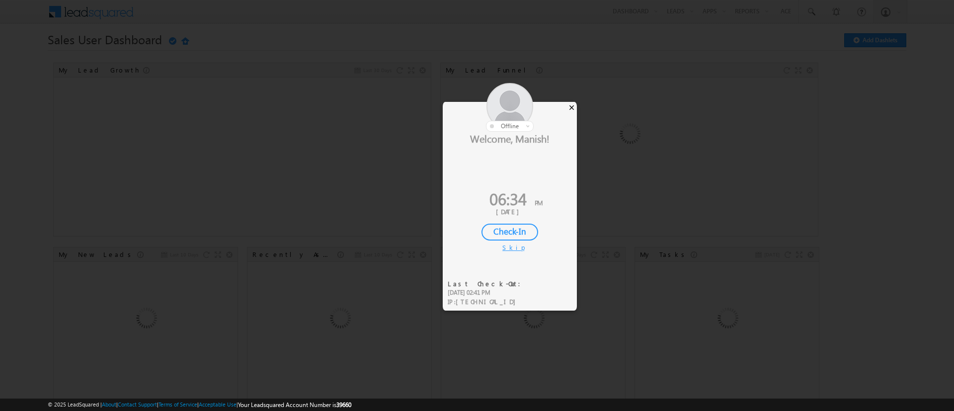
click at [573, 108] on div "×" at bounding box center [571, 107] width 10 height 11
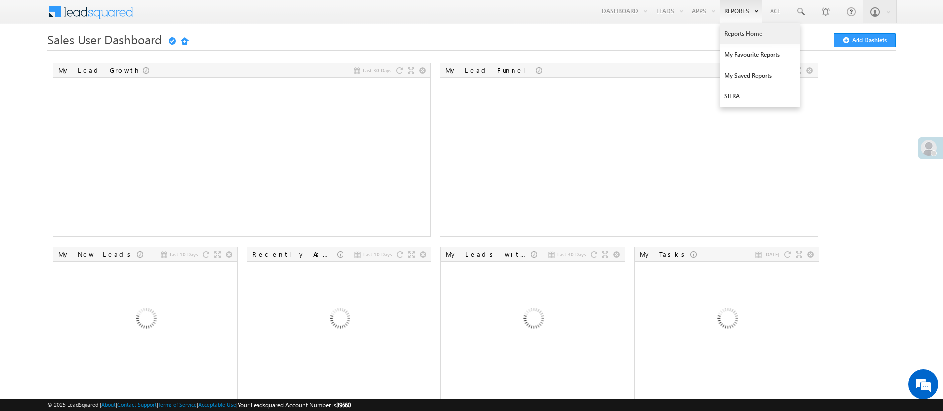
click at [742, 32] on link "Reports Home" at bounding box center [760, 33] width 80 height 21
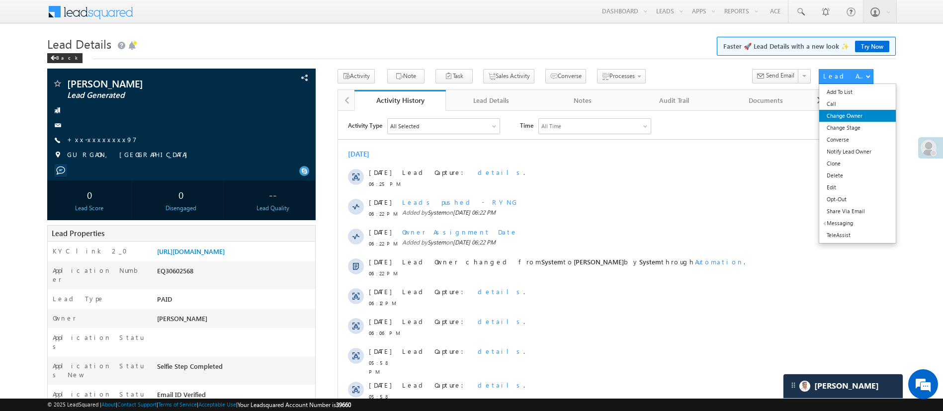
click at [856, 114] on link "Change Owner" at bounding box center [857, 116] width 76 height 12
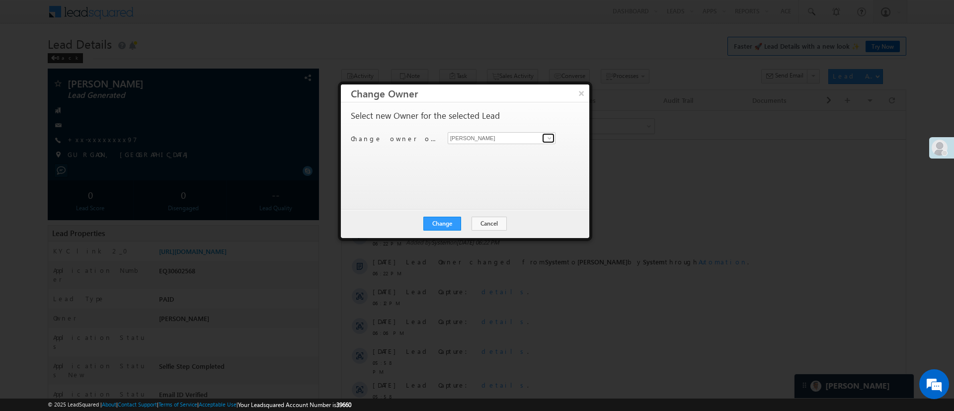
click at [550, 135] on span at bounding box center [550, 138] width 8 height 8
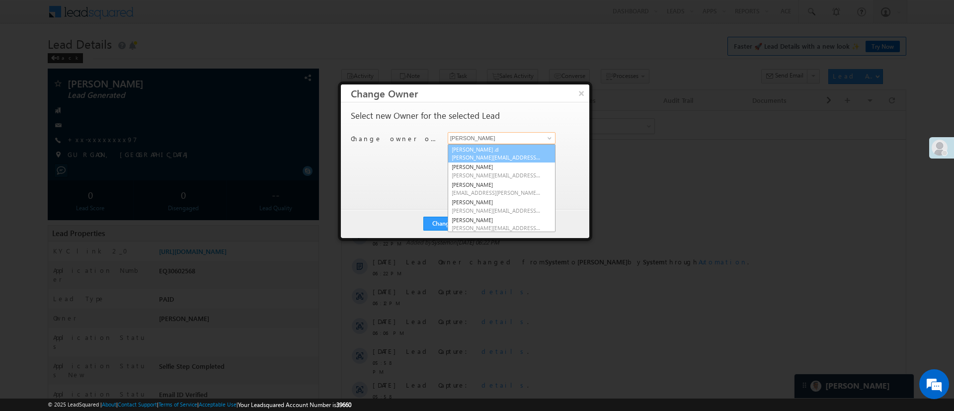
click at [517, 149] on link "[PERSON_NAME] .d [PERSON_NAME][EMAIL_ADDRESS][DOMAIN_NAME]" at bounding box center [502, 153] width 108 height 19
type input "[PERSON_NAME] .d"
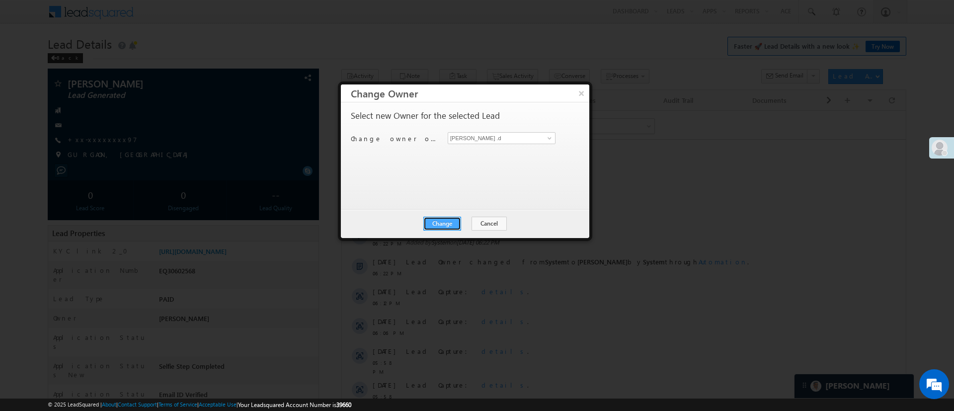
click at [452, 218] on button "Change" at bounding box center [442, 224] width 38 height 14
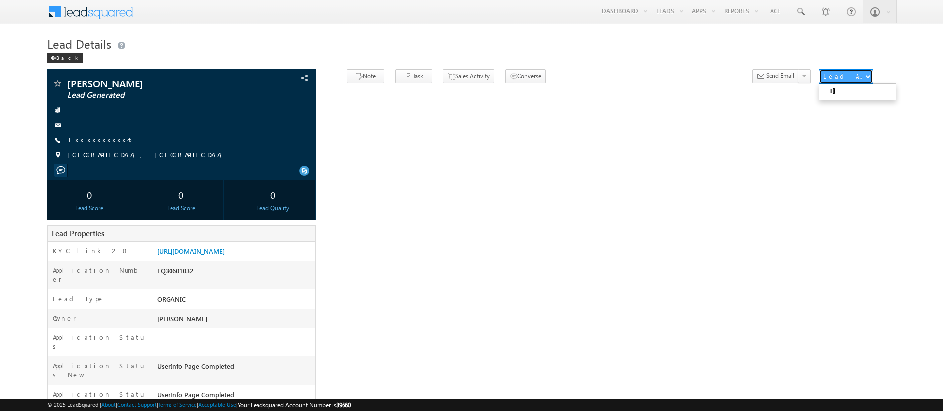
click at [852, 77] on div "Lead Actions" at bounding box center [844, 76] width 42 height 9
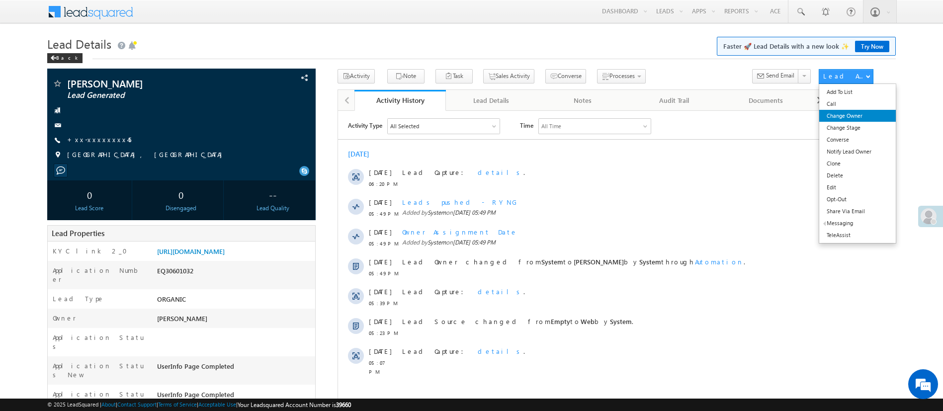
click at [862, 113] on link "Change Owner" at bounding box center [857, 116] width 76 height 12
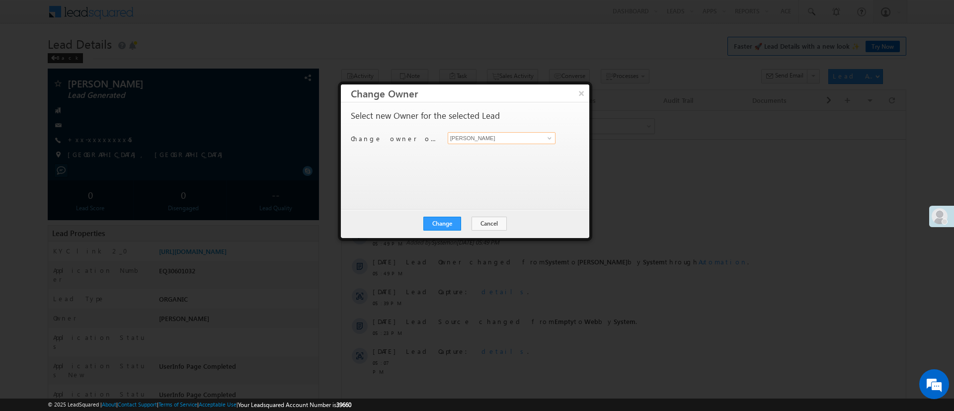
click at [522, 139] on input "[PERSON_NAME]" at bounding box center [502, 138] width 108 height 12
click at [552, 139] on span at bounding box center [550, 138] width 8 height 8
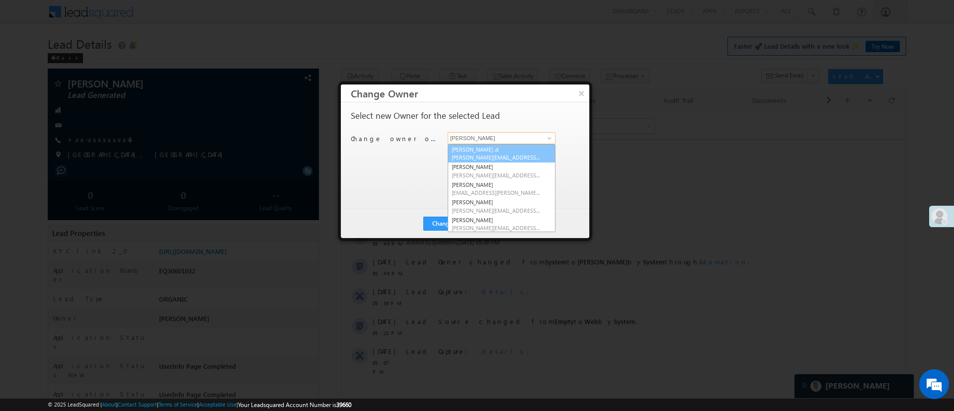
click at [520, 153] on link "[PERSON_NAME] .d [PERSON_NAME][EMAIL_ADDRESS][DOMAIN_NAME]" at bounding box center [502, 153] width 108 height 19
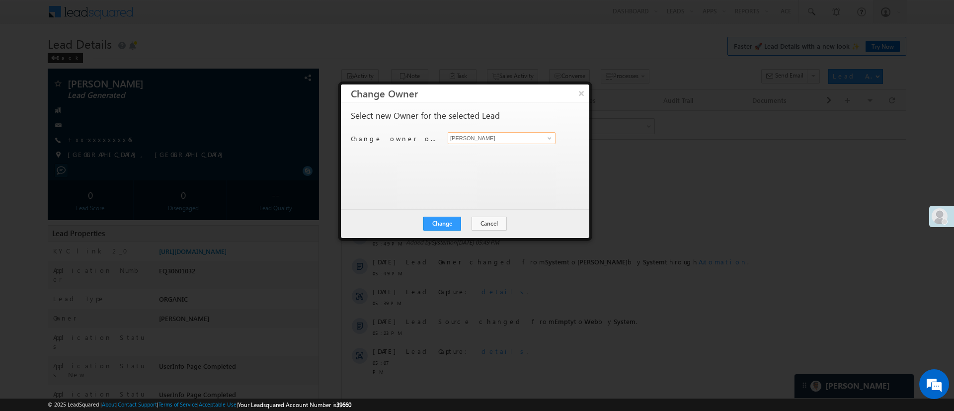
type input "[PERSON_NAME] .d"
click at [442, 219] on button "Change" at bounding box center [442, 224] width 38 height 14
